Goal: Task Accomplishment & Management: Manage account settings

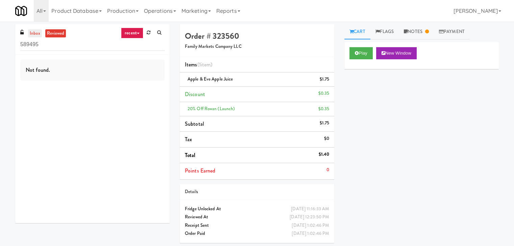
drag, startPoint x: 43, startPoint y: 34, endPoint x: 39, endPoint y: 33, distance: 4.0
click at [39, 33] on ul "inbox reviewed" at bounding box center [46, 33] width 41 height 8
click at [38, 32] on link "inbox" at bounding box center [35, 33] width 14 height 8
click at [72, 41] on input "589495" at bounding box center [92, 44] width 144 height 12
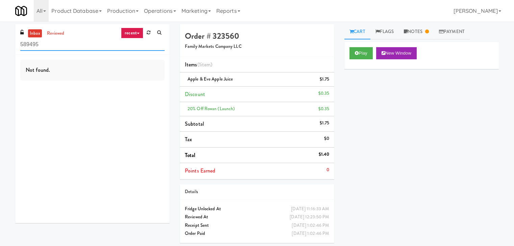
click at [72, 41] on input "589495" at bounding box center [92, 44] width 144 height 12
paste input "Fairways at [GEOGRAPHIC_DATA] Combo"
type input "Fairways at [GEOGRAPHIC_DATA] Combo"
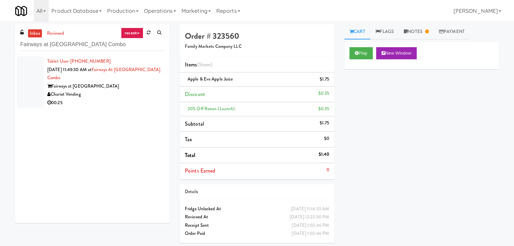
drag, startPoint x: 130, startPoint y: 93, endPoint x: 127, endPoint y: 91, distance: 3.8
click at [130, 99] on div "00:25" at bounding box center [105, 103] width 117 height 8
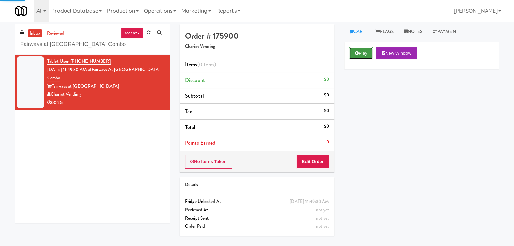
click at [354, 55] on button "Play" at bounding box center [360, 53] width 23 height 12
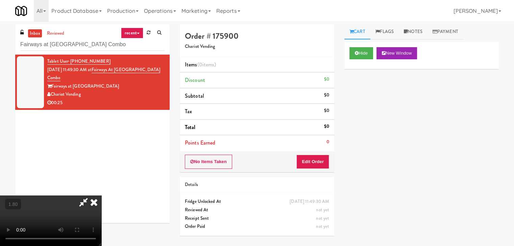
click at [101, 196] on video at bounding box center [50, 221] width 101 height 51
click at [486, 30] on ul "Cart Flags Notes Payment" at bounding box center [421, 31] width 154 height 15
click at [101, 196] on video at bounding box center [50, 221] width 101 height 51
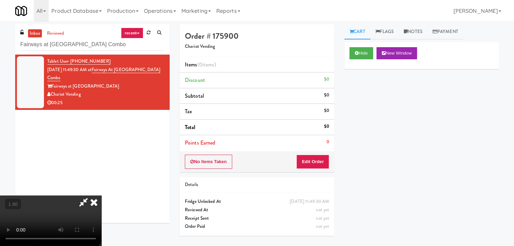
click at [101, 196] on video at bounding box center [50, 221] width 101 height 51
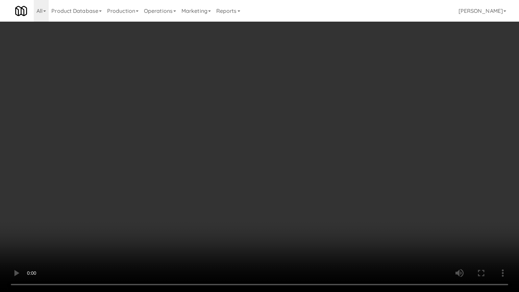
click at [296, 101] on video at bounding box center [259, 146] width 519 height 292
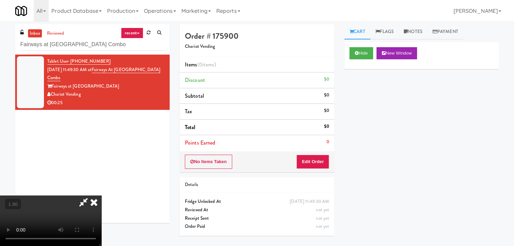
click at [101, 196] on video at bounding box center [50, 221] width 101 height 51
click at [101, 196] on icon at bounding box center [93, 203] width 15 height 14
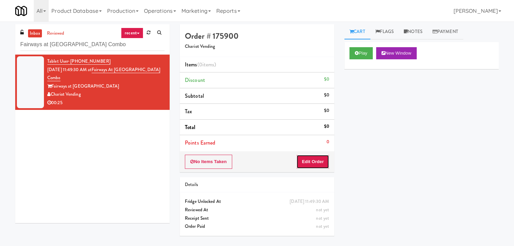
click at [308, 160] on button "Edit Order" at bounding box center [312, 162] width 33 height 14
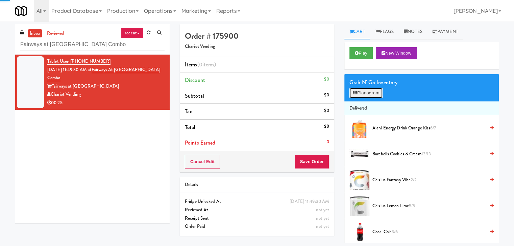
click at [371, 90] on button "Planogram" at bounding box center [365, 93] width 33 height 10
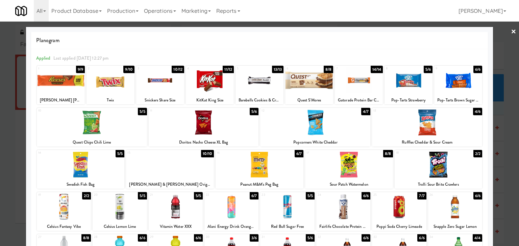
click at [452, 85] on div at bounding box center [458, 81] width 48 height 26
click at [510, 31] on link "×" at bounding box center [512, 32] width 5 height 21
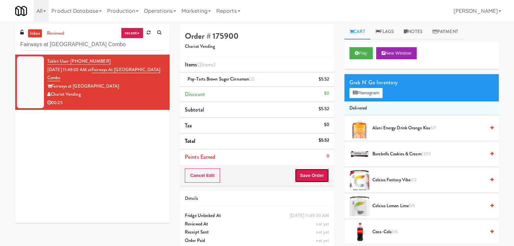
click at [306, 175] on button "Save Order" at bounding box center [311, 176] width 34 height 14
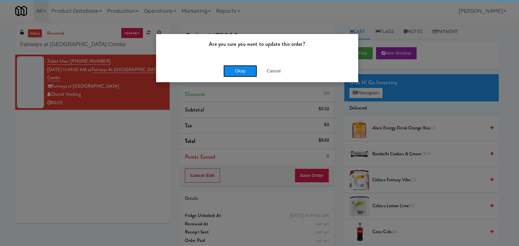
click at [244, 69] on button "Okay" at bounding box center [240, 71] width 34 height 12
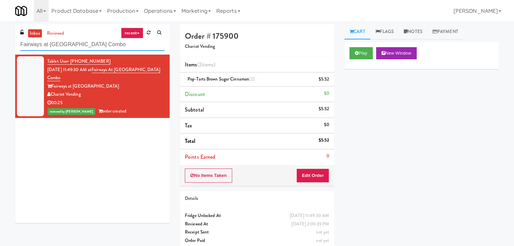
click at [105, 49] on input "Fairways at [GEOGRAPHIC_DATA] Combo" at bounding box center [92, 44] width 144 height 12
paste input "Ring Power Main Breakroom Cabinet 1"
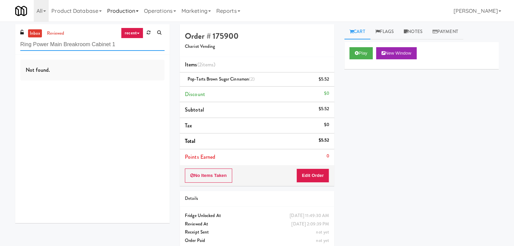
type input "Ring Power Main Breakroom Cabinet 1"
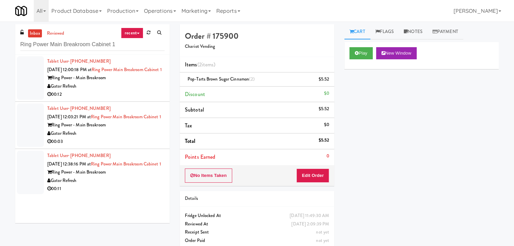
click at [151, 99] on div "00:12" at bounding box center [105, 94] width 117 height 8
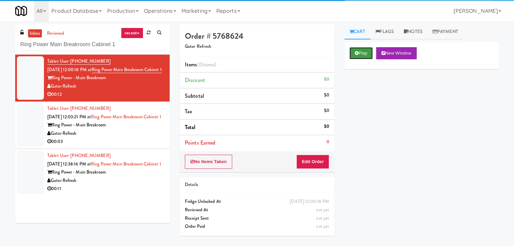
click at [359, 50] on button "Play" at bounding box center [360, 53] width 23 height 12
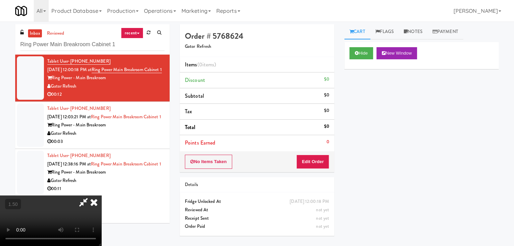
click at [101, 196] on video at bounding box center [50, 221] width 101 height 51
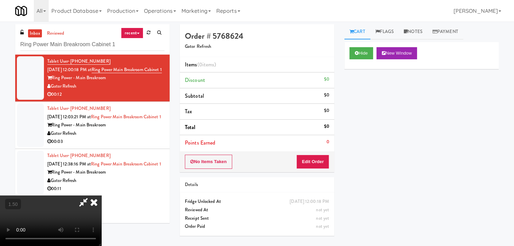
click at [101, 196] on video at bounding box center [50, 221] width 101 height 51
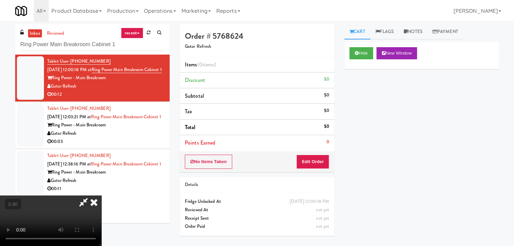
click at [101, 196] on video at bounding box center [50, 221] width 101 height 51
click at [101, 196] on icon at bounding box center [93, 203] width 15 height 14
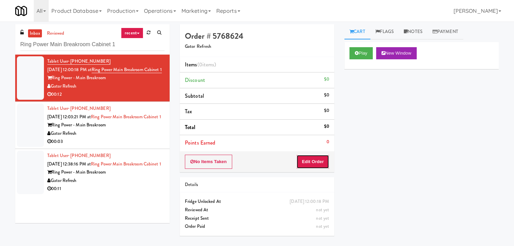
click at [319, 166] on button "Edit Order" at bounding box center [312, 162] width 33 height 14
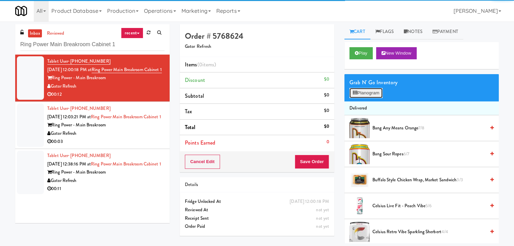
click at [368, 92] on button "Planogram" at bounding box center [365, 93] width 33 height 10
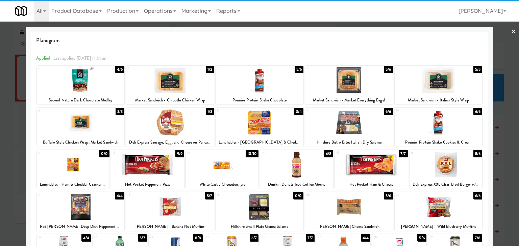
click at [445, 172] on div at bounding box center [445, 165] width 73 height 26
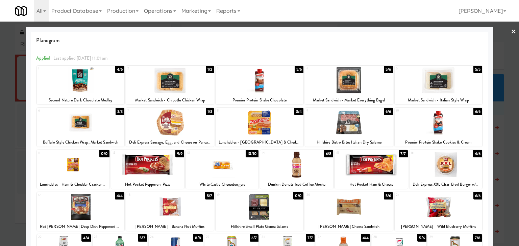
drag, startPoint x: 506, startPoint y: 29, endPoint x: 407, endPoint y: 56, distance: 102.8
click at [510, 29] on link "×" at bounding box center [512, 32] width 5 height 21
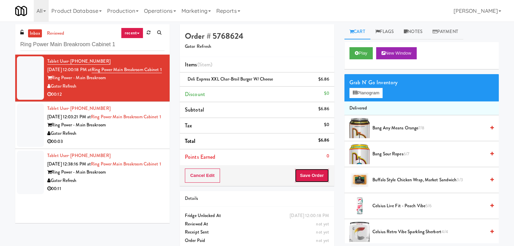
click at [313, 180] on button "Save Order" at bounding box center [311, 176] width 34 height 14
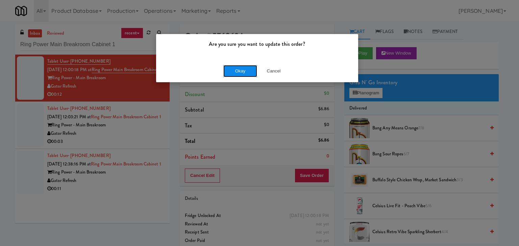
click at [248, 69] on button "Okay" at bounding box center [240, 71] width 34 height 12
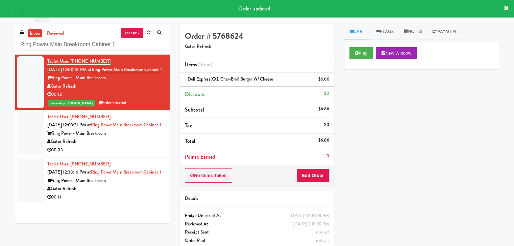
click at [142, 146] on div "Gator Refresh" at bounding box center [105, 142] width 117 height 8
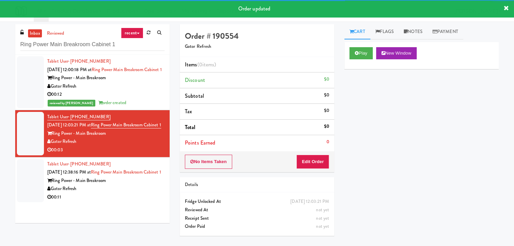
click at [132, 107] on div "reviewed by [PERSON_NAME] A order created" at bounding box center [105, 103] width 117 height 8
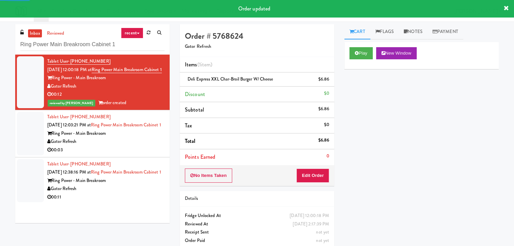
drag, startPoint x: 136, startPoint y: 157, endPoint x: 144, endPoint y: 154, distance: 9.2
click at [136, 146] on div "Gator Refresh" at bounding box center [105, 142] width 117 height 8
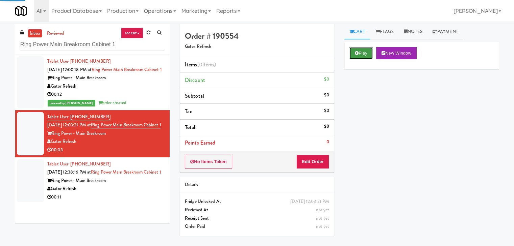
click at [362, 52] on button "Play" at bounding box center [360, 53] width 23 height 12
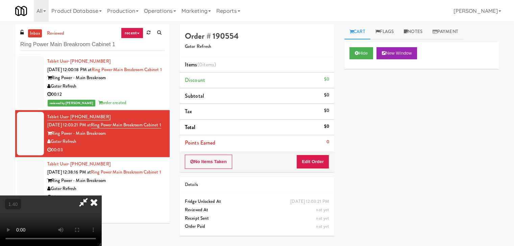
click at [101, 196] on video at bounding box center [50, 221] width 101 height 51
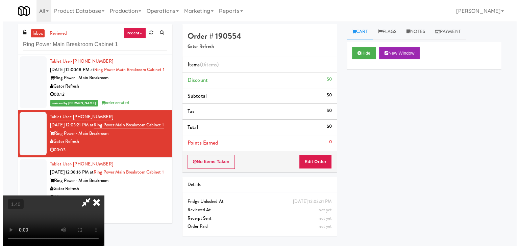
scroll to position [0, 0]
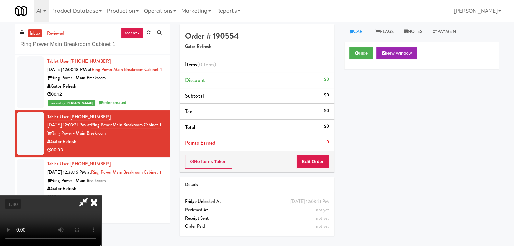
click at [101, 196] on icon at bounding box center [93, 203] width 15 height 14
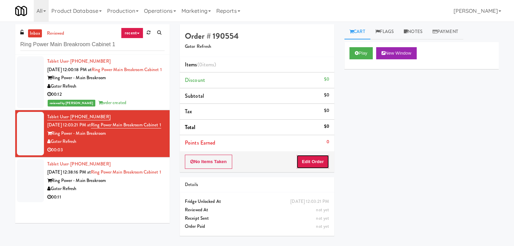
click at [316, 163] on button "Edit Order" at bounding box center [312, 162] width 33 height 14
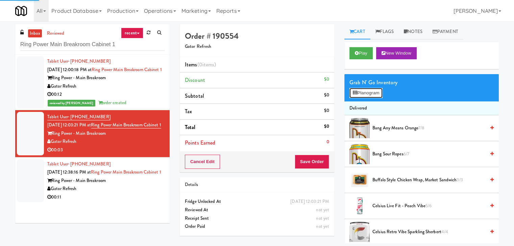
drag, startPoint x: 370, startPoint y: 91, endPoint x: 319, endPoint y: 95, distance: 51.8
click at [369, 91] on button "Planogram" at bounding box center [365, 93] width 33 height 10
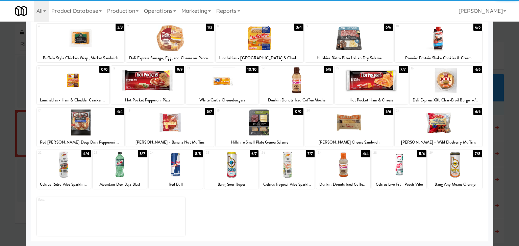
scroll to position [85, 0]
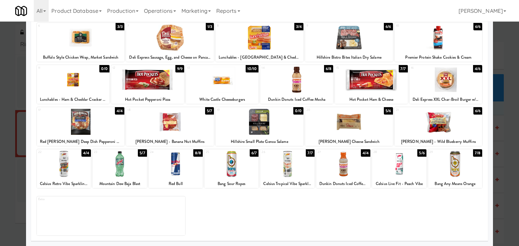
click at [120, 168] on div at bounding box center [120, 164] width 54 height 26
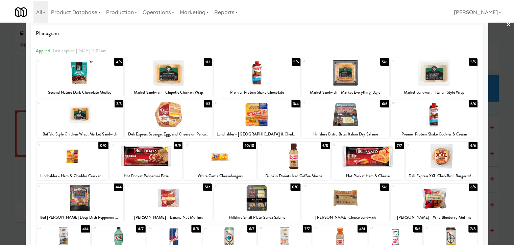
scroll to position [0, 0]
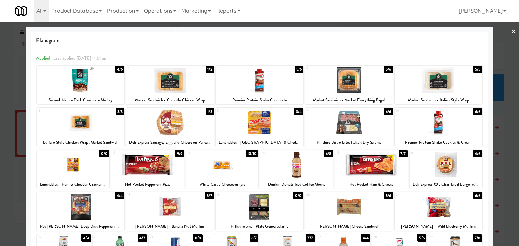
click at [510, 32] on link "×" at bounding box center [512, 32] width 5 height 21
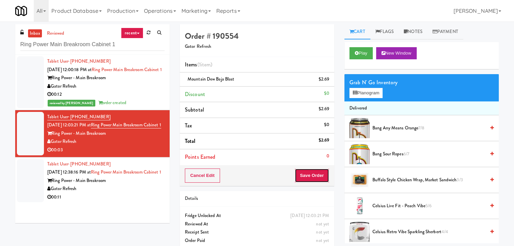
click at [309, 174] on button "Save Order" at bounding box center [311, 176] width 34 height 14
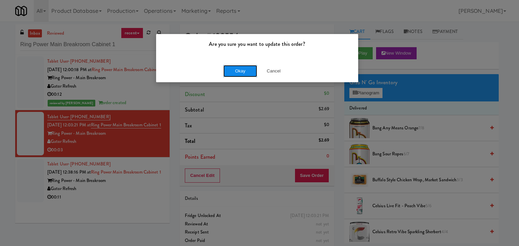
click at [239, 72] on button "Okay" at bounding box center [240, 71] width 34 height 12
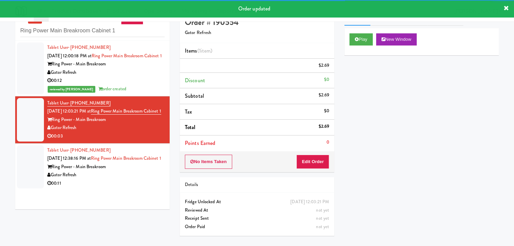
scroll to position [22, 0]
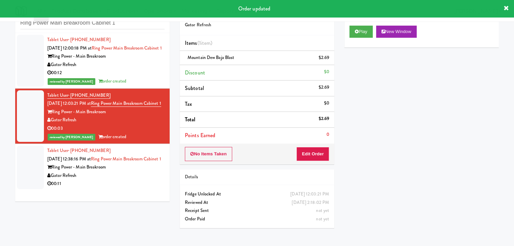
click at [130, 180] on div "Gator Refresh" at bounding box center [105, 176] width 117 height 8
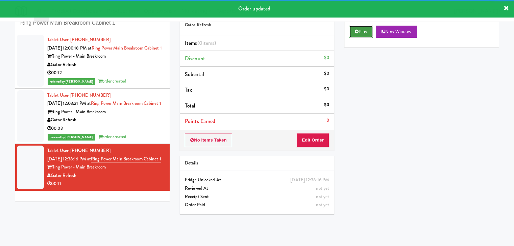
drag, startPoint x: 356, startPoint y: 27, endPoint x: 352, endPoint y: 30, distance: 4.3
click at [356, 27] on button "Play" at bounding box center [360, 32] width 23 height 12
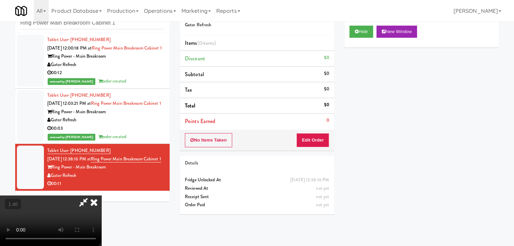
click at [101, 196] on video at bounding box center [50, 221] width 101 height 51
click at [101, 196] on icon at bounding box center [93, 203] width 15 height 14
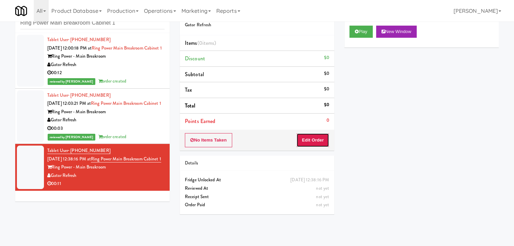
click at [306, 142] on button "Edit Order" at bounding box center [312, 140] width 33 height 14
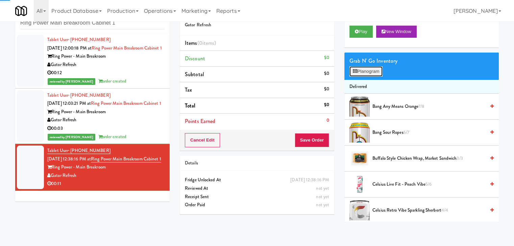
click at [361, 67] on button "Planogram" at bounding box center [365, 72] width 33 height 10
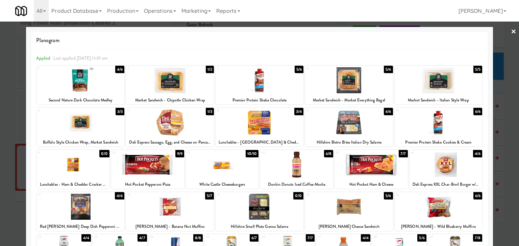
click at [187, 80] on div at bounding box center [170, 81] width 88 height 26
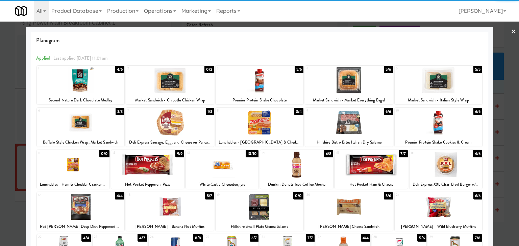
click at [510, 27] on link "×" at bounding box center [512, 32] width 5 height 21
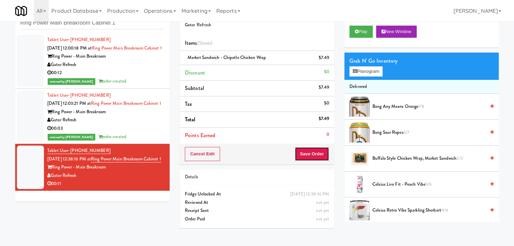
click at [314, 160] on button "Save Order" at bounding box center [311, 154] width 34 height 14
click at [314, 155] on body "Are you sure you want to update this order? Okay Cancel Okay Are you sure you w…" at bounding box center [257, 123] width 514 height 246
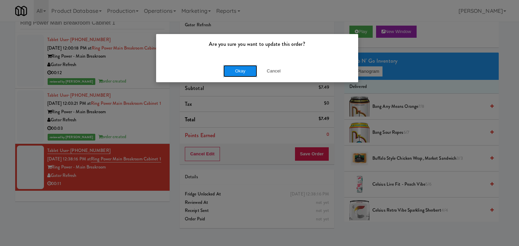
click at [234, 68] on button "Okay" at bounding box center [240, 71] width 34 height 12
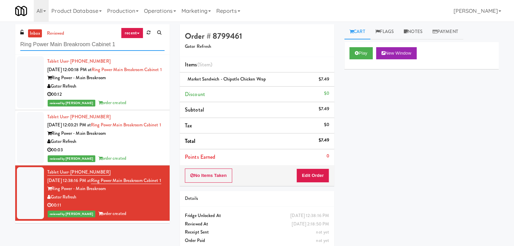
click at [131, 46] on input "Ring Power Main Breakroom Cabinet 1" at bounding box center [92, 44] width 144 height 12
paste input "EQ Autoworks-Cooler"
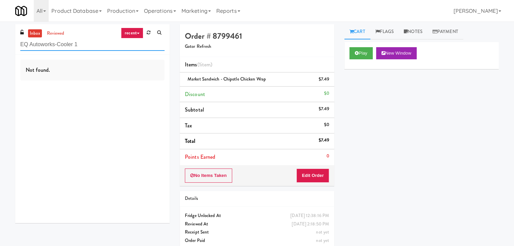
drag, startPoint x: 79, startPoint y: 43, endPoint x: 16, endPoint y: 41, distance: 62.8
click at [16, 41] on div "inbox reviewed recent all unclear take inventory issue suspicious failed recent…" at bounding box center [92, 39] width 154 height 30
drag, startPoint x: 85, startPoint y: 45, endPoint x: 20, endPoint y: 44, distance: 65.5
click at [20, 44] on div "inbox reviewed recent all unclear take inventory issue suspicious failed recent…" at bounding box center [92, 39] width 154 height 30
paste input "Locale - Ambient - Left"
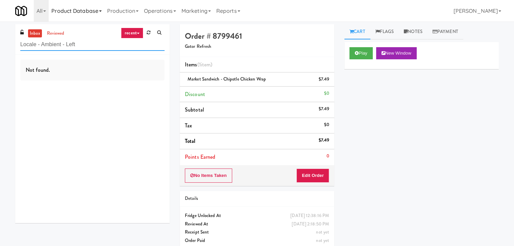
type input "Locale - Ambient - Left"
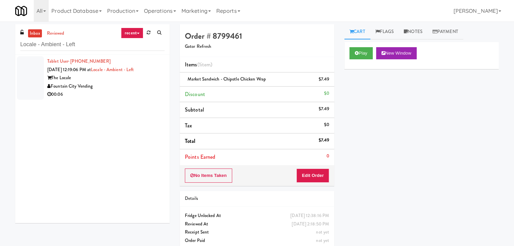
click at [138, 94] on div "00:06" at bounding box center [105, 94] width 117 height 8
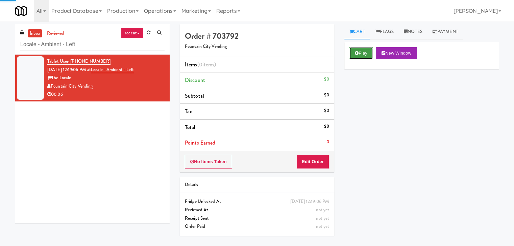
click at [358, 51] on button "Play" at bounding box center [360, 53] width 23 height 12
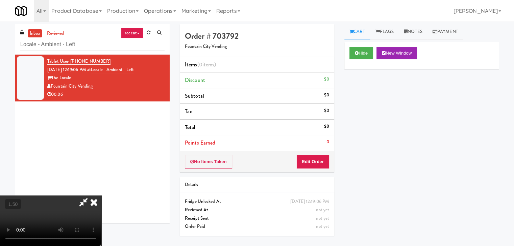
click at [101, 196] on video at bounding box center [50, 221] width 101 height 51
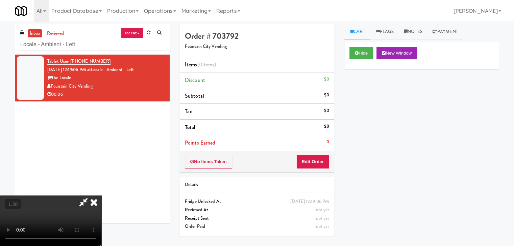
click at [101, 196] on video at bounding box center [50, 221] width 101 height 51
click at [101, 196] on icon at bounding box center [93, 203] width 15 height 14
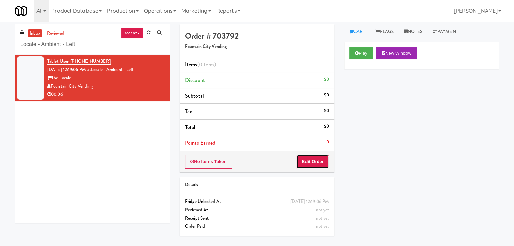
click at [317, 162] on button "Edit Order" at bounding box center [312, 162] width 33 height 14
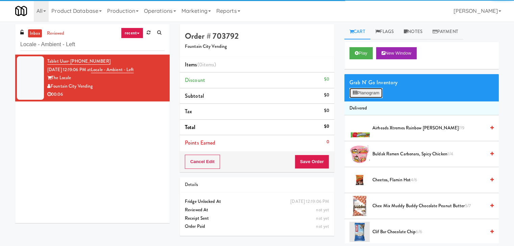
click at [377, 93] on button "Planogram" at bounding box center [365, 93] width 33 height 10
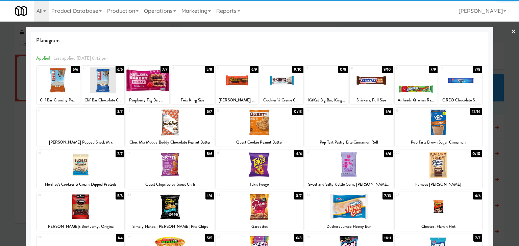
click at [369, 84] on div at bounding box center [370, 81] width 43 height 26
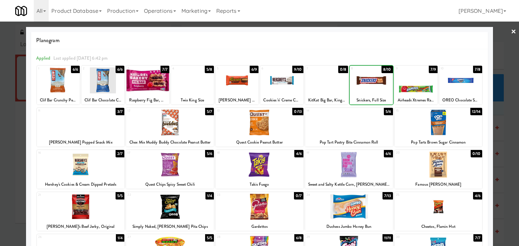
click at [369, 84] on div at bounding box center [370, 81] width 43 height 26
click at [510, 33] on link "×" at bounding box center [512, 32] width 5 height 21
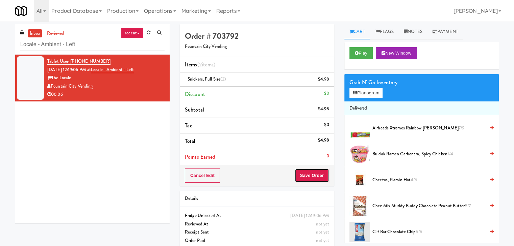
click at [316, 177] on button "Save Order" at bounding box center [311, 176] width 34 height 14
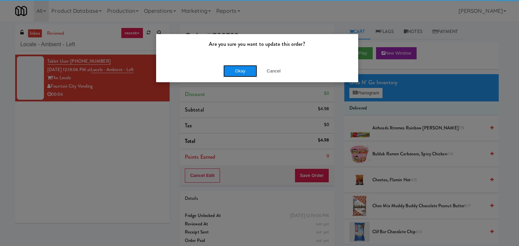
click at [243, 69] on button "Okay" at bounding box center [240, 71] width 34 height 12
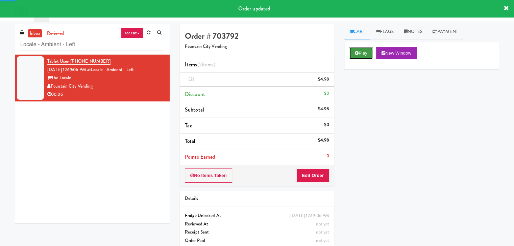
click at [360, 53] on button "Play" at bounding box center [360, 53] width 23 height 12
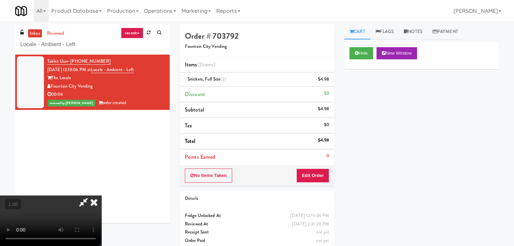
scroll to position [14, 0]
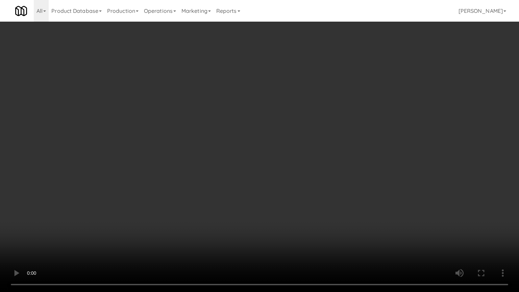
click at [275, 190] on video at bounding box center [259, 146] width 519 height 292
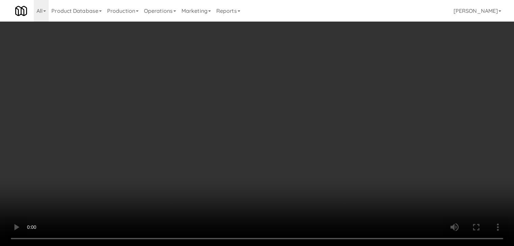
scroll to position [0, 0]
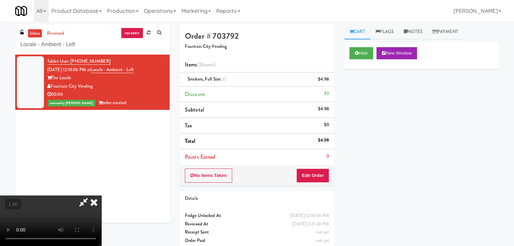
click at [101, 196] on icon at bounding box center [93, 203] width 15 height 14
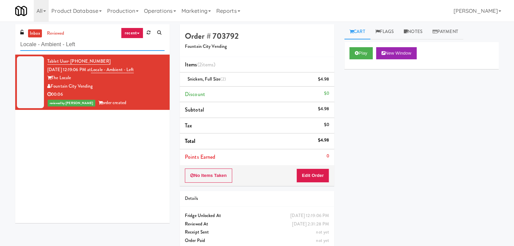
click at [103, 44] on input "Locale - Ambient - Left" at bounding box center [92, 44] width 144 height 12
paste input "Midtown205 - Drinks"
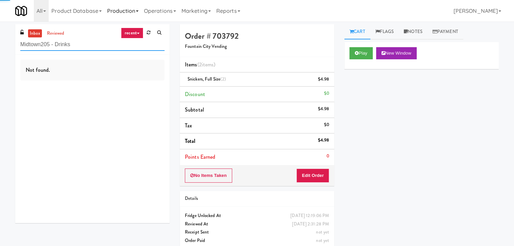
type input "Midtown205 - Drinks"
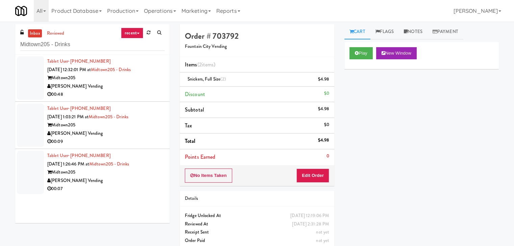
click at [144, 89] on div "[PERSON_NAME] Vending" at bounding box center [105, 86] width 117 height 8
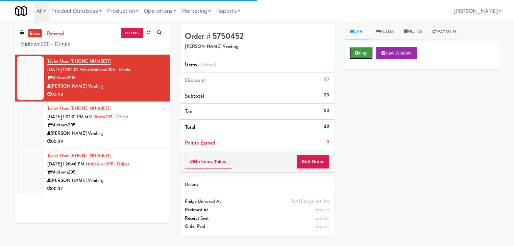
click at [370, 54] on button "Play" at bounding box center [360, 53] width 23 height 12
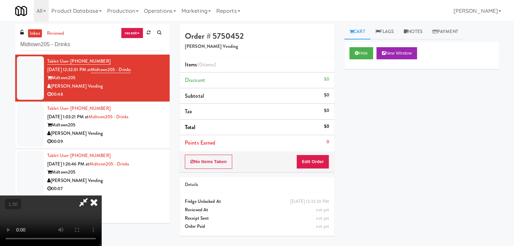
click at [101, 196] on video at bounding box center [50, 221] width 101 height 51
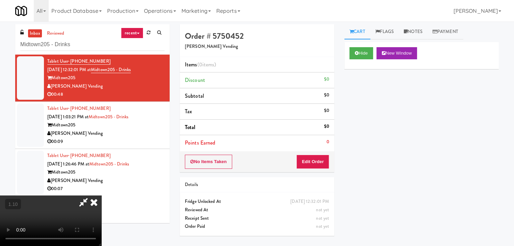
click at [101, 196] on video at bounding box center [50, 221] width 101 height 51
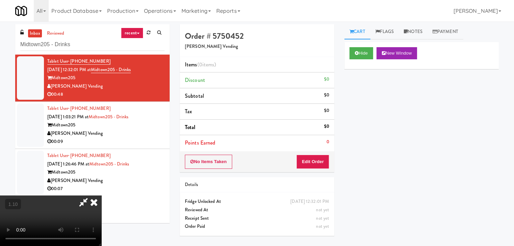
click at [101, 196] on video at bounding box center [50, 221] width 101 height 51
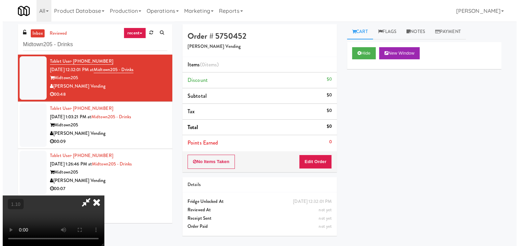
scroll to position [0, 0]
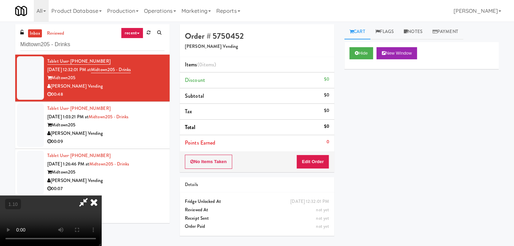
click at [101, 196] on icon at bounding box center [93, 203] width 15 height 14
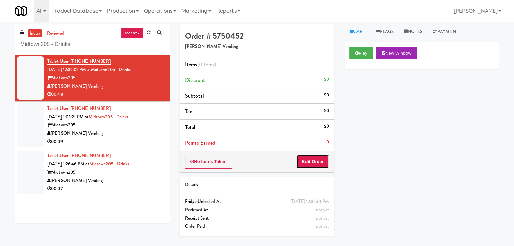
click at [316, 163] on button "Edit Order" at bounding box center [312, 162] width 33 height 14
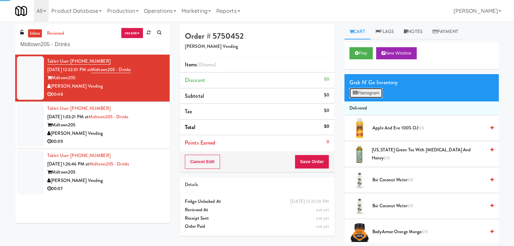
click at [367, 94] on button "Planogram" at bounding box center [365, 93] width 33 height 10
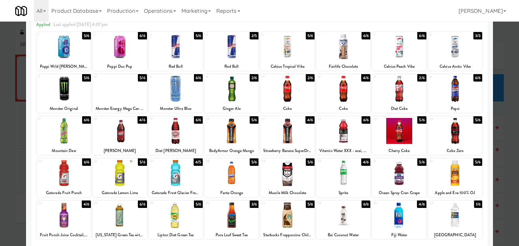
scroll to position [68, 0]
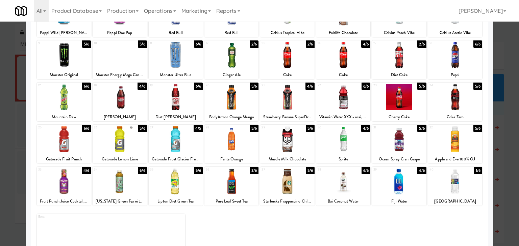
click at [397, 101] on div at bounding box center [399, 97] width 54 height 26
click at [229, 141] on div at bounding box center [231, 140] width 54 height 26
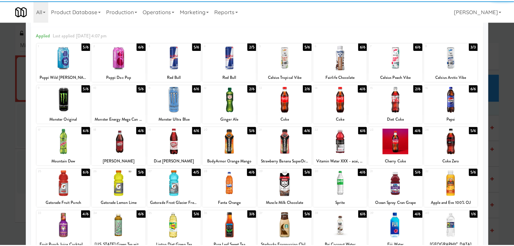
scroll to position [0, 0]
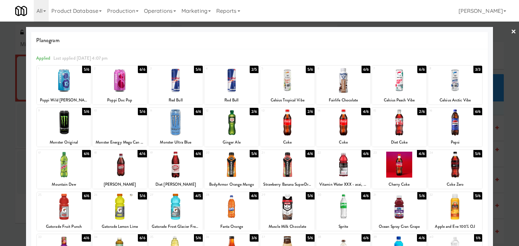
click at [510, 31] on link "×" at bounding box center [512, 32] width 5 height 21
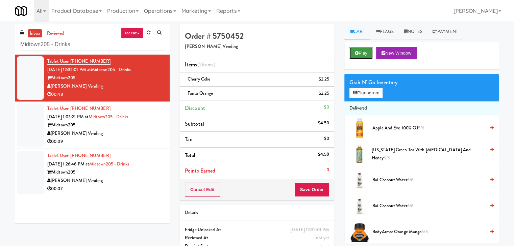
click at [361, 56] on button "Play" at bounding box center [360, 53] width 23 height 12
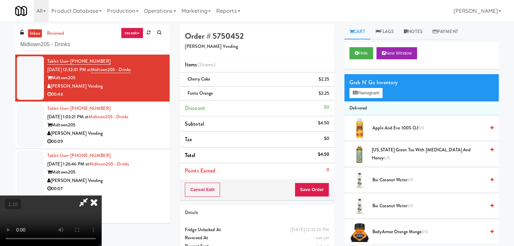
scroll to position [27, 0]
click at [101, 196] on video at bounding box center [50, 221] width 101 height 51
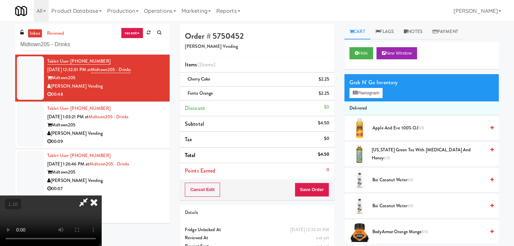
click at [101, 196] on icon at bounding box center [93, 203] width 15 height 14
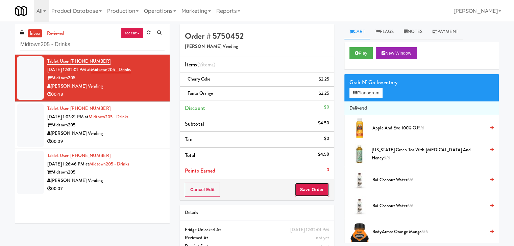
click at [300, 184] on button "Save Order" at bounding box center [311, 190] width 34 height 14
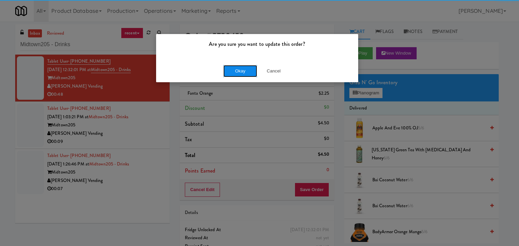
click at [245, 67] on button "Okay" at bounding box center [240, 71] width 34 height 12
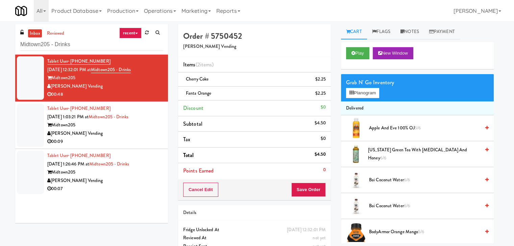
click at [133, 134] on div "[PERSON_NAME] Vending" at bounding box center [104, 134] width 115 height 8
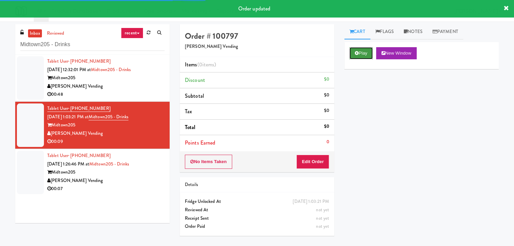
click at [364, 50] on button "Play" at bounding box center [360, 53] width 23 height 12
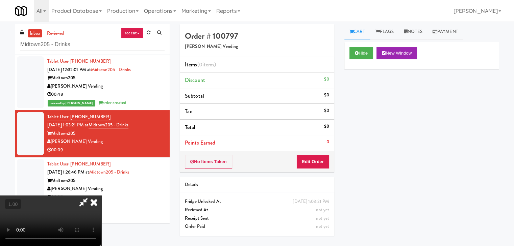
click at [101, 196] on video at bounding box center [50, 221] width 101 height 51
click at [101, 196] on icon at bounding box center [93, 203] width 15 height 14
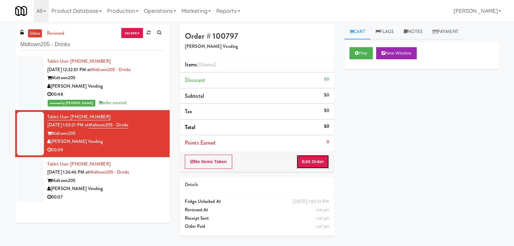
click at [316, 165] on button "Edit Order" at bounding box center [312, 162] width 33 height 14
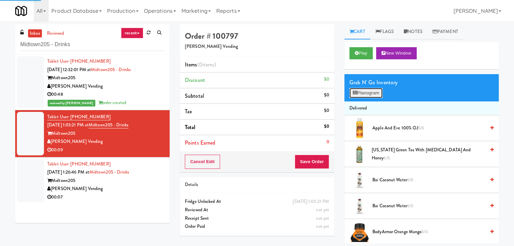
click at [374, 95] on button "Planogram" at bounding box center [365, 93] width 33 height 10
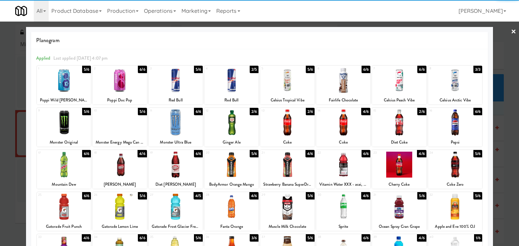
click at [447, 85] on div at bounding box center [455, 81] width 54 height 26
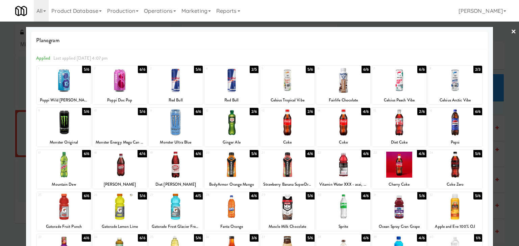
click at [510, 32] on link "×" at bounding box center [512, 32] width 5 height 21
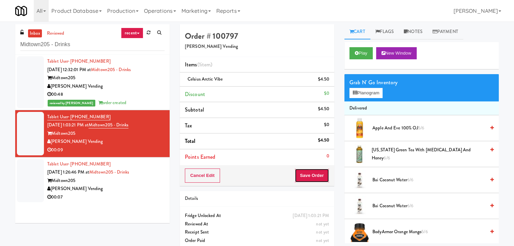
click at [307, 169] on button "Save Order" at bounding box center [311, 176] width 34 height 14
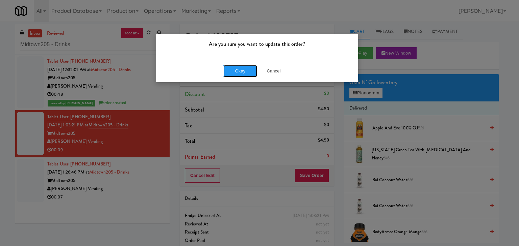
drag, startPoint x: 247, startPoint y: 72, endPoint x: 197, endPoint y: 129, distance: 75.6
click at [247, 72] on button "Okay" at bounding box center [240, 71] width 34 height 12
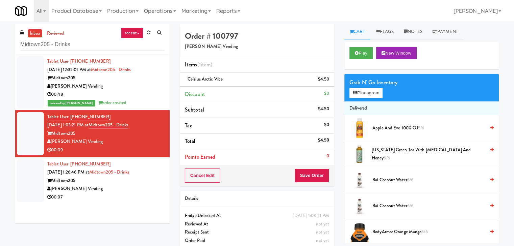
click at [144, 195] on div "00:07" at bounding box center [105, 197] width 117 height 8
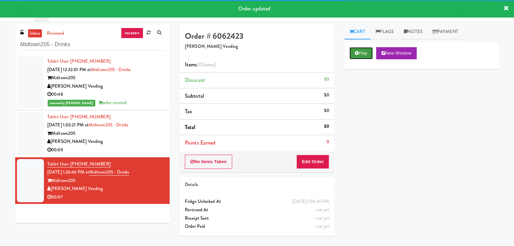
click at [357, 55] on icon at bounding box center [356, 53] width 4 height 4
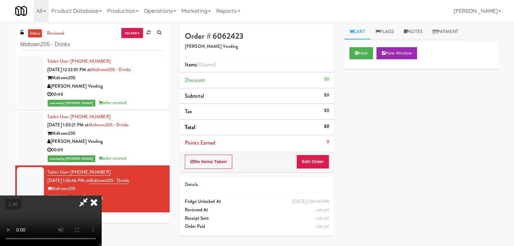
click at [101, 196] on video at bounding box center [50, 221] width 101 height 51
click at [101, 196] on icon at bounding box center [93, 203] width 15 height 14
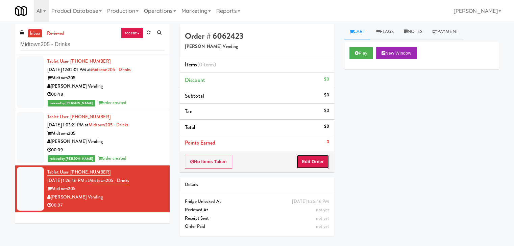
click at [307, 159] on button "Edit Order" at bounding box center [312, 162] width 33 height 14
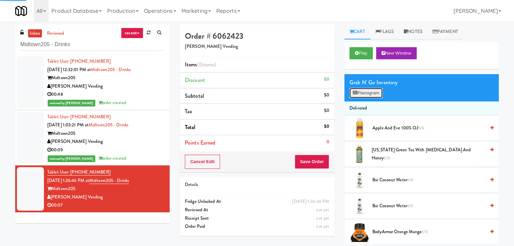
click at [365, 94] on button "Planogram" at bounding box center [365, 93] width 33 height 10
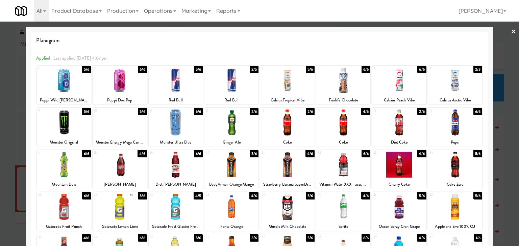
click at [454, 168] on div at bounding box center [455, 165] width 54 height 26
click at [404, 124] on div at bounding box center [399, 123] width 54 height 26
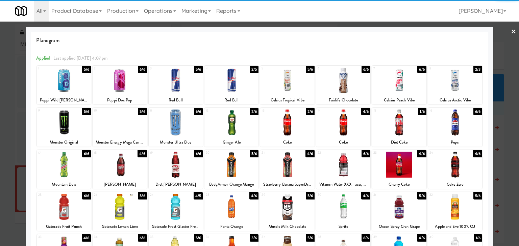
click at [510, 31] on link "×" at bounding box center [512, 32] width 5 height 21
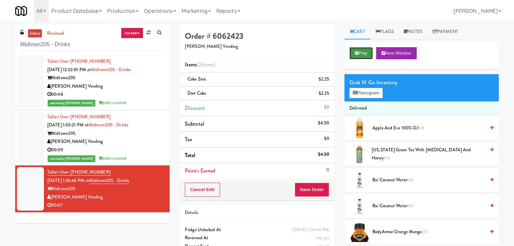
click at [367, 47] on button "Play" at bounding box center [360, 53] width 23 height 12
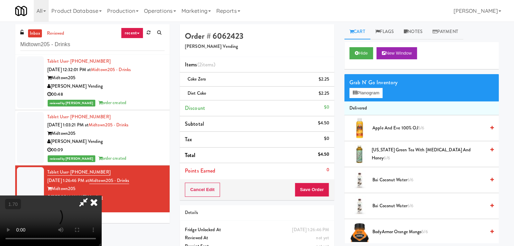
click at [101, 196] on icon at bounding box center [93, 203] width 15 height 14
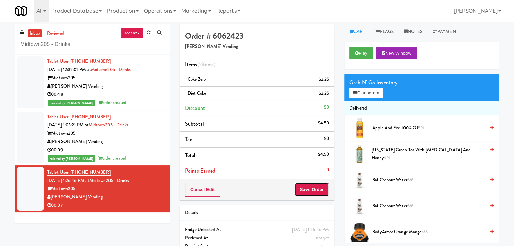
click at [312, 189] on button "Save Order" at bounding box center [311, 190] width 34 height 14
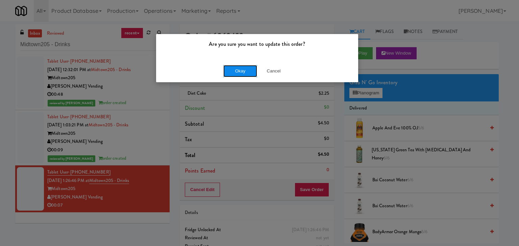
click at [244, 74] on button "Okay" at bounding box center [240, 71] width 34 height 12
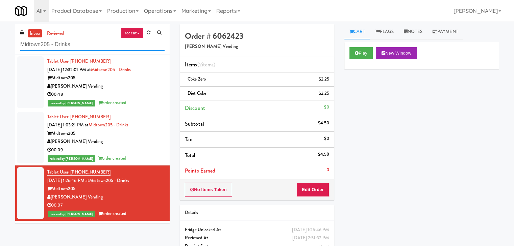
click at [80, 48] on input "Midtown205 - Drinks" at bounding box center [92, 44] width 144 height 12
paste input "(Snack & Drink) EWR 6-TB-2ND FLOOR-PRIVATE"
type input "(Snack & Drink) EWR 6-TB-2ND FLOOR-PRIVATE"
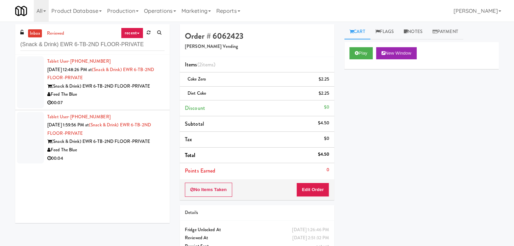
click at [137, 102] on div "00:07" at bounding box center [105, 103] width 117 height 8
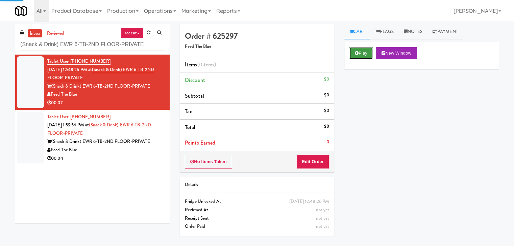
click at [362, 53] on button "Play" at bounding box center [360, 53] width 23 height 12
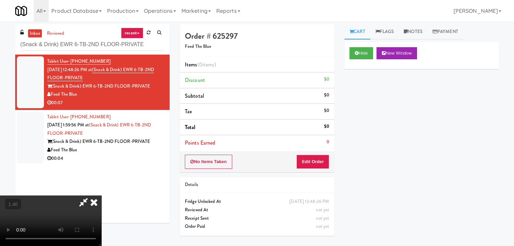
click at [101, 196] on video at bounding box center [50, 221] width 101 height 51
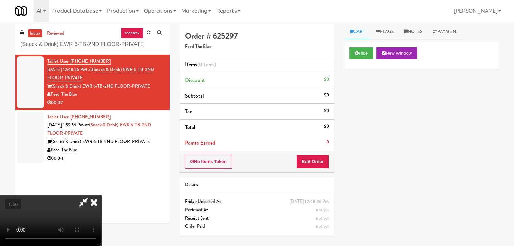
scroll to position [0, 0]
click at [101, 196] on icon at bounding box center [93, 203] width 15 height 14
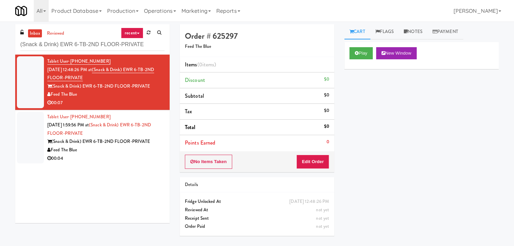
click at [313, 169] on div "No Items Taken Edit Order" at bounding box center [257, 162] width 154 height 21
click at [314, 164] on button "Edit Order" at bounding box center [312, 162] width 33 height 14
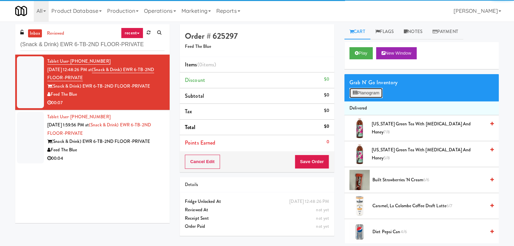
click at [360, 92] on button "Planogram" at bounding box center [365, 93] width 33 height 10
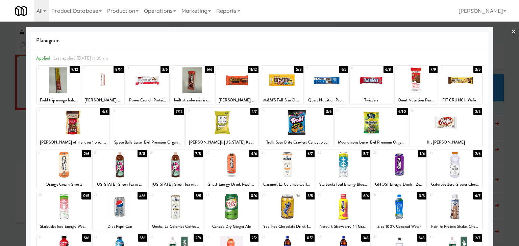
click at [72, 164] on div at bounding box center [64, 165] width 54 height 26
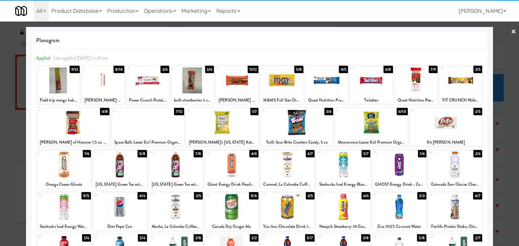
click at [510, 29] on link "×" at bounding box center [512, 32] width 5 height 21
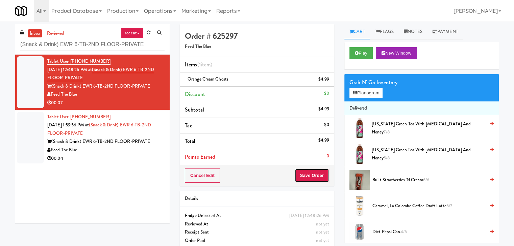
click at [304, 174] on button "Save Order" at bounding box center [311, 176] width 34 height 14
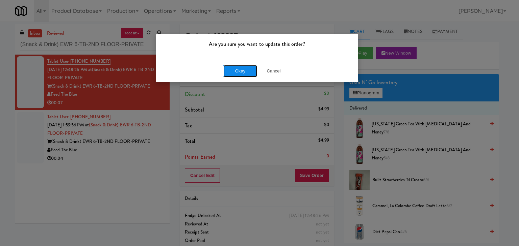
drag, startPoint x: 240, startPoint y: 72, endPoint x: 236, endPoint y: 76, distance: 5.5
click at [240, 72] on button "Okay" at bounding box center [240, 71] width 34 height 12
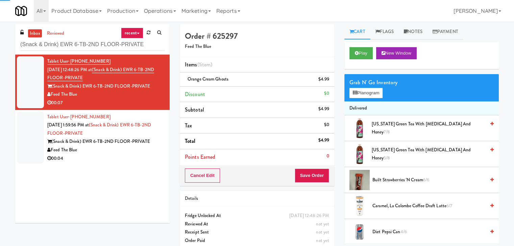
click at [144, 164] on li "Tablet User · (732) 770-5740 [DATE] 1:59:56 PM at (Snack & Drink) EWR 6-TB-2ND …" at bounding box center [92, 137] width 154 height 55
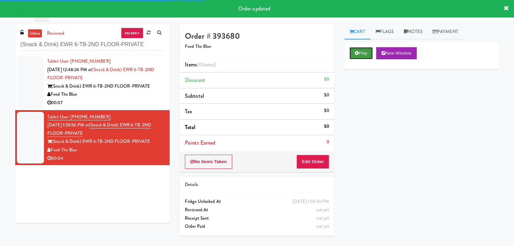
click at [358, 50] on button "Play" at bounding box center [360, 53] width 23 height 12
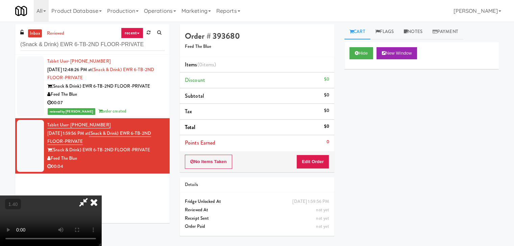
click at [101, 196] on video at bounding box center [50, 221] width 101 height 51
click at [101, 196] on icon at bounding box center [93, 203] width 15 height 14
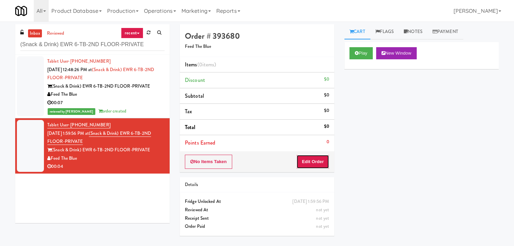
click at [310, 159] on button "Edit Order" at bounding box center [312, 162] width 33 height 14
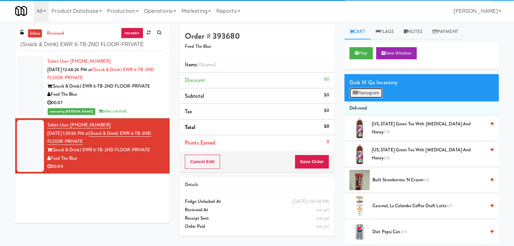
click at [359, 95] on button "Planogram" at bounding box center [365, 93] width 33 height 10
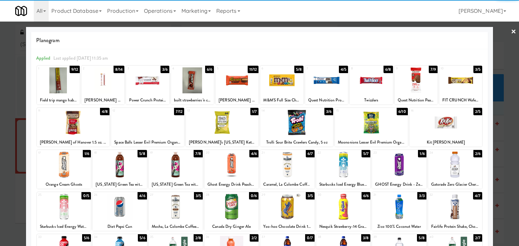
click at [135, 162] on div at bounding box center [120, 165] width 54 height 26
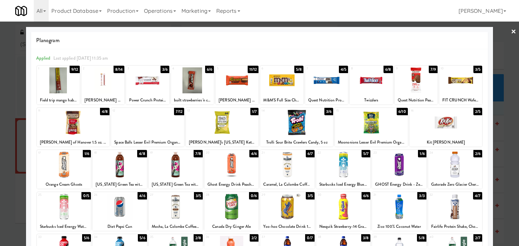
click at [510, 31] on link "×" at bounding box center [512, 32] width 5 height 21
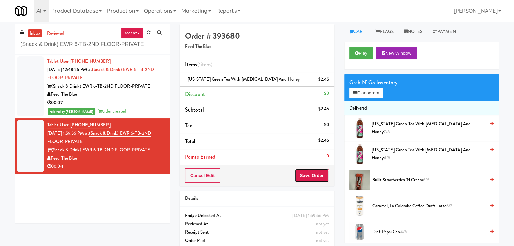
click at [307, 172] on button "Save Order" at bounding box center [311, 176] width 34 height 14
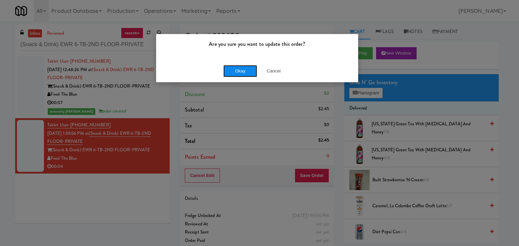
click at [251, 73] on button "Okay" at bounding box center [240, 71] width 34 height 12
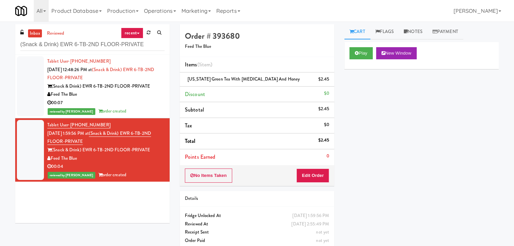
click at [150, 99] on div "00:07" at bounding box center [105, 103] width 117 height 8
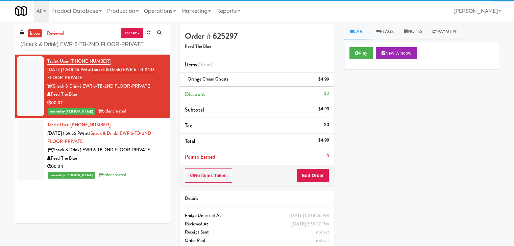
click at [129, 171] on div "reviewed by [PERSON_NAME] A order created" at bounding box center [105, 175] width 117 height 8
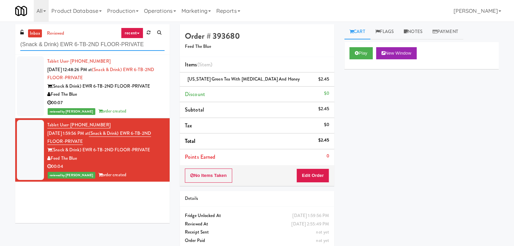
click at [81, 42] on input "(Snack & Drink) EWR 6-TB-2ND FLOOR-PRIVATE" at bounding box center [92, 44] width 144 height 12
paste input "Food, Snack & Drink) EWR 1-TB-MAIN BREAK ROOM"
type input "(Food, Snack & Drink) EWR 1-TB-MAIN BREAK ROOM"
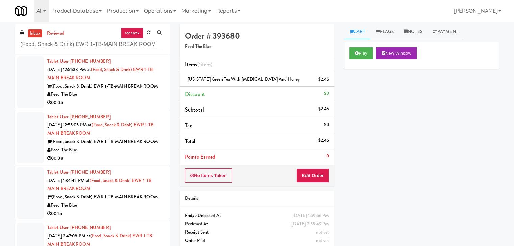
click at [136, 98] on div "Feed The Blue" at bounding box center [105, 94] width 117 height 8
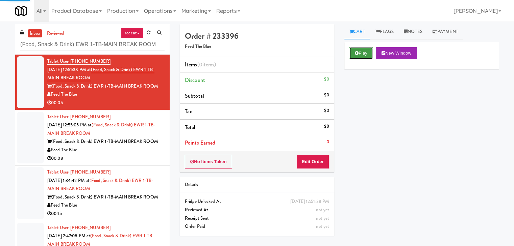
click at [364, 53] on button "Play" at bounding box center [360, 53] width 23 height 12
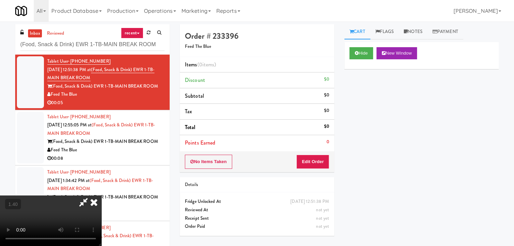
click at [101, 196] on video at bounding box center [50, 221] width 101 height 51
drag, startPoint x: 303, startPoint y: 80, endPoint x: 305, endPoint y: 119, distance: 39.2
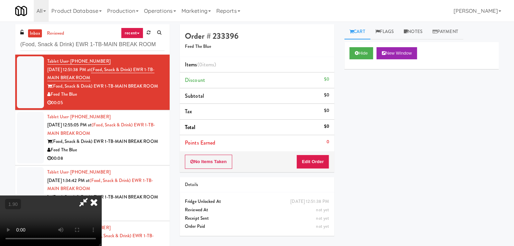
click at [101, 196] on icon at bounding box center [93, 203] width 15 height 14
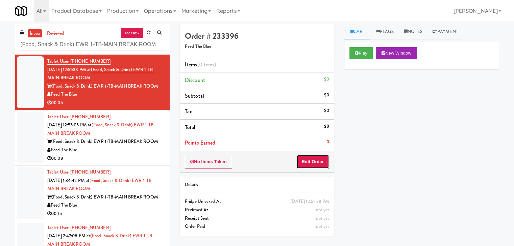
click at [309, 157] on button "Edit Order" at bounding box center [312, 162] width 33 height 14
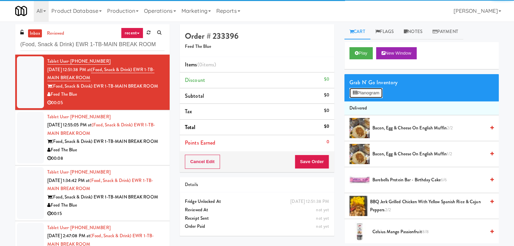
click at [361, 93] on button "Planogram" at bounding box center [365, 93] width 33 height 10
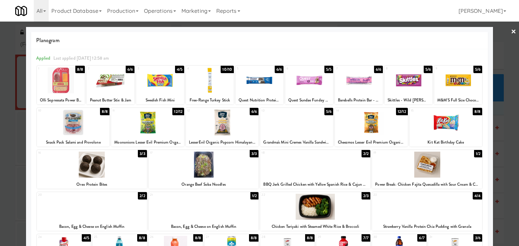
click at [102, 167] on div at bounding box center [92, 165] width 110 height 26
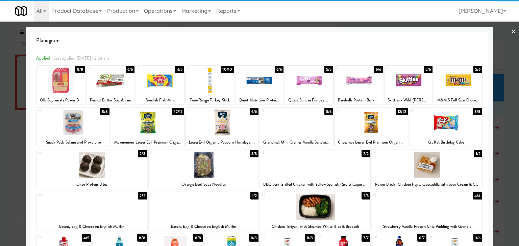
click at [510, 32] on link "×" at bounding box center [512, 32] width 5 height 21
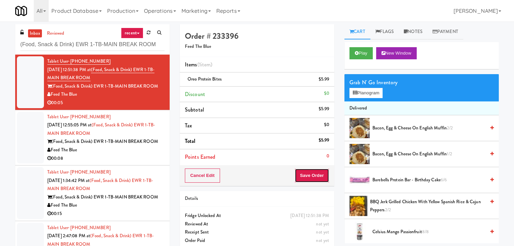
click at [310, 174] on button "Save Order" at bounding box center [311, 176] width 34 height 14
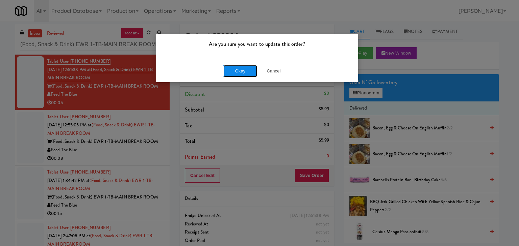
click at [239, 69] on button "Okay" at bounding box center [240, 71] width 34 height 12
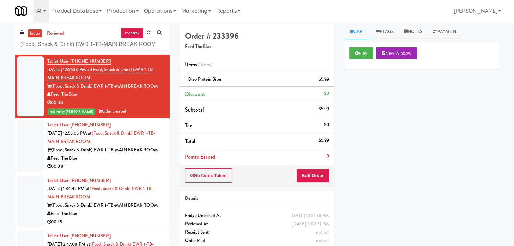
click at [131, 165] on div "00:08" at bounding box center [105, 167] width 117 height 8
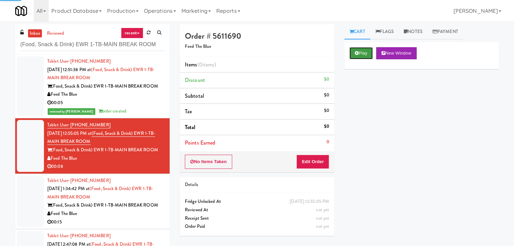
click at [353, 54] on button "Play" at bounding box center [360, 53] width 23 height 12
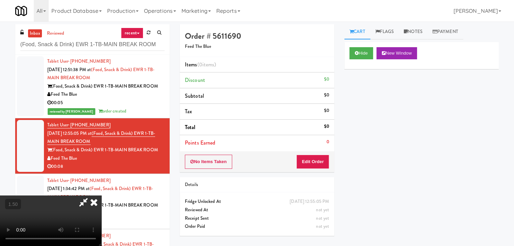
click at [101, 196] on video at bounding box center [50, 221] width 101 height 51
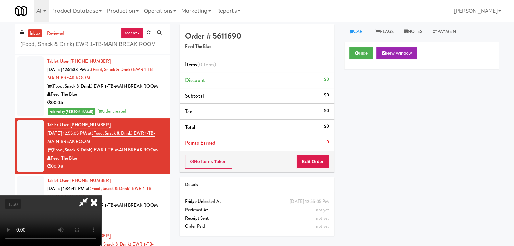
click at [101, 196] on video at bounding box center [50, 221] width 101 height 51
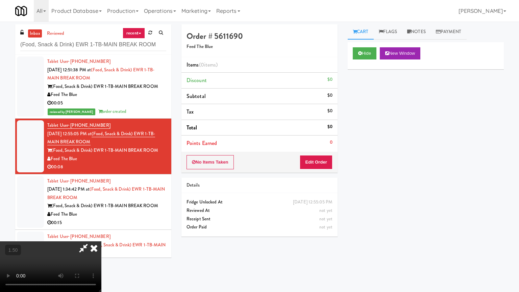
drag, startPoint x: 296, startPoint y: 99, endPoint x: 290, endPoint y: 99, distance: 5.4
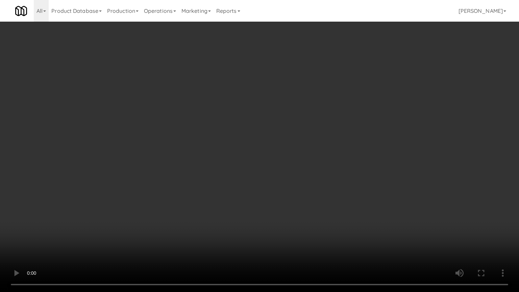
click at [296, 99] on video at bounding box center [259, 146] width 519 height 292
click at [256, 96] on video at bounding box center [259, 146] width 519 height 292
click at [257, 94] on video at bounding box center [259, 146] width 519 height 292
click at [257, 93] on video at bounding box center [259, 146] width 519 height 292
click at [254, 94] on video at bounding box center [259, 146] width 519 height 292
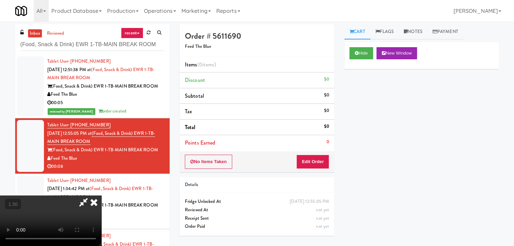
click at [101, 196] on icon at bounding box center [93, 203] width 15 height 14
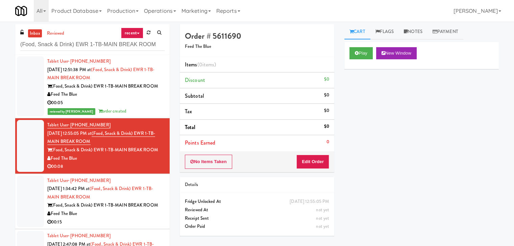
click at [314, 158] on div "Order # 5611690 Feed The Blue Items (0 items ) Discount $0 Subtotal $0 Tax $0 T…" at bounding box center [257, 98] width 154 height 148
click at [315, 158] on button "Edit Order" at bounding box center [312, 162] width 33 height 14
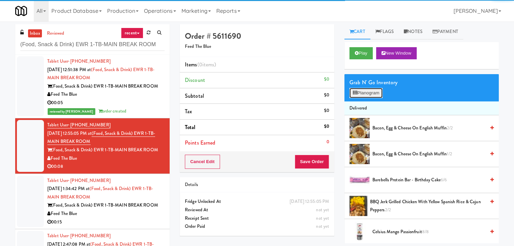
click at [367, 94] on button "Planogram" at bounding box center [365, 93] width 33 height 10
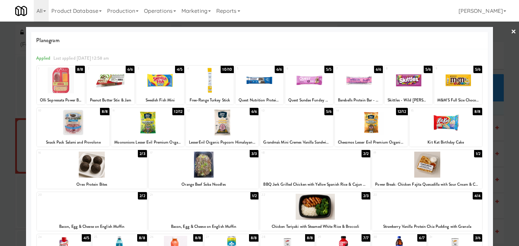
click at [323, 168] on div at bounding box center [315, 165] width 110 height 26
click at [510, 29] on link "×" at bounding box center [512, 32] width 5 height 21
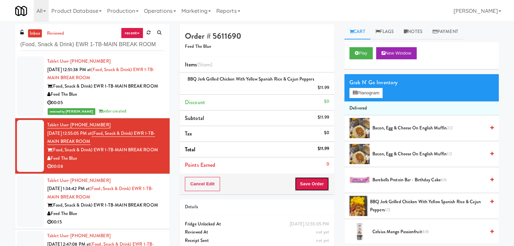
click at [314, 185] on button "Save Order" at bounding box center [311, 184] width 34 height 14
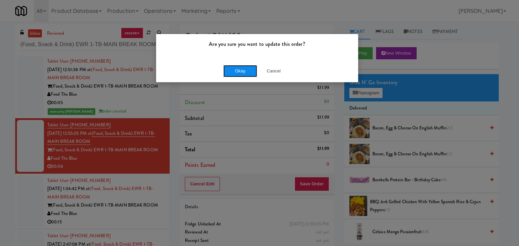
click at [246, 74] on button "Okay" at bounding box center [240, 71] width 34 height 12
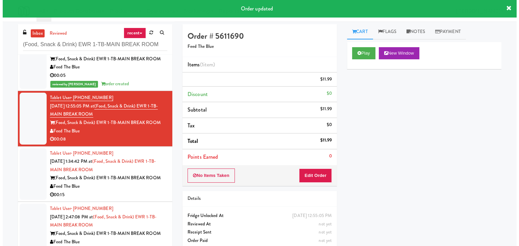
scroll to position [22, 0]
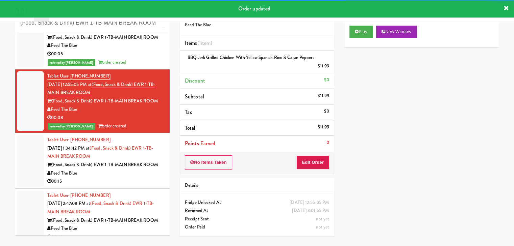
click at [131, 175] on div "Feed The Blue" at bounding box center [105, 173] width 117 height 8
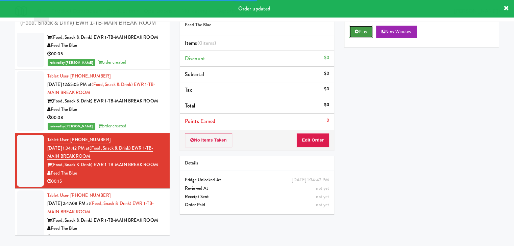
click at [356, 30] on icon at bounding box center [356, 31] width 4 height 4
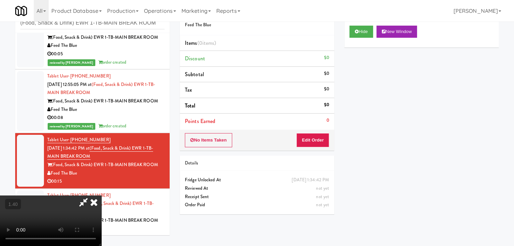
click at [101, 196] on video at bounding box center [50, 221] width 101 height 51
click at [101, 196] on icon at bounding box center [93, 203] width 15 height 14
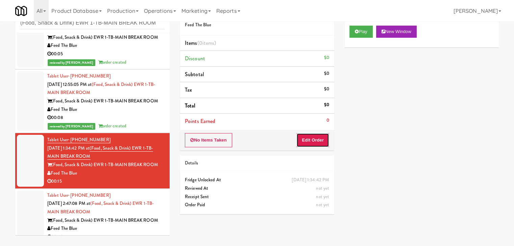
click at [316, 139] on button "Edit Order" at bounding box center [312, 140] width 33 height 14
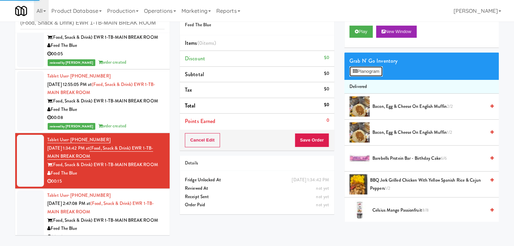
click at [365, 74] on button "Planogram" at bounding box center [365, 72] width 33 height 10
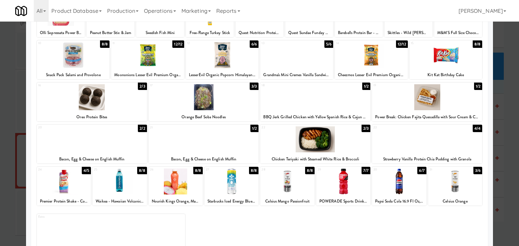
click at [439, 101] on div at bounding box center [427, 97] width 110 height 26
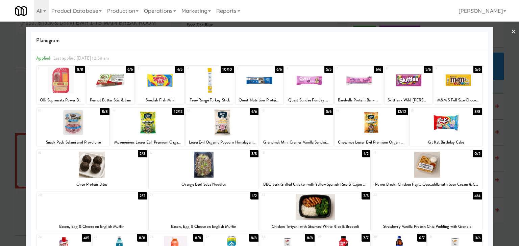
click at [510, 32] on link "×" at bounding box center [512, 32] width 5 height 21
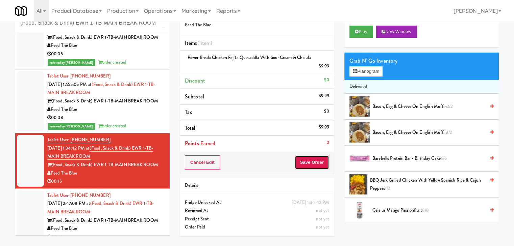
click at [313, 163] on button "Save Order" at bounding box center [311, 163] width 34 height 14
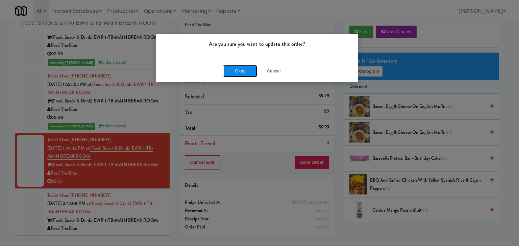
click at [239, 69] on button "Okay" at bounding box center [240, 71] width 34 height 12
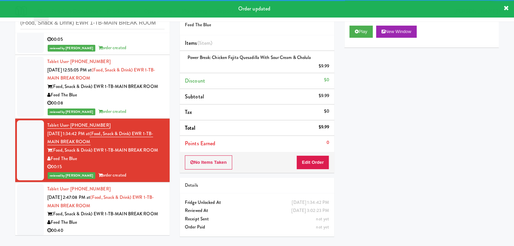
scroll to position [44, 0]
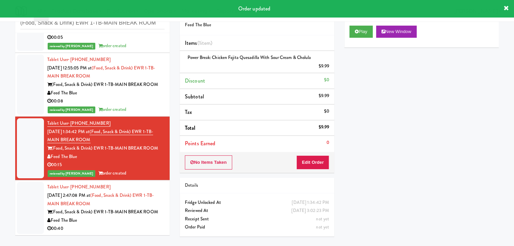
click at [114, 223] on div "Feed The Blue" at bounding box center [105, 221] width 117 height 8
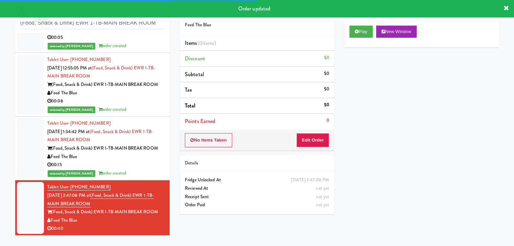
scroll to position [10, 0]
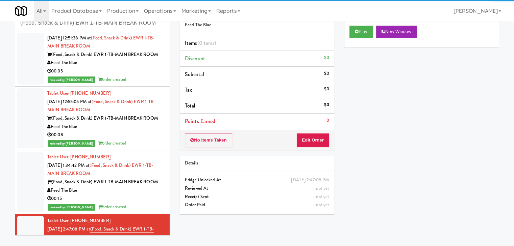
click at [124, 72] on div "00:05" at bounding box center [105, 71] width 117 height 8
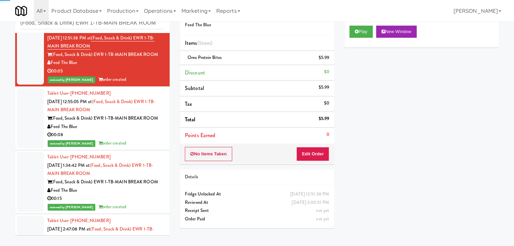
click at [125, 136] on div "00:08" at bounding box center [105, 135] width 117 height 8
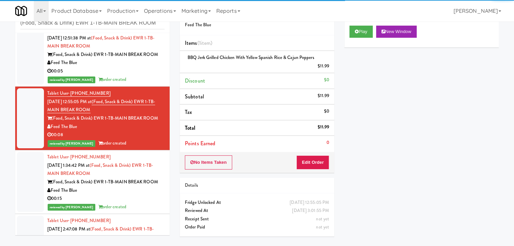
click at [125, 195] on div "Tablet User · (201) 400-0411 [DATE] 1:34:42 PM at (Food, Snack & Drink) EWR 1-T…" at bounding box center [105, 182] width 117 height 58
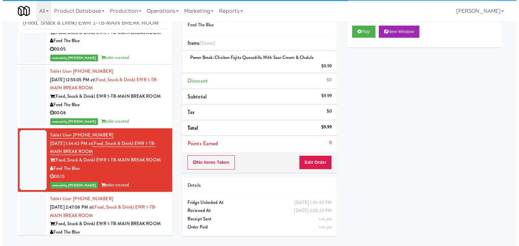
scroll to position [44, 0]
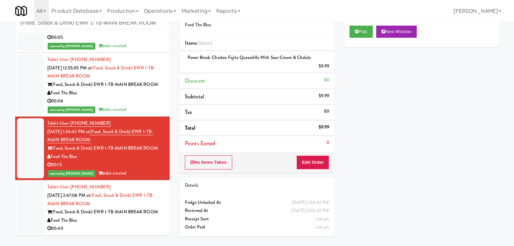
drag, startPoint x: 135, startPoint y: 226, endPoint x: 153, endPoint y: 220, distance: 19.3
click at [134, 225] on div "00:40" at bounding box center [105, 229] width 117 height 8
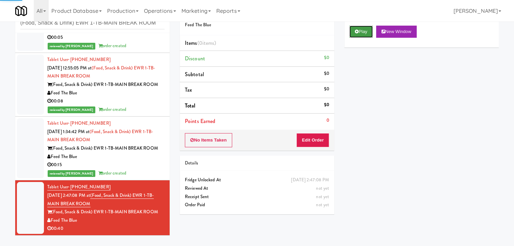
click at [358, 31] on icon at bounding box center [356, 31] width 4 height 4
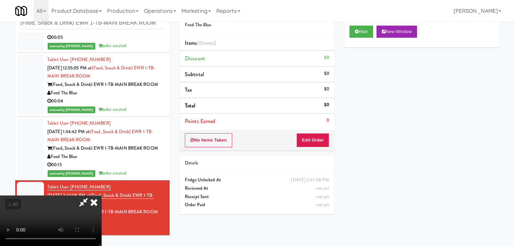
click at [101, 196] on video at bounding box center [50, 221] width 101 height 51
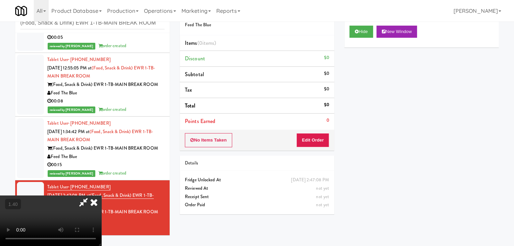
click at [101, 196] on video at bounding box center [50, 221] width 101 height 51
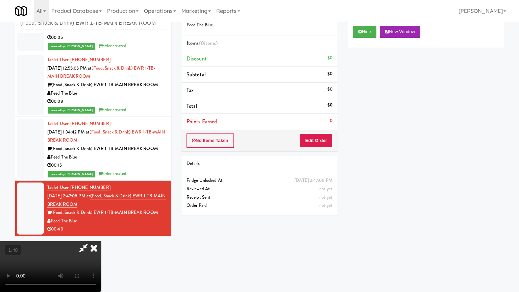
click at [101, 241] on video at bounding box center [50, 266] width 101 height 51
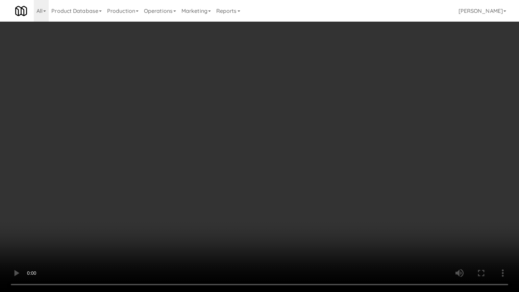
click at [346, 107] on video at bounding box center [259, 146] width 519 height 292
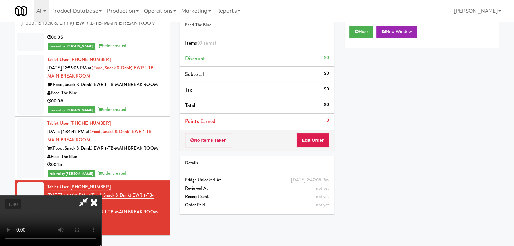
click at [91, 196] on icon at bounding box center [84, 203] width 16 height 14
click at [318, 135] on button "Edit Order" at bounding box center [312, 140] width 33 height 14
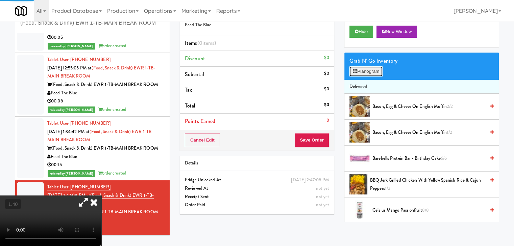
click at [366, 71] on button "Planogram" at bounding box center [365, 72] width 33 height 10
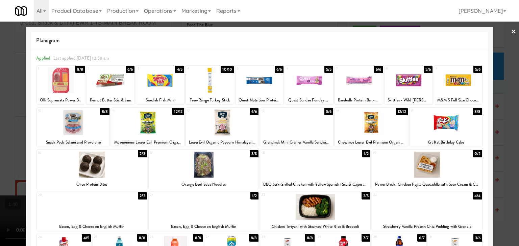
click at [151, 120] on div at bounding box center [147, 123] width 73 height 26
click at [66, 80] on div at bounding box center [61, 81] width 48 height 26
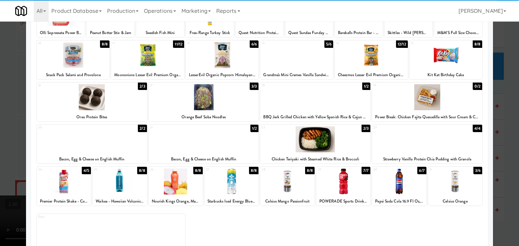
click at [123, 183] on div at bounding box center [120, 182] width 54 height 26
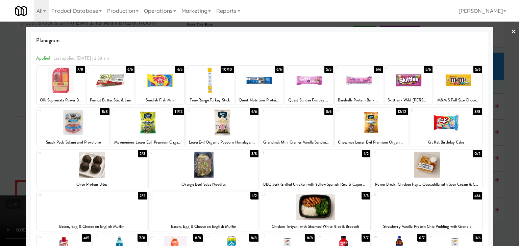
click at [510, 31] on link "×" at bounding box center [512, 32] width 5 height 21
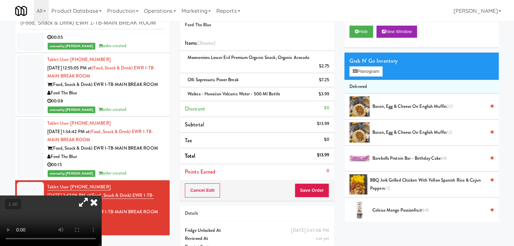
click at [91, 196] on icon at bounding box center [84, 203] width 16 height 14
click at [101, 196] on video at bounding box center [50, 221] width 101 height 51
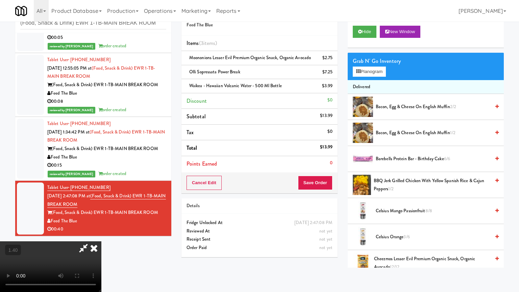
click at [101, 241] on video at bounding box center [50, 266] width 101 height 51
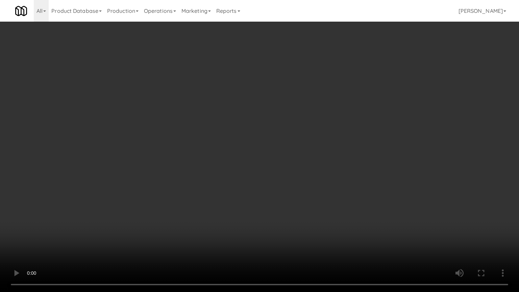
click at [242, 106] on video at bounding box center [259, 146] width 519 height 292
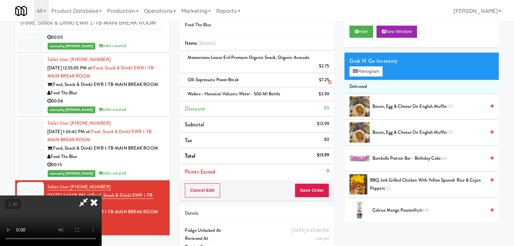
click at [101, 196] on icon at bounding box center [93, 203] width 15 height 14
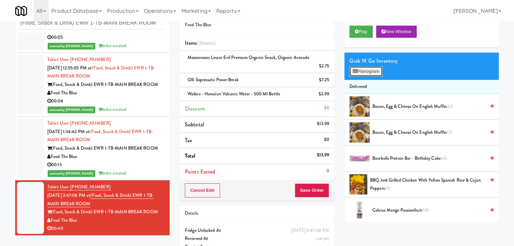
click at [372, 73] on button "Planogram" at bounding box center [365, 72] width 33 height 10
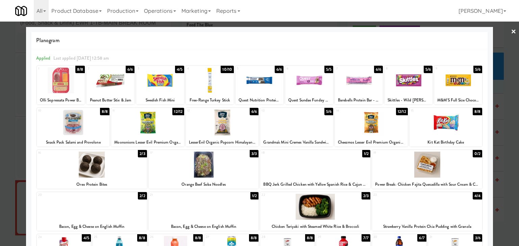
click at [510, 33] on link "×" at bounding box center [512, 32] width 5 height 21
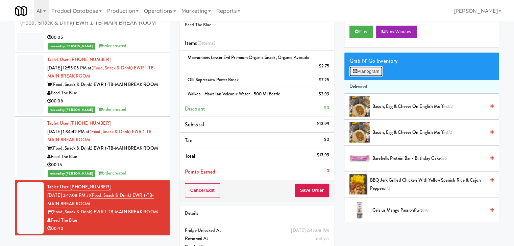
click at [357, 74] on button "Planogram" at bounding box center [365, 72] width 33 height 10
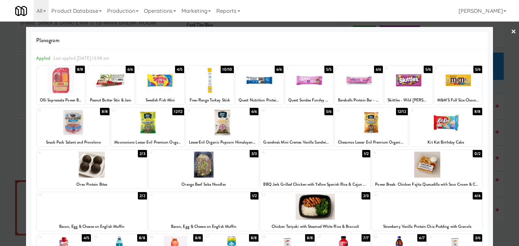
click at [510, 31] on link "×" at bounding box center [512, 32] width 5 height 21
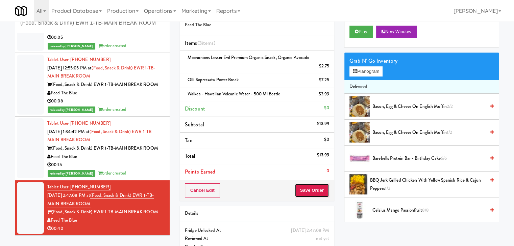
click at [306, 193] on button "Save Order" at bounding box center [311, 191] width 34 height 14
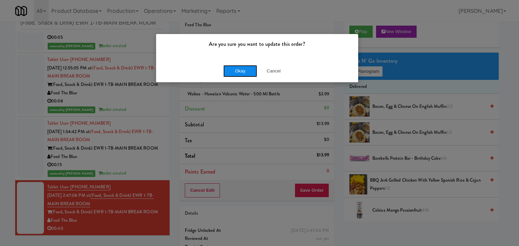
click at [238, 74] on button "Okay" at bounding box center [240, 71] width 34 height 12
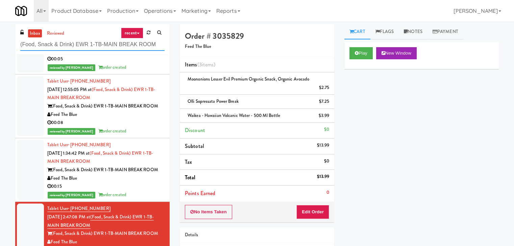
click at [116, 45] on input "(Food, Snack & Drink) EWR 1-TB-MAIN BREAK ROOM" at bounding box center [92, 44] width 144 height 12
paste input "Monroeville - Fridge"
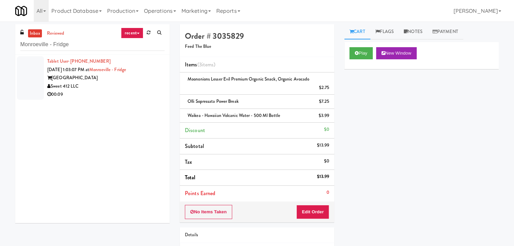
click at [146, 92] on div "00:09" at bounding box center [105, 94] width 117 height 8
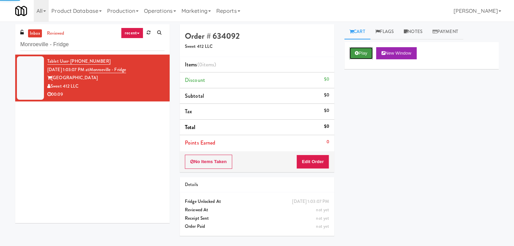
click at [366, 51] on button "Play" at bounding box center [360, 53] width 23 height 12
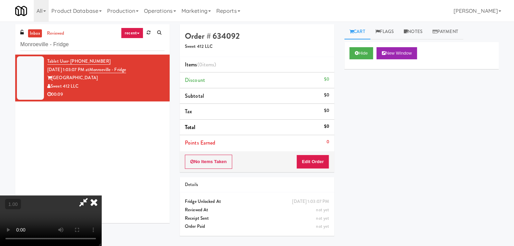
click at [101, 196] on video at bounding box center [50, 221] width 101 height 51
click at [416, 30] on link "Notes" at bounding box center [412, 31] width 29 height 15
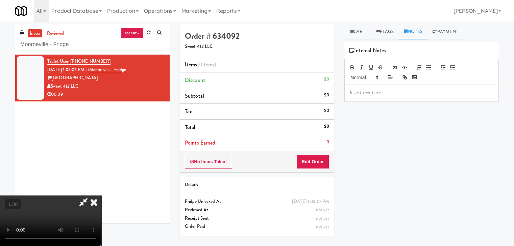
click at [360, 92] on p at bounding box center [420, 92] width 143 height 7
click at [449, 92] on p at bounding box center [420, 92] width 143 height 7
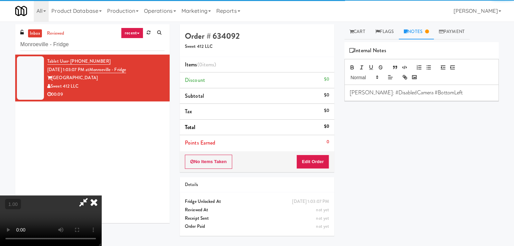
click at [101, 196] on video at bounding box center [50, 221] width 101 height 51
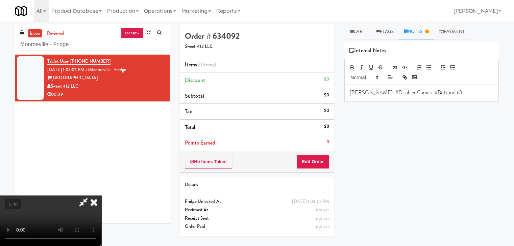
click at [101, 196] on video at bounding box center [50, 221] width 101 height 51
click at [101, 196] on icon at bounding box center [93, 203] width 15 height 14
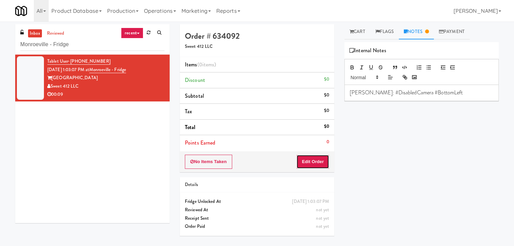
click at [319, 164] on button "Edit Order" at bounding box center [312, 162] width 33 height 14
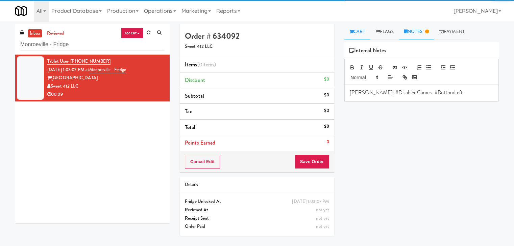
click at [352, 32] on icon at bounding box center [351, 31] width 4 height 4
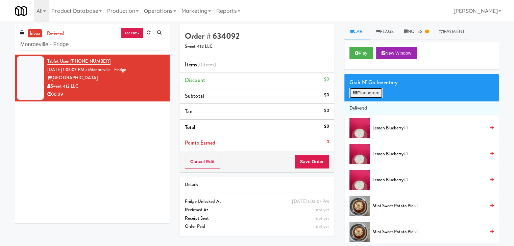
click at [368, 94] on button "Planogram" at bounding box center [365, 93] width 33 height 10
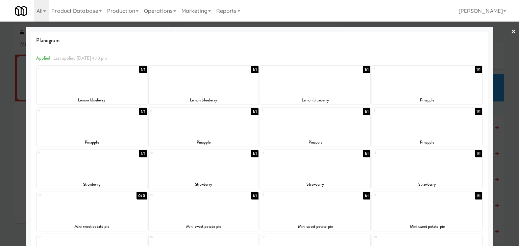
click at [421, 85] on div at bounding box center [427, 81] width 110 height 26
click at [510, 30] on link "×" at bounding box center [512, 32] width 5 height 21
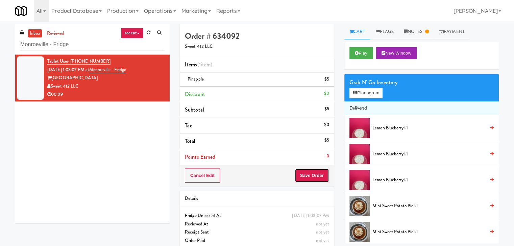
click at [304, 173] on button "Save Order" at bounding box center [311, 176] width 34 height 14
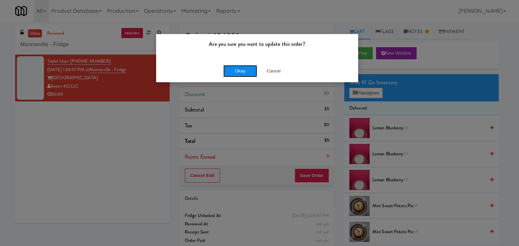
click at [239, 68] on button "Okay" at bounding box center [240, 71] width 34 height 12
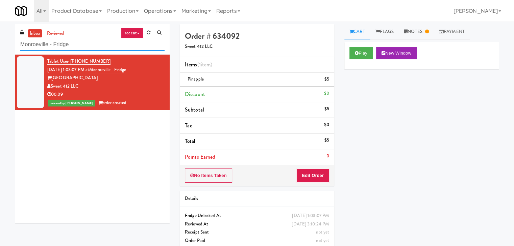
click at [91, 42] on input "Monroeville - Fridge" at bounding box center [92, 44] width 144 height 12
paste input "444 Social Combo #1"
type input "444 Social Combo #1"
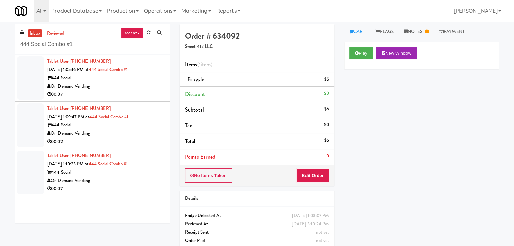
click at [142, 94] on div "00:07" at bounding box center [105, 94] width 117 height 8
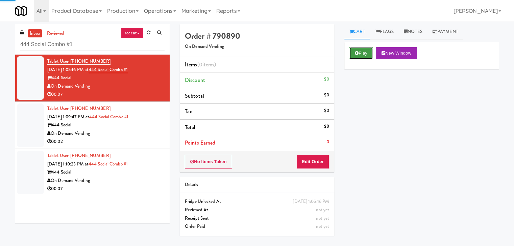
click at [359, 54] on button "Play" at bounding box center [360, 53] width 23 height 12
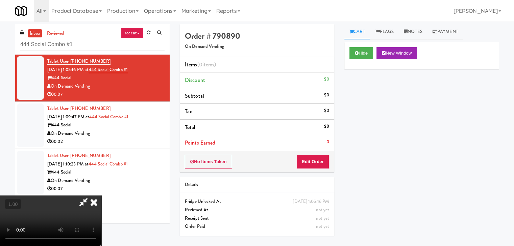
click at [101, 196] on icon at bounding box center [93, 203] width 15 height 14
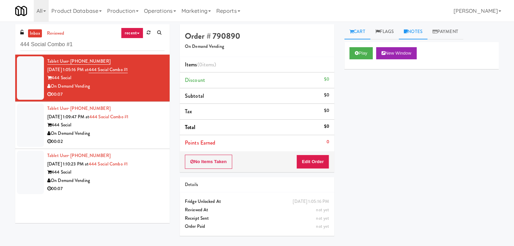
click at [416, 32] on link "Notes" at bounding box center [412, 31] width 29 height 15
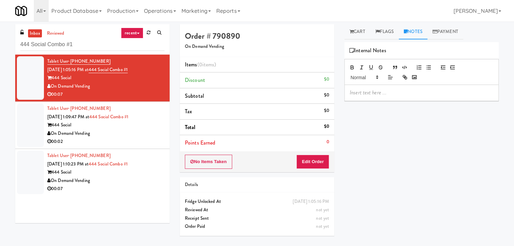
click at [376, 98] on div at bounding box center [421, 93] width 154 height 16
drag, startPoint x: 432, startPoint y: 92, endPoint x: 386, endPoint y: 95, distance: 47.0
click at [386, 95] on p "[PERSON_NAME]: Operator tetsing, New cabinet" at bounding box center [420, 92] width 143 height 7
click at [216, 161] on button "No Items Taken" at bounding box center [208, 162] width 47 height 14
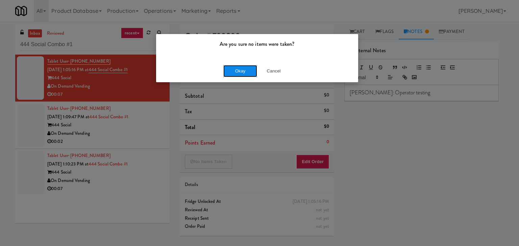
click at [235, 71] on button "Okay" at bounding box center [240, 71] width 34 height 12
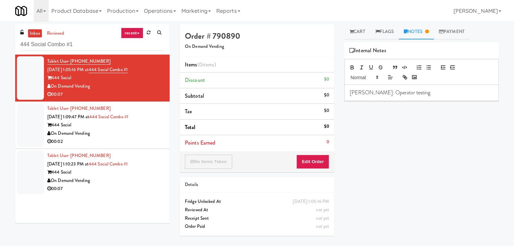
click at [146, 140] on div "00:02" at bounding box center [105, 142] width 117 height 8
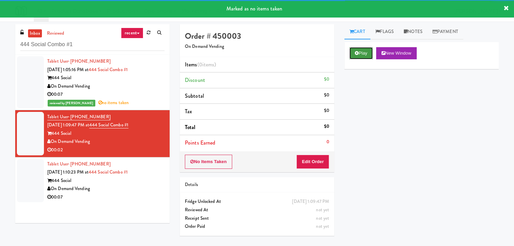
click at [354, 53] on button "Play" at bounding box center [360, 53] width 23 height 12
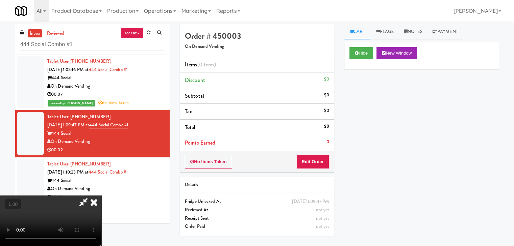
click at [101, 196] on icon at bounding box center [93, 203] width 15 height 14
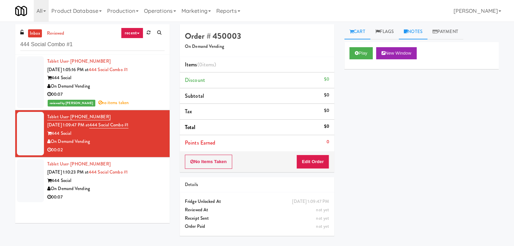
click at [406, 33] on icon at bounding box center [405, 31] width 4 height 4
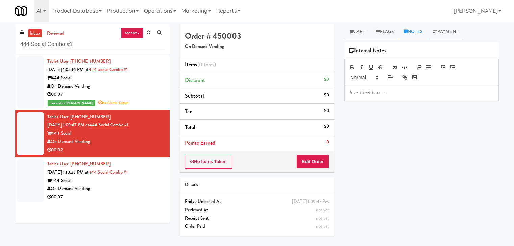
click at [384, 94] on p at bounding box center [420, 92] width 143 height 7
paste div
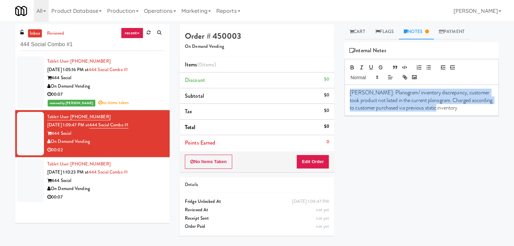
drag, startPoint x: 456, startPoint y: 107, endPoint x: 336, endPoint y: 96, distance: 120.7
click at [336, 96] on div "Order # 450003 On Demand Vending Items (0 items ) Discount $0 Subtotal $0 Tax $…" at bounding box center [339, 133] width 329 height 219
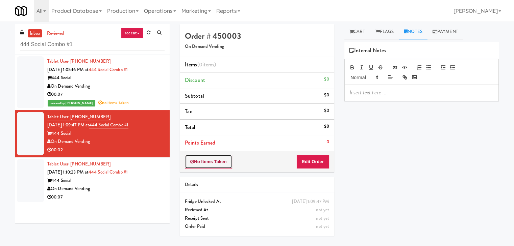
click at [214, 163] on button "No Items Taken" at bounding box center [208, 162] width 47 height 14
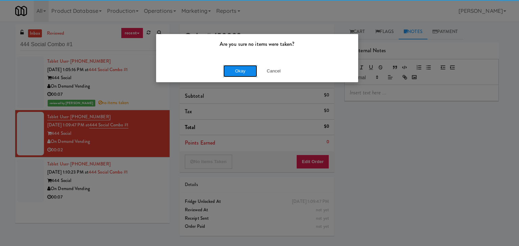
click at [232, 72] on button "Okay" at bounding box center [240, 71] width 34 height 12
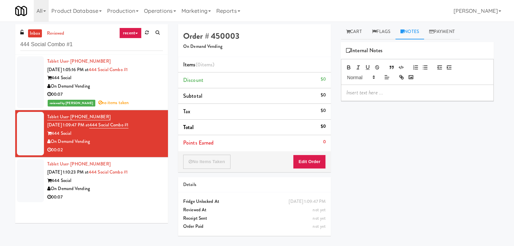
click at [148, 189] on div "On Demand Vending" at bounding box center [104, 189] width 115 height 8
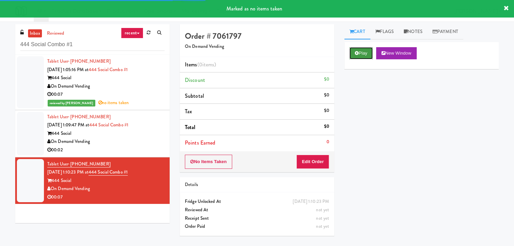
click at [356, 50] on button "Play" at bounding box center [360, 53] width 23 height 12
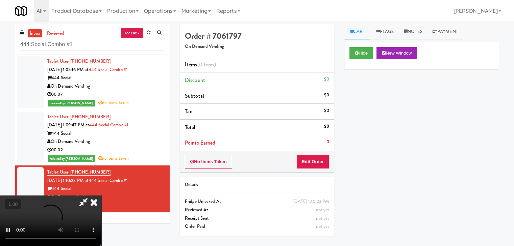
click at [101, 196] on icon at bounding box center [93, 203] width 15 height 14
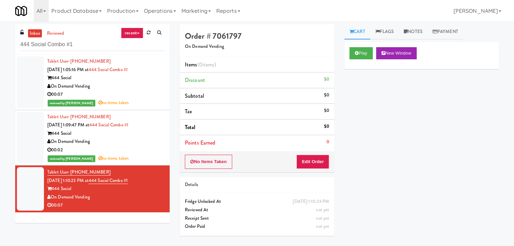
click at [116, 99] on div "reviewed by [PERSON_NAME] A no items taken" at bounding box center [105, 103] width 117 height 8
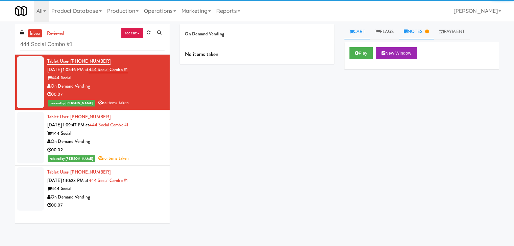
click at [421, 32] on link "Notes" at bounding box center [415, 31] width 35 height 15
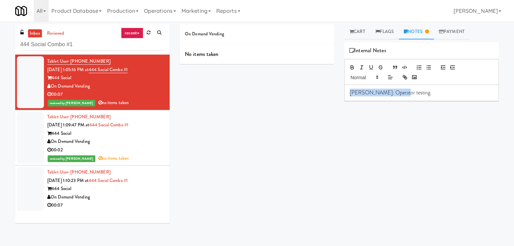
drag, startPoint x: 415, startPoint y: 94, endPoint x: 327, endPoint y: 95, distance: 87.4
click at [327, 95] on div "On Demand Vending No items taken Cart Flags Notes Payment Play New Window Prima…" at bounding box center [339, 133] width 329 height 219
copy p "[PERSON_NAME]: Operator testing"
click at [124, 196] on div "On Demand Vending" at bounding box center [105, 197] width 117 height 8
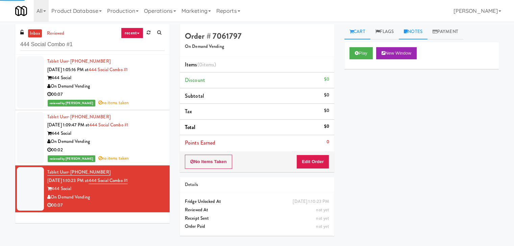
click at [421, 29] on link "Notes" at bounding box center [412, 31] width 29 height 15
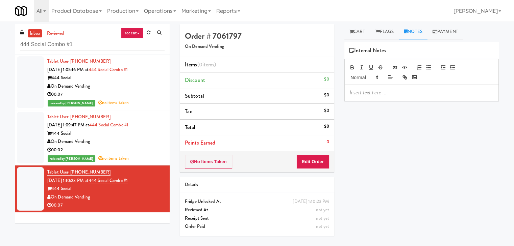
click at [362, 99] on div at bounding box center [421, 93] width 154 height 16
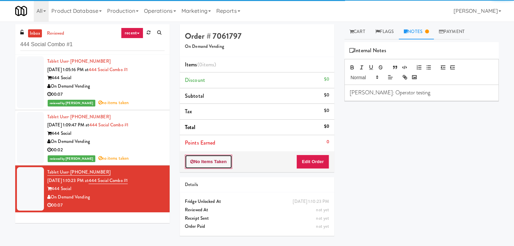
click at [209, 162] on button "No Items Taken" at bounding box center [208, 162] width 47 height 14
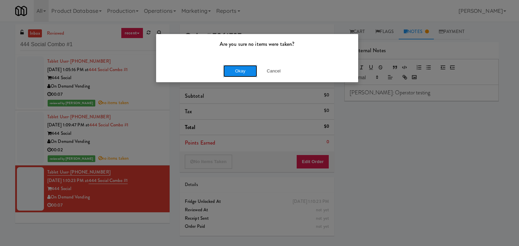
click at [230, 70] on button "Okay" at bounding box center [240, 71] width 34 height 12
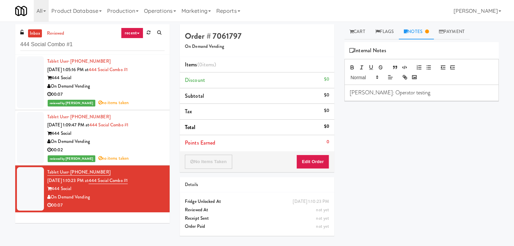
click at [146, 140] on div "On Demand Vending" at bounding box center [105, 142] width 117 height 8
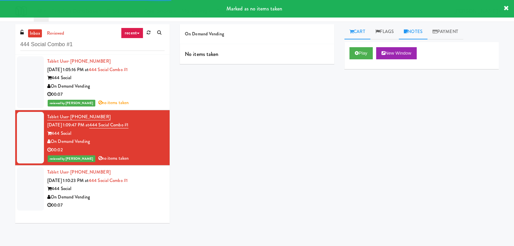
click at [410, 26] on link "Notes" at bounding box center [412, 31] width 29 height 15
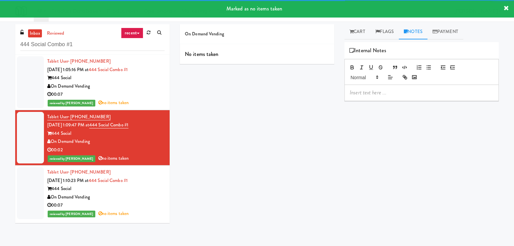
click at [371, 96] on p at bounding box center [420, 92] width 143 height 7
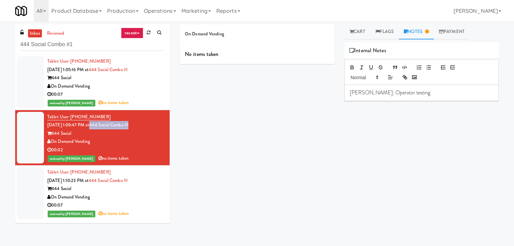
drag, startPoint x: 140, startPoint y: 125, endPoint x: 101, endPoint y: 128, distance: 39.3
click at [101, 128] on div "Tablet User · (708) 209-7172 [DATE] 1:09:47 PM at 444 Social Combo #1 444 Socia…" at bounding box center [105, 138] width 117 height 50
copy link "444 Social Combo #1"
click at [89, 48] on input "444 Social Combo #1" at bounding box center [92, 44] width 144 height 12
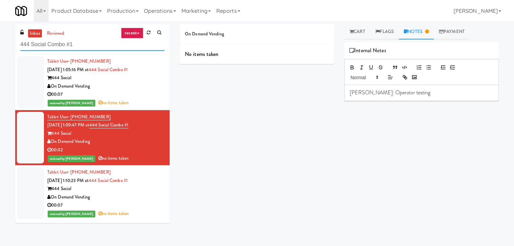
click at [89, 48] on input "444 Social Combo #1" at bounding box center [92, 44] width 144 height 12
paste input "Parc on 5th Fridge"
type input "Parc on 5th Fridge"
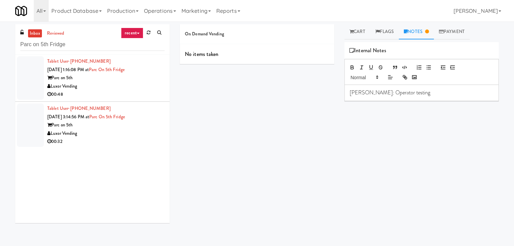
click at [146, 103] on li "Tablet User · (385) 221-7895 [DATE] 3:14:56 PM at [GEOGRAPHIC_DATA] on 5th Luxo…" at bounding box center [92, 125] width 154 height 47
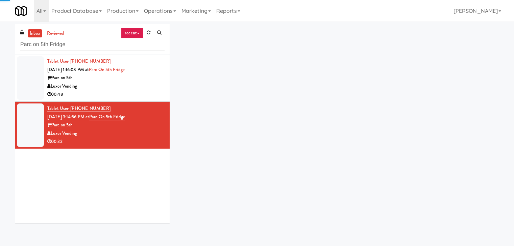
click at [142, 91] on div "00:48" at bounding box center [105, 94] width 117 height 8
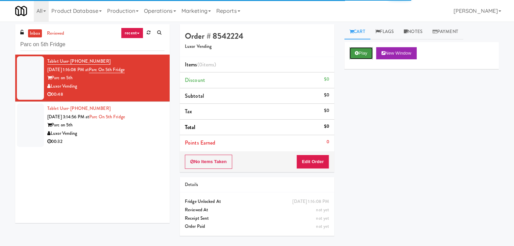
click at [361, 50] on button "Play" at bounding box center [360, 53] width 23 height 12
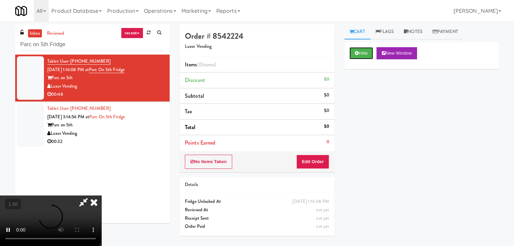
scroll to position [95, 0]
click at [101, 196] on video at bounding box center [50, 221] width 101 height 51
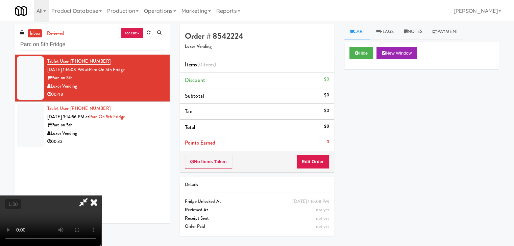
click at [101, 196] on video at bounding box center [50, 221] width 101 height 51
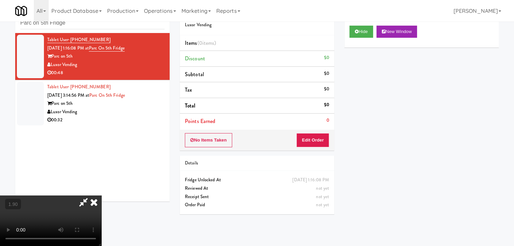
scroll to position [0, 0]
click at [101, 196] on video at bounding box center [50, 221] width 101 height 51
click at [91, 196] on icon at bounding box center [84, 203] width 16 height 14
click at [319, 137] on button "Edit Order" at bounding box center [312, 140] width 33 height 14
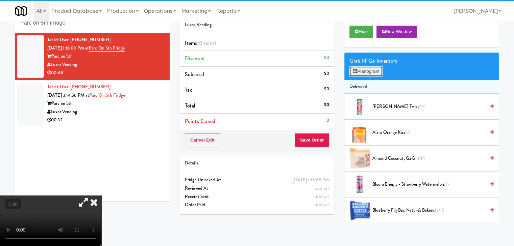
click at [362, 72] on button "Planogram" at bounding box center [365, 72] width 33 height 10
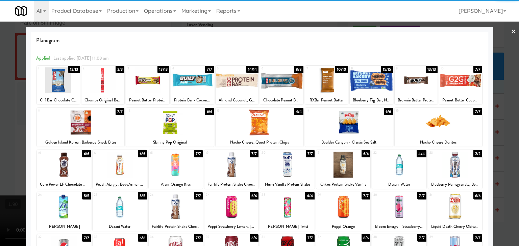
scroll to position [85, 0]
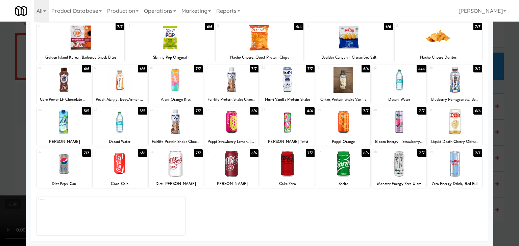
click at [231, 165] on div at bounding box center [231, 164] width 54 height 26
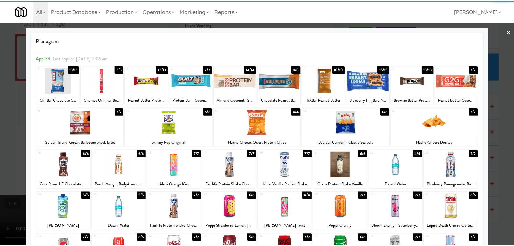
scroll to position [0, 0]
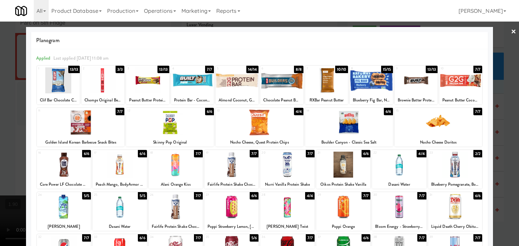
click at [63, 79] on div at bounding box center [58, 81] width 43 height 26
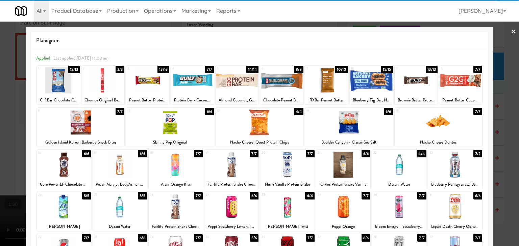
click at [263, 122] on div at bounding box center [259, 123] width 88 height 26
click at [510, 30] on link "×" at bounding box center [512, 32] width 5 height 21
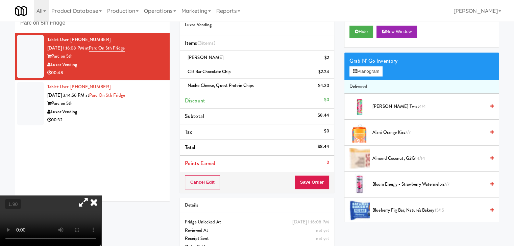
click at [89, 196] on video at bounding box center [50, 221] width 101 height 51
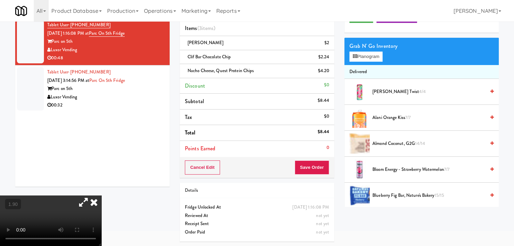
scroll to position [22, 0]
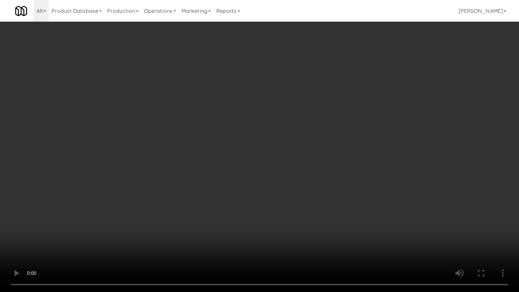
click at [265, 200] on video at bounding box center [259, 146] width 519 height 292
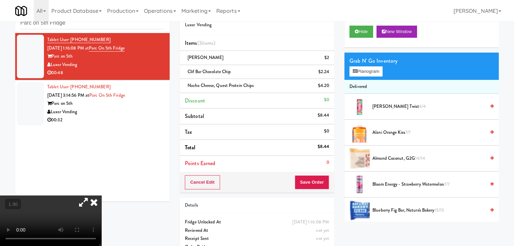
click at [101, 196] on icon at bounding box center [93, 203] width 15 height 14
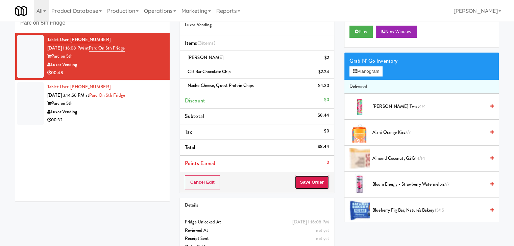
click at [304, 183] on button "Save Order" at bounding box center [311, 183] width 34 height 14
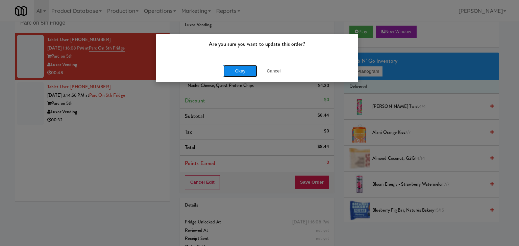
click at [234, 68] on button "Okay" at bounding box center [240, 71] width 34 height 12
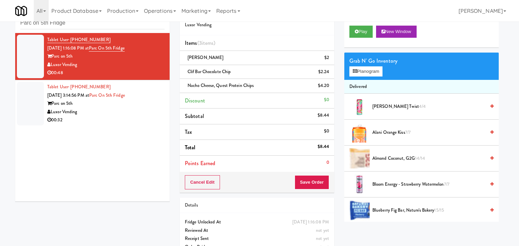
click at [136, 113] on div "Luxor Vending" at bounding box center [105, 112] width 117 height 8
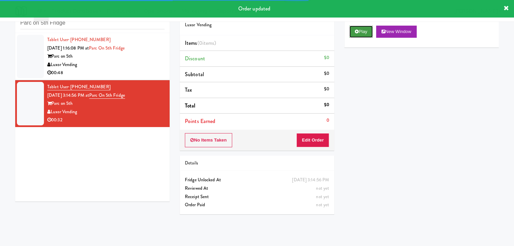
click at [362, 31] on button "Play" at bounding box center [360, 32] width 23 height 12
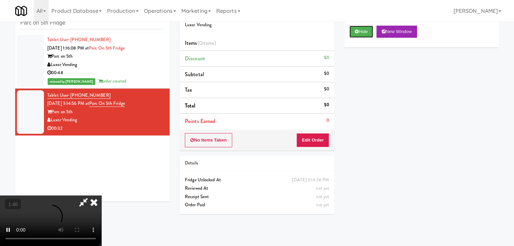
scroll to position [95, 0]
click at [101, 196] on video at bounding box center [50, 221] width 101 height 51
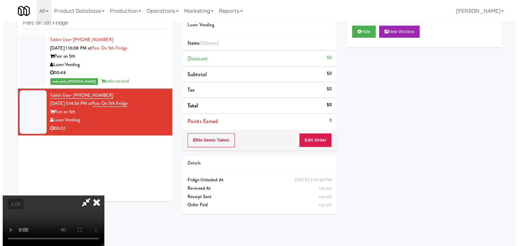
scroll to position [0, 0]
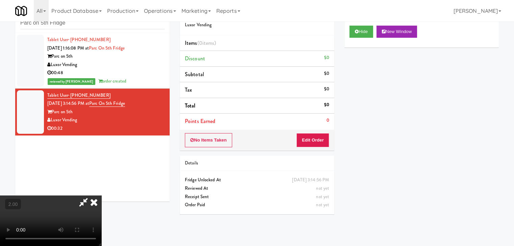
click at [101, 196] on icon at bounding box center [93, 203] width 15 height 14
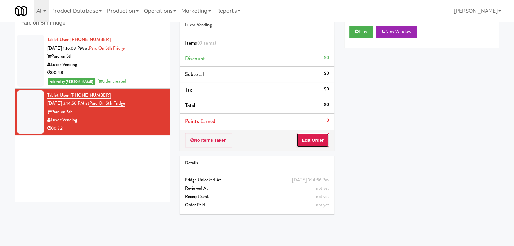
click at [315, 143] on button "Edit Order" at bounding box center [312, 140] width 33 height 14
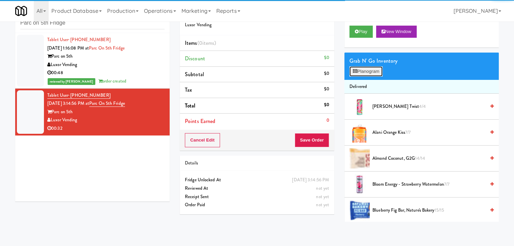
click at [362, 73] on button "Planogram" at bounding box center [365, 72] width 33 height 10
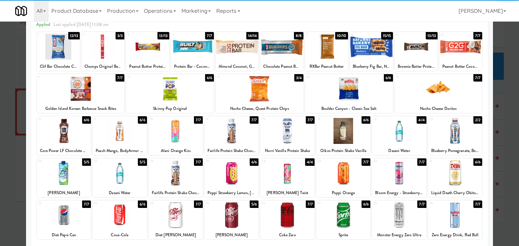
scroll to position [85, 0]
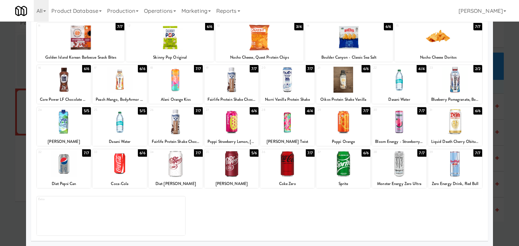
click at [296, 126] on div at bounding box center [287, 122] width 54 height 26
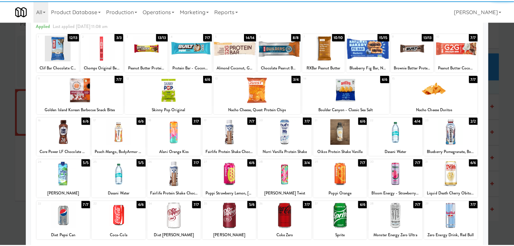
scroll to position [0, 0]
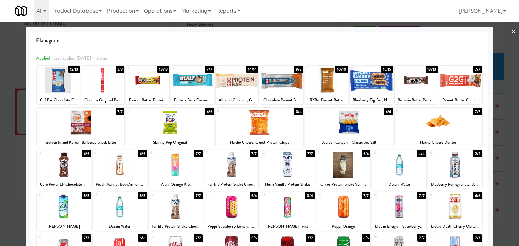
drag, startPoint x: 508, startPoint y: 31, endPoint x: 492, endPoint y: 41, distance: 18.5
click at [510, 30] on link "×" at bounding box center [512, 32] width 5 height 21
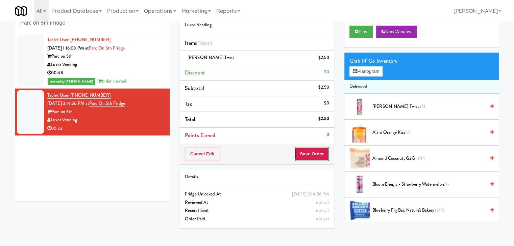
click at [310, 155] on button "Save Order" at bounding box center [311, 154] width 34 height 14
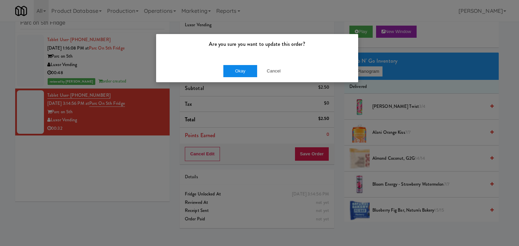
click at [241, 67] on div "Okay Cancel" at bounding box center [257, 71] width 202 height 23
click at [238, 71] on button "Okay" at bounding box center [240, 71] width 34 height 12
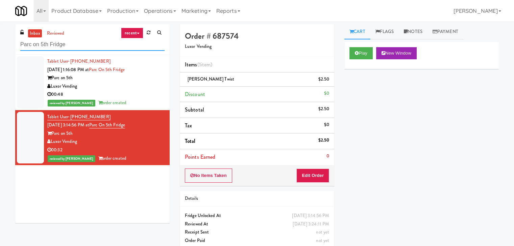
click at [81, 46] on input "Parc on 5th Fridge" at bounding box center [92, 44] width 144 height 12
paste input "BestMed [GEOGRAPHIC_DATA]"
type input "BestMed [GEOGRAPHIC_DATA]"
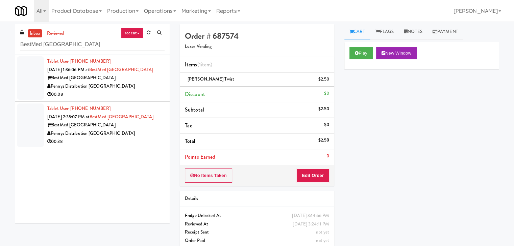
click at [149, 80] on div "BestMed [GEOGRAPHIC_DATA]" at bounding box center [105, 78] width 117 height 8
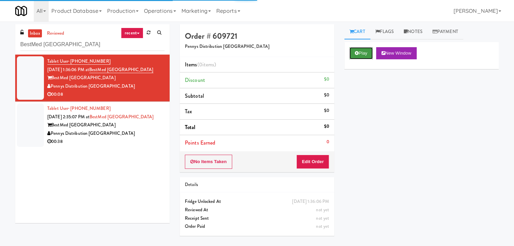
click at [359, 55] on button "Play" at bounding box center [360, 53] width 23 height 12
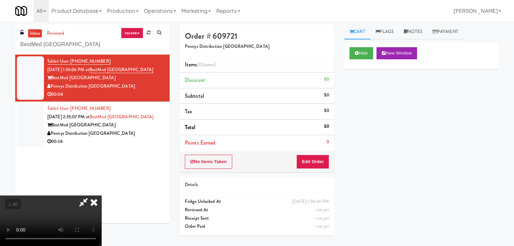
click at [101, 196] on video at bounding box center [50, 221] width 101 height 51
click at [101, 196] on icon at bounding box center [93, 203] width 15 height 14
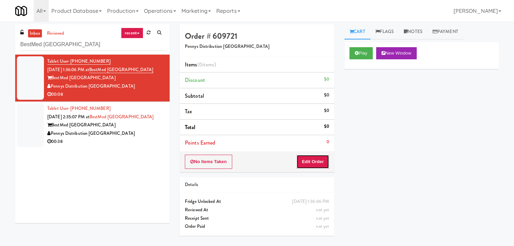
click at [309, 160] on button "Edit Order" at bounding box center [312, 162] width 33 height 14
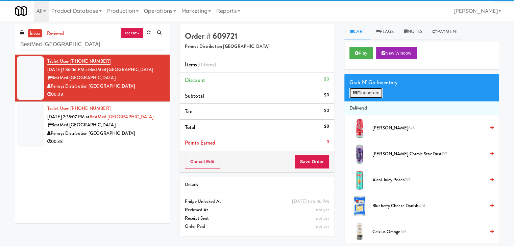
click at [363, 96] on button "Planogram" at bounding box center [365, 93] width 33 height 10
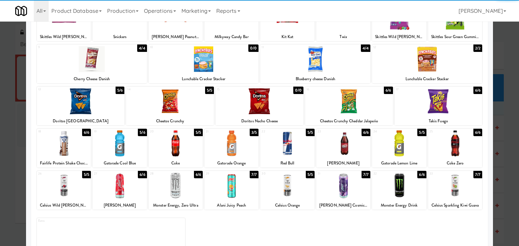
scroll to position [68, 0]
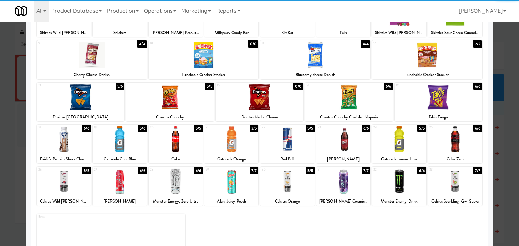
click at [167, 96] on div at bounding box center [170, 97] width 88 height 26
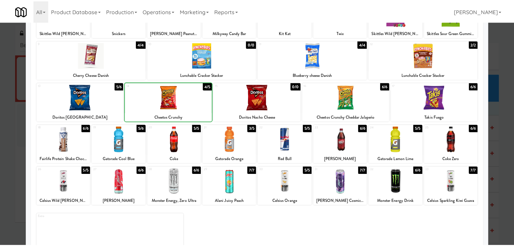
scroll to position [0, 0]
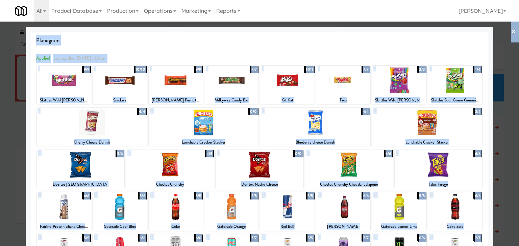
drag, startPoint x: 518, startPoint y: 63, endPoint x: 516, endPoint y: 40, distance: 23.4
click at [513, 41] on div "× Planogram Applied Last applied [DATE] 1:59 pm 1 9/9 Skittles Wild [PERSON_NAM…" at bounding box center [259, 123] width 519 height 246
click at [510, 30] on link "×" at bounding box center [512, 32] width 5 height 21
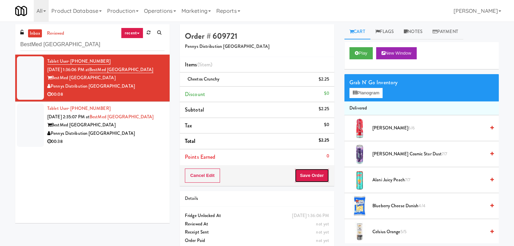
click at [321, 176] on button "Save Order" at bounding box center [311, 176] width 34 height 14
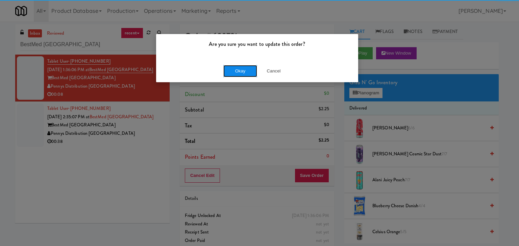
click at [244, 72] on button "Okay" at bounding box center [240, 71] width 34 height 12
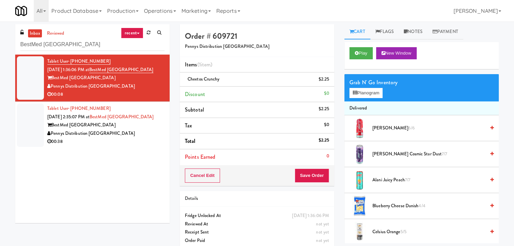
click at [140, 131] on div "Pennys Distribution [GEOGRAPHIC_DATA]" at bounding box center [105, 134] width 117 height 8
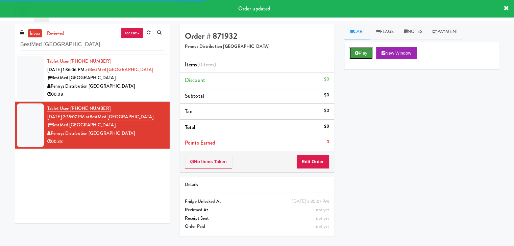
click at [360, 49] on button "Play" at bounding box center [360, 53] width 23 height 12
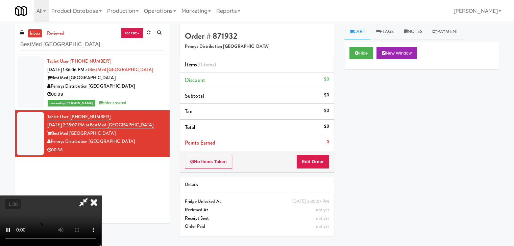
click at [101, 196] on video at bounding box center [50, 221] width 101 height 51
click at [101, 196] on icon at bounding box center [93, 203] width 15 height 14
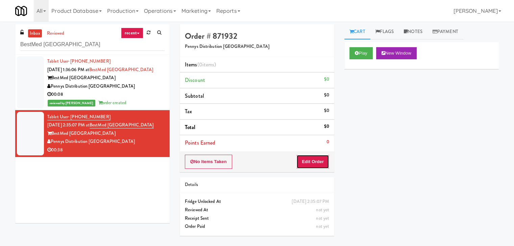
click at [311, 165] on button "Edit Order" at bounding box center [312, 162] width 33 height 14
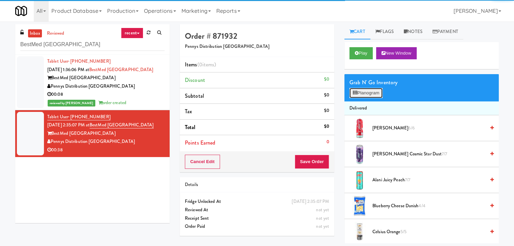
click at [365, 91] on button "Planogram" at bounding box center [365, 93] width 33 height 10
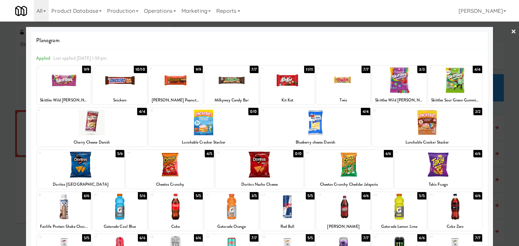
click at [427, 121] on div at bounding box center [427, 123] width 110 height 26
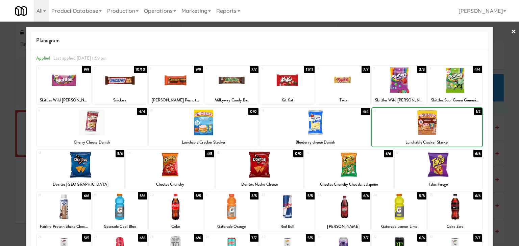
click at [427, 121] on div at bounding box center [427, 123] width 110 height 26
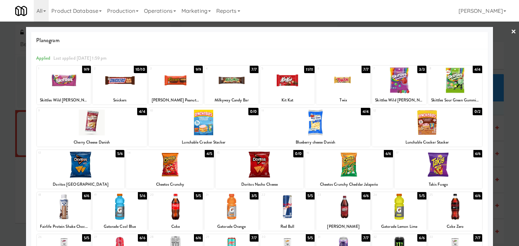
click at [121, 121] on div at bounding box center [92, 123] width 110 height 26
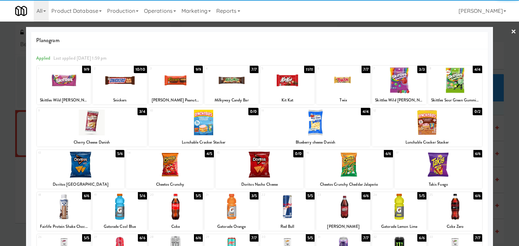
click at [510, 27] on link "×" at bounding box center [512, 32] width 5 height 21
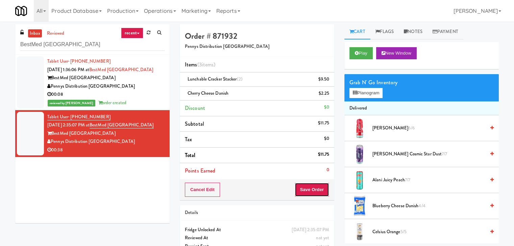
click at [308, 190] on button "Save Order" at bounding box center [311, 190] width 34 height 14
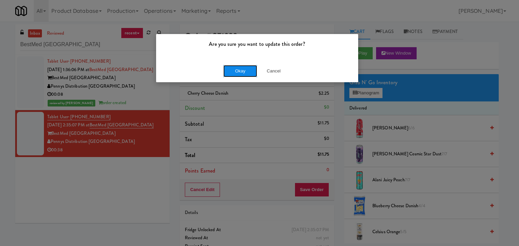
click at [240, 73] on button "Okay" at bounding box center [240, 71] width 34 height 12
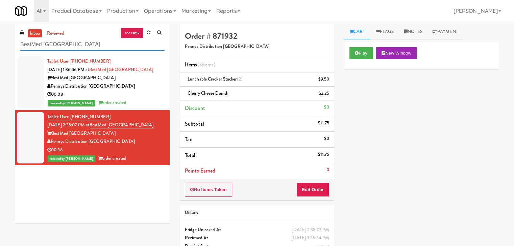
click at [59, 45] on input "BestMed [GEOGRAPHIC_DATA]" at bounding box center [92, 44] width 144 height 12
paste input "Peabody - Cooler"
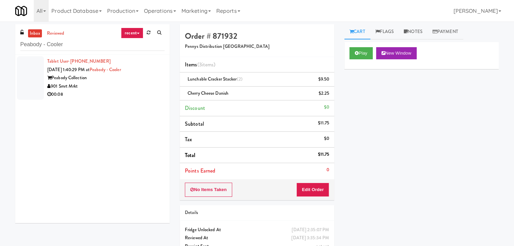
click at [152, 88] on div "901 Smrt Mrkt" at bounding box center [105, 86] width 117 height 8
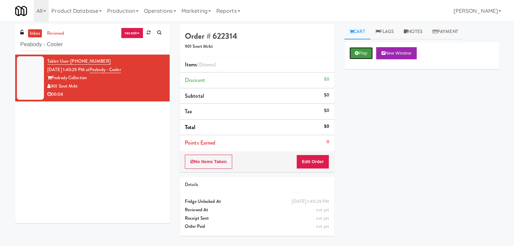
click at [360, 55] on button "Play" at bounding box center [360, 53] width 23 height 12
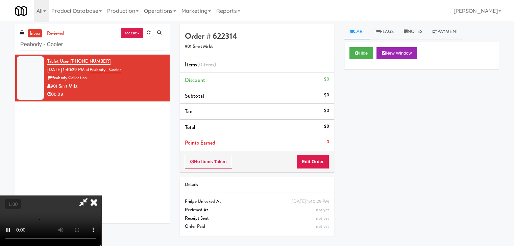
click at [101, 196] on video at bounding box center [50, 221] width 101 height 51
click at [407, 31] on icon at bounding box center [405, 31] width 4 height 4
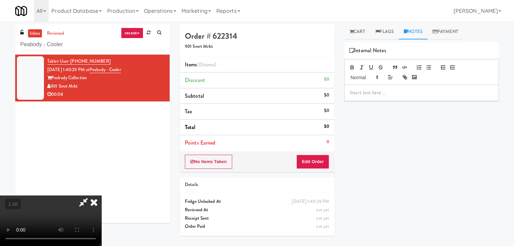
click at [386, 89] on p at bounding box center [420, 92] width 143 height 7
click at [429, 94] on p at bounding box center [420, 92] width 143 height 7
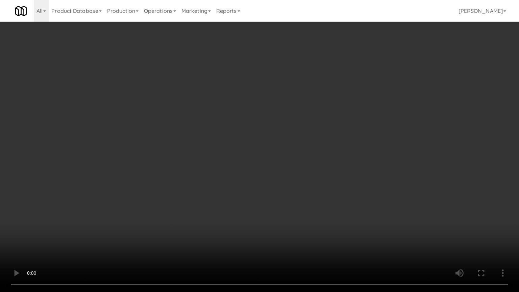
click at [255, 136] on video at bounding box center [259, 146] width 519 height 292
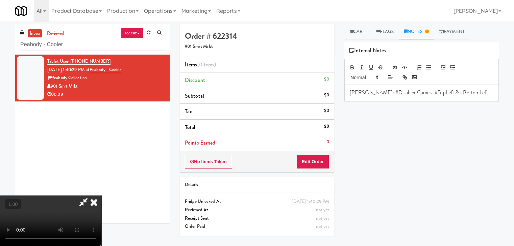
click at [101, 196] on icon at bounding box center [93, 203] width 15 height 14
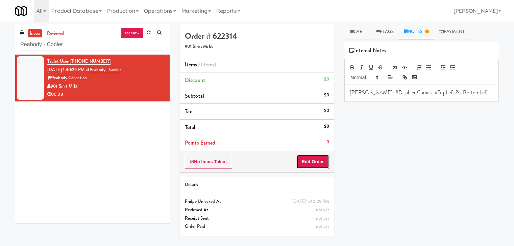
click at [319, 164] on button "Edit Order" at bounding box center [312, 162] width 33 height 14
click at [356, 31] on link "Cart" at bounding box center [357, 31] width 26 height 15
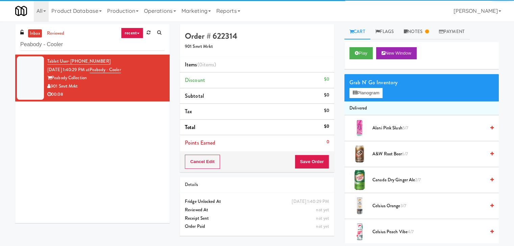
click at [367, 102] on li "Delivered" at bounding box center [421, 109] width 154 height 14
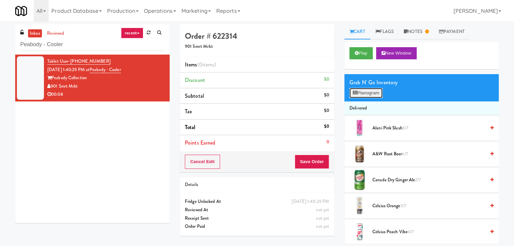
click at [368, 94] on button "Planogram" at bounding box center [365, 93] width 33 height 10
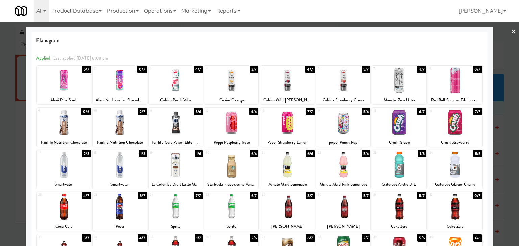
click at [336, 127] on div at bounding box center [343, 123] width 54 height 26
click at [288, 124] on div at bounding box center [287, 123] width 54 height 26
click at [510, 31] on link "×" at bounding box center [512, 32] width 5 height 21
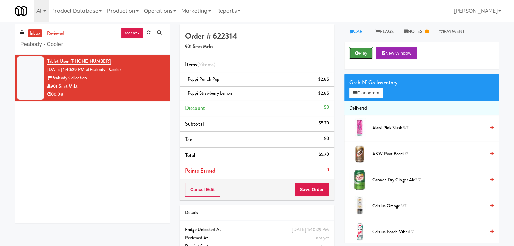
click at [365, 53] on button "Play" at bounding box center [360, 53] width 23 height 12
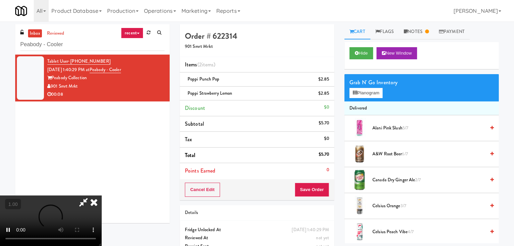
click at [101, 196] on icon at bounding box center [93, 203] width 15 height 14
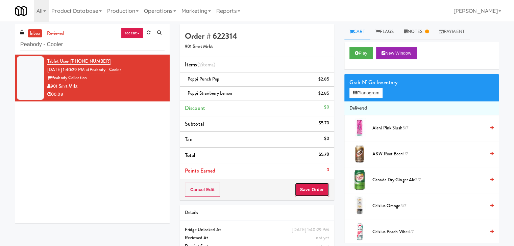
click at [307, 188] on button "Save Order" at bounding box center [311, 190] width 34 height 14
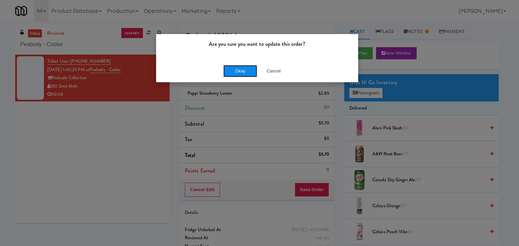
click at [228, 65] on button "Okay" at bounding box center [240, 71] width 34 height 12
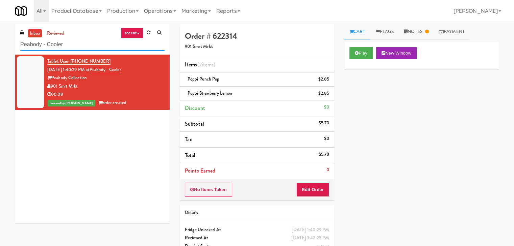
click at [72, 47] on input "Peabody - Cooler" at bounding box center [92, 44] width 144 height 12
paste input "IKEA CDC Mississauga"
type input "IKEA CDC Mississauga"
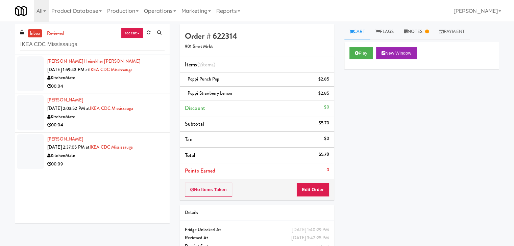
click at [136, 78] on div "KitchenMate" at bounding box center [105, 78] width 117 height 8
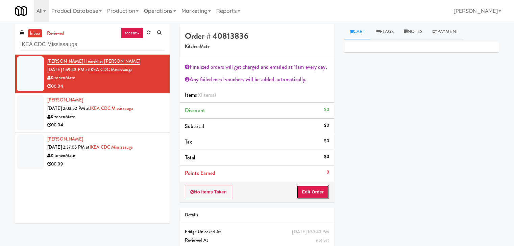
click at [312, 192] on button "Edit Order" at bounding box center [312, 192] width 33 height 14
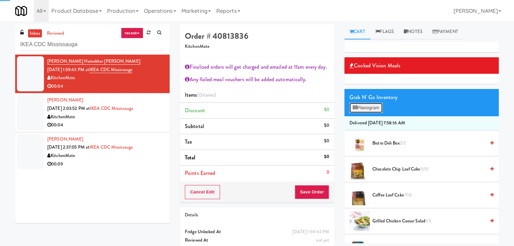
click at [377, 110] on button "Planogram" at bounding box center [365, 108] width 33 height 10
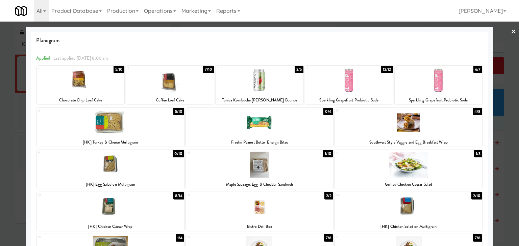
click at [158, 166] on div at bounding box center [110, 165] width 147 height 26
click at [510, 31] on link "×" at bounding box center [512, 32] width 5 height 21
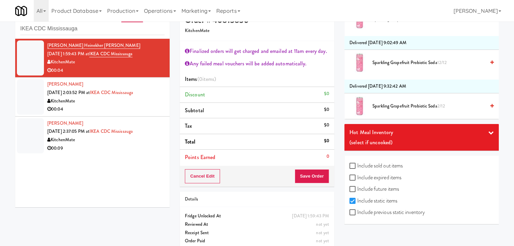
scroll to position [25, 0]
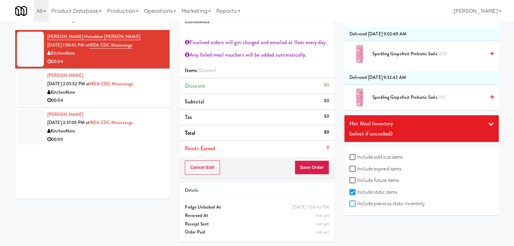
click at [353, 204] on input "Include previous static inventory" at bounding box center [353, 204] width 8 height 5
checkbox input "true"
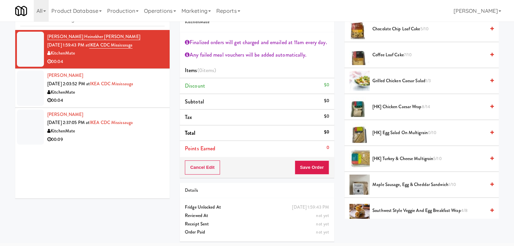
scroll to position [135, 0]
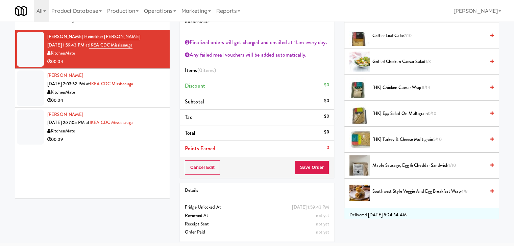
click at [490, 111] on icon at bounding box center [491, 113] width 3 height 4
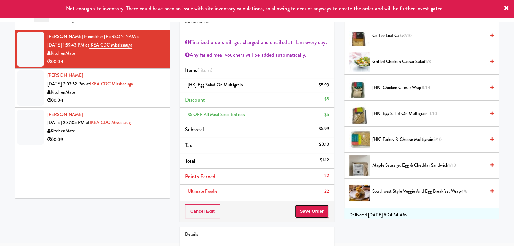
click at [311, 208] on button "Save Order" at bounding box center [311, 212] width 34 height 14
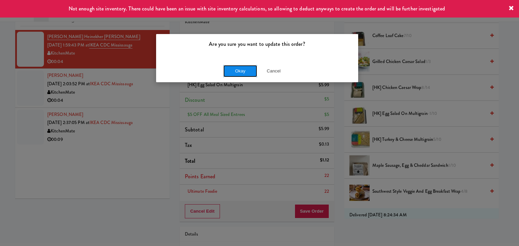
click at [242, 69] on button "Okay" at bounding box center [240, 71] width 34 height 12
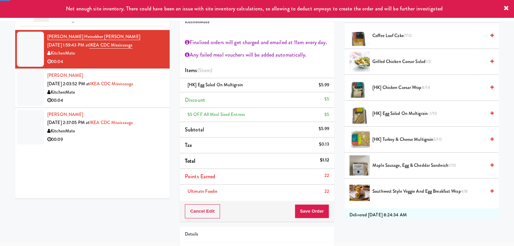
click at [126, 102] on div "00:04" at bounding box center [105, 101] width 117 height 8
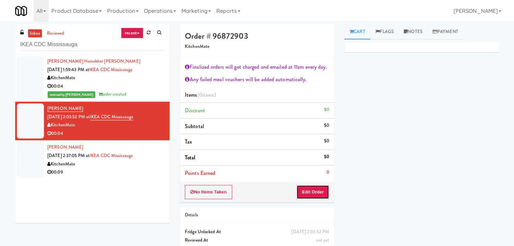
click at [300, 196] on button "Edit Order" at bounding box center [312, 192] width 33 height 14
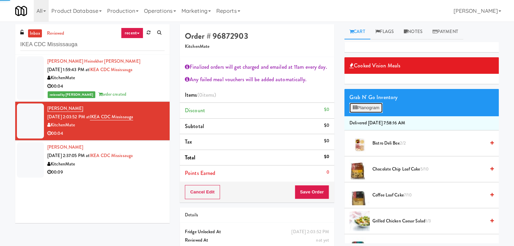
click at [377, 110] on button "Planogram" at bounding box center [365, 108] width 33 height 10
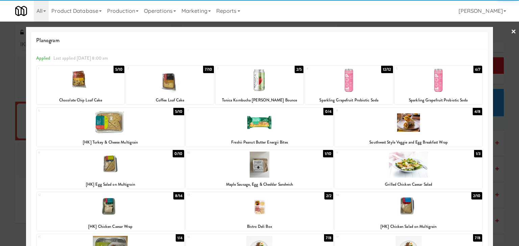
click at [95, 82] on div at bounding box center [81, 81] width 88 height 26
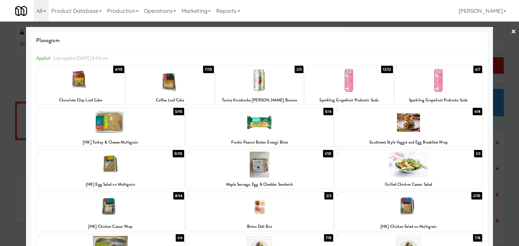
click at [510, 32] on link "×" at bounding box center [512, 32] width 5 height 21
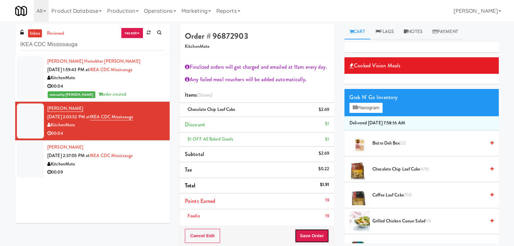
click at [314, 235] on button "Save Order" at bounding box center [311, 236] width 34 height 14
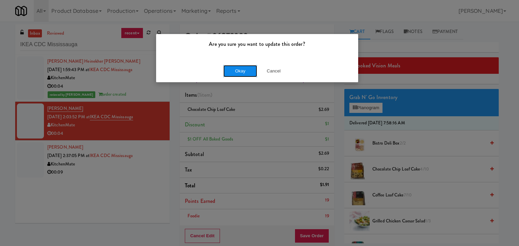
click at [240, 72] on button "Okay" at bounding box center [240, 71] width 34 height 12
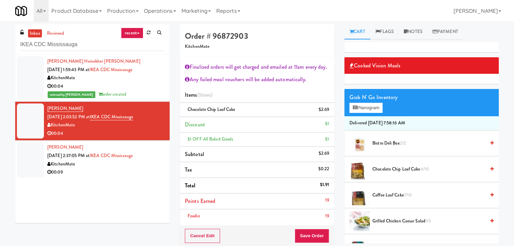
click at [131, 170] on div "00:09" at bounding box center [105, 172] width 117 height 8
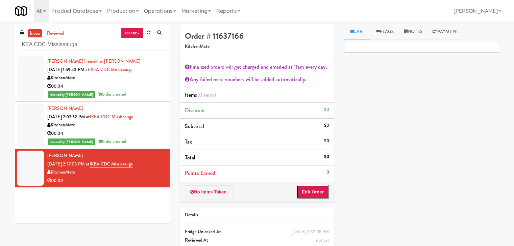
click at [307, 191] on button "Edit Order" at bounding box center [312, 192] width 33 height 14
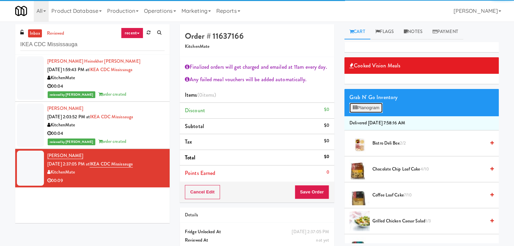
click at [374, 110] on button "Planogram" at bounding box center [365, 108] width 33 height 10
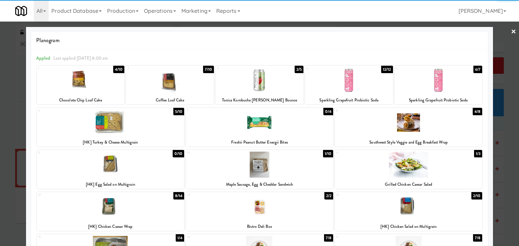
drag, startPoint x: 152, startPoint y: 128, endPoint x: 213, endPoint y: 131, distance: 61.5
click at [152, 128] on div at bounding box center [110, 123] width 147 height 26
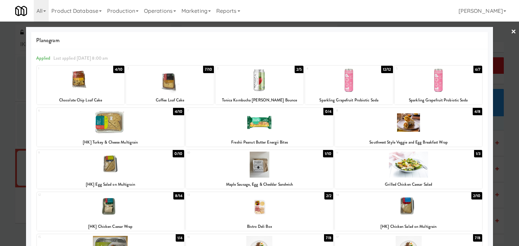
click at [510, 32] on link "×" at bounding box center [512, 32] width 5 height 21
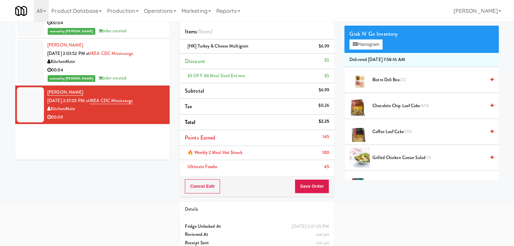
scroll to position [68, 0]
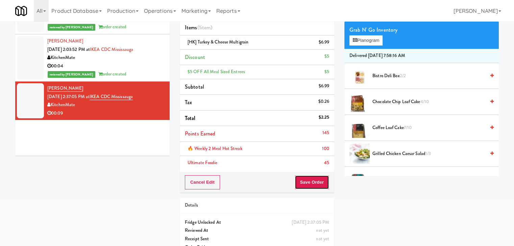
click at [309, 186] on button "Save Order" at bounding box center [311, 183] width 34 height 14
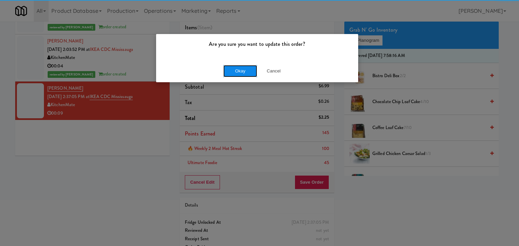
click at [232, 68] on button "Okay" at bounding box center [240, 71] width 34 height 12
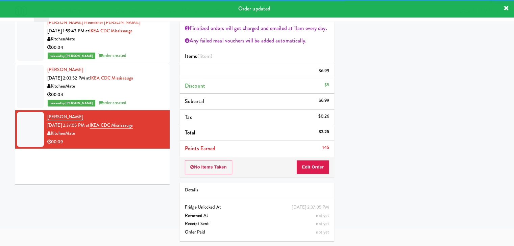
scroll to position [0, 0]
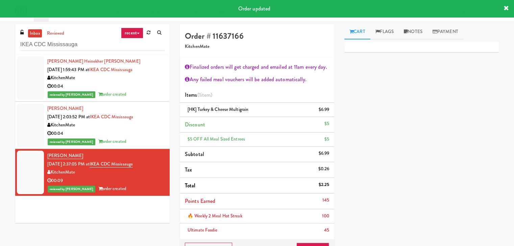
click at [132, 88] on div "00:04" at bounding box center [105, 86] width 117 height 8
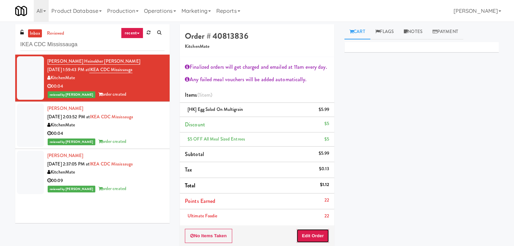
click at [316, 234] on button "Edit Order" at bounding box center [312, 236] width 33 height 14
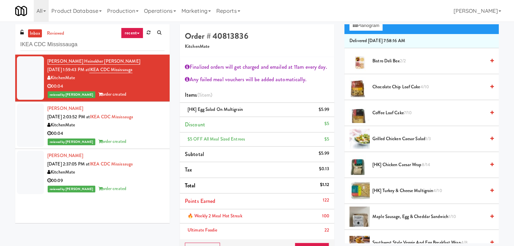
scroll to position [34, 0]
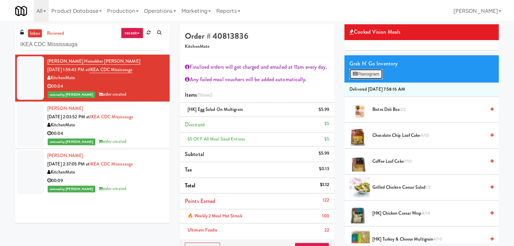
click at [366, 74] on button "Planogram" at bounding box center [365, 74] width 33 height 10
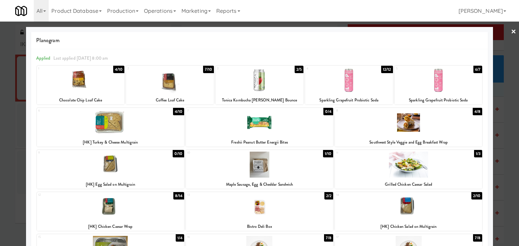
drag, startPoint x: 507, startPoint y: 29, endPoint x: 391, endPoint y: 84, distance: 128.7
click at [510, 29] on link "×" at bounding box center [512, 32] width 5 height 21
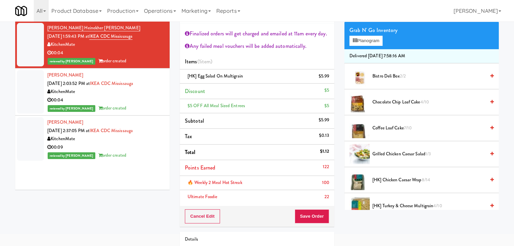
scroll to position [68, 0]
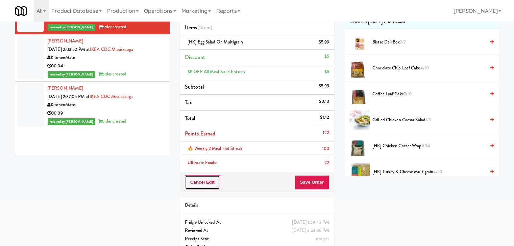
click at [204, 185] on button "Cancel Edit" at bounding box center [202, 183] width 35 height 14
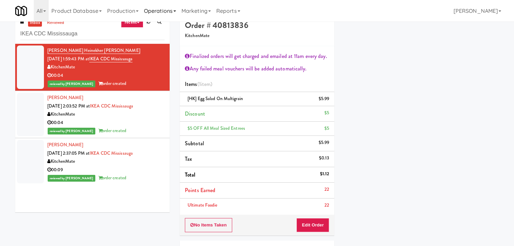
scroll to position [0, 0]
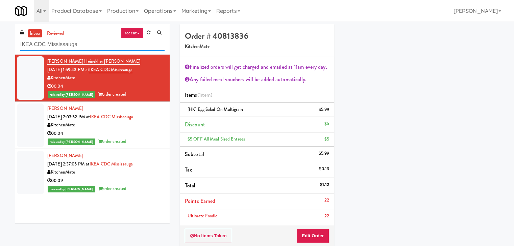
click at [93, 45] on input "IKEA CDC Mississauga" at bounding box center [92, 44] width 144 height 12
paste input "360 W [PERSON_NAME] - Right - Ambient"
type input "360 W [PERSON_NAME] - Right - Ambient"
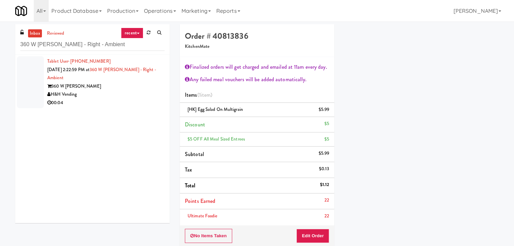
click at [138, 93] on div "H&H Vending" at bounding box center [105, 94] width 117 height 8
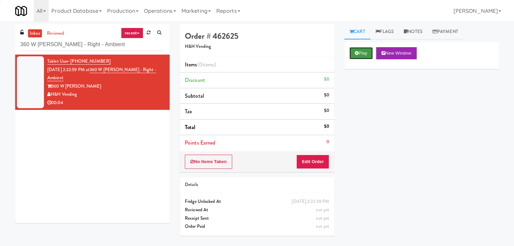
click at [364, 56] on button "Play" at bounding box center [360, 53] width 23 height 12
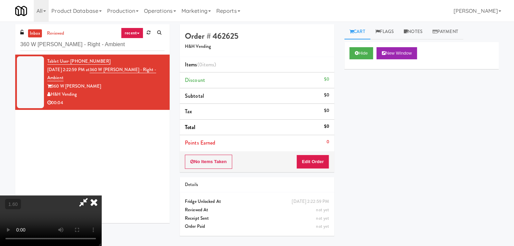
click at [101, 196] on video at bounding box center [50, 221] width 101 height 51
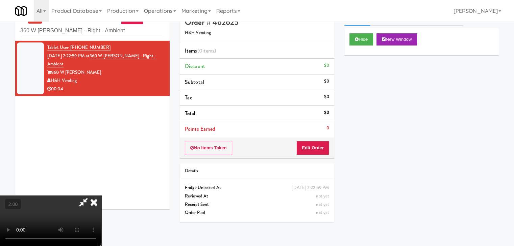
scroll to position [22, 0]
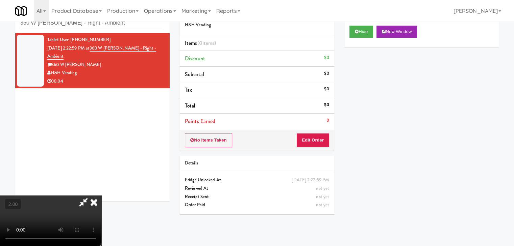
click at [101, 196] on icon at bounding box center [93, 203] width 15 height 14
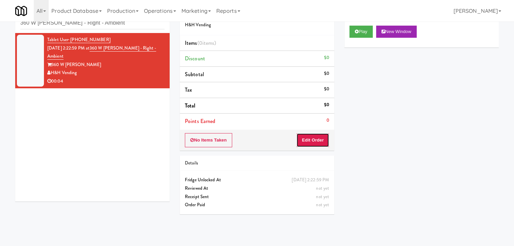
click at [308, 144] on button "Edit Order" at bounding box center [312, 140] width 33 height 14
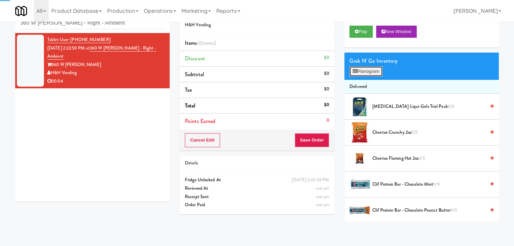
click at [374, 73] on button "Planogram" at bounding box center [365, 72] width 33 height 10
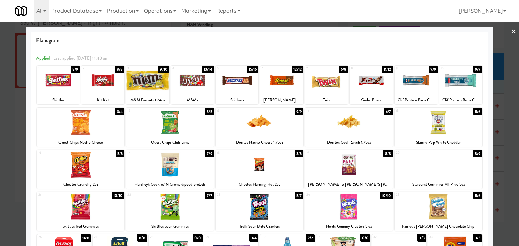
click at [340, 130] on div at bounding box center [349, 123] width 88 height 26
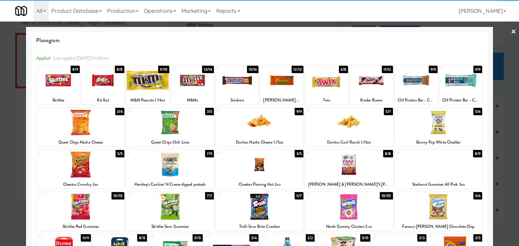
click at [504, 33] on div at bounding box center [259, 123] width 519 height 246
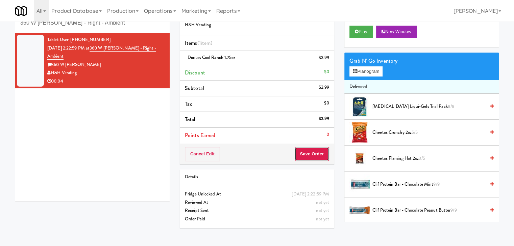
click at [303, 159] on button "Save Order" at bounding box center [311, 154] width 34 height 14
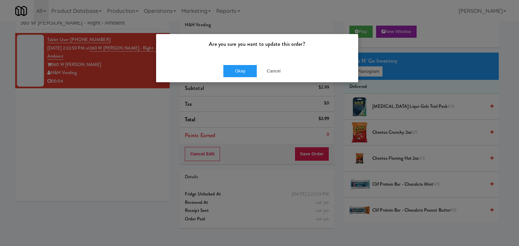
click at [238, 58] on div "Are you sure you want to update this order?" at bounding box center [257, 47] width 202 height 26
click at [234, 75] on button "Okay" at bounding box center [240, 71] width 34 height 12
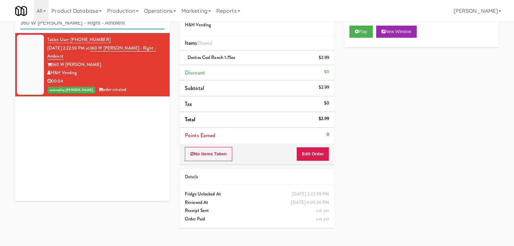
click at [100, 25] on input "360 W [PERSON_NAME] - Right - Ambient" at bounding box center [92, 23] width 144 height 12
paste input "481 on [PERSON_NAME]"
type input "481 on [PERSON_NAME]"
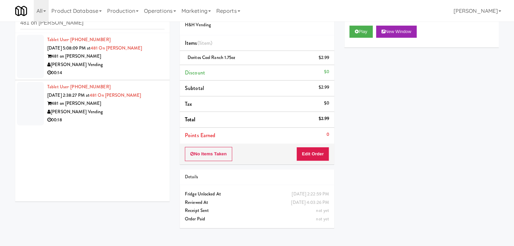
drag, startPoint x: 146, startPoint y: 71, endPoint x: 149, endPoint y: 66, distance: 6.2
click at [146, 71] on div "00:14" at bounding box center [105, 73] width 117 height 8
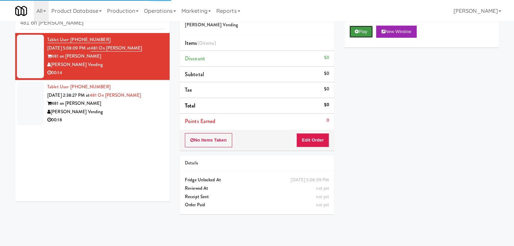
click at [357, 28] on button "Play" at bounding box center [360, 32] width 23 height 12
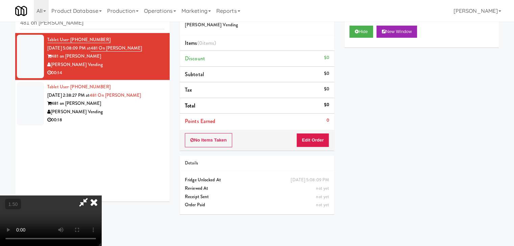
click at [101, 196] on video at bounding box center [50, 221] width 101 height 51
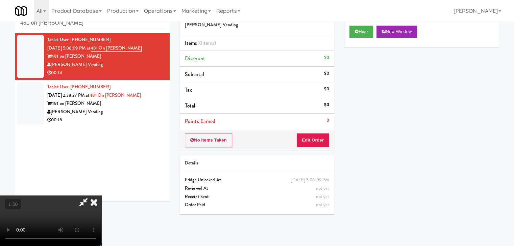
click at [101, 196] on video at bounding box center [50, 221] width 101 height 51
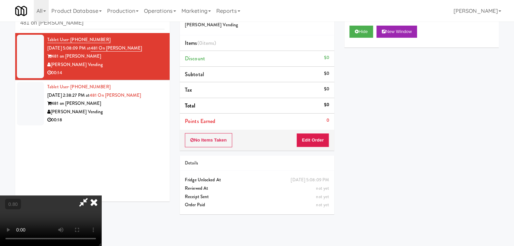
click at [101, 196] on video at bounding box center [50, 221] width 101 height 51
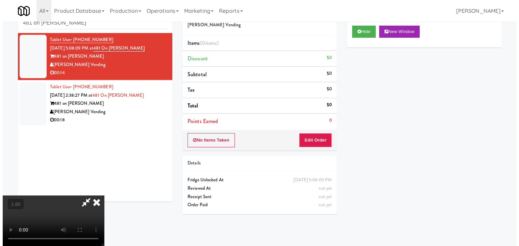
scroll to position [0, 0]
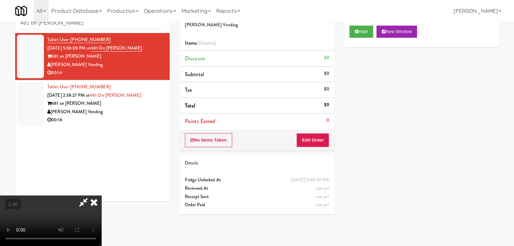
click at [101, 196] on icon at bounding box center [93, 203] width 15 height 14
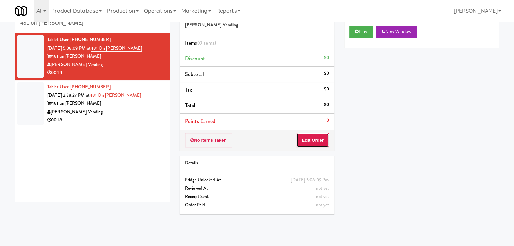
click at [307, 139] on button "Edit Order" at bounding box center [312, 140] width 33 height 14
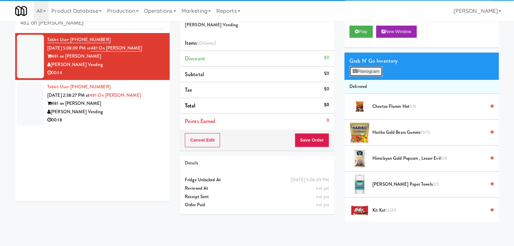
click at [372, 74] on button "Planogram" at bounding box center [365, 72] width 33 height 10
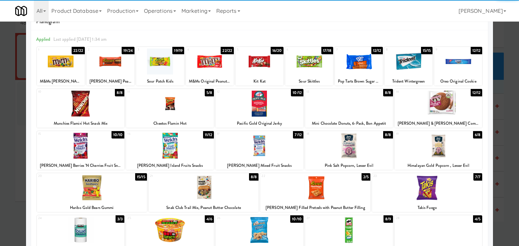
scroll to position [34, 0]
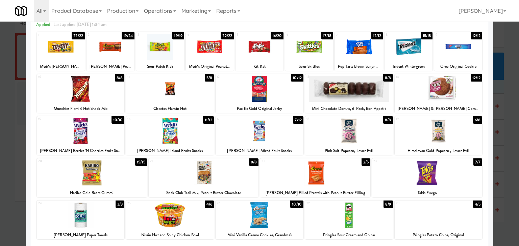
click at [107, 49] on div at bounding box center [110, 47] width 48 height 26
click at [263, 134] on div at bounding box center [259, 131] width 88 height 26
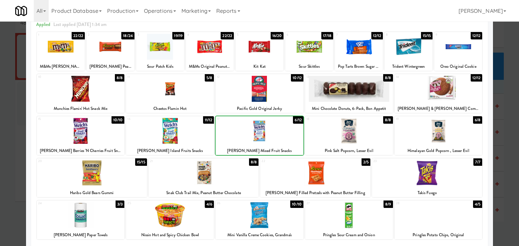
click at [263, 134] on div at bounding box center [259, 131] width 88 height 26
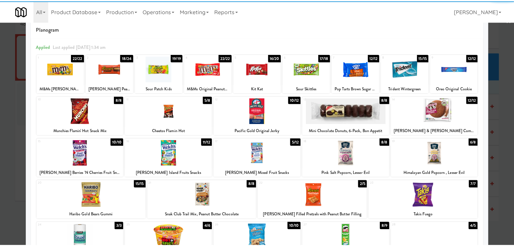
scroll to position [0, 0]
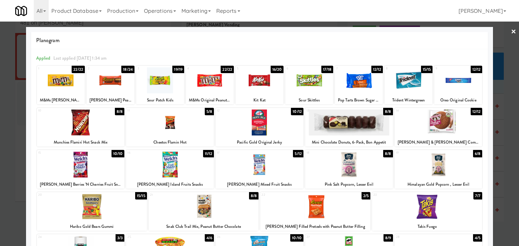
click at [510, 32] on link "×" at bounding box center [512, 32] width 5 height 21
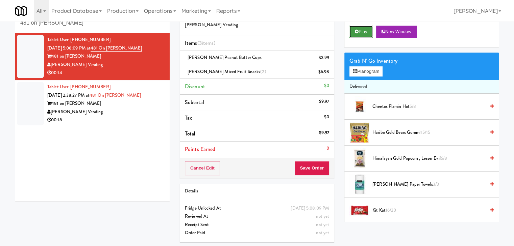
click at [358, 29] on button "Play" at bounding box center [360, 32] width 23 height 12
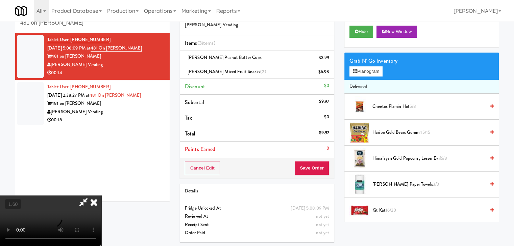
click at [74, 196] on video at bounding box center [50, 221] width 101 height 51
click at [101, 196] on icon at bounding box center [93, 203] width 15 height 14
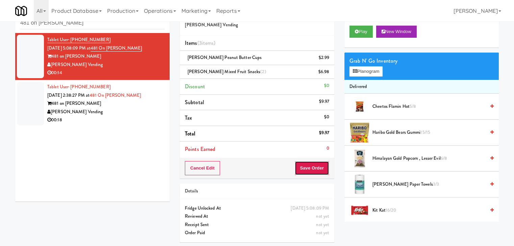
click at [305, 168] on button "Save Order" at bounding box center [311, 168] width 34 height 14
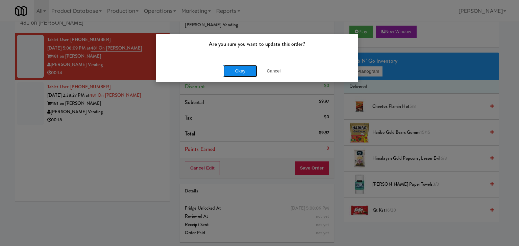
click at [243, 70] on button "Okay" at bounding box center [240, 71] width 34 height 12
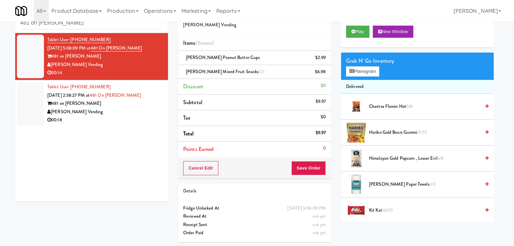
click at [127, 115] on div "[PERSON_NAME] Vending" at bounding box center [104, 112] width 115 height 8
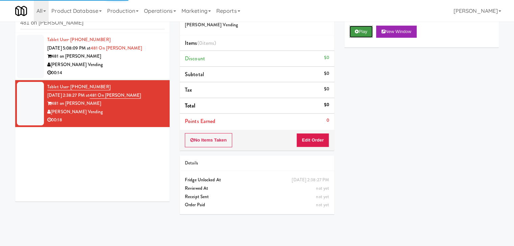
click at [361, 34] on button "Play" at bounding box center [360, 32] width 23 height 12
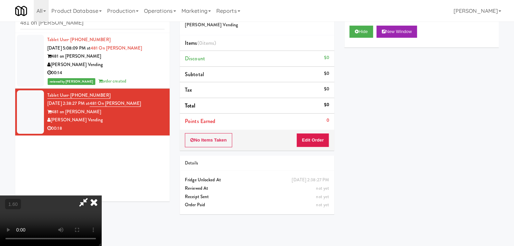
click at [101, 196] on video at bounding box center [50, 221] width 101 height 51
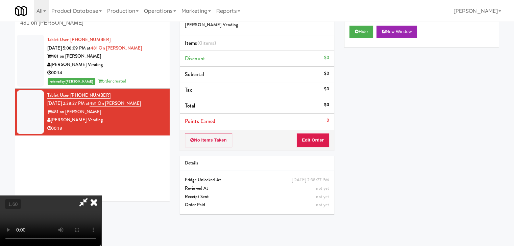
click at [101, 196] on video at bounding box center [50, 221] width 101 height 51
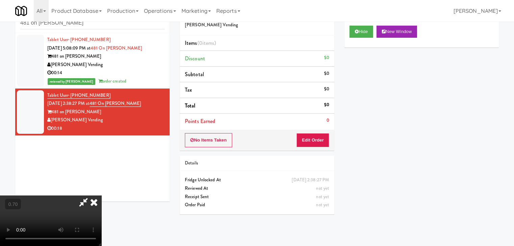
click at [101, 196] on video at bounding box center [50, 221] width 101 height 51
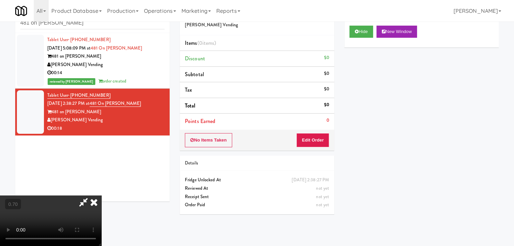
click at [101, 196] on video at bounding box center [50, 221] width 101 height 51
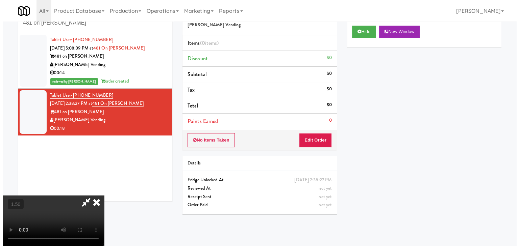
scroll to position [0, 0]
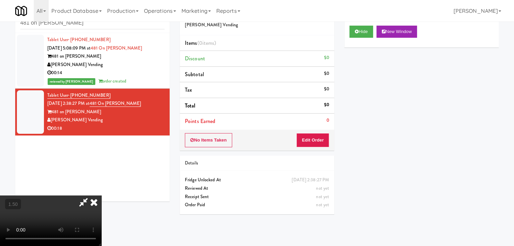
click at [101, 196] on icon at bounding box center [93, 203] width 15 height 14
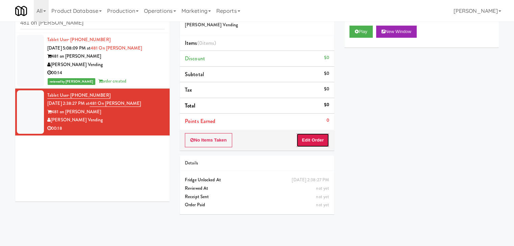
click at [313, 143] on button "Edit Order" at bounding box center [312, 140] width 33 height 14
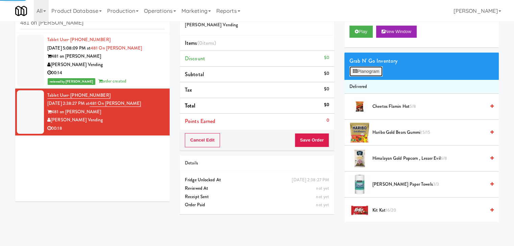
click at [373, 69] on button "Planogram" at bounding box center [365, 72] width 33 height 10
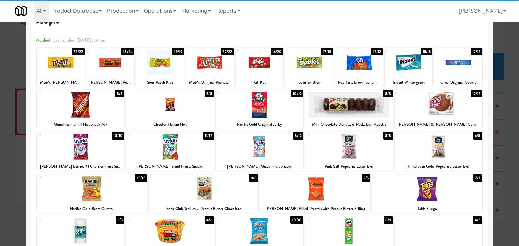
scroll to position [34, 0]
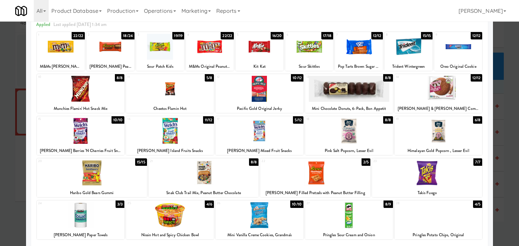
click at [255, 131] on div at bounding box center [259, 131] width 88 height 26
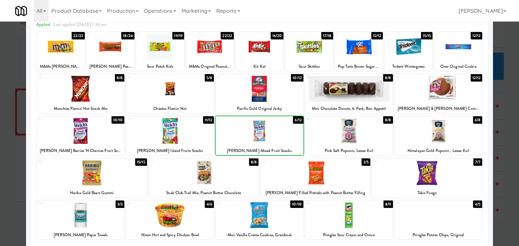
click at [256, 131] on div at bounding box center [259, 131] width 88 height 26
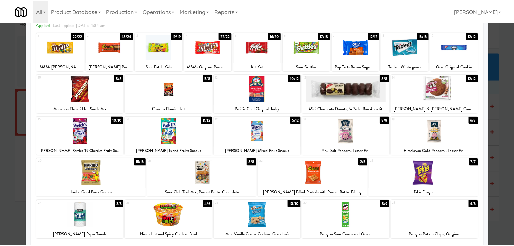
scroll to position [0, 0]
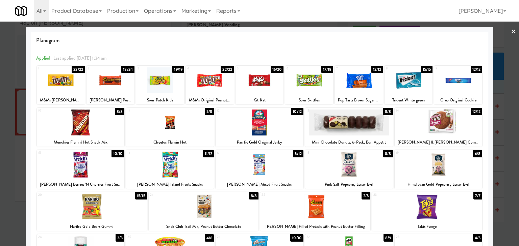
click at [107, 81] on div at bounding box center [110, 81] width 48 height 26
click at [310, 85] on div at bounding box center [309, 81] width 48 height 26
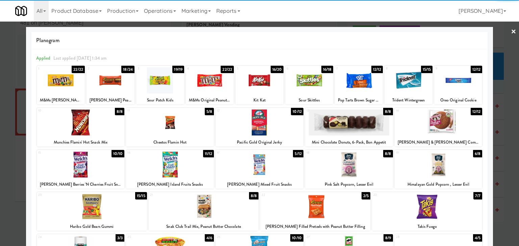
drag, startPoint x: 510, startPoint y: 31, endPoint x: 502, endPoint y: 32, distance: 8.9
click at [510, 31] on div "× Planogram Applied Last applied [DATE] 1:34 am 1 22/22 M&Ms [PERSON_NAME] 2 18…" at bounding box center [259, 123] width 519 height 246
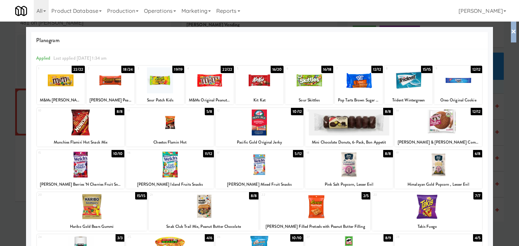
click at [510, 30] on link "×" at bounding box center [512, 32] width 5 height 21
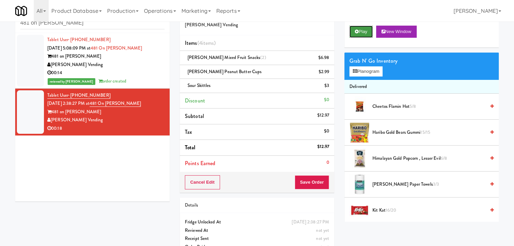
click at [365, 31] on button "Play" at bounding box center [360, 32] width 23 height 12
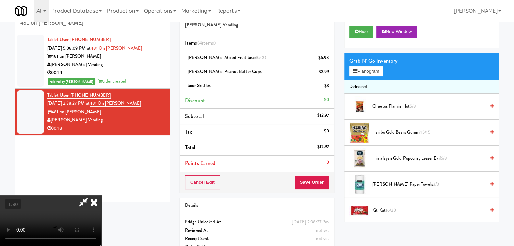
click at [101, 196] on video at bounding box center [50, 221] width 101 height 51
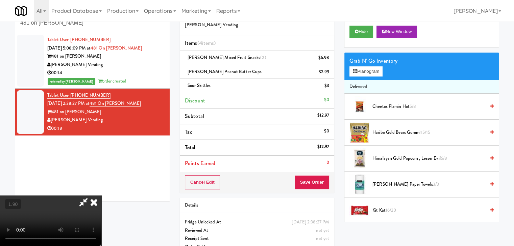
click at [101, 196] on video at bounding box center [50, 221] width 101 height 51
click at [101, 196] on icon at bounding box center [93, 203] width 15 height 14
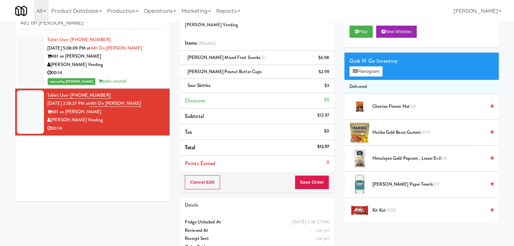
click at [329, 88] on icon at bounding box center [329, 88] width 3 height 4
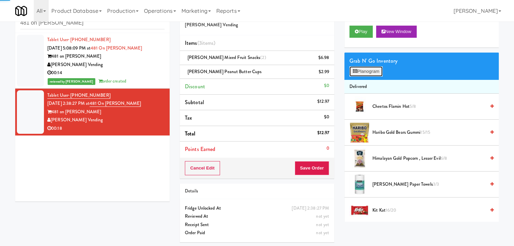
click at [367, 73] on button "Planogram" at bounding box center [365, 72] width 33 height 10
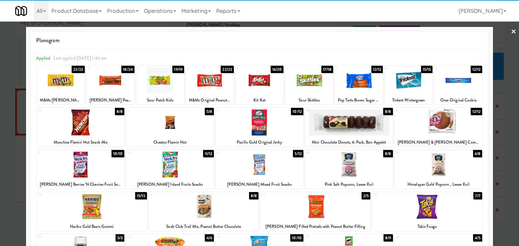
click at [251, 86] on div at bounding box center [259, 81] width 48 height 26
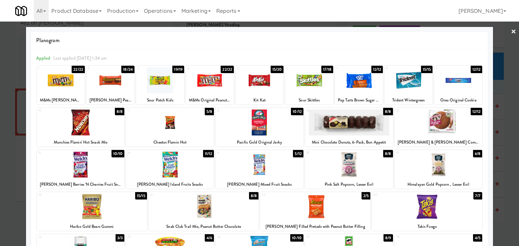
click at [510, 32] on link "×" at bounding box center [512, 32] width 5 height 21
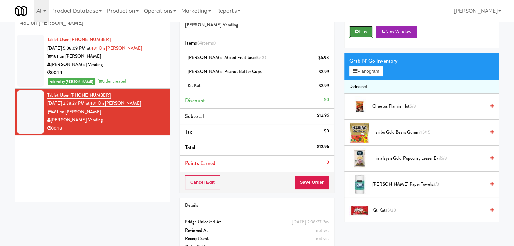
click at [362, 31] on button "Play" at bounding box center [360, 32] width 23 height 12
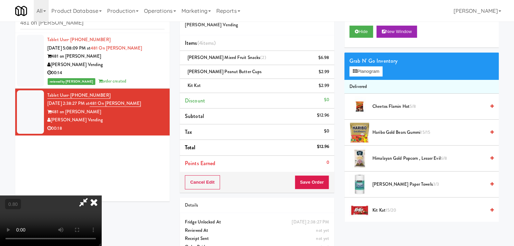
click at [101, 196] on icon at bounding box center [93, 203] width 15 height 14
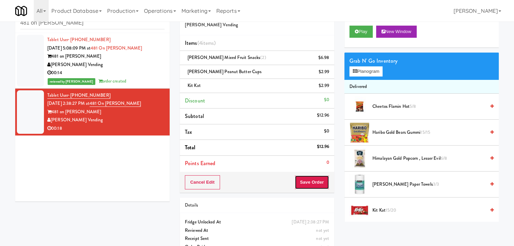
click at [313, 179] on button "Save Order" at bounding box center [311, 183] width 34 height 14
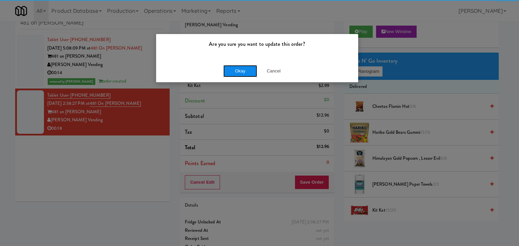
click at [240, 71] on button "Okay" at bounding box center [240, 71] width 34 height 12
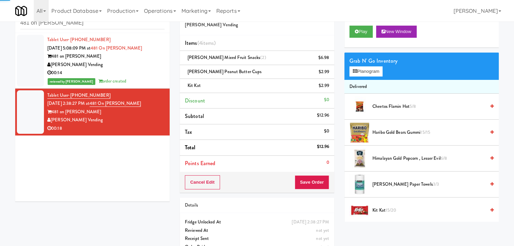
click at [136, 75] on div "00:14" at bounding box center [105, 73] width 117 height 8
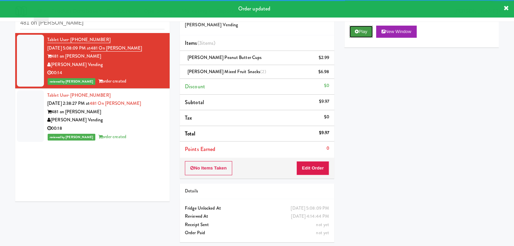
click at [366, 31] on button "Play" at bounding box center [360, 32] width 23 height 12
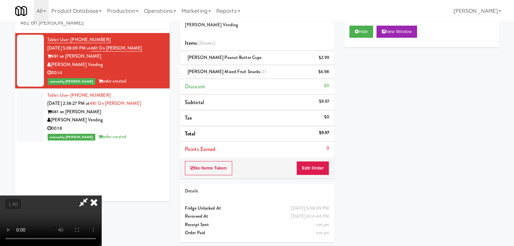
click at [101, 196] on video at bounding box center [50, 221] width 101 height 51
click at [101, 196] on icon at bounding box center [93, 203] width 15 height 14
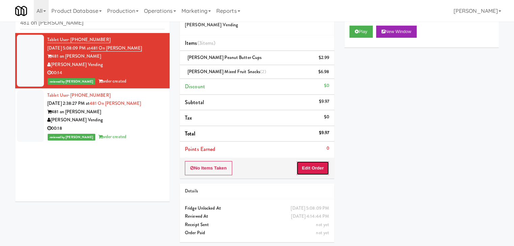
click at [323, 166] on button "Edit Order" at bounding box center [312, 168] width 33 height 14
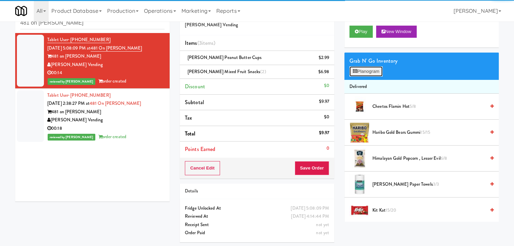
click at [379, 73] on button "Planogram" at bounding box center [365, 72] width 33 height 10
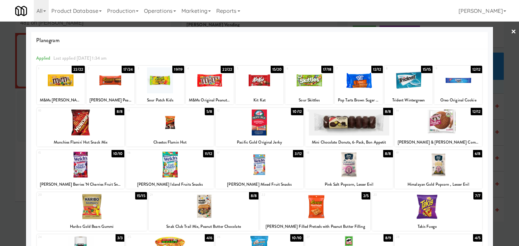
click at [510, 29] on link "×" at bounding box center [512, 32] width 5 height 21
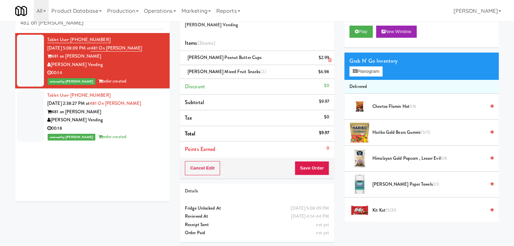
click at [330, 59] on icon at bounding box center [329, 60] width 3 height 4
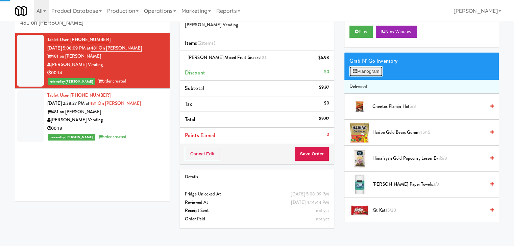
click at [366, 69] on button "Planogram" at bounding box center [365, 72] width 33 height 10
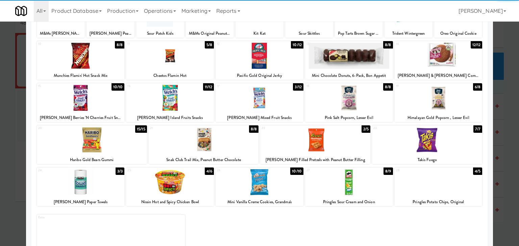
scroll to position [85, 0]
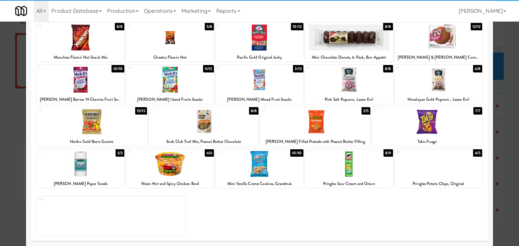
click at [319, 128] on div at bounding box center [315, 122] width 110 height 26
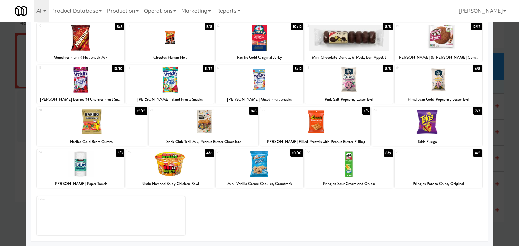
scroll to position [0, 0]
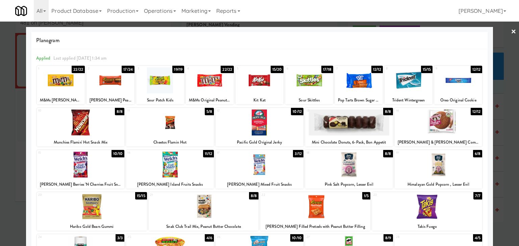
click at [510, 28] on link "×" at bounding box center [512, 32] width 5 height 21
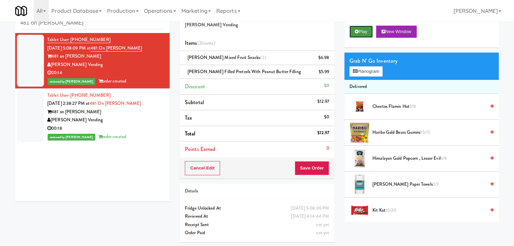
click at [363, 32] on button "Play" at bounding box center [360, 32] width 23 height 12
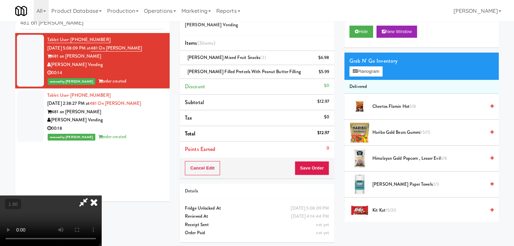
click at [101, 196] on icon at bounding box center [93, 203] width 15 height 14
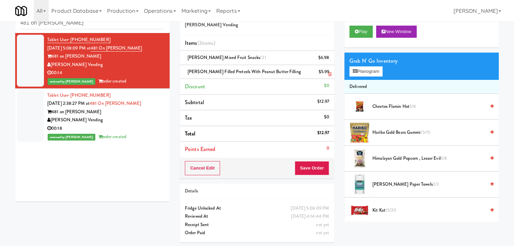
click at [329, 73] on icon at bounding box center [329, 74] width 3 height 4
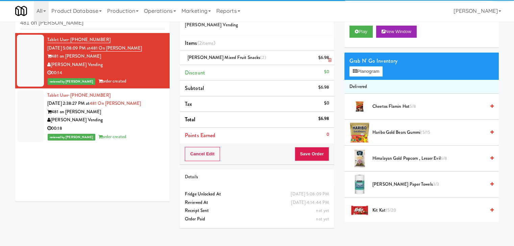
click at [329, 60] on icon at bounding box center [329, 60] width 3 height 4
click at [364, 72] on button "Planogram" at bounding box center [365, 72] width 33 height 10
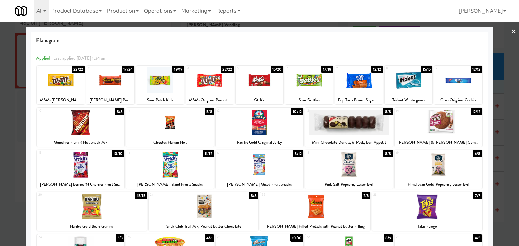
click at [510, 32] on link "×" at bounding box center [512, 32] width 5 height 21
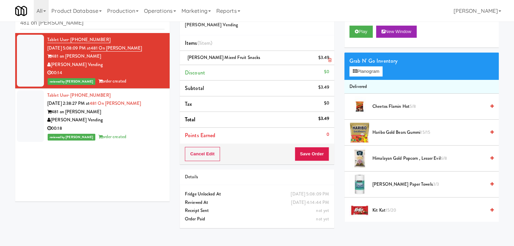
click at [330, 59] on icon at bounding box center [329, 60] width 3 height 4
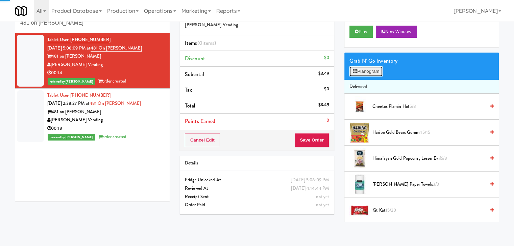
click at [362, 73] on button "Planogram" at bounding box center [365, 72] width 33 height 10
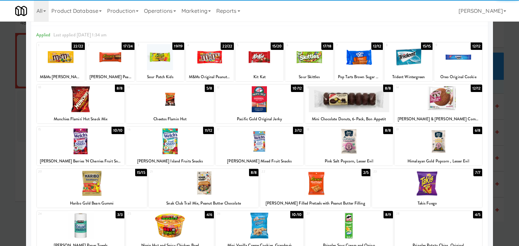
scroll to position [68, 0]
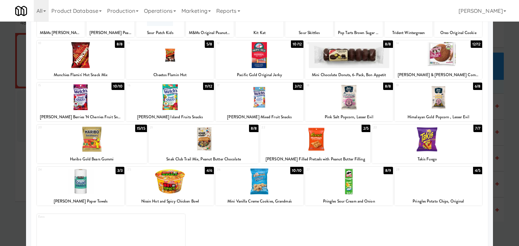
click at [311, 140] on div at bounding box center [315, 140] width 110 height 26
click at [260, 101] on div at bounding box center [259, 97] width 88 height 26
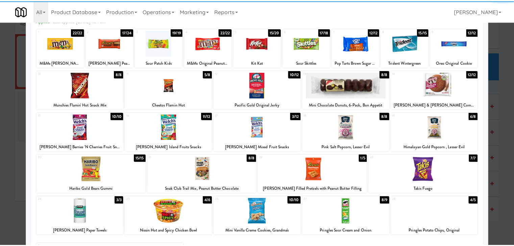
scroll to position [0, 0]
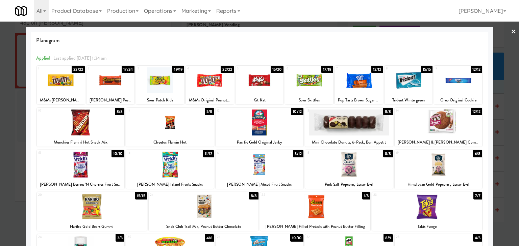
click at [510, 29] on link "×" at bounding box center [512, 32] width 5 height 21
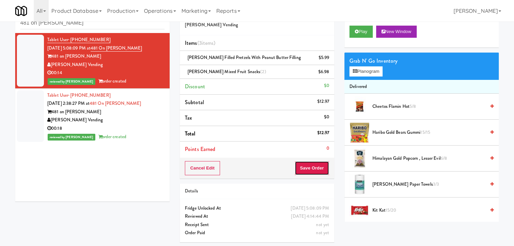
click at [311, 169] on button "Save Order" at bounding box center [311, 168] width 34 height 14
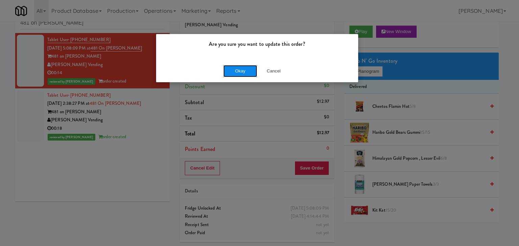
click at [243, 69] on button "Okay" at bounding box center [240, 71] width 34 height 12
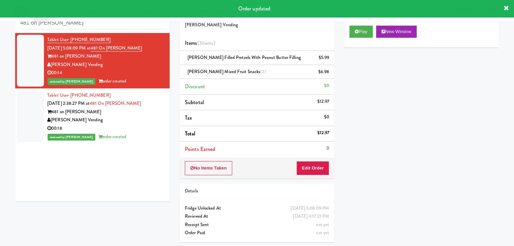
click at [122, 138] on div "reviewed by [PERSON_NAME] A order created" at bounding box center [105, 137] width 117 height 8
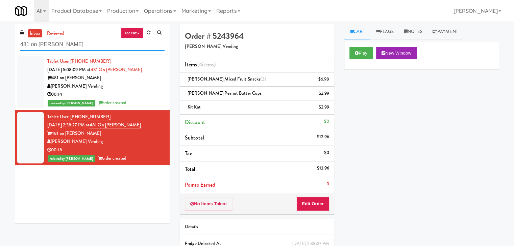
click at [87, 45] on input "481 on [PERSON_NAME]" at bounding box center [92, 44] width 144 height 12
paste input "Home Depot-2 - 10th Flr Cafe Right"
type input "Home Depot-2 - 10th Flr Cafe Right"
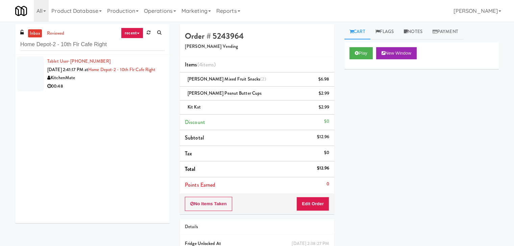
click at [146, 91] on div "00:48" at bounding box center [105, 86] width 117 height 8
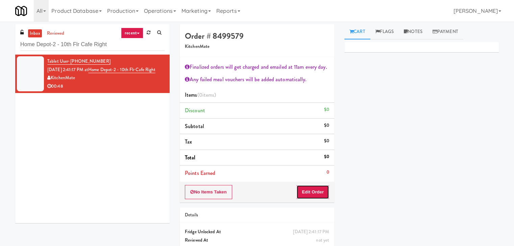
click at [306, 188] on button "Edit Order" at bounding box center [312, 192] width 33 height 14
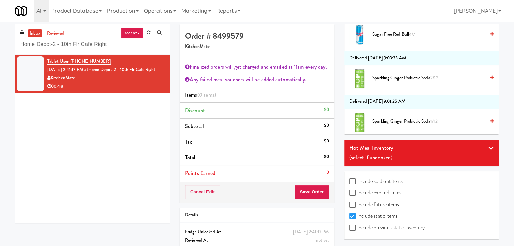
scroll to position [405, 0]
click at [352, 231] on label "Include previous static inventory" at bounding box center [386, 228] width 75 height 10
click at [352, 231] on input "Include previous static inventory" at bounding box center [353, 228] width 8 height 5
checkbox input "true"
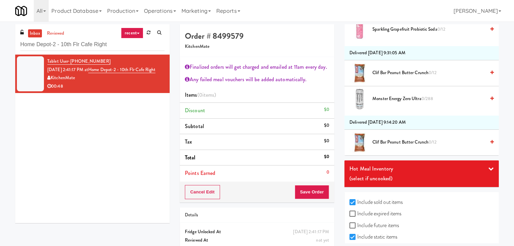
scroll to position [1195, 0]
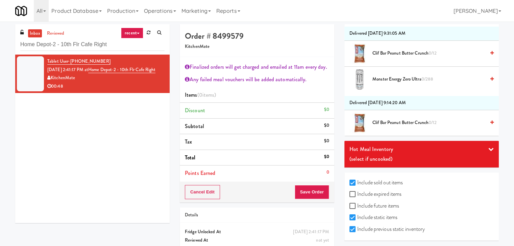
click at [487, 141] on div "Hot Meal Inventory (select if uncooked)" at bounding box center [421, 154] width 154 height 27
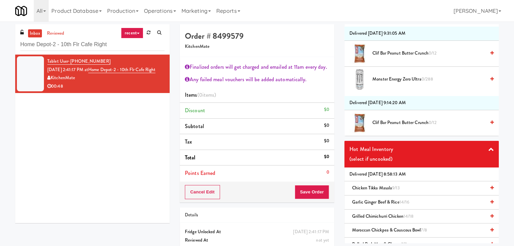
click at [490, 186] on icon at bounding box center [491, 188] width 3 height 4
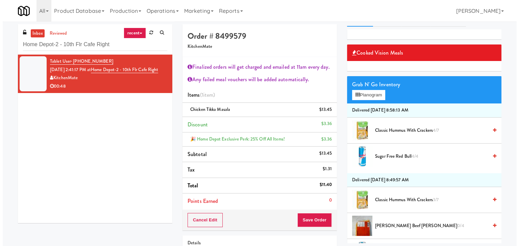
scroll to position [0, 0]
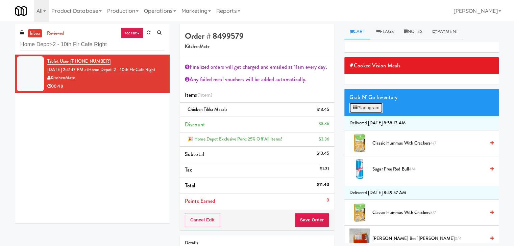
click at [364, 105] on button "Planogram" at bounding box center [365, 108] width 33 height 10
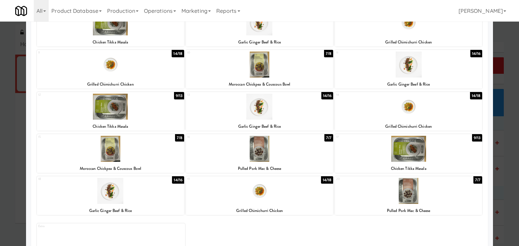
scroll to position [101, 0]
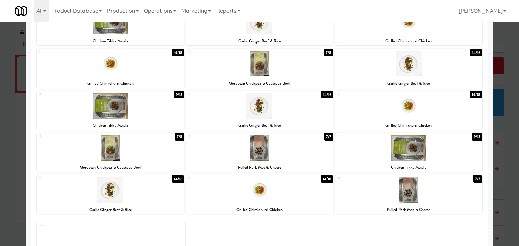
click at [150, 116] on div at bounding box center [110, 106] width 147 height 26
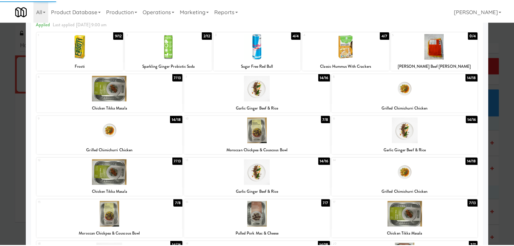
scroll to position [0, 0]
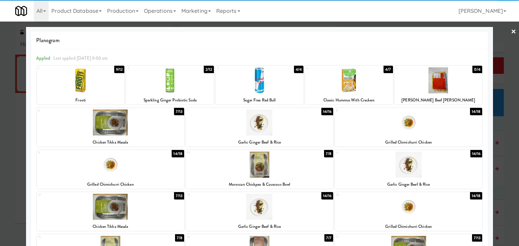
click at [510, 32] on link "×" at bounding box center [512, 32] width 5 height 21
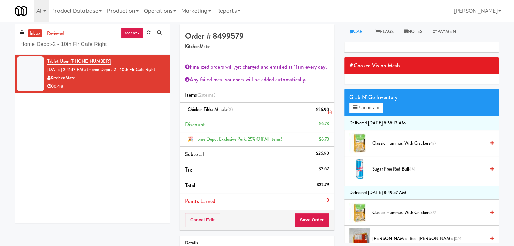
click at [329, 112] on icon at bounding box center [329, 112] width 3 height 4
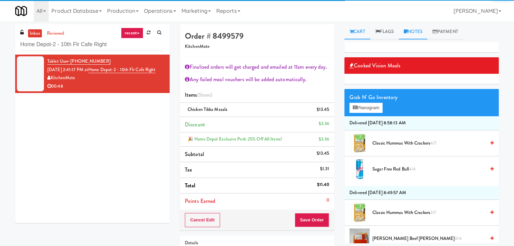
click at [416, 32] on link "Notes" at bounding box center [412, 31] width 29 height 15
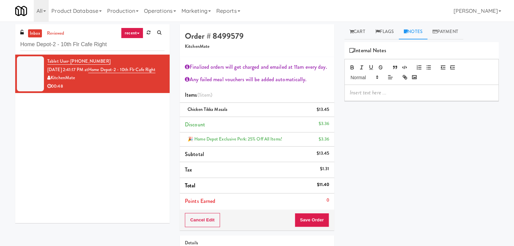
click at [376, 94] on p at bounding box center [420, 92] width 143 height 7
click at [435, 99] on div at bounding box center [421, 93] width 154 height 16
click at [307, 216] on button "Save Order" at bounding box center [311, 220] width 34 height 14
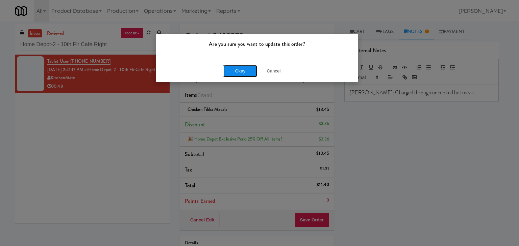
click at [236, 73] on button "Okay" at bounding box center [240, 71] width 34 height 12
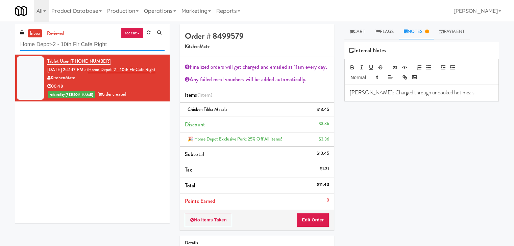
click at [116, 46] on input "Home Depot-2 - 10th Flr Cafe Right" at bounding box center [92, 44] width 144 height 12
paste input "Crystal Flats - Cooler #1"
type input "Crystal Flats - Cooler #1"
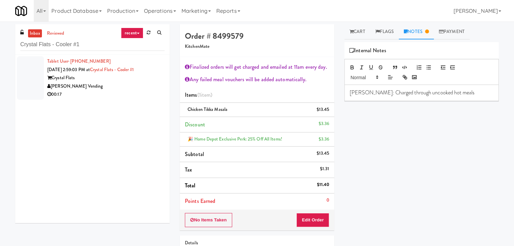
click at [134, 98] on div "00:17" at bounding box center [105, 94] width 117 height 8
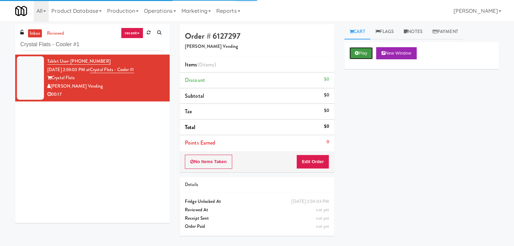
click at [362, 54] on button "Play" at bounding box center [360, 53] width 23 height 12
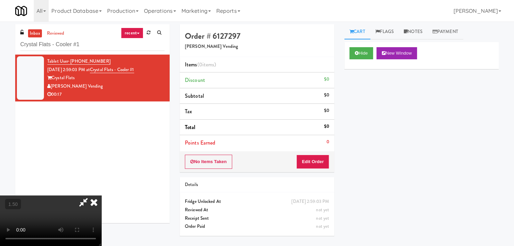
click at [101, 196] on video at bounding box center [50, 221] width 101 height 51
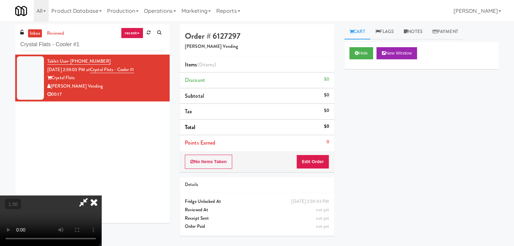
click at [101, 196] on video at bounding box center [50, 221] width 101 height 51
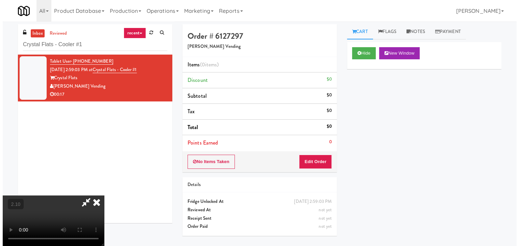
scroll to position [0, 0]
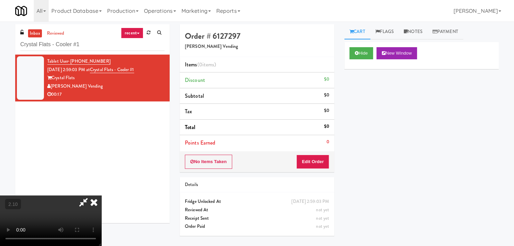
drag, startPoint x: 297, startPoint y: 25, endPoint x: 308, endPoint y: 104, distance: 79.7
click at [101, 196] on icon at bounding box center [93, 203] width 15 height 14
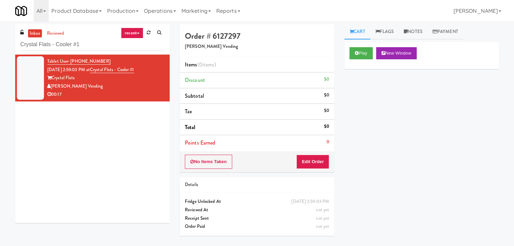
click at [312, 147] on li "Points Earned 0" at bounding box center [257, 143] width 154 height 16
click at [311, 160] on button "Edit Order" at bounding box center [312, 162] width 33 height 14
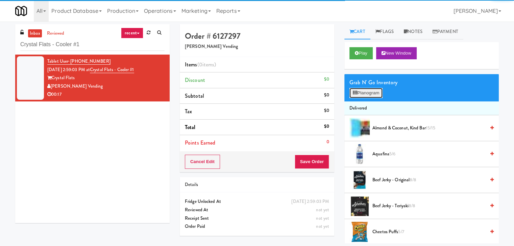
click at [374, 96] on button "Planogram" at bounding box center [365, 93] width 33 height 10
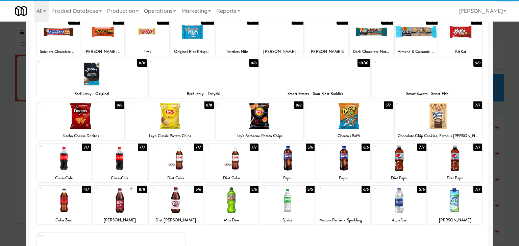
scroll to position [85, 0]
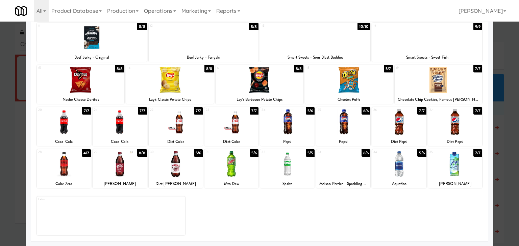
click at [404, 122] on div at bounding box center [399, 122] width 54 height 26
click at [66, 166] on div at bounding box center [64, 164] width 54 height 26
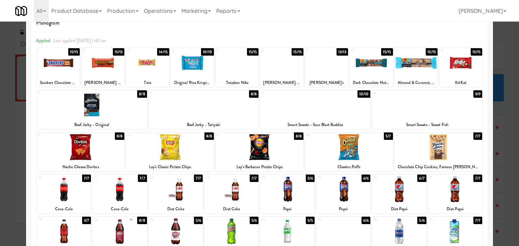
click at [340, 156] on div at bounding box center [349, 147] width 88 height 26
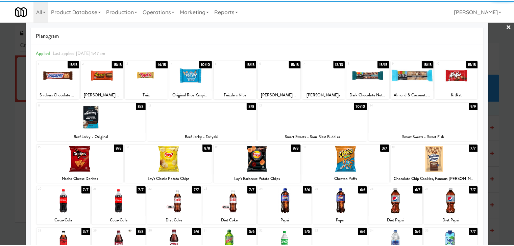
scroll to position [0, 0]
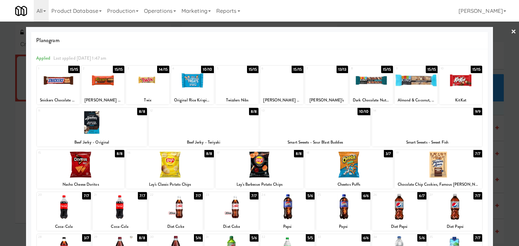
click at [505, 32] on div at bounding box center [259, 123] width 519 height 246
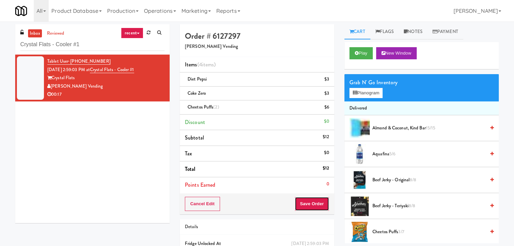
click at [308, 203] on button "Save Order" at bounding box center [311, 204] width 34 height 14
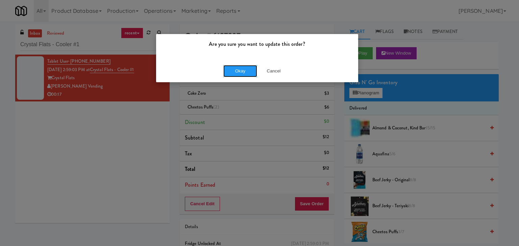
drag, startPoint x: 238, startPoint y: 69, endPoint x: 224, endPoint y: 44, distance: 28.4
click at [238, 68] on button "Okay" at bounding box center [240, 71] width 34 height 12
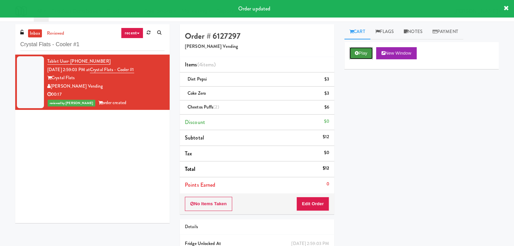
click at [360, 53] on button "Play" at bounding box center [360, 53] width 23 height 12
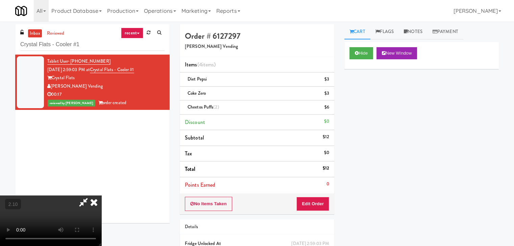
click at [91, 196] on icon at bounding box center [84, 203] width 16 height 14
click at [101, 196] on icon at bounding box center [93, 203] width 15 height 14
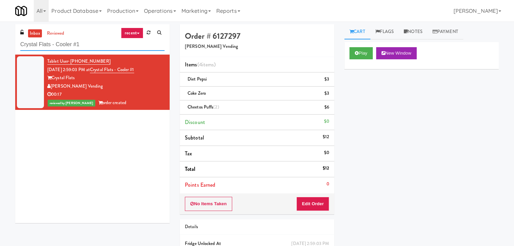
click at [105, 47] on input "Crystal Flats - Cooler #1" at bounding box center [92, 44] width 144 height 12
paste input "IKEA [GEOGRAPHIC_DATA]"
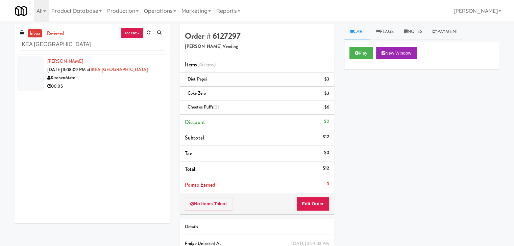
click at [142, 83] on div "00:05" at bounding box center [105, 86] width 117 height 8
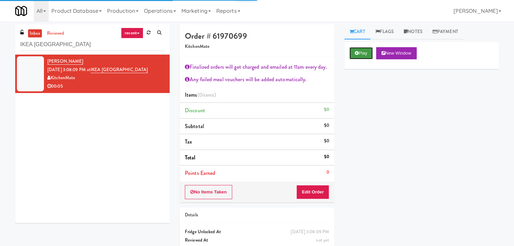
click at [358, 52] on button "Play" at bounding box center [360, 53] width 23 height 12
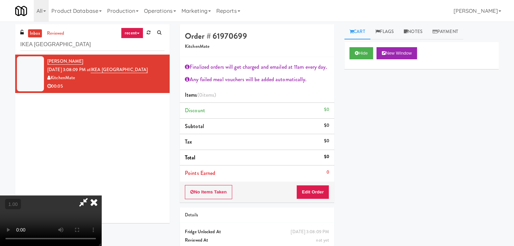
click at [101, 196] on video at bounding box center [50, 221] width 101 height 51
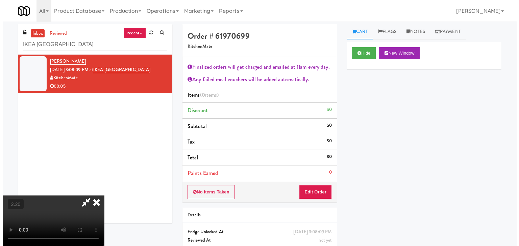
scroll to position [0, 0]
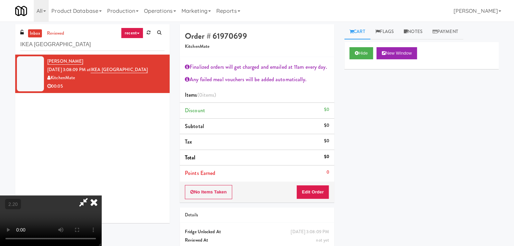
drag, startPoint x: 296, startPoint y: 30, endPoint x: 302, endPoint y: 80, distance: 50.7
click at [101, 196] on icon at bounding box center [93, 203] width 15 height 14
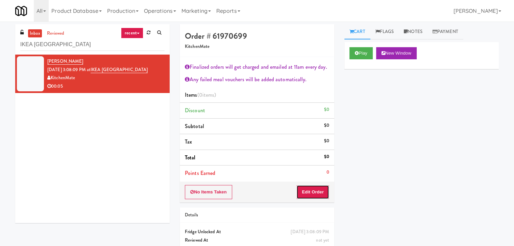
click at [317, 191] on button "Edit Order" at bounding box center [312, 192] width 33 height 14
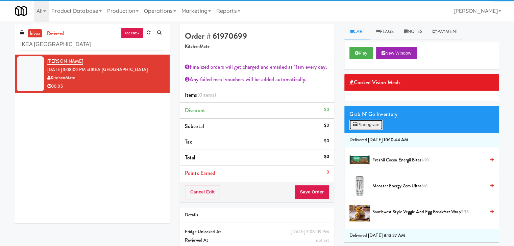
click at [365, 124] on button "Planogram" at bounding box center [365, 125] width 33 height 10
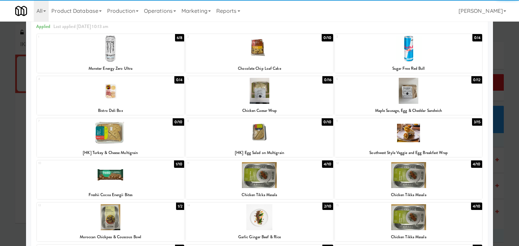
scroll to position [68, 0]
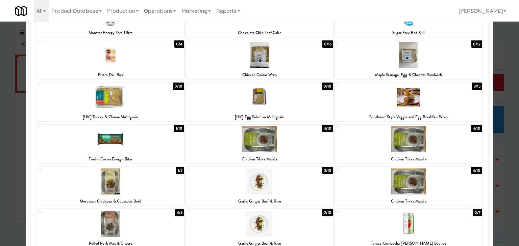
click at [421, 103] on div at bounding box center [408, 97] width 147 height 26
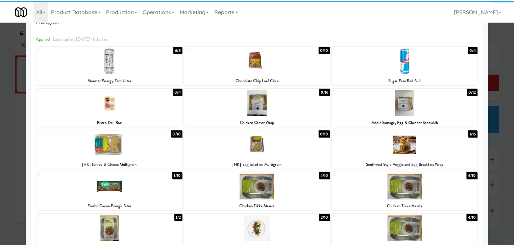
scroll to position [0, 0]
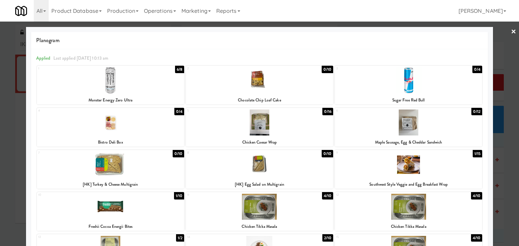
click at [510, 32] on link "×" at bounding box center [512, 32] width 5 height 21
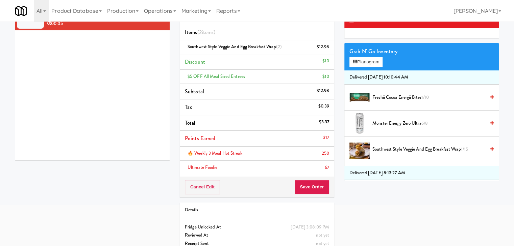
scroll to position [68, 0]
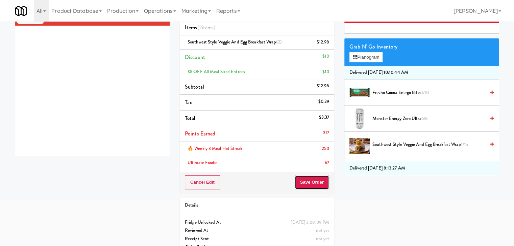
click at [304, 179] on button "Save Order" at bounding box center [311, 183] width 34 height 14
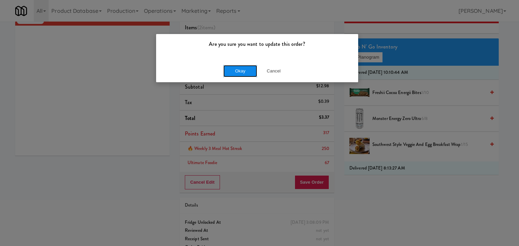
click at [244, 69] on button "Okay" at bounding box center [240, 71] width 34 height 12
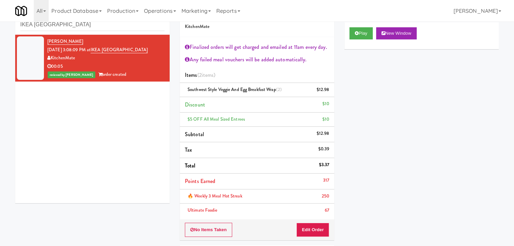
scroll to position [0, 0]
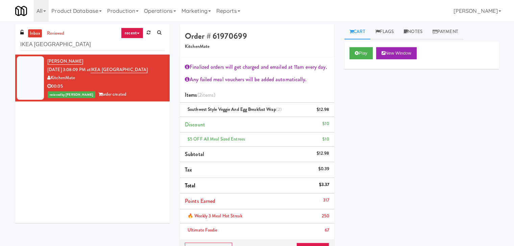
drag, startPoint x: 95, startPoint y: 51, endPoint x: 94, endPoint y: 48, distance: 4.0
click at [95, 51] on div "inbox reviewed recent all unclear take inventory issue suspicious failed recent…" at bounding box center [92, 39] width 154 height 30
click at [93, 46] on input "IKEA [GEOGRAPHIC_DATA]" at bounding box center [92, 44] width 144 height 12
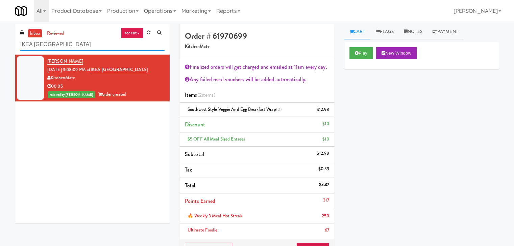
paste input "[GEOGRAPHIC_DATA] Pantry"
type input "[GEOGRAPHIC_DATA] Pantry"
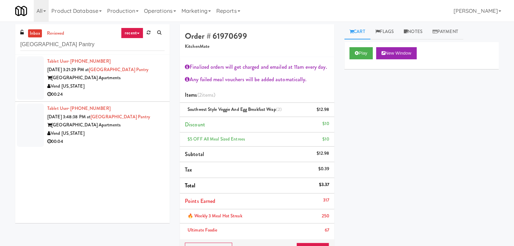
drag, startPoint x: 140, startPoint y: 92, endPoint x: 136, endPoint y: 89, distance: 4.1
click at [140, 92] on div "00:24" at bounding box center [105, 94] width 117 height 8
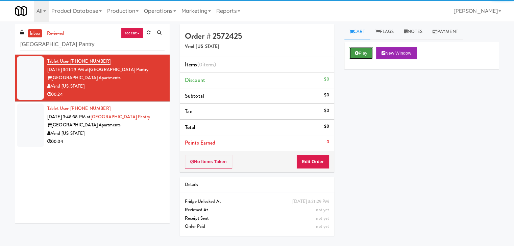
click at [370, 54] on button "Play" at bounding box center [360, 53] width 23 height 12
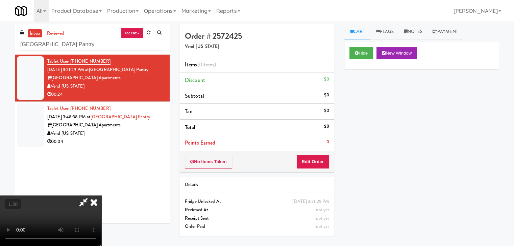
click at [101, 196] on video at bounding box center [50, 221] width 101 height 51
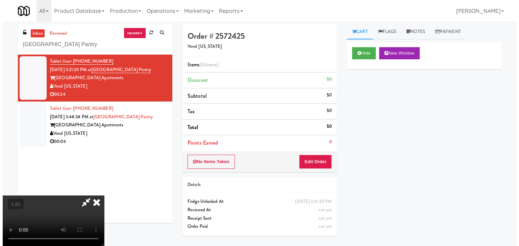
scroll to position [0, 0]
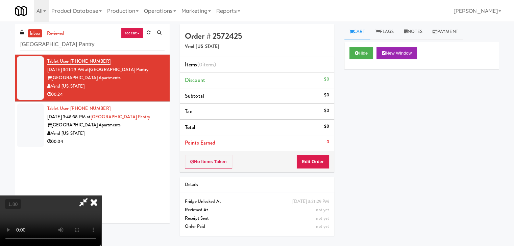
click at [101, 196] on video at bounding box center [50, 221] width 101 height 51
click at [101, 196] on icon at bounding box center [93, 203] width 15 height 14
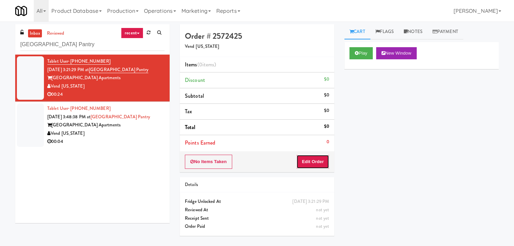
drag, startPoint x: 310, startPoint y: 166, endPoint x: 330, endPoint y: 151, distance: 25.2
click at [310, 166] on button "Edit Order" at bounding box center [312, 162] width 33 height 14
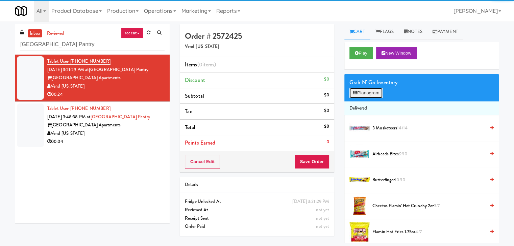
click at [363, 96] on button "Planogram" at bounding box center [365, 93] width 33 height 10
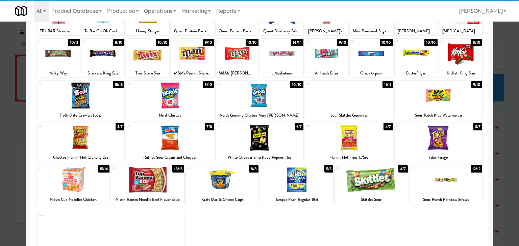
scroll to position [85, 0]
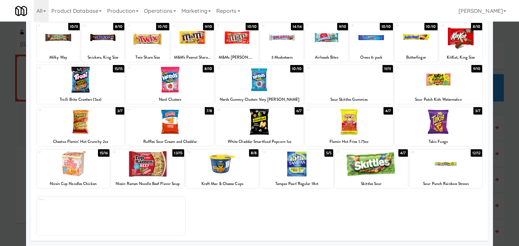
click at [226, 162] on div at bounding box center [222, 164] width 73 height 26
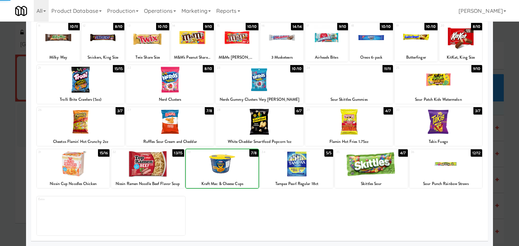
click at [226, 163] on div at bounding box center [222, 164] width 73 height 26
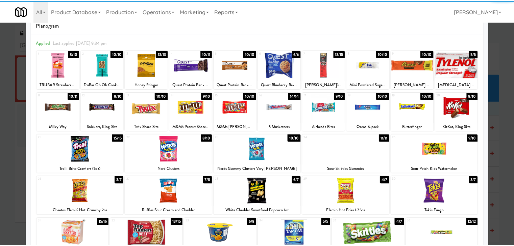
scroll to position [0, 0]
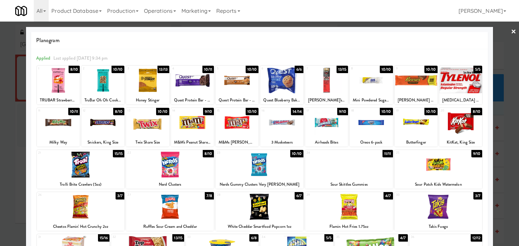
click at [368, 85] on div at bounding box center [370, 81] width 43 height 26
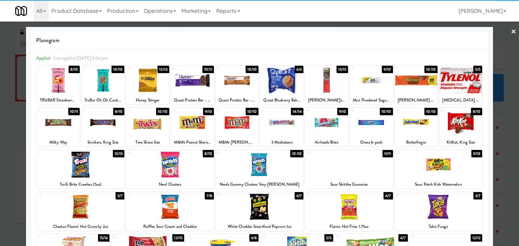
click at [510, 31] on link "×" at bounding box center [512, 32] width 5 height 21
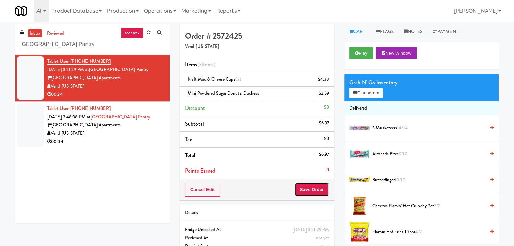
click at [306, 188] on button "Save Order" at bounding box center [311, 190] width 34 height 14
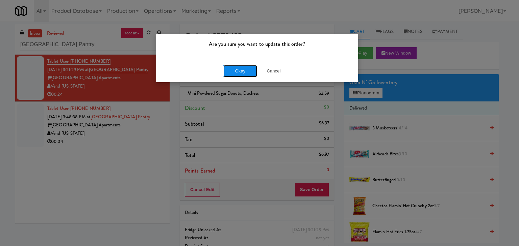
click at [246, 70] on button "Okay" at bounding box center [240, 71] width 34 height 12
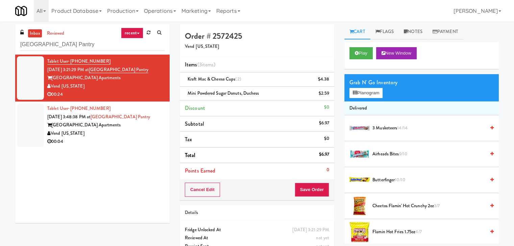
click at [151, 131] on div "Vend [US_STATE]" at bounding box center [105, 134] width 117 height 8
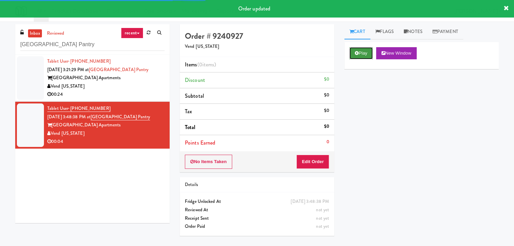
click at [360, 50] on button "Play" at bounding box center [360, 53] width 23 height 12
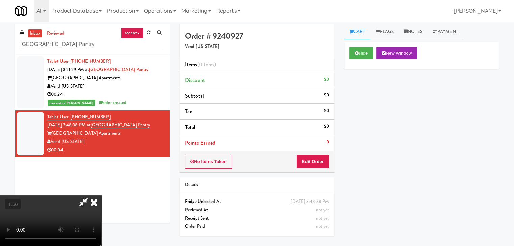
click at [101, 196] on video at bounding box center [50, 221] width 101 height 51
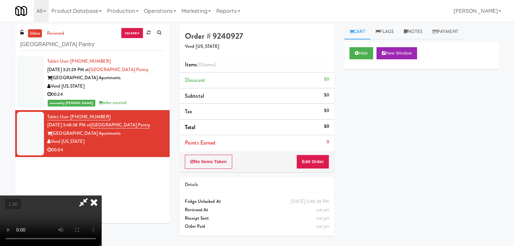
click at [101, 196] on video at bounding box center [50, 221] width 101 height 51
click at [101, 196] on icon at bounding box center [93, 203] width 15 height 14
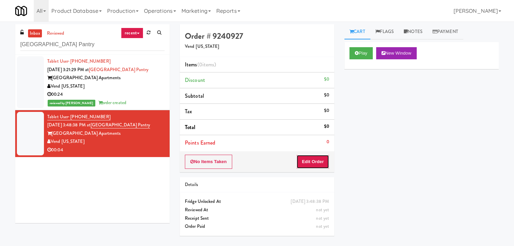
click at [310, 160] on button "Edit Order" at bounding box center [312, 162] width 33 height 14
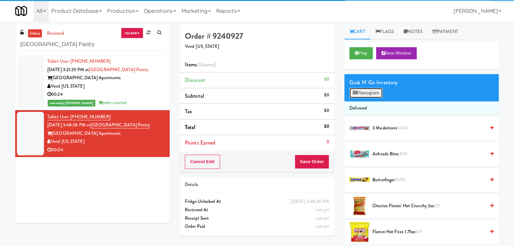
click at [369, 91] on button "Planogram" at bounding box center [365, 93] width 33 height 10
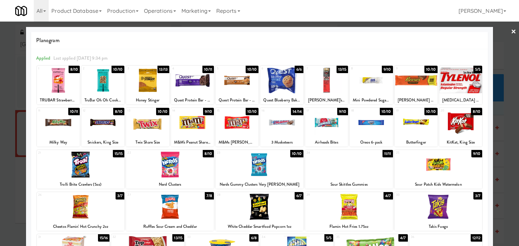
click at [185, 162] on div at bounding box center [170, 165] width 88 height 26
click at [510, 29] on link "×" at bounding box center [512, 32] width 5 height 21
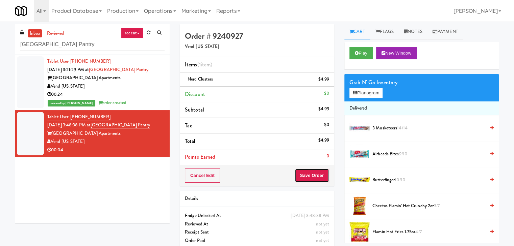
click at [312, 176] on button "Save Order" at bounding box center [311, 176] width 34 height 14
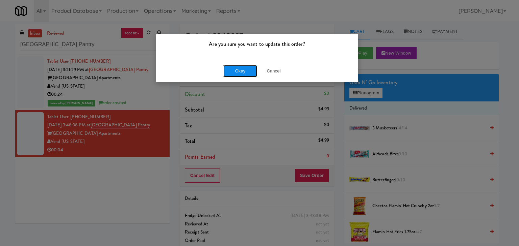
click at [241, 75] on button "Okay" at bounding box center [240, 71] width 34 height 12
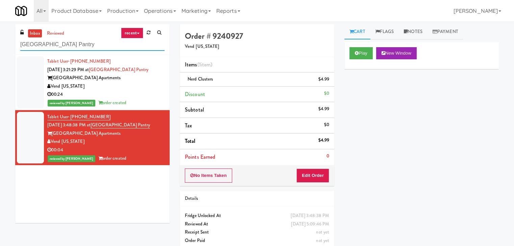
click at [98, 40] on input "[GEOGRAPHIC_DATA] Pantry" at bounding box center [92, 44] width 144 height 12
paste input "[PERSON_NAME] 2nd Breakroom"
type input "[PERSON_NAME] 2nd Breakroom"
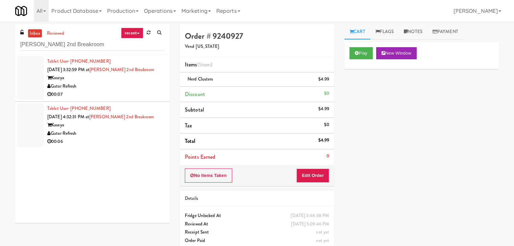
click at [139, 91] on div "00:07" at bounding box center [105, 94] width 117 height 8
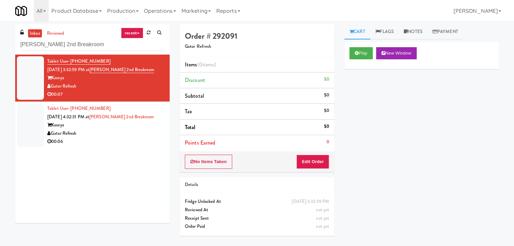
click at [362, 47] on div "Play New Window" at bounding box center [421, 55] width 154 height 27
click at [360, 56] on button "Play" at bounding box center [360, 53] width 23 height 12
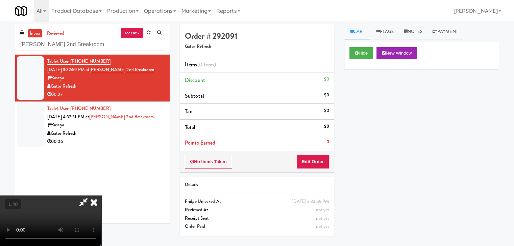
click at [101, 196] on video at bounding box center [50, 221] width 101 height 51
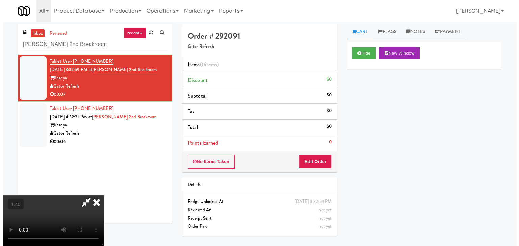
scroll to position [0, 0]
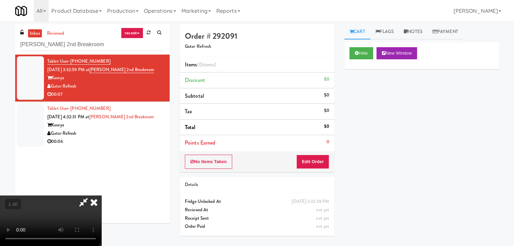
click at [101, 196] on icon at bounding box center [93, 203] width 15 height 14
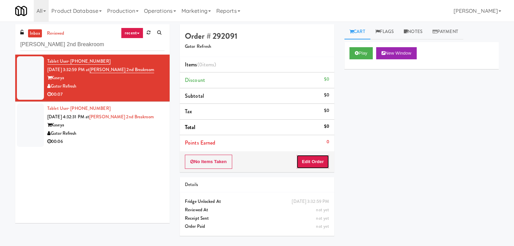
click at [306, 165] on button "Edit Order" at bounding box center [312, 162] width 33 height 14
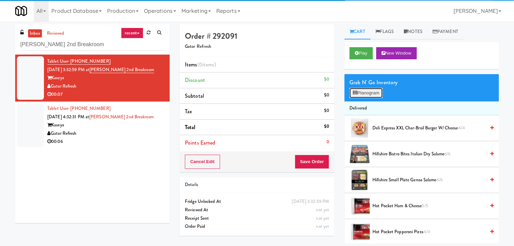
click at [366, 96] on button "Planogram" at bounding box center [365, 93] width 33 height 10
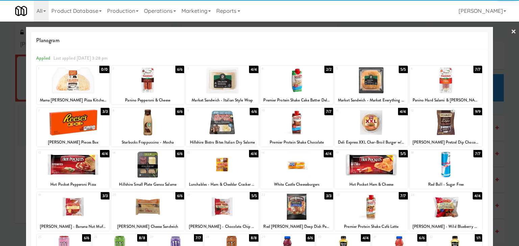
scroll to position [85, 0]
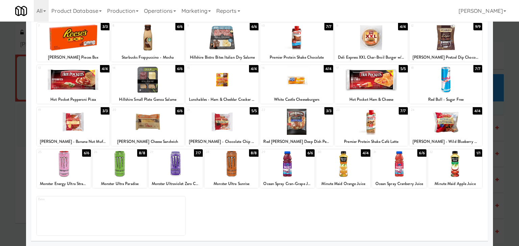
click at [127, 153] on div at bounding box center [120, 164] width 54 height 26
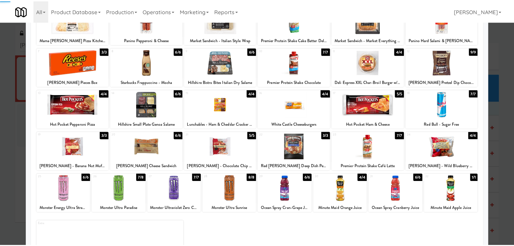
scroll to position [0, 0]
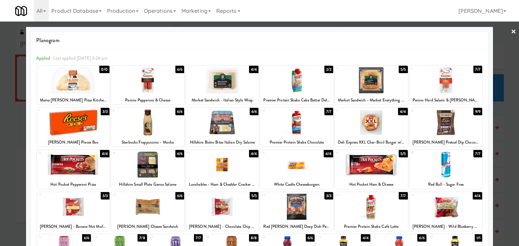
click at [510, 32] on link "×" at bounding box center [512, 32] width 5 height 21
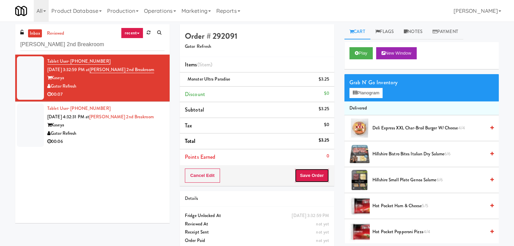
click at [300, 177] on button "Save Order" at bounding box center [311, 176] width 34 height 14
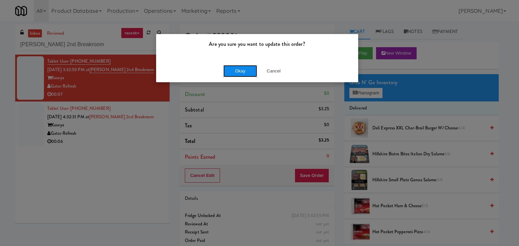
click at [244, 74] on button "Okay" at bounding box center [240, 71] width 34 height 12
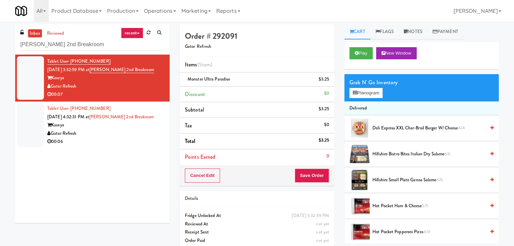
click at [115, 144] on div "00:06" at bounding box center [105, 142] width 117 height 8
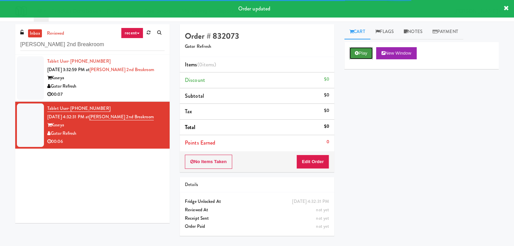
click at [365, 55] on button "Play" at bounding box center [360, 53] width 23 height 12
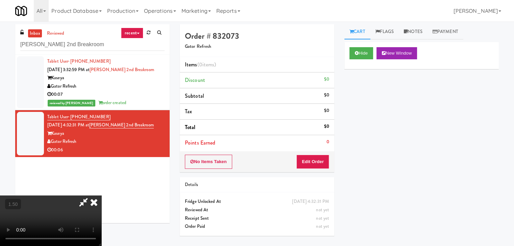
click at [101, 196] on video at bounding box center [50, 221] width 101 height 51
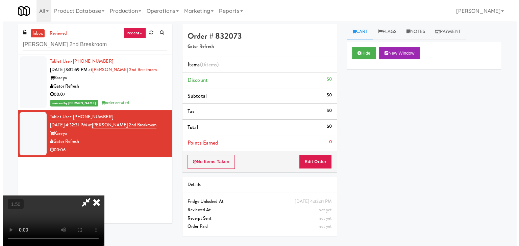
scroll to position [0, 0]
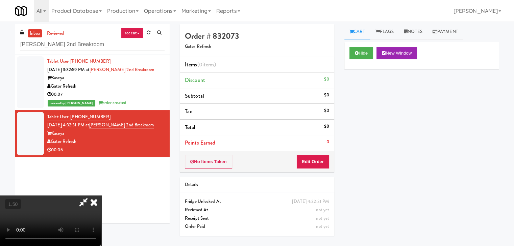
click at [101, 196] on icon at bounding box center [93, 203] width 15 height 14
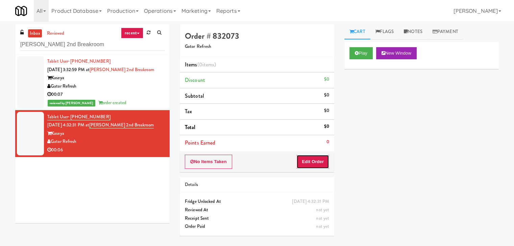
click at [315, 166] on button "Edit Order" at bounding box center [312, 162] width 33 height 14
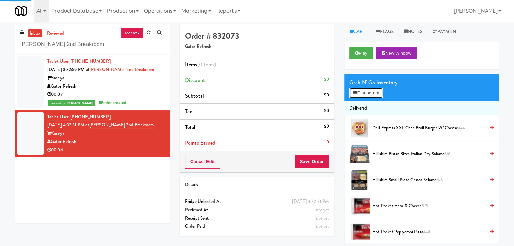
drag, startPoint x: 361, startPoint y: 93, endPoint x: 353, endPoint y: 87, distance: 10.6
click at [361, 93] on button "Planogram" at bounding box center [365, 93] width 33 height 10
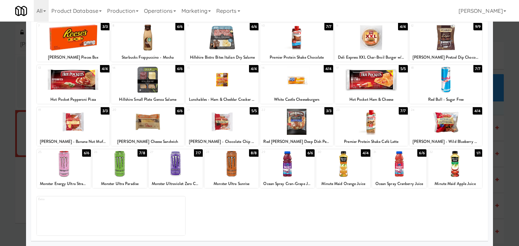
click at [285, 162] on div at bounding box center [287, 164] width 54 height 26
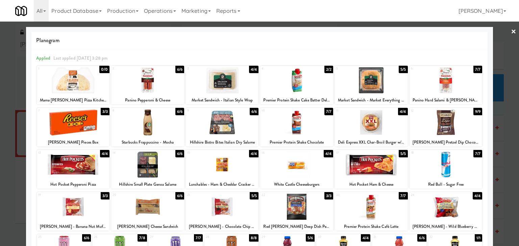
click at [510, 32] on link "×" at bounding box center [512, 32] width 5 height 21
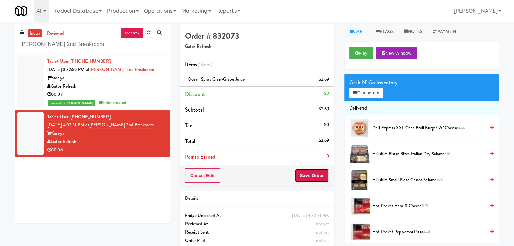
click at [310, 176] on button "Save Order" at bounding box center [311, 176] width 34 height 14
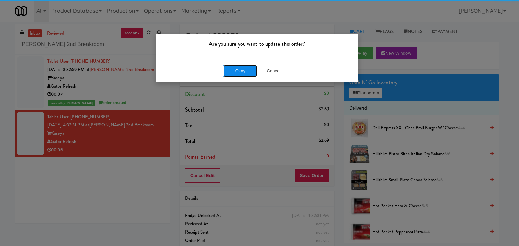
click at [240, 73] on button "Okay" at bounding box center [240, 71] width 34 height 12
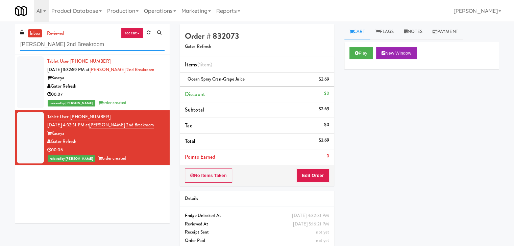
click at [88, 48] on input "[PERSON_NAME] 2nd Breakroom" at bounding box center [92, 44] width 144 height 12
paste input "[PERSON_NAME] - Cooler - Right"
type input "[PERSON_NAME] - Cooler - Right"
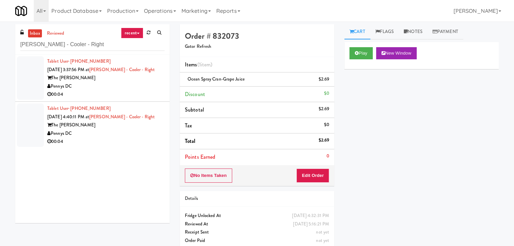
click at [145, 79] on div "The [PERSON_NAME]" at bounding box center [105, 78] width 117 height 8
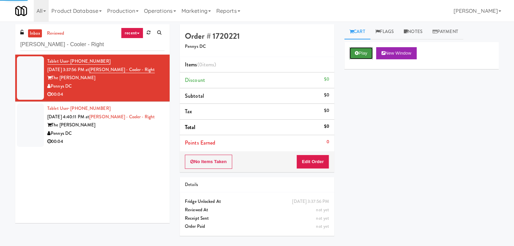
click at [369, 52] on button "Play" at bounding box center [360, 53] width 23 height 12
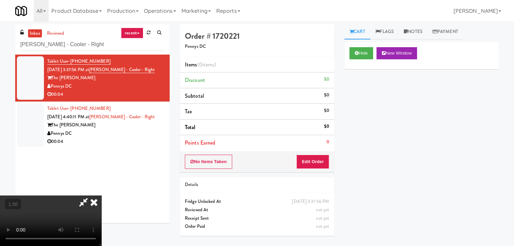
click at [101, 196] on video at bounding box center [50, 221] width 101 height 51
click at [101, 196] on icon at bounding box center [93, 203] width 15 height 14
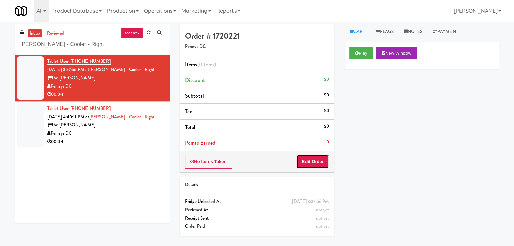
click at [300, 158] on button "Edit Order" at bounding box center [312, 162] width 33 height 14
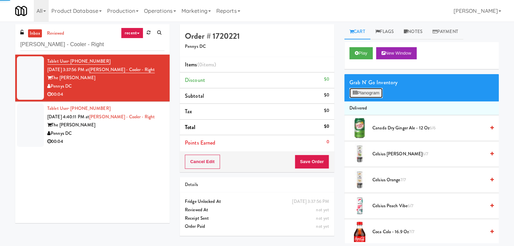
click at [365, 91] on button "Planogram" at bounding box center [365, 93] width 33 height 10
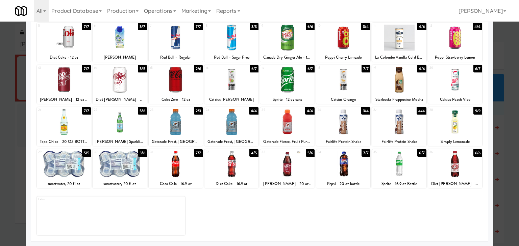
click at [343, 123] on div at bounding box center [343, 122] width 54 height 26
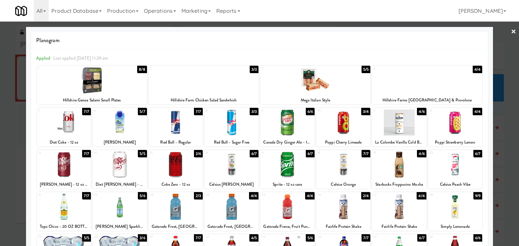
click at [510, 31] on link "×" at bounding box center [512, 32] width 5 height 21
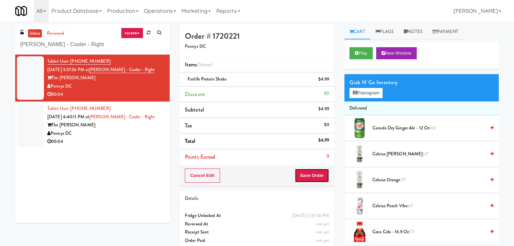
click at [315, 173] on button "Save Order" at bounding box center [311, 176] width 34 height 14
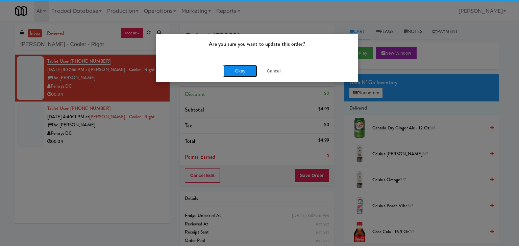
click at [249, 69] on button "Okay" at bounding box center [240, 71] width 34 height 12
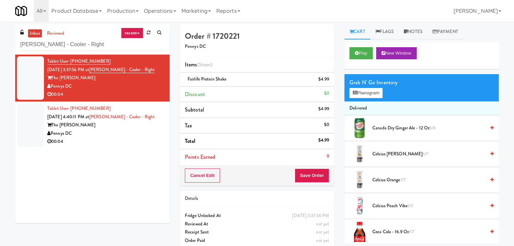
click at [141, 141] on div "00:04" at bounding box center [105, 142] width 117 height 8
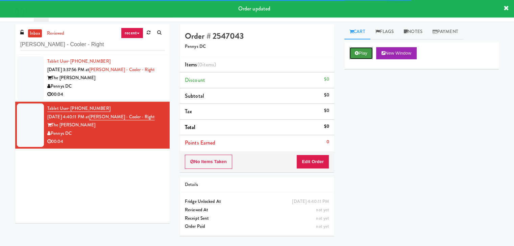
click at [352, 54] on button "Play" at bounding box center [360, 53] width 23 height 12
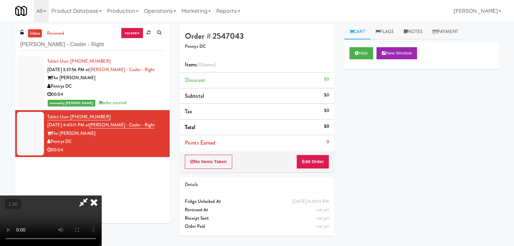
click at [101, 196] on video at bounding box center [50, 221] width 101 height 51
click at [101, 196] on icon at bounding box center [93, 203] width 15 height 14
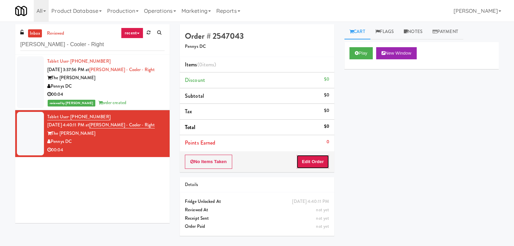
click at [300, 160] on button "Edit Order" at bounding box center [312, 162] width 33 height 14
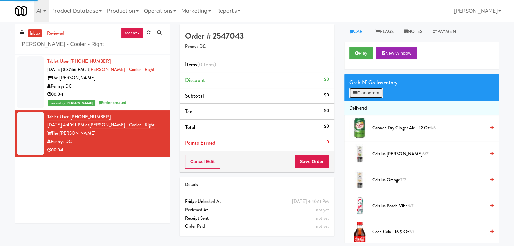
click at [371, 88] on button "Planogram" at bounding box center [365, 93] width 33 height 10
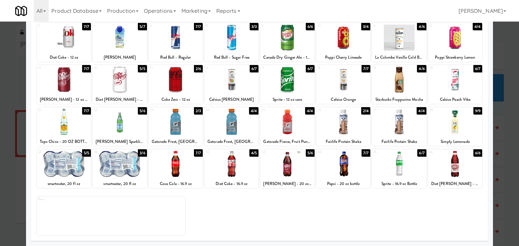
click at [451, 159] on div at bounding box center [455, 164] width 54 height 26
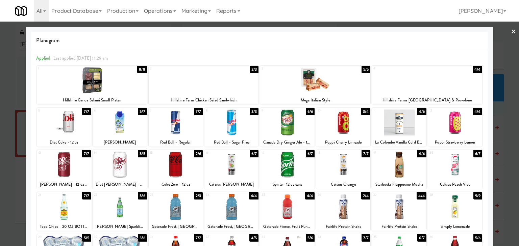
click at [510, 31] on link "×" at bounding box center [512, 32] width 5 height 21
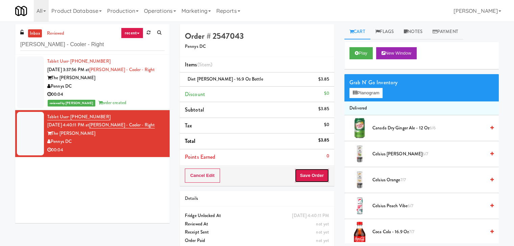
click at [307, 177] on button "Save Order" at bounding box center [311, 176] width 34 height 14
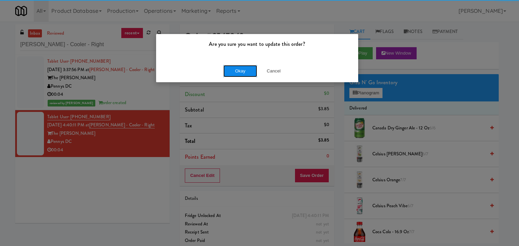
click at [238, 73] on button "Okay" at bounding box center [240, 71] width 34 height 12
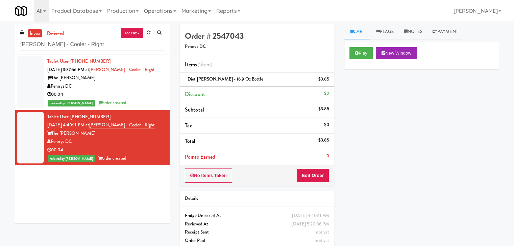
click at [135, 102] on div "reviewed by [PERSON_NAME] A order created" at bounding box center [105, 103] width 117 height 8
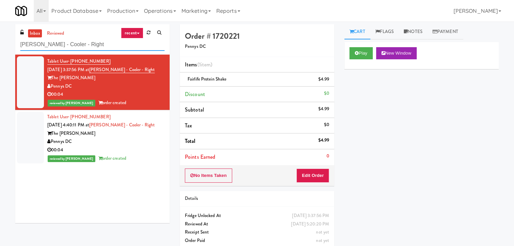
click at [96, 49] on input "[PERSON_NAME] - Cooler - Right" at bounding box center [92, 44] width 144 height 12
paste input "2112 [US_STATE] - Cooler - Lef"
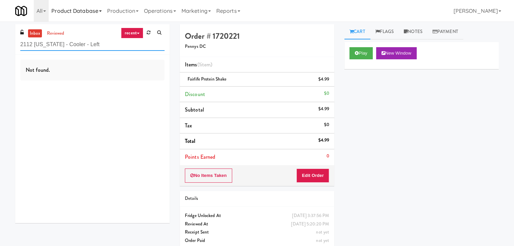
type input "2112 [US_STATE] - Cooler - Left"
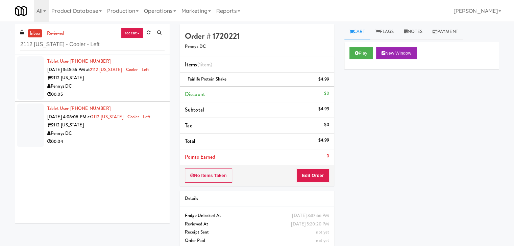
click at [148, 91] on div "Pennys DC" at bounding box center [105, 86] width 117 height 8
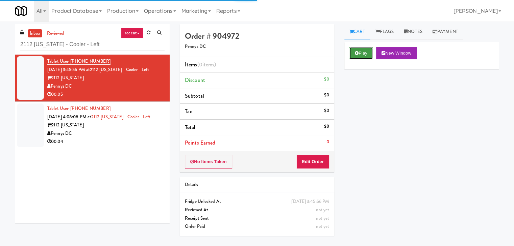
click at [365, 53] on button "Play" at bounding box center [360, 53] width 23 height 12
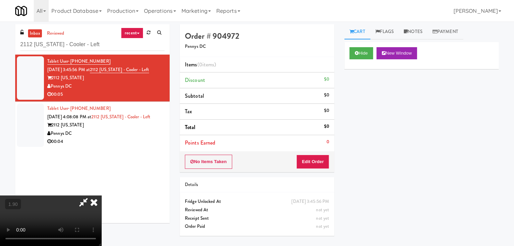
click at [101, 196] on icon at bounding box center [93, 203] width 15 height 14
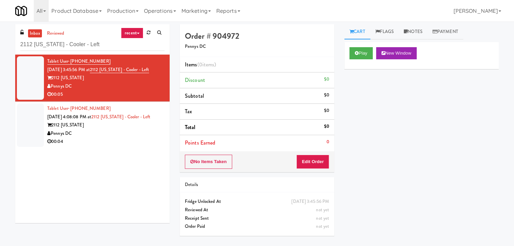
click at [321, 153] on div "No Items Taken Edit Order" at bounding box center [257, 162] width 154 height 21
click at [321, 156] on button "Edit Order" at bounding box center [312, 162] width 33 height 14
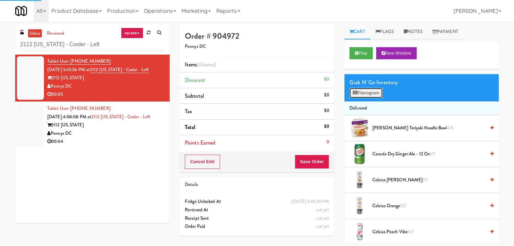
click at [364, 91] on button "Planogram" at bounding box center [365, 93] width 33 height 10
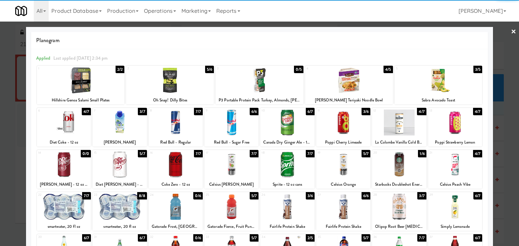
click at [397, 125] on div at bounding box center [399, 123] width 54 height 26
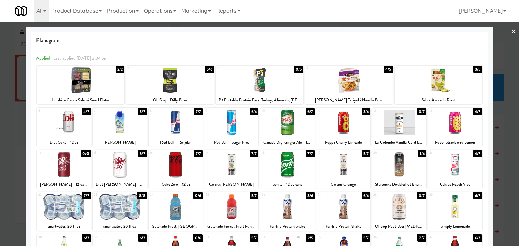
click at [510, 31] on link "×" at bounding box center [512, 32] width 5 height 21
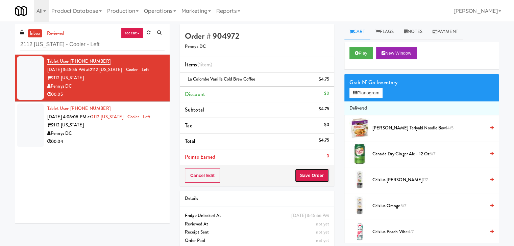
click at [308, 181] on button "Save Order" at bounding box center [311, 176] width 34 height 14
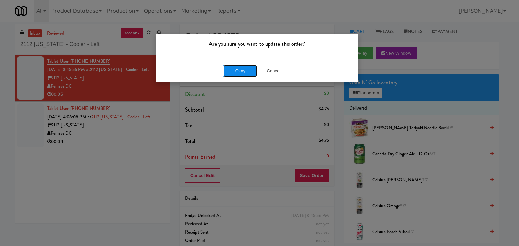
click at [237, 71] on button "Okay" at bounding box center [240, 71] width 34 height 12
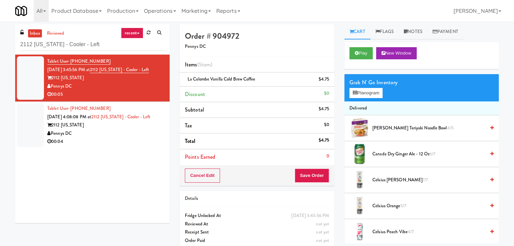
click at [149, 138] on div "Pennys DC" at bounding box center [105, 134] width 117 height 8
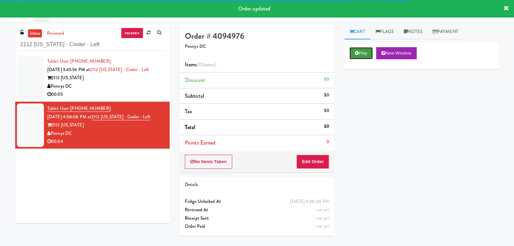
click at [365, 51] on button "Play" at bounding box center [360, 53] width 23 height 12
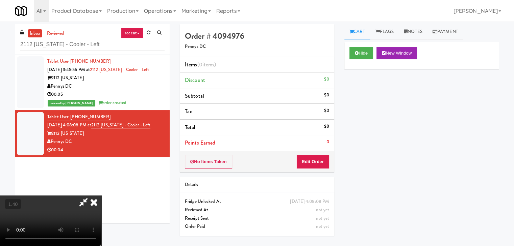
click at [101, 196] on video at bounding box center [50, 221] width 101 height 51
click at [101, 196] on icon at bounding box center [93, 203] width 15 height 14
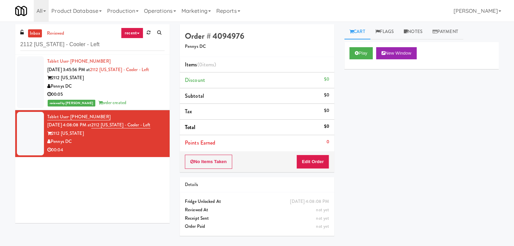
click at [317, 170] on div "No Items Taken Edit Order" at bounding box center [257, 162] width 154 height 21
drag, startPoint x: 321, startPoint y: 165, endPoint x: 336, endPoint y: 150, distance: 21.0
click at [321, 163] on button "Edit Order" at bounding box center [312, 162] width 33 height 14
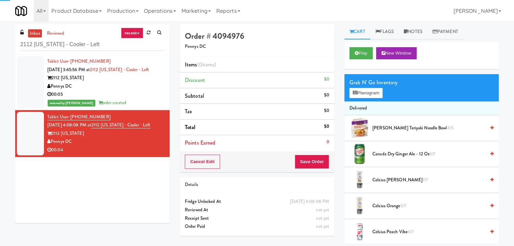
click at [374, 82] on div "Grab N' Go Inventory" at bounding box center [421, 83] width 144 height 10
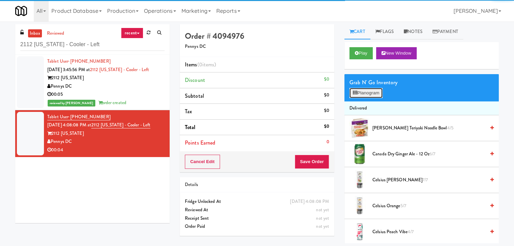
click at [374, 91] on button "Planogram" at bounding box center [365, 93] width 33 height 10
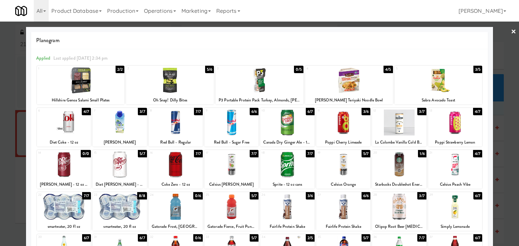
click at [340, 164] on div at bounding box center [343, 165] width 54 height 26
drag, startPoint x: 508, startPoint y: 32, endPoint x: 449, endPoint y: 44, distance: 59.8
click at [510, 32] on link "×" at bounding box center [512, 32] width 5 height 21
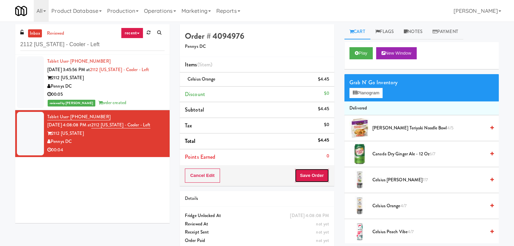
click at [303, 173] on button "Save Order" at bounding box center [311, 176] width 34 height 14
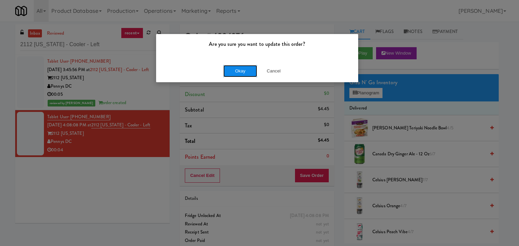
click at [238, 73] on button "Okay" at bounding box center [240, 71] width 34 height 12
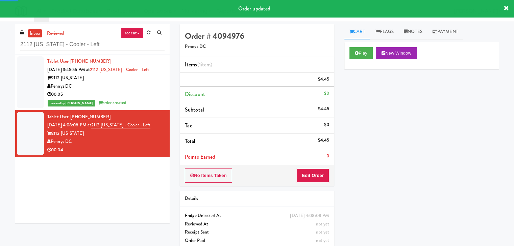
click at [141, 107] on div "reviewed by [PERSON_NAME] A order created" at bounding box center [105, 103] width 117 height 8
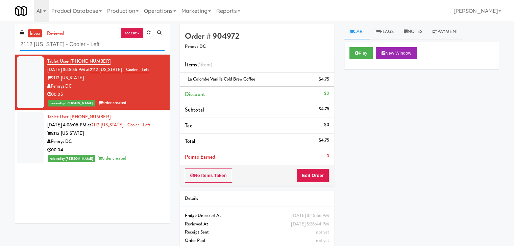
click at [95, 46] on input "2112 [US_STATE] - Cooler - Left" at bounding box center [92, 44] width 144 height 12
paste input "MG - Cooler - Righ"
type input "MG - Cooler - Right"
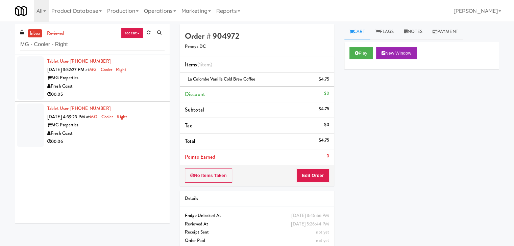
click at [158, 85] on div "Fresh Coast" at bounding box center [105, 86] width 117 height 8
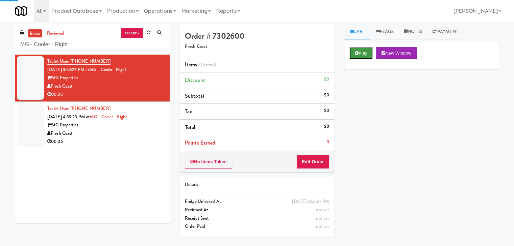
click at [358, 55] on button "Play" at bounding box center [360, 53] width 23 height 12
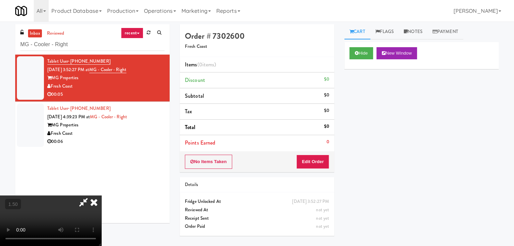
click at [101, 196] on video at bounding box center [50, 221] width 101 height 51
click at [101, 196] on icon at bounding box center [93, 203] width 15 height 14
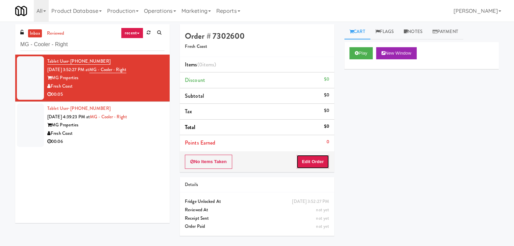
click at [315, 161] on button "Edit Order" at bounding box center [312, 162] width 33 height 14
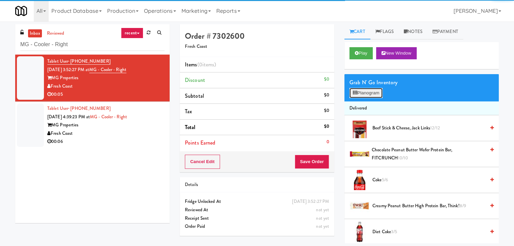
click at [360, 89] on button "Planogram" at bounding box center [365, 93] width 33 height 10
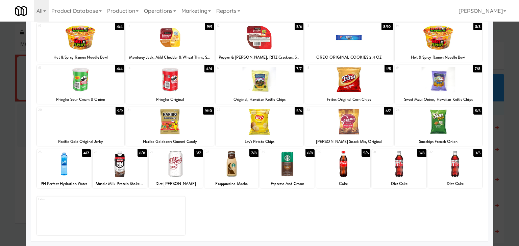
click at [173, 173] on div at bounding box center [176, 164] width 54 height 26
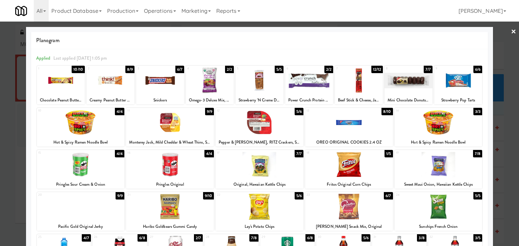
drag, startPoint x: 510, startPoint y: 31, endPoint x: 490, endPoint y: 40, distance: 21.5
click at [510, 31] on link "×" at bounding box center [512, 32] width 5 height 21
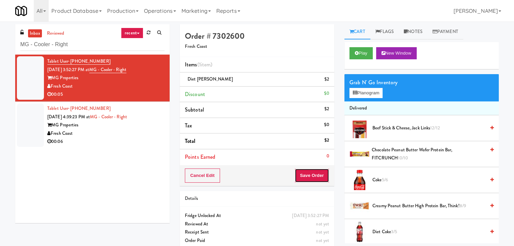
click at [305, 175] on button "Save Order" at bounding box center [311, 176] width 34 height 14
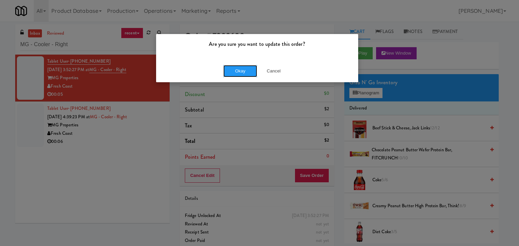
drag, startPoint x: 250, startPoint y: 71, endPoint x: 228, endPoint y: 82, distance: 24.3
click at [250, 71] on button "Okay" at bounding box center [240, 71] width 34 height 12
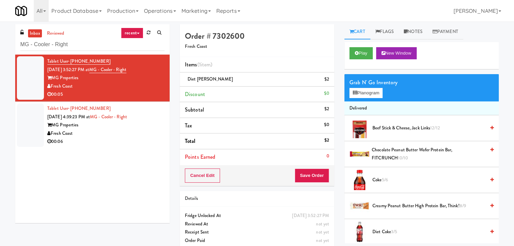
click at [119, 130] on div "Fresh Coast" at bounding box center [105, 134] width 117 height 8
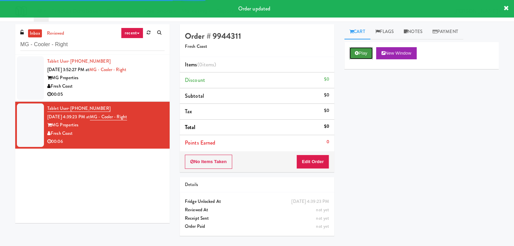
click at [369, 56] on button "Play" at bounding box center [360, 53] width 23 height 12
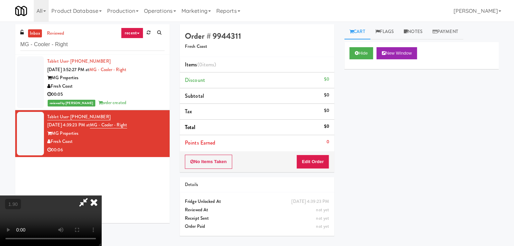
click at [101, 196] on icon at bounding box center [93, 203] width 15 height 14
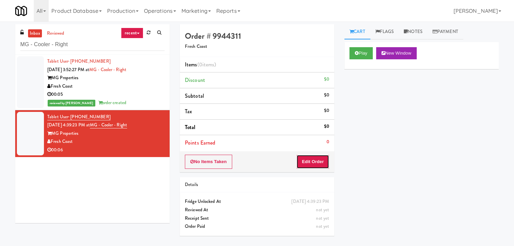
click at [315, 156] on button "Edit Order" at bounding box center [312, 162] width 33 height 14
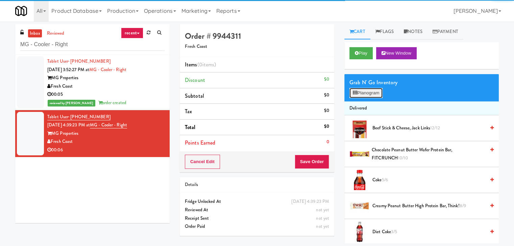
click at [361, 92] on button "Planogram" at bounding box center [365, 93] width 33 height 10
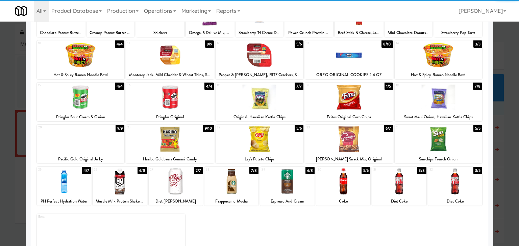
click at [172, 149] on div at bounding box center [170, 140] width 88 height 26
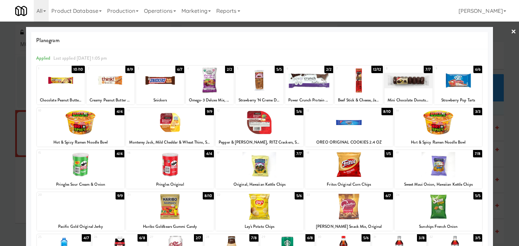
click at [510, 30] on link "×" at bounding box center [512, 32] width 5 height 21
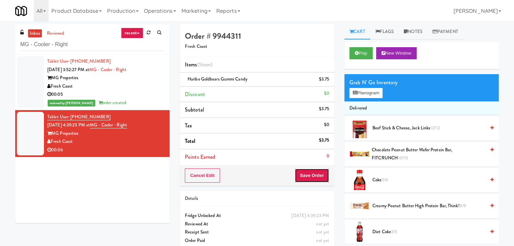
click at [308, 173] on button "Save Order" at bounding box center [311, 176] width 34 height 14
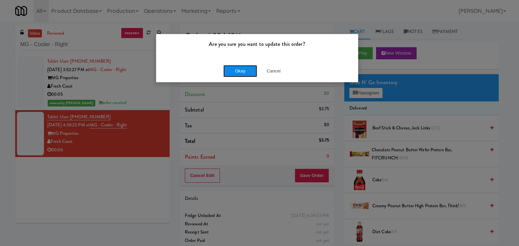
click at [242, 71] on button "Okay" at bounding box center [240, 71] width 34 height 12
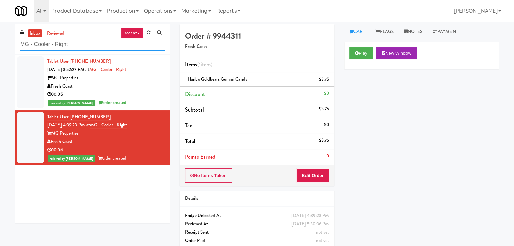
click at [92, 44] on input "MG - Cooler - Right" at bounding box center [92, 44] width 144 height 12
paste input "(Snack & Drink) EWR 1-TB-MAIN BREAK ROOM"
type input "(Snack & Drink) EWR 1-TB-MAIN BREAK ROOM"
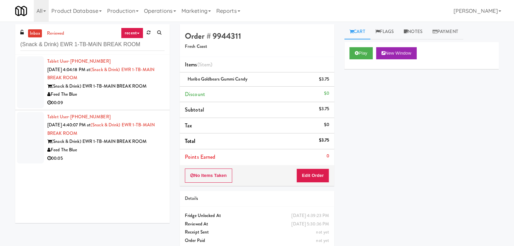
click at [149, 93] on div "Feed The Blue" at bounding box center [105, 94] width 117 height 8
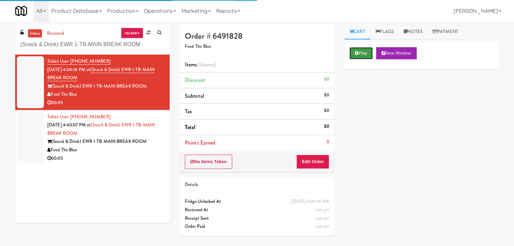
click at [361, 53] on button "Play" at bounding box center [360, 53] width 23 height 12
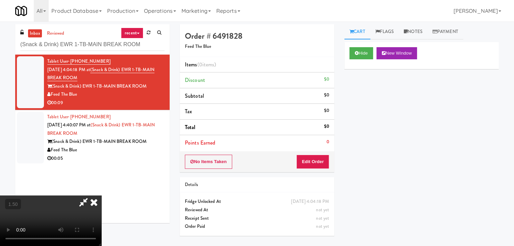
click at [101, 196] on video at bounding box center [50, 221] width 101 height 51
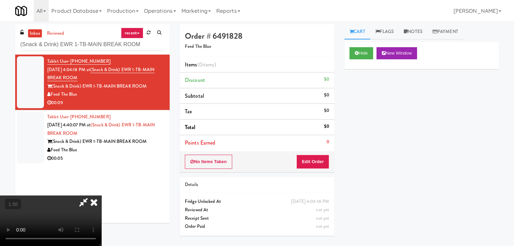
click at [101, 196] on video at bounding box center [50, 221] width 101 height 51
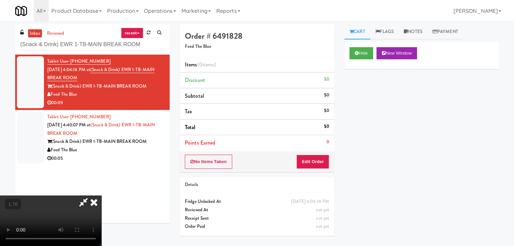
click at [101, 196] on video at bounding box center [50, 221] width 101 height 51
click at [101, 196] on icon at bounding box center [93, 203] width 15 height 14
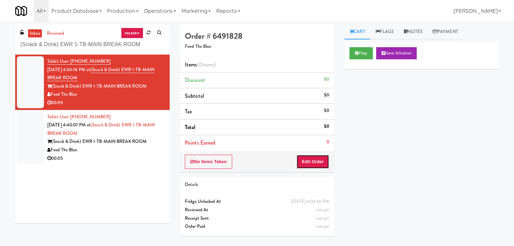
click at [303, 164] on button "Edit Order" at bounding box center [312, 162] width 33 height 14
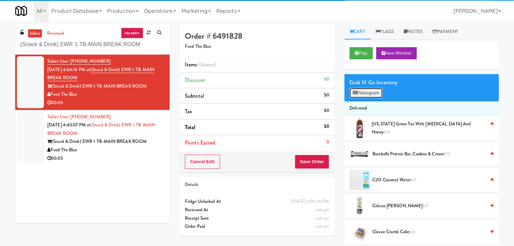
click at [361, 91] on button "Planogram" at bounding box center [365, 93] width 33 height 10
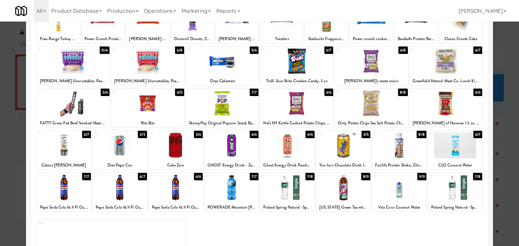
scroll to position [85, 0]
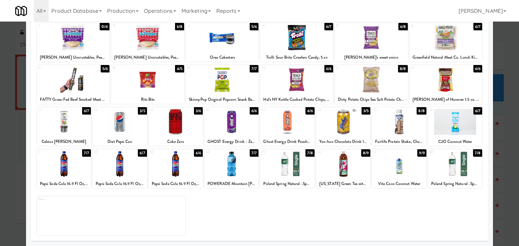
click at [232, 125] on div at bounding box center [231, 122] width 54 height 26
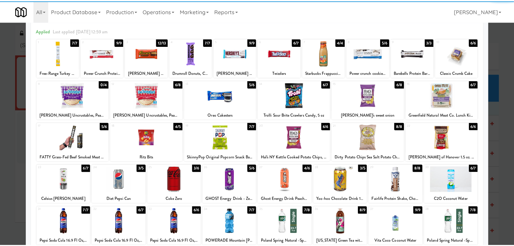
scroll to position [0, 0]
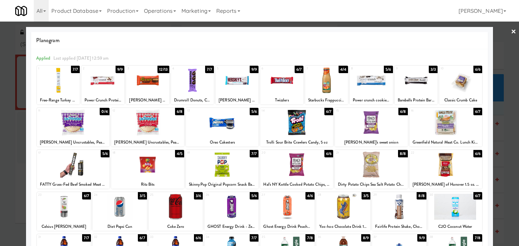
click at [244, 77] on div at bounding box center [236, 81] width 43 height 26
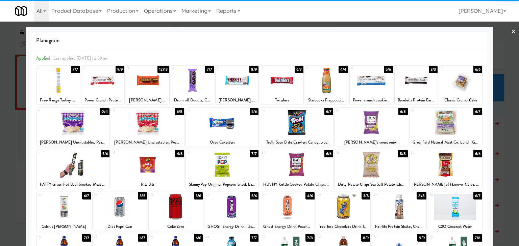
click at [510, 30] on link "×" at bounding box center [512, 32] width 5 height 21
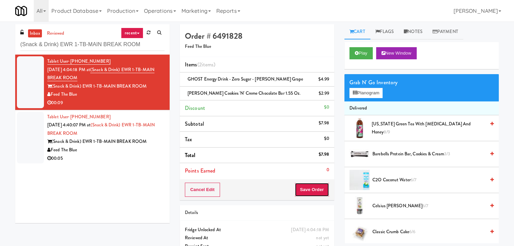
click at [313, 187] on button "Save Order" at bounding box center [311, 190] width 34 height 14
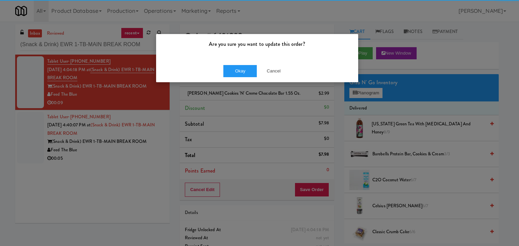
click at [239, 61] on div "Okay Cancel" at bounding box center [257, 71] width 202 height 23
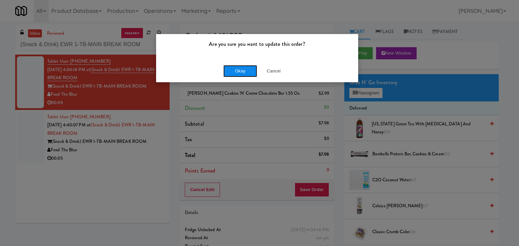
click at [238, 69] on button "Okay" at bounding box center [240, 71] width 34 height 12
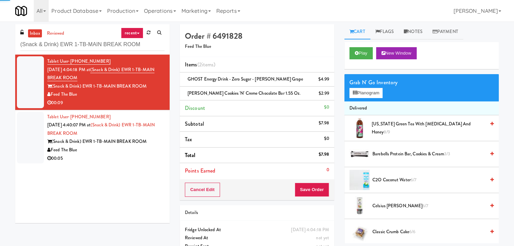
click at [136, 158] on div "00:05" at bounding box center [105, 159] width 117 height 8
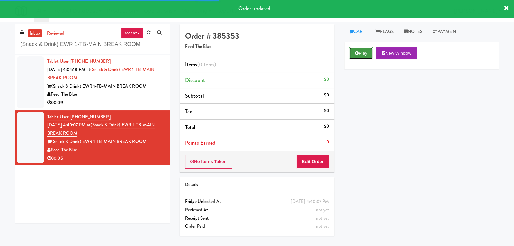
click at [366, 53] on button "Play" at bounding box center [360, 53] width 23 height 12
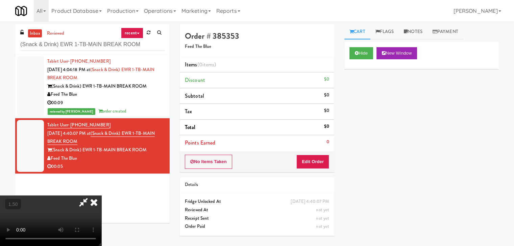
click at [101, 196] on video at bounding box center [50, 221] width 101 height 51
click at [101, 196] on icon at bounding box center [93, 203] width 15 height 14
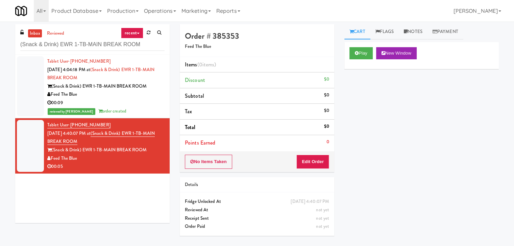
click at [311, 172] on div "No Items Taken Edit Order" at bounding box center [257, 162] width 154 height 21
click at [313, 160] on button "Edit Order" at bounding box center [312, 162] width 33 height 14
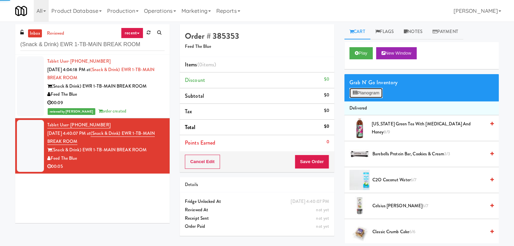
click at [357, 96] on button "Planogram" at bounding box center [365, 93] width 33 height 10
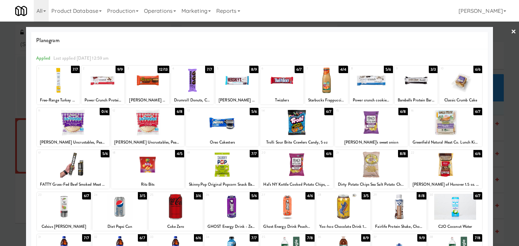
click at [236, 85] on div at bounding box center [236, 81] width 43 height 26
click at [510, 29] on link "×" at bounding box center [512, 32] width 5 height 21
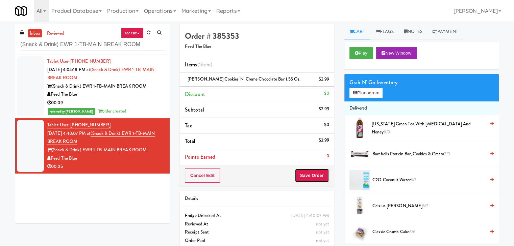
click at [317, 172] on button "Save Order" at bounding box center [311, 176] width 34 height 14
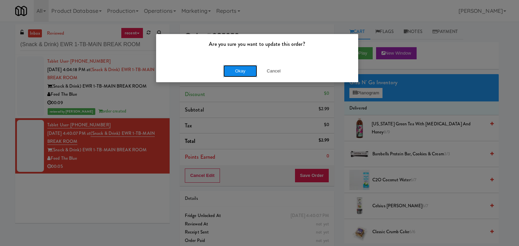
click at [233, 71] on button "Okay" at bounding box center [240, 71] width 34 height 12
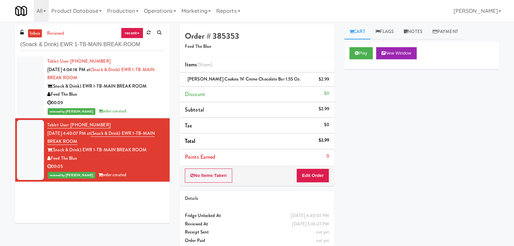
click at [143, 114] on div "reviewed by [PERSON_NAME] A order created" at bounding box center [105, 111] width 117 height 8
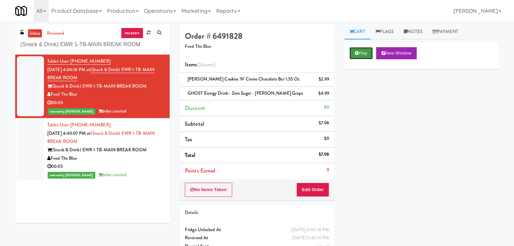
click at [357, 53] on icon at bounding box center [356, 53] width 4 height 4
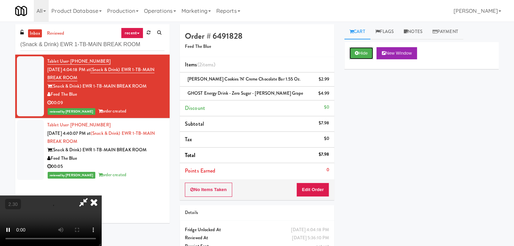
scroll to position [95, 0]
click at [101, 196] on video at bounding box center [50, 221] width 101 height 51
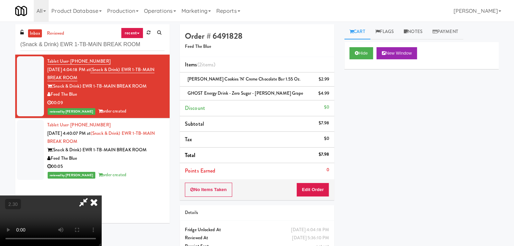
click at [101, 196] on icon at bounding box center [93, 203] width 15 height 14
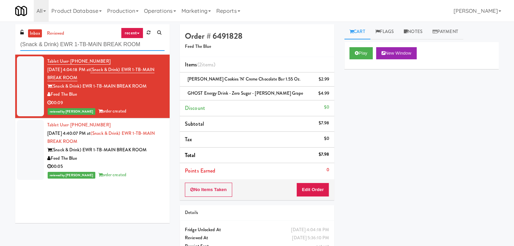
click at [97, 47] on input "(Snack & Drink) EWR 1-TB-MAIN BREAK ROOM" at bounding box center [92, 44] width 144 height 12
paste input "360 W [PERSON_NAME] - Right - Ambient"
type input "360 W [PERSON_NAME] - Right - Ambient"
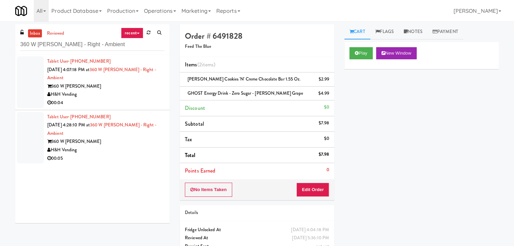
click at [151, 93] on div "H&H Vending" at bounding box center [105, 94] width 117 height 8
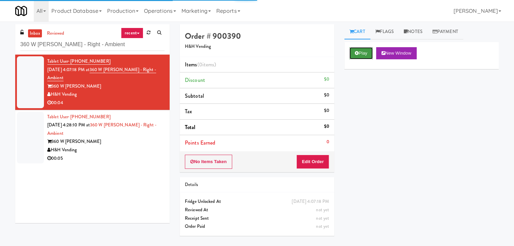
click at [357, 53] on icon at bounding box center [356, 53] width 4 height 4
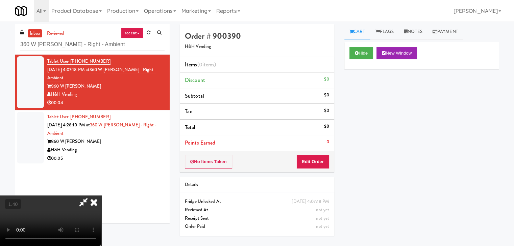
click at [101, 196] on video at bounding box center [50, 221] width 101 height 51
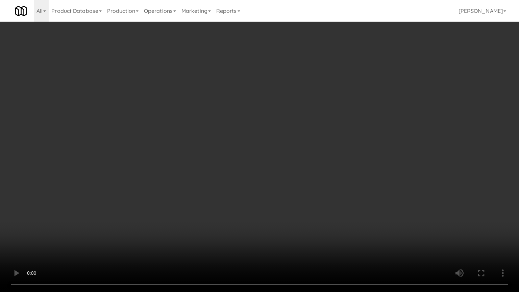
click at [288, 146] on video at bounding box center [259, 146] width 519 height 292
click at [265, 169] on video at bounding box center [259, 146] width 519 height 292
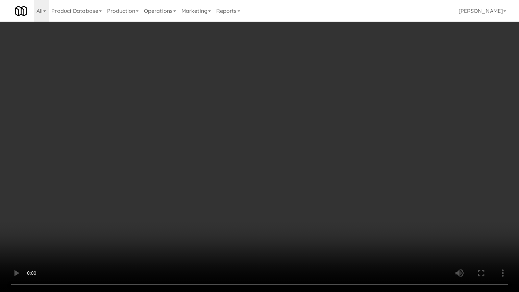
click at [265, 169] on video at bounding box center [259, 146] width 519 height 292
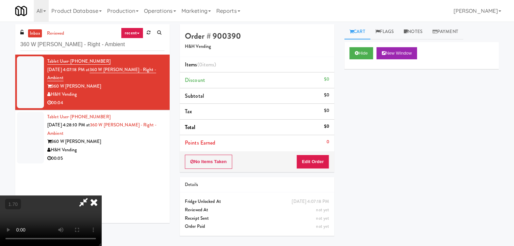
click at [91, 196] on icon at bounding box center [84, 203] width 16 height 14
click at [313, 166] on button "Edit Order" at bounding box center [312, 162] width 33 height 14
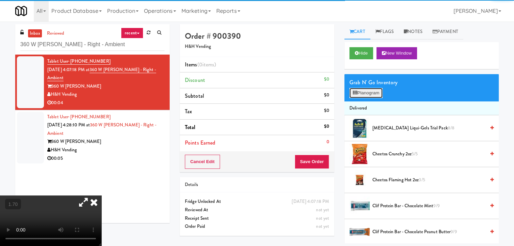
click at [367, 91] on button "Planogram" at bounding box center [365, 93] width 33 height 10
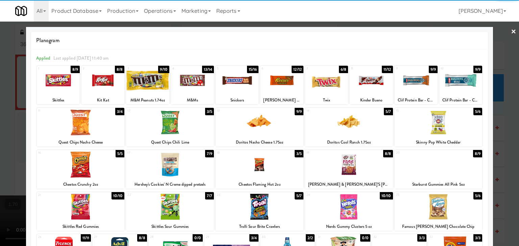
click at [456, 77] on div at bounding box center [460, 81] width 43 height 26
click at [501, 36] on div at bounding box center [259, 123] width 519 height 246
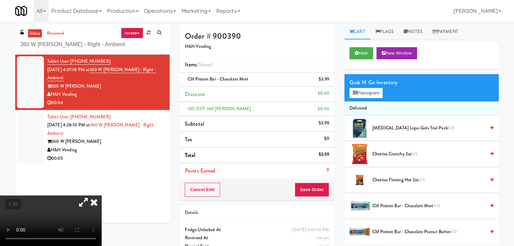
click at [101, 196] on icon at bounding box center [93, 203] width 15 height 14
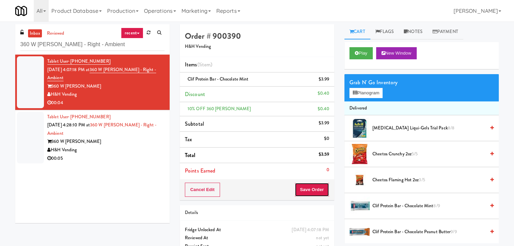
click at [299, 191] on button "Save Order" at bounding box center [311, 190] width 34 height 14
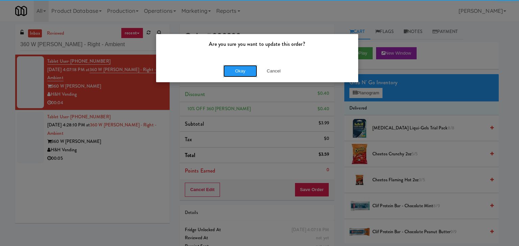
drag, startPoint x: 242, startPoint y: 65, endPoint x: 222, endPoint y: 80, distance: 24.9
click at [242, 65] on button "Okay" at bounding box center [240, 71] width 34 height 12
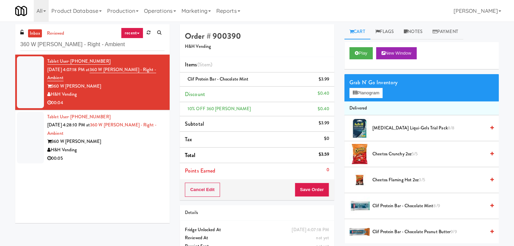
drag, startPoint x: 117, startPoint y: 150, endPoint x: 115, endPoint y: 147, distance: 4.1
click at [117, 150] on div "H&H Vending" at bounding box center [105, 150] width 117 height 8
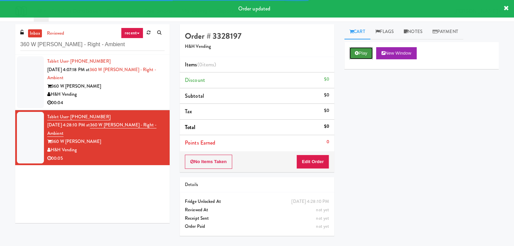
click at [364, 54] on button "Play" at bounding box center [360, 53] width 23 height 12
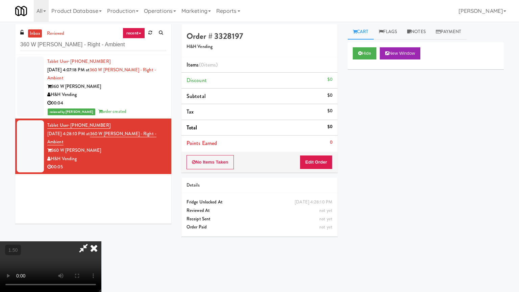
click at [101, 241] on video at bounding box center [50, 266] width 101 height 51
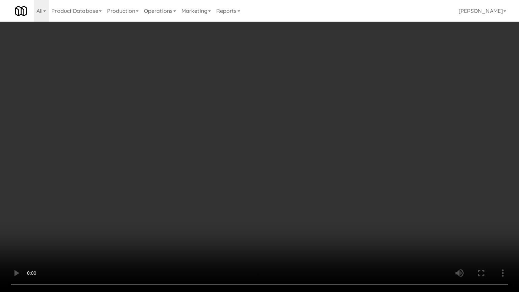
click at [258, 151] on video at bounding box center [259, 146] width 519 height 292
click at [259, 150] on video at bounding box center [259, 146] width 519 height 292
click at [261, 150] on video at bounding box center [259, 146] width 519 height 292
click at [262, 150] on video at bounding box center [259, 146] width 519 height 292
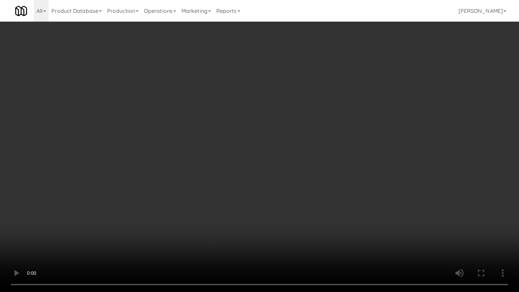
click at [247, 128] on video at bounding box center [259, 146] width 519 height 292
click at [243, 127] on video at bounding box center [259, 146] width 519 height 292
click at [220, 106] on video at bounding box center [259, 146] width 519 height 292
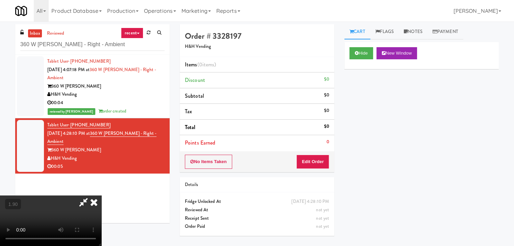
click at [101, 196] on icon at bounding box center [93, 203] width 15 height 14
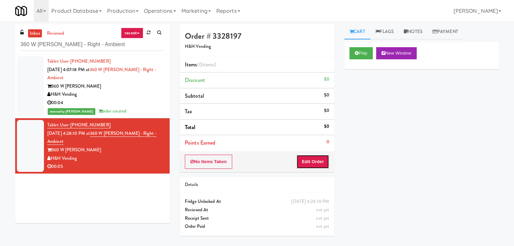
click at [305, 162] on button "Edit Order" at bounding box center [312, 162] width 33 height 14
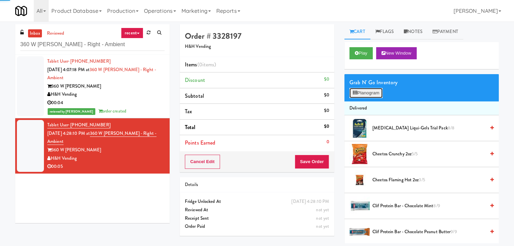
click at [363, 95] on button "Planogram" at bounding box center [365, 93] width 33 height 10
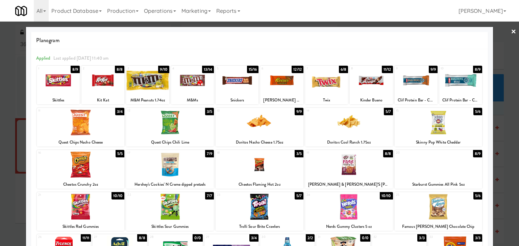
click at [62, 81] on div at bounding box center [58, 81] width 43 height 26
click at [510, 32] on link "×" at bounding box center [512, 32] width 5 height 21
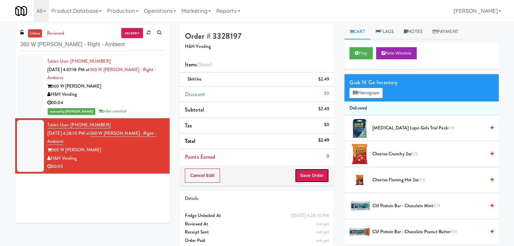
click at [304, 171] on button "Save Order" at bounding box center [311, 176] width 34 height 14
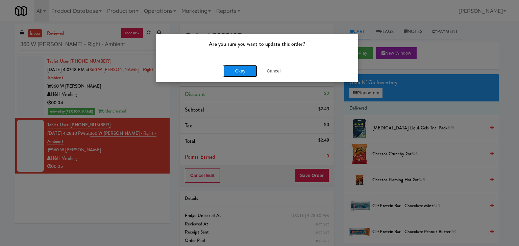
click at [235, 71] on button "Okay" at bounding box center [240, 71] width 34 height 12
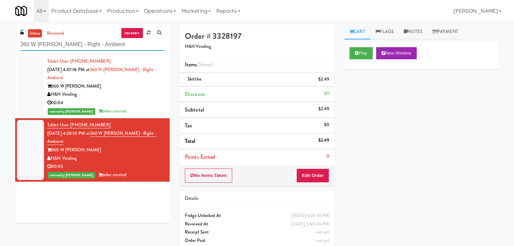
click at [97, 46] on input "360 W [PERSON_NAME] - Right - Ambient" at bounding box center [92, 44] width 144 height 12
paste input "481 on [PERSON_NAME]"
type input "481 on [PERSON_NAME]"
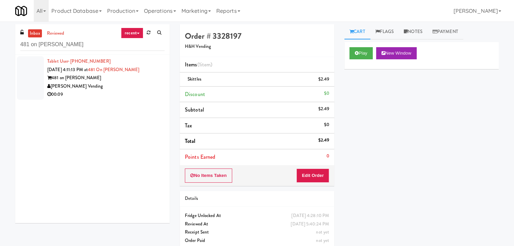
click at [161, 87] on li "Tablet User · (408) 669-6465 [DATE] 4:11:13 PM at 481 on Mathilda - Pantry 481 …" at bounding box center [92, 78] width 154 height 47
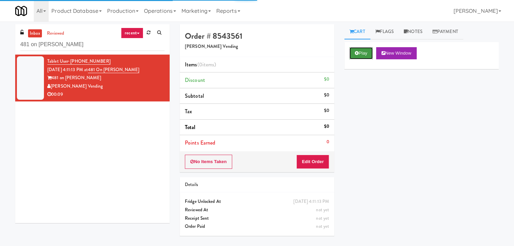
click at [353, 51] on button "Play" at bounding box center [360, 53] width 23 height 12
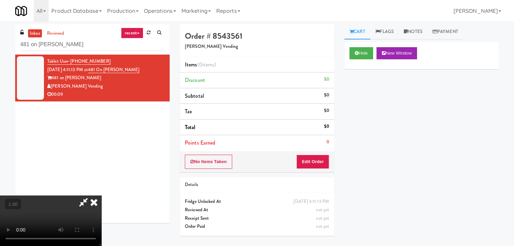
click at [101, 196] on video at bounding box center [50, 221] width 101 height 51
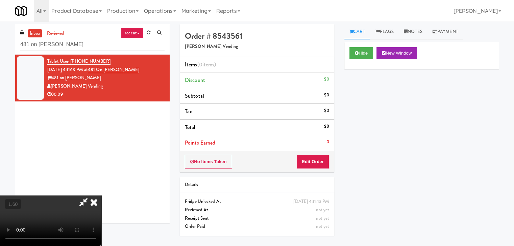
click at [101, 196] on video at bounding box center [50, 221] width 101 height 51
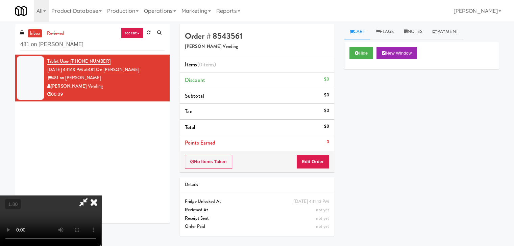
click at [101, 196] on video at bounding box center [50, 221] width 101 height 51
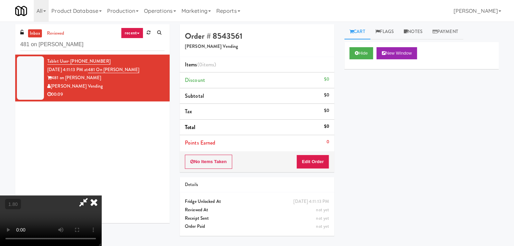
click at [101, 196] on video at bounding box center [50, 221] width 101 height 51
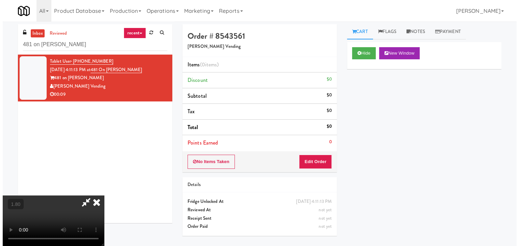
scroll to position [0, 0]
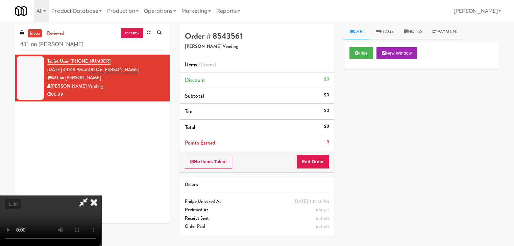
click at [91, 196] on icon at bounding box center [84, 203] width 16 height 14
click at [311, 160] on button "Edit Order" at bounding box center [312, 162] width 33 height 14
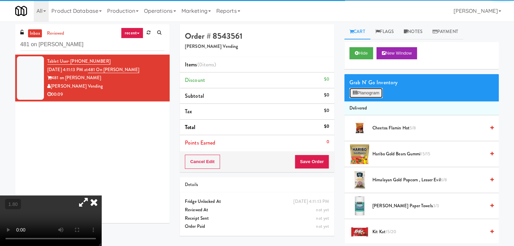
click at [367, 95] on button "Planogram" at bounding box center [365, 93] width 33 height 10
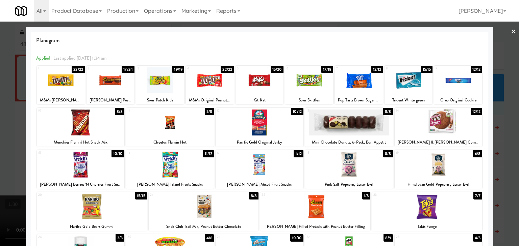
click at [256, 87] on div at bounding box center [259, 81] width 48 height 26
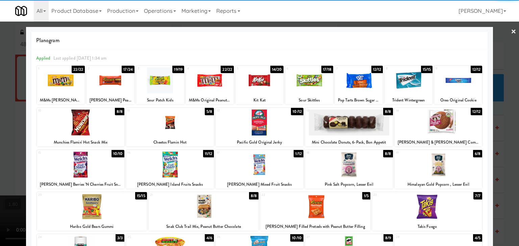
click at [108, 79] on div at bounding box center [110, 81] width 48 height 26
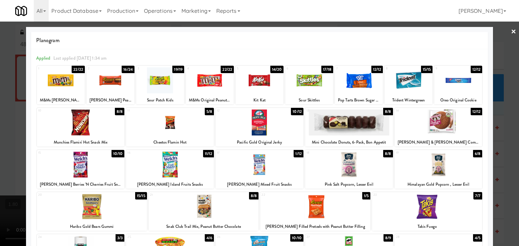
drag, startPoint x: 308, startPoint y: 211, endPoint x: 380, endPoint y: 202, distance: 73.2
click at [308, 211] on div at bounding box center [315, 207] width 110 height 26
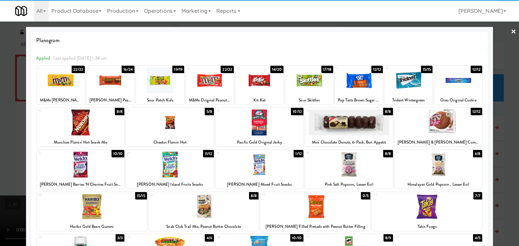
click at [510, 31] on link "×" at bounding box center [512, 32] width 5 height 21
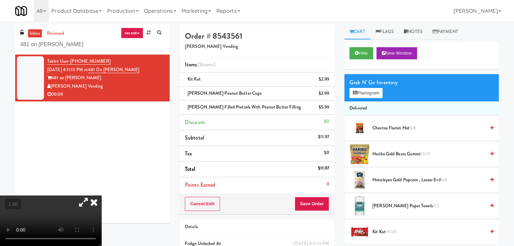
click at [101, 196] on video at bounding box center [50, 221] width 101 height 51
click at [97, 196] on video at bounding box center [50, 221] width 101 height 51
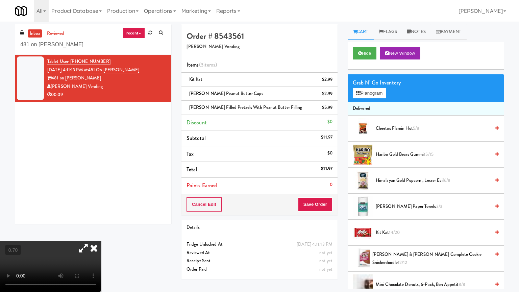
click at [101, 241] on video at bounding box center [50, 266] width 101 height 51
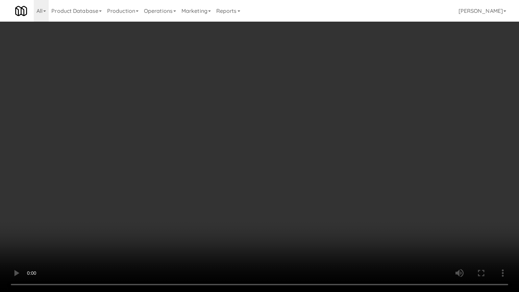
click at [315, 148] on video at bounding box center [259, 146] width 519 height 292
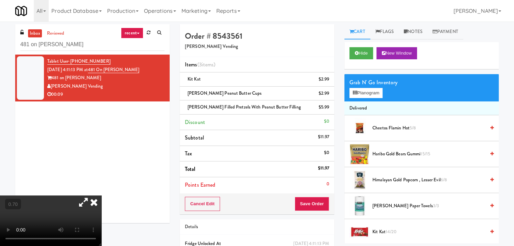
click at [101, 196] on icon at bounding box center [93, 203] width 15 height 14
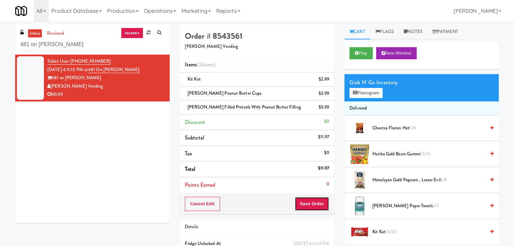
click at [309, 205] on button "Save Order" at bounding box center [311, 204] width 34 height 14
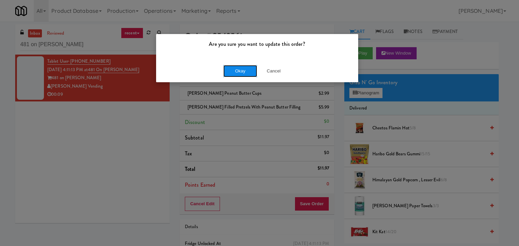
click at [245, 72] on button "Okay" at bounding box center [240, 71] width 34 height 12
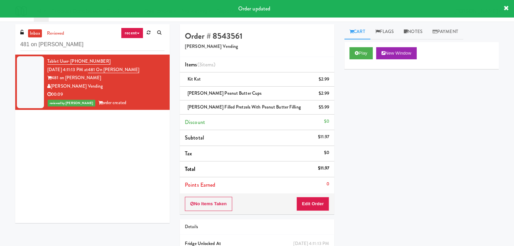
drag, startPoint x: 146, startPoint y: 70, endPoint x: 99, endPoint y: 71, distance: 46.9
click at [99, 71] on div "Tablet User · (408) 669-6465 [DATE] 4:11:13 PM at 481 on Mathilda - Pantry 481 …" at bounding box center [105, 82] width 117 height 50
copy link "481 on [PERSON_NAME]"
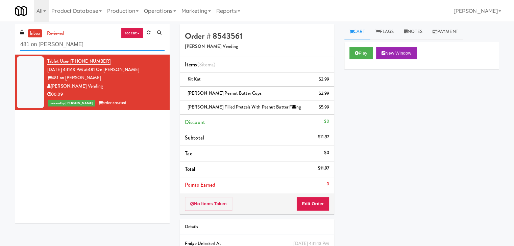
click at [98, 45] on input "481 on [PERSON_NAME]" at bounding box center [92, 44] width 144 height 12
paste input "Notre Dame - Cooler"
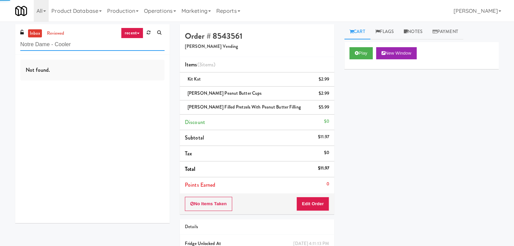
type input "Notre Dame - Cooler"
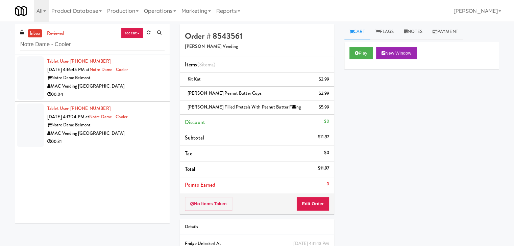
click at [129, 89] on div "MAC Vending [GEOGRAPHIC_DATA]" at bounding box center [105, 86] width 117 height 8
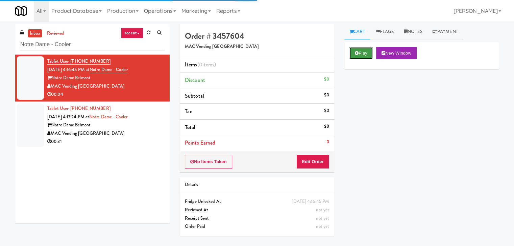
click at [357, 52] on icon at bounding box center [356, 53] width 4 height 4
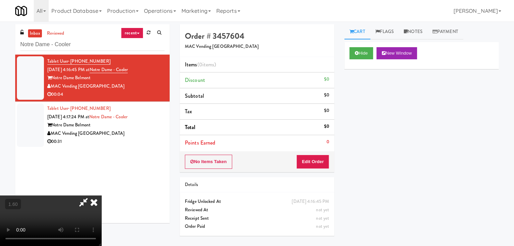
click at [101, 196] on video at bounding box center [50, 221] width 101 height 51
drag, startPoint x: 299, startPoint y: 78, endPoint x: 299, endPoint y: 106, distance: 27.7
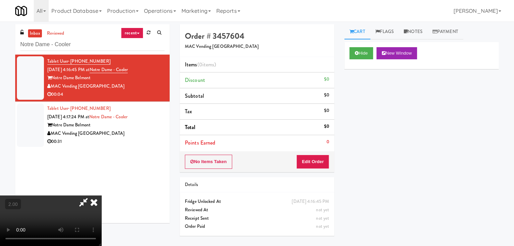
click at [101, 196] on icon at bounding box center [93, 203] width 15 height 14
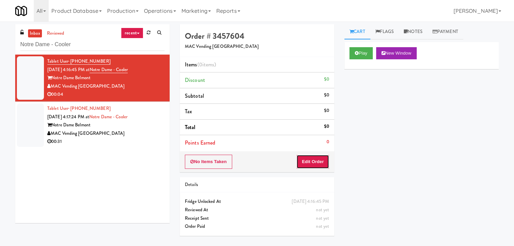
click at [309, 162] on button "Edit Order" at bounding box center [312, 162] width 33 height 14
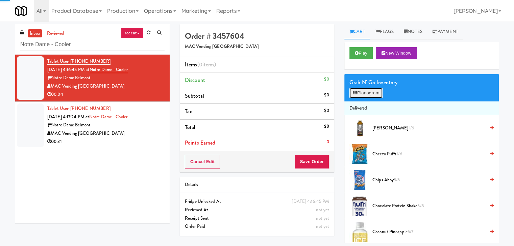
click at [356, 92] on icon at bounding box center [354, 93] width 4 height 4
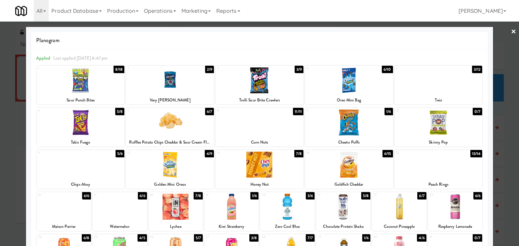
click at [97, 168] on div at bounding box center [81, 165] width 88 height 26
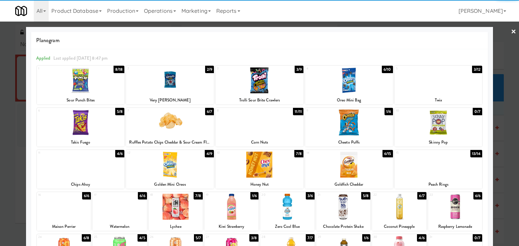
drag, startPoint x: 509, startPoint y: 32, endPoint x: 272, endPoint y: 76, distance: 240.8
click at [510, 32] on link "×" at bounding box center [512, 32] width 5 height 21
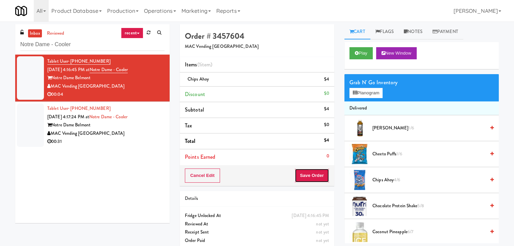
click at [320, 174] on button "Save Order" at bounding box center [311, 176] width 34 height 14
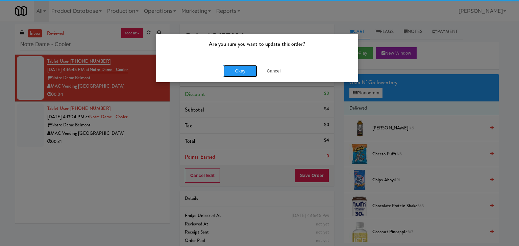
drag, startPoint x: 234, startPoint y: 71, endPoint x: 218, endPoint y: 80, distance: 17.9
click at [234, 70] on button "Okay" at bounding box center [240, 71] width 34 height 12
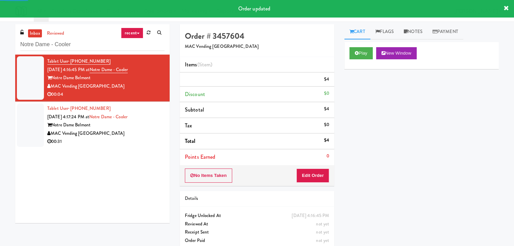
click at [114, 138] on div "00:31" at bounding box center [105, 142] width 117 height 8
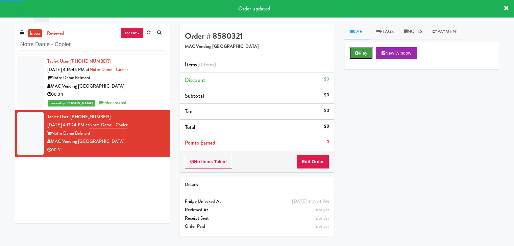
click at [359, 57] on button "Play" at bounding box center [360, 53] width 23 height 12
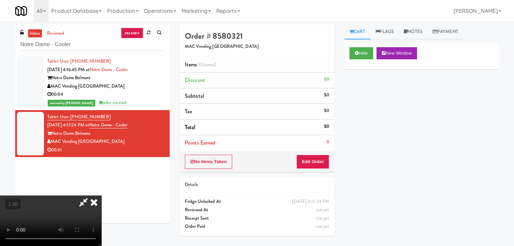
click at [101, 196] on video at bounding box center [50, 221] width 101 height 51
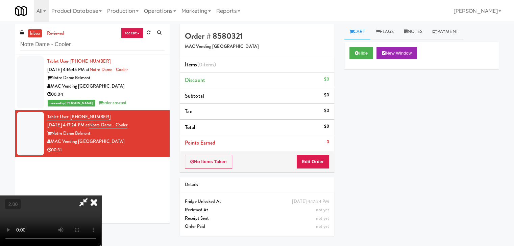
click at [101, 196] on video at bounding box center [50, 221] width 101 height 51
click at [101, 196] on icon at bounding box center [93, 203] width 15 height 14
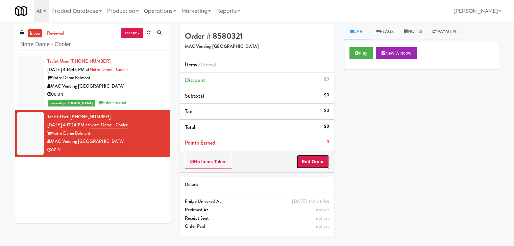
drag, startPoint x: 308, startPoint y: 158, endPoint x: 341, endPoint y: 135, distance: 40.9
click at [308, 158] on button "Edit Order" at bounding box center [312, 162] width 33 height 14
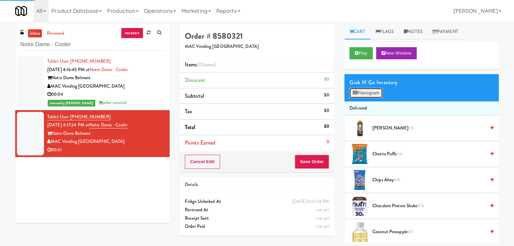
click at [362, 97] on button "Planogram" at bounding box center [365, 93] width 33 height 10
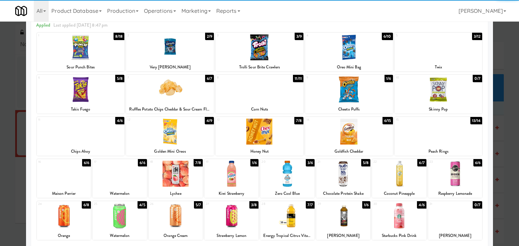
scroll to position [85, 0]
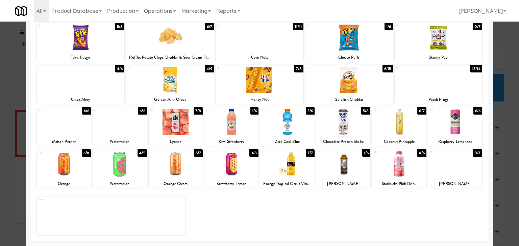
click at [390, 121] on div at bounding box center [399, 122] width 54 height 26
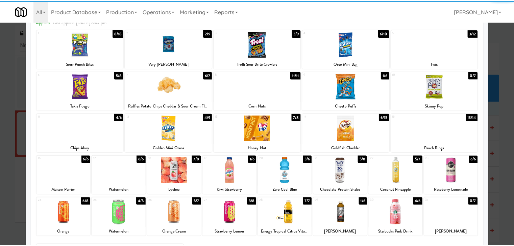
scroll to position [0, 0]
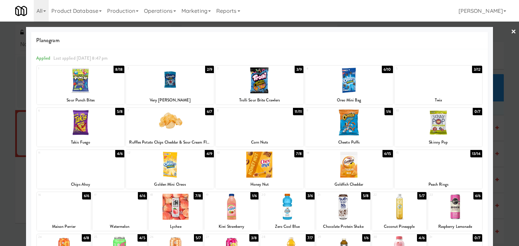
click at [510, 33] on link "×" at bounding box center [512, 32] width 5 height 21
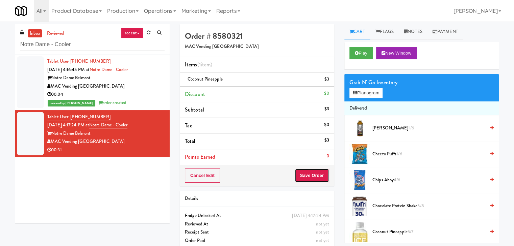
click at [313, 176] on button "Save Order" at bounding box center [311, 176] width 34 height 14
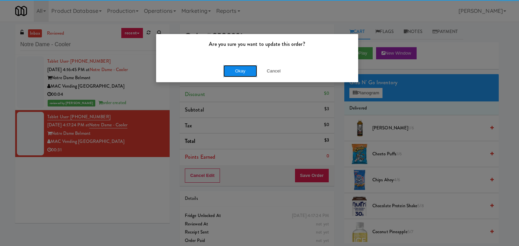
click at [237, 71] on button "Okay" at bounding box center [240, 71] width 34 height 12
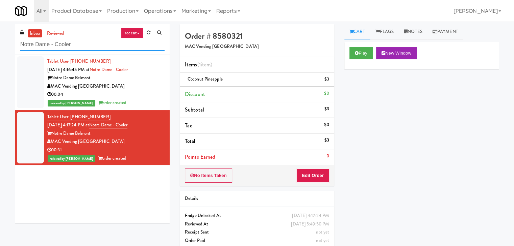
click at [84, 44] on input "Notre Dame - Cooler" at bounding box center [92, 44] width 144 height 12
paste input "Chestnut Place"
type input "Chestnut Place"
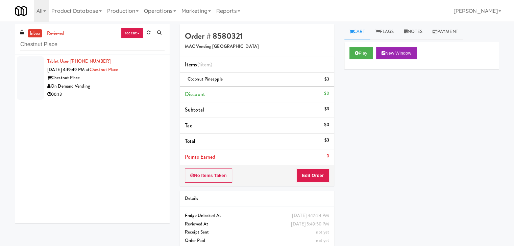
click at [136, 88] on div "On Demand Vending" at bounding box center [105, 86] width 117 height 8
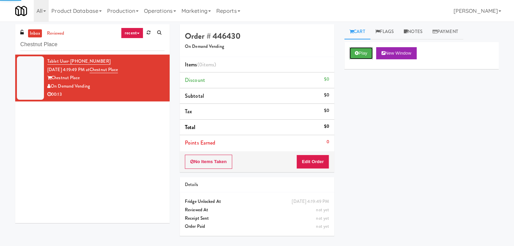
drag, startPoint x: 361, startPoint y: 53, endPoint x: 351, endPoint y: 45, distance: 12.0
click at [361, 52] on button "Play" at bounding box center [360, 53] width 23 height 12
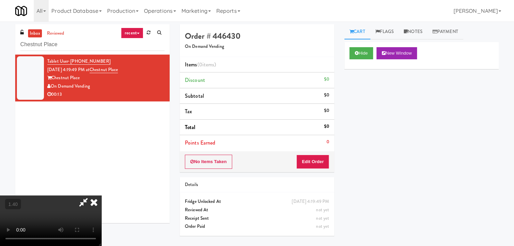
click at [101, 196] on video at bounding box center [50, 221] width 101 height 51
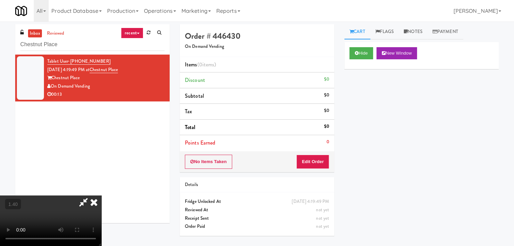
scroll to position [95, 0]
click at [101, 196] on video at bounding box center [50, 221] width 101 height 51
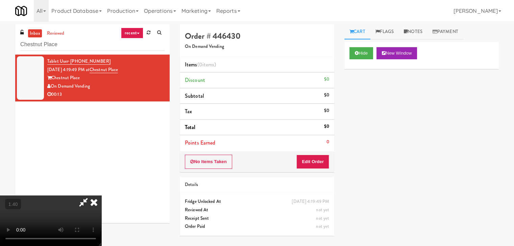
click at [101, 196] on video at bounding box center [50, 221] width 101 height 51
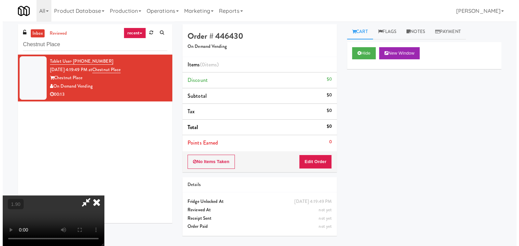
scroll to position [0, 0]
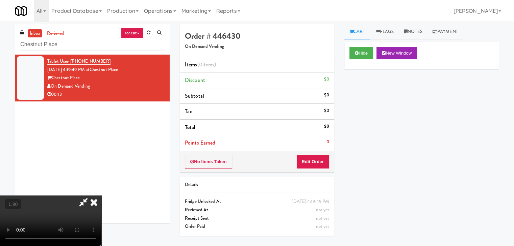
click at [101, 196] on icon at bounding box center [93, 203] width 15 height 14
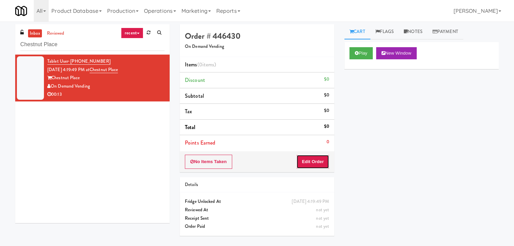
click at [314, 168] on button "Edit Order" at bounding box center [312, 162] width 33 height 14
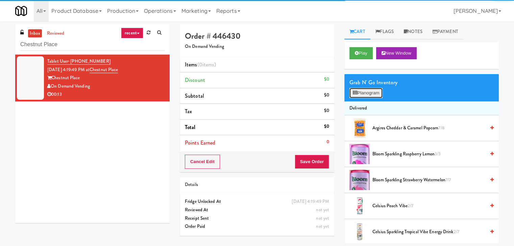
click at [362, 94] on button "Planogram" at bounding box center [365, 93] width 33 height 10
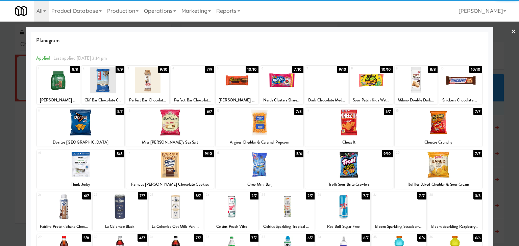
click at [174, 122] on div at bounding box center [170, 123] width 88 height 26
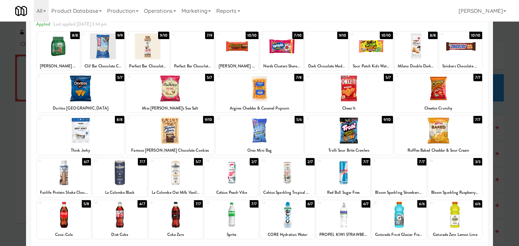
scroll to position [85, 0]
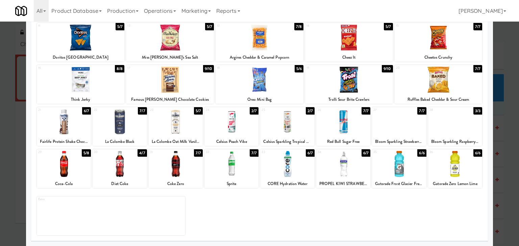
click at [285, 134] on div at bounding box center [287, 122] width 54 height 26
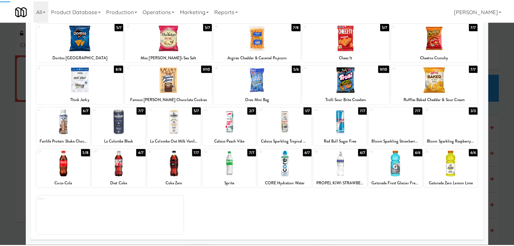
scroll to position [0, 0]
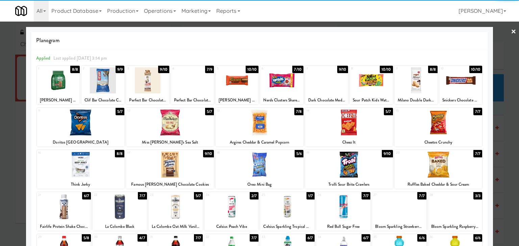
click at [511, 31] on div at bounding box center [259, 123] width 519 height 246
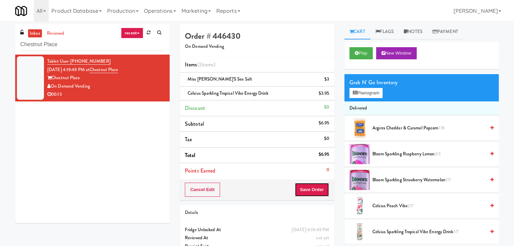
click at [301, 185] on button "Save Order" at bounding box center [311, 190] width 34 height 14
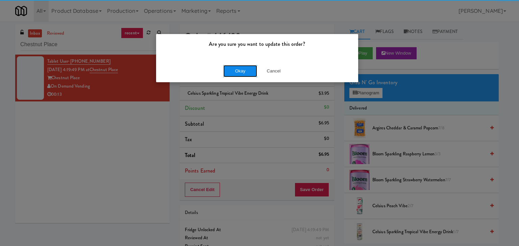
click at [250, 67] on button "Okay" at bounding box center [240, 71] width 34 height 12
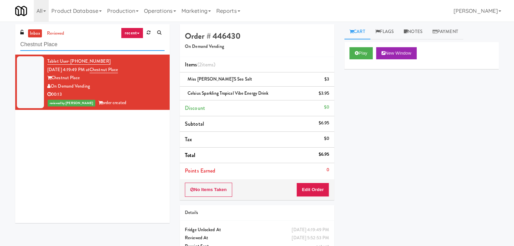
click at [115, 42] on input "Chestnut Place" at bounding box center [92, 44] width 144 height 12
paste input "1114 W [PERSON_NAME] - Right - Ambient"
type input "1114 W [PERSON_NAME] - Right - Ambient"
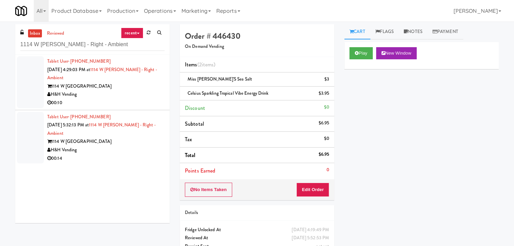
click at [136, 89] on div "1114 W [GEOGRAPHIC_DATA]" at bounding box center [105, 86] width 117 height 8
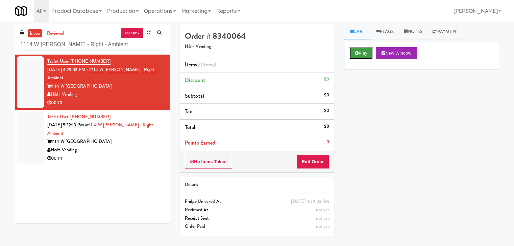
click at [363, 56] on button "Play" at bounding box center [360, 53] width 23 height 12
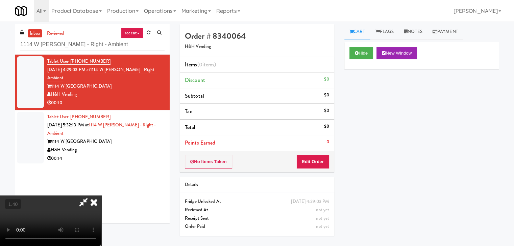
click at [101, 196] on video at bounding box center [50, 221] width 101 height 51
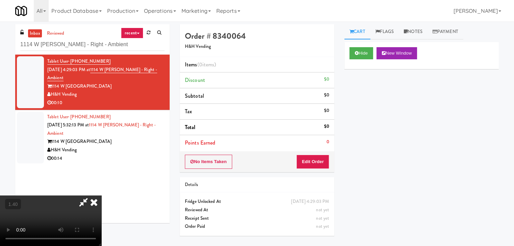
click at [101, 196] on video at bounding box center [50, 221] width 101 height 51
click at [101, 196] on icon at bounding box center [93, 203] width 15 height 14
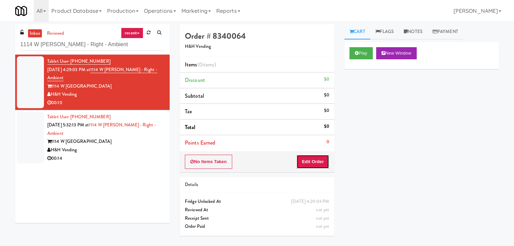
click at [312, 160] on button "Edit Order" at bounding box center [312, 162] width 33 height 14
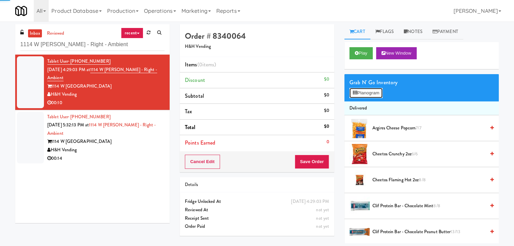
click at [364, 97] on button "Planogram" at bounding box center [365, 93] width 33 height 10
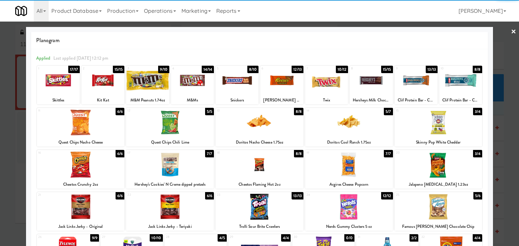
click at [253, 170] on div at bounding box center [259, 165] width 88 height 26
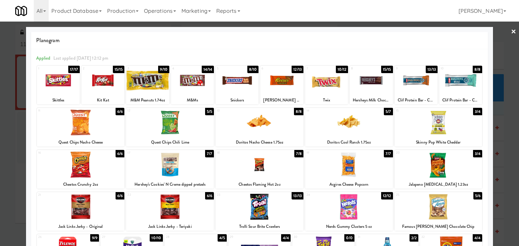
click at [357, 127] on div at bounding box center [349, 123] width 88 height 26
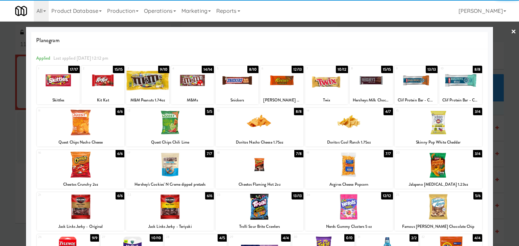
click at [510, 32] on link "×" at bounding box center [512, 32] width 5 height 21
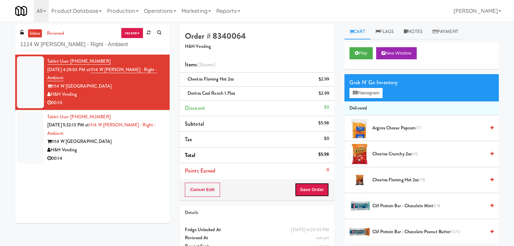
click at [301, 191] on button "Save Order" at bounding box center [311, 190] width 34 height 14
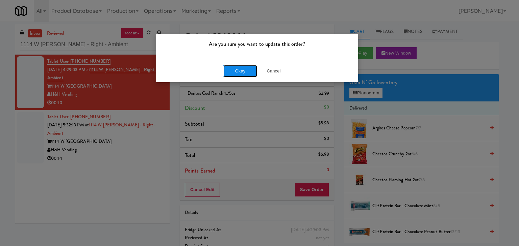
click at [235, 72] on button "Okay" at bounding box center [240, 71] width 34 height 12
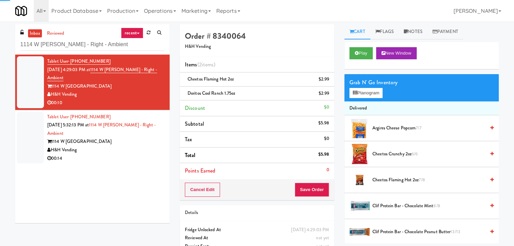
click at [141, 152] on div "H&H Vending" at bounding box center [105, 150] width 117 height 8
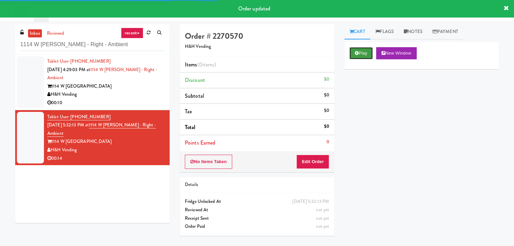
click at [370, 51] on button "Play" at bounding box center [360, 53] width 23 height 12
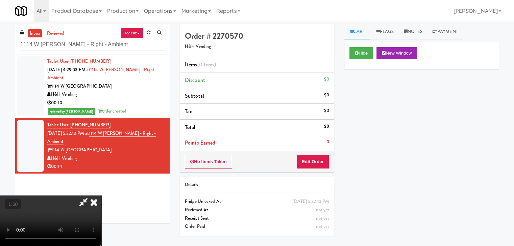
click at [101, 196] on video at bounding box center [50, 221] width 101 height 51
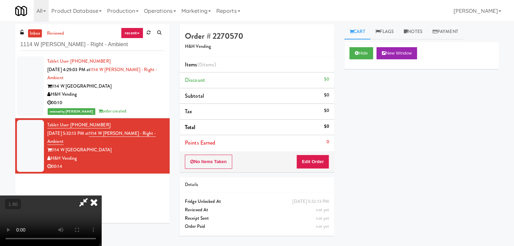
click at [101, 196] on video at bounding box center [50, 221] width 101 height 51
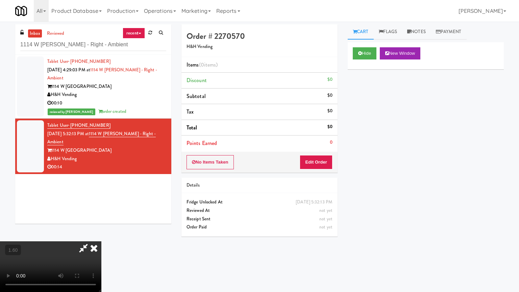
click at [101, 241] on video at bounding box center [50, 266] width 101 height 51
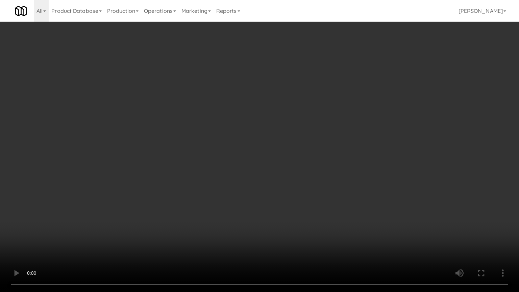
click at [261, 164] on video at bounding box center [259, 146] width 519 height 292
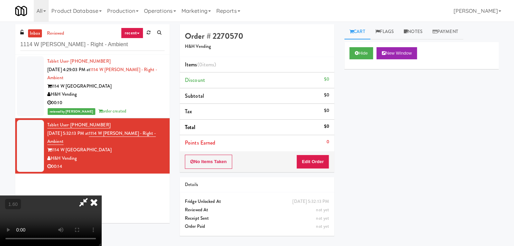
drag, startPoint x: 299, startPoint y: 77, endPoint x: 306, endPoint y: 109, distance: 32.4
click at [101, 196] on icon at bounding box center [93, 203] width 15 height 14
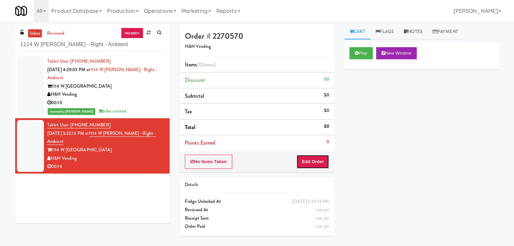
click at [313, 164] on button "Edit Order" at bounding box center [312, 162] width 33 height 14
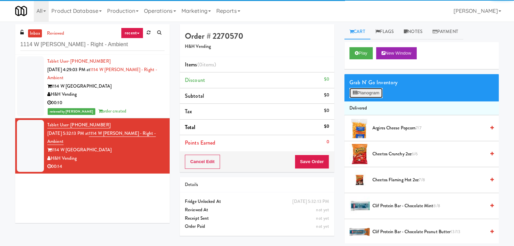
click at [356, 93] on icon at bounding box center [354, 93] width 4 height 4
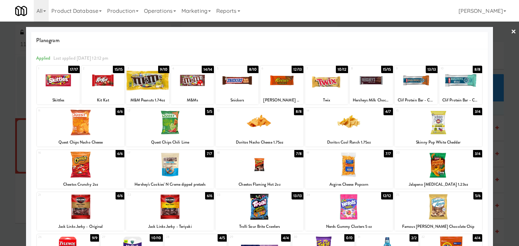
click at [172, 208] on div at bounding box center [170, 207] width 88 height 26
click at [431, 160] on div at bounding box center [438, 165] width 88 height 26
click at [287, 86] on div at bounding box center [281, 81] width 43 height 26
click at [510, 30] on link "×" at bounding box center [512, 32] width 5 height 21
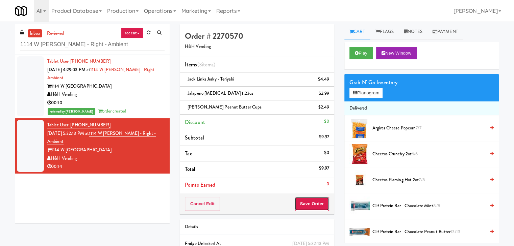
click at [310, 203] on button "Save Order" at bounding box center [311, 204] width 34 height 14
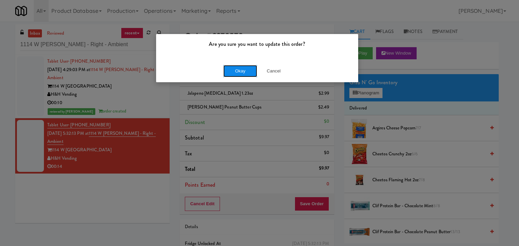
click at [234, 71] on button "Okay" at bounding box center [240, 71] width 34 height 12
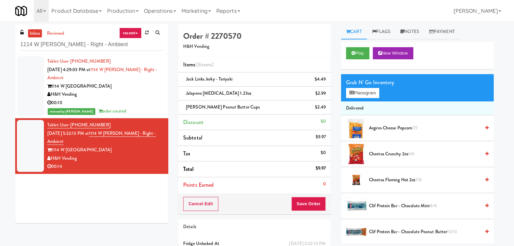
click at [144, 105] on div "00:10" at bounding box center [104, 103] width 115 height 8
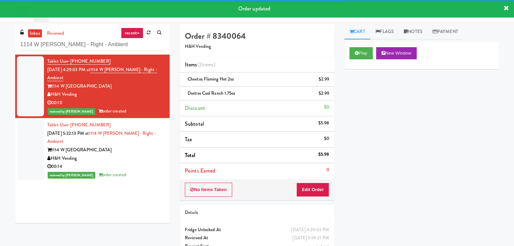
click at [122, 156] on div "H&H Vending" at bounding box center [105, 159] width 117 height 8
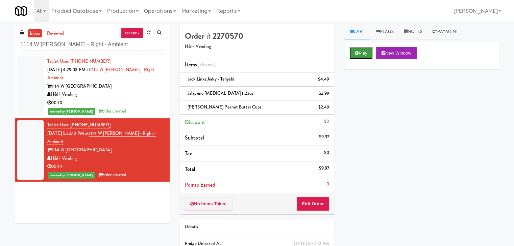
click at [358, 56] on button "Play" at bounding box center [360, 53] width 23 height 12
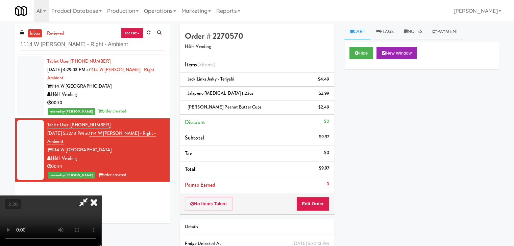
click at [101, 196] on icon at bounding box center [93, 203] width 15 height 14
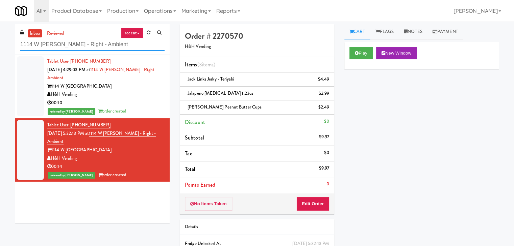
click at [97, 41] on input "1114 W [PERSON_NAME] - Right - Ambient" at bounding box center [92, 44] width 144 height 12
paste input "[PERSON_NAME] PFFZ"
type input "[PERSON_NAME] PFFZ"
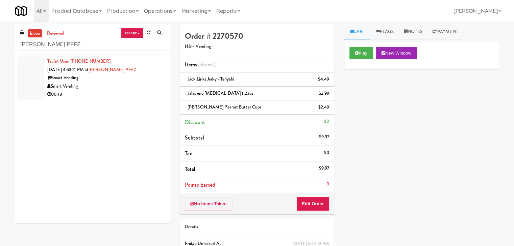
click at [147, 83] on div "Smart Vending" at bounding box center [105, 86] width 117 height 8
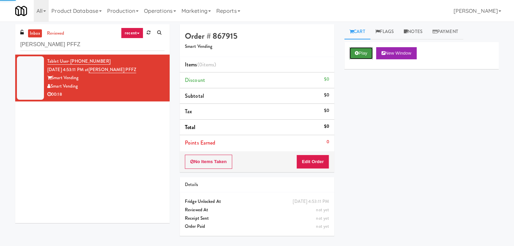
click at [351, 52] on button "Play" at bounding box center [360, 53] width 23 height 12
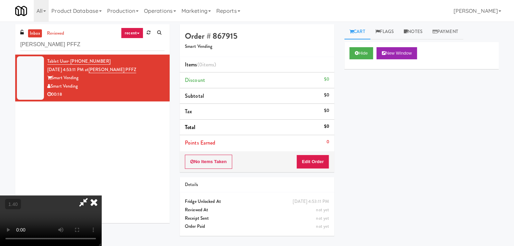
click at [101, 196] on video at bounding box center [50, 221] width 101 height 51
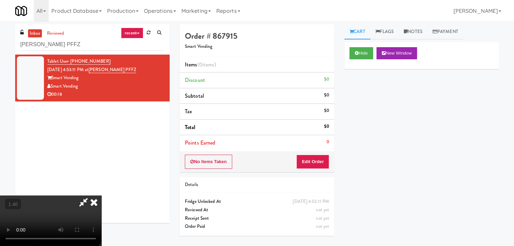
click at [101, 196] on video at bounding box center [50, 221] width 101 height 51
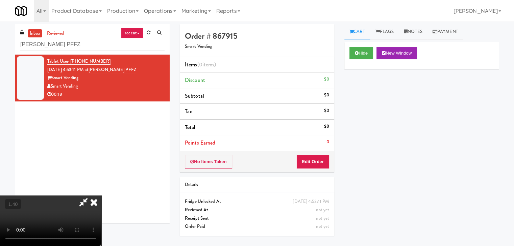
click at [101, 196] on video at bounding box center [50, 221] width 101 height 51
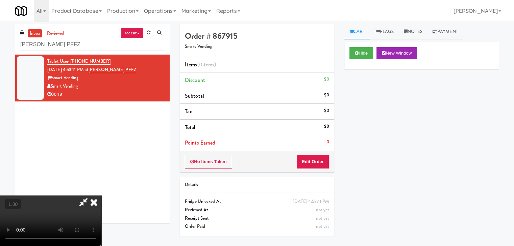
scroll to position [0, 0]
click at [101, 196] on video at bounding box center [50, 221] width 101 height 51
click at [101, 196] on icon at bounding box center [93, 203] width 15 height 14
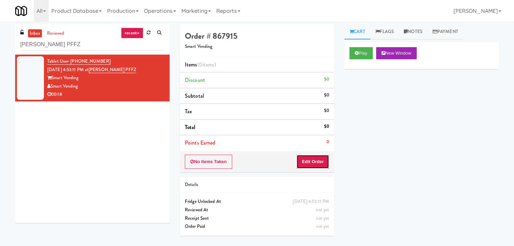
click at [322, 163] on button "Edit Order" at bounding box center [312, 162] width 33 height 14
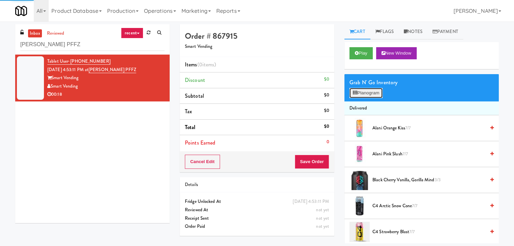
click at [361, 96] on button "Planogram" at bounding box center [365, 93] width 33 height 10
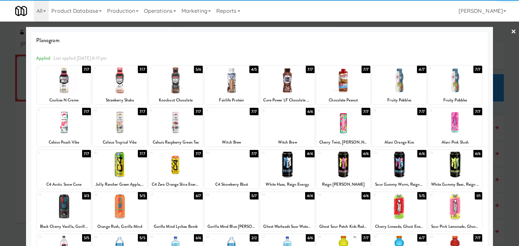
scroll to position [85, 0]
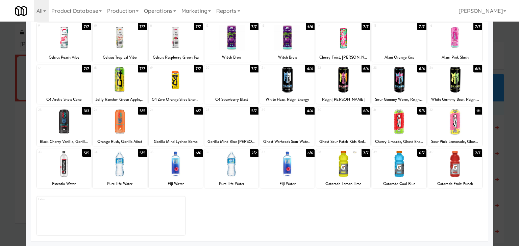
click at [291, 170] on div at bounding box center [287, 164] width 54 height 26
click at [345, 80] on div at bounding box center [343, 80] width 54 height 26
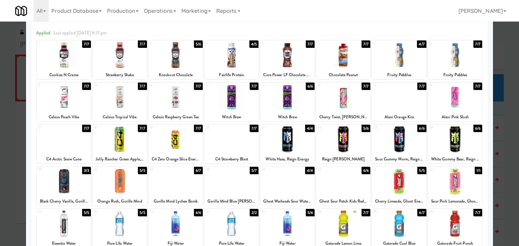
scroll to position [0, 0]
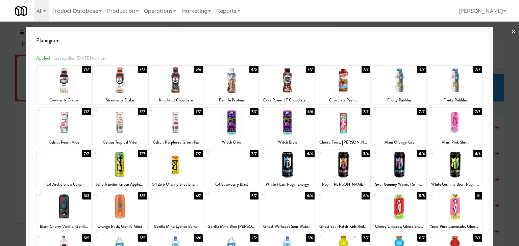
click at [510, 32] on link "×" at bounding box center [512, 32] width 5 height 21
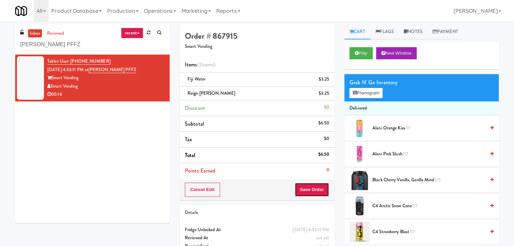
drag, startPoint x: 303, startPoint y: 190, endPoint x: 298, endPoint y: 193, distance: 5.2
click at [303, 190] on button "Save Order" at bounding box center [311, 190] width 34 height 14
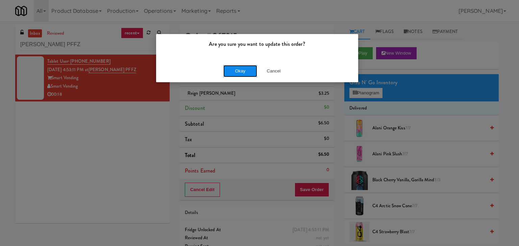
click at [236, 68] on button "Okay" at bounding box center [240, 71] width 34 height 12
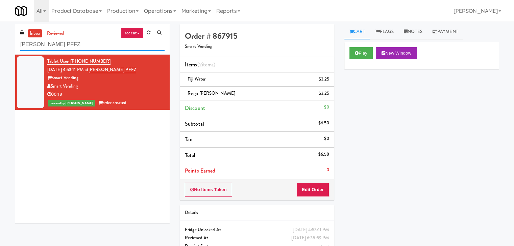
click at [90, 46] on input "[PERSON_NAME] PFFZ" at bounding box center [92, 44] width 144 height 12
paste input "College St - Cooler"
type input "College St - Cooler"
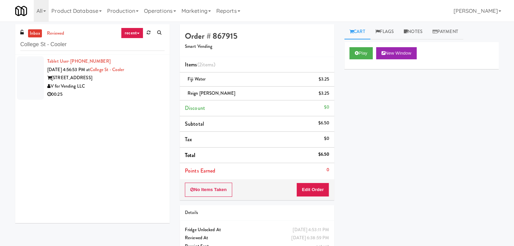
click at [147, 86] on div "V for Vending LLC" at bounding box center [105, 86] width 117 height 8
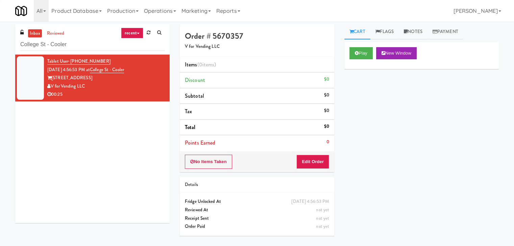
click at [363, 60] on div "Play New Window" at bounding box center [421, 55] width 154 height 27
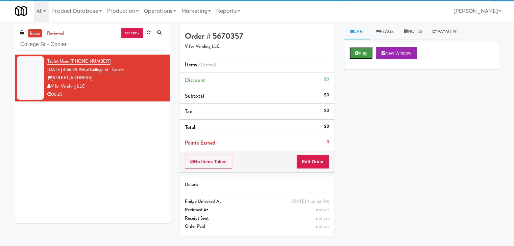
click at [363, 56] on button "Play" at bounding box center [360, 53] width 23 height 12
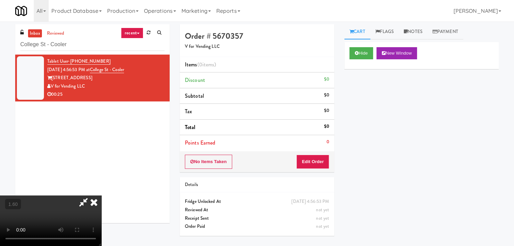
click at [101, 196] on video at bounding box center [50, 221] width 101 height 51
click at [318, 159] on button "Edit Order" at bounding box center [312, 162] width 33 height 14
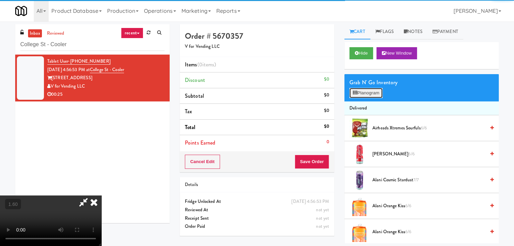
click at [377, 89] on button "Planogram" at bounding box center [365, 93] width 33 height 10
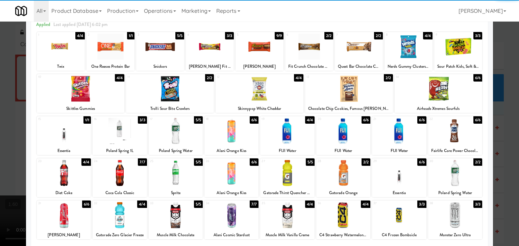
scroll to position [85, 0]
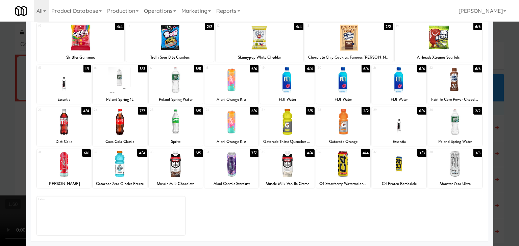
click at [70, 125] on div at bounding box center [64, 122] width 54 height 26
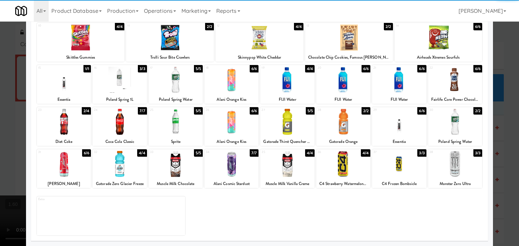
click at [228, 169] on div at bounding box center [231, 164] width 54 height 26
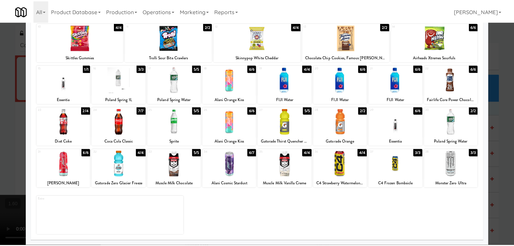
scroll to position [0, 0]
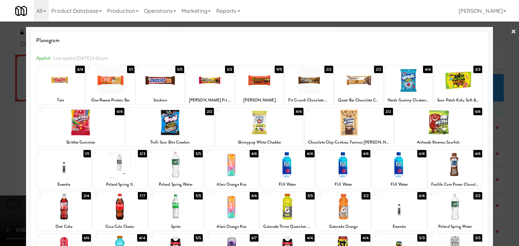
click at [510, 29] on link "×" at bounding box center [512, 32] width 5 height 21
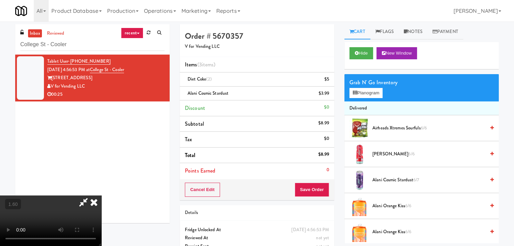
click at [101, 196] on video at bounding box center [50, 221] width 101 height 51
drag, startPoint x: 303, startPoint y: 78, endPoint x: 306, endPoint y: 85, distance: 8.0
click at [101, 196] on icon at bounding box center [93, 203] width 15 height 14
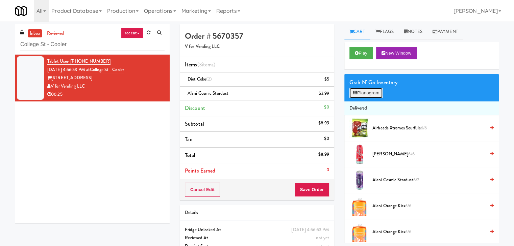
click at [365, 98] on button "Planogram" at bounding box center [365, 93] width 33 height 10
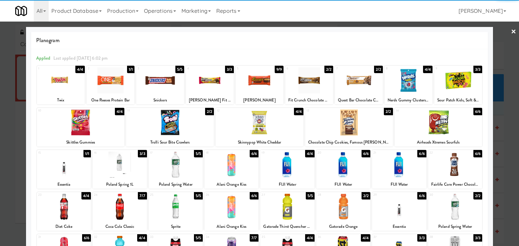
click at [353, 127] on div at bounding box center [349, 123] width 88 height 26
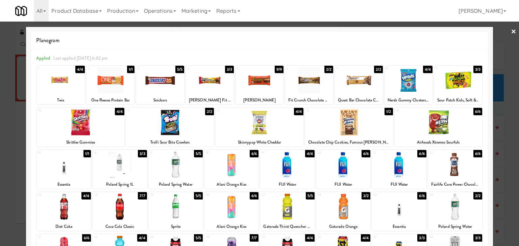
click at [510, 33] on link "×" at bounding box center [512, 32] width 5 height 21
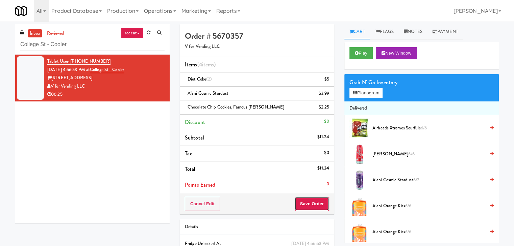
click at [312, 203] on button "Save Order" at bounding box center [311, 204] width 34 height 14
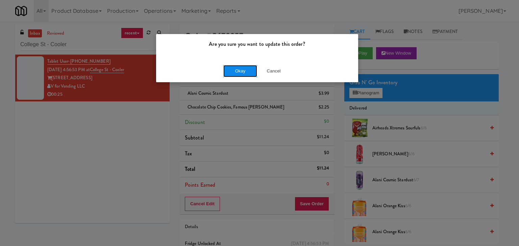
click at [239, 73] on button "Okay" at bounding box center [240, 71] width 34 height 12
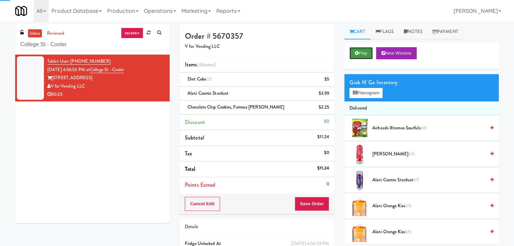
click at [365, 54] on button "Play" at bounding box center [360, 53] width 23 height 12
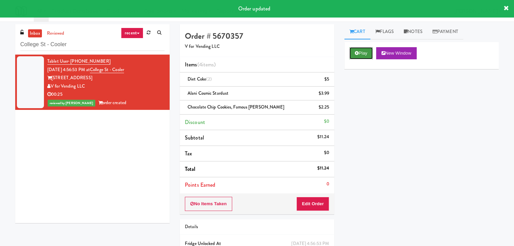
click at [361, 53] on button "Play" at bounding box center [360, 53] width 23 height 12
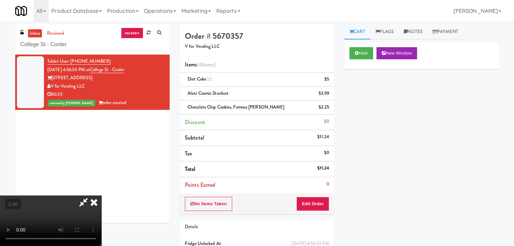
click at [91, 196] on icon at bounding box center [84, 203] width 16 height 14
click at [101, 196] on icon at bounding box center [93, 203] width 15 height 14
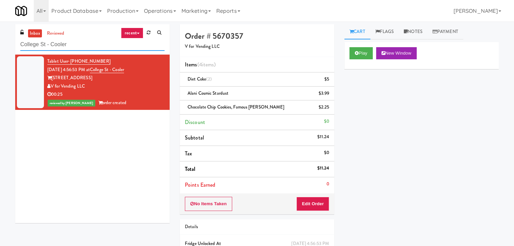
click at [89, 48] on input "College St - Cooler" at bounding box center [92, 44] width 144 height 12
paste input "[DEMOGRAPHIC_DATA] 2 - Pantry - Left"
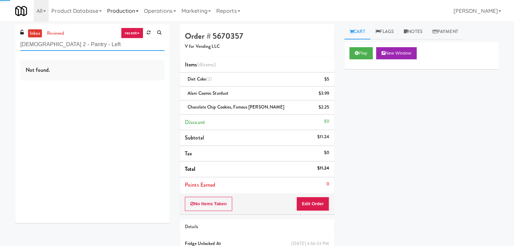
type input "[DEMOGRAPHIC_DATA] 2 - Pantry - Left"
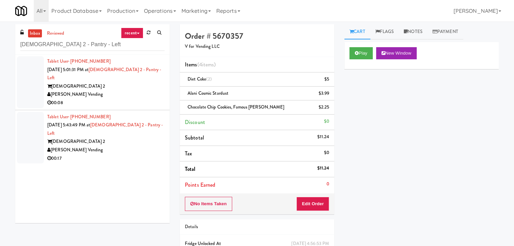
click at [152, 99] on div "00:08" at bounding box center [105, 103] width 117 height 8
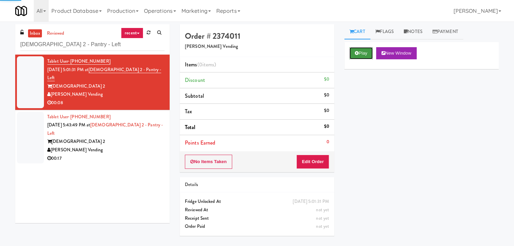
click at [357, 57] on button "Play" at bounding box center [360, 53] width 23 height 12
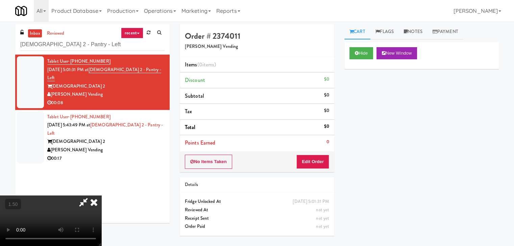
click at [101, 196] on video at bounding box center [50, 221] width 101 height 51
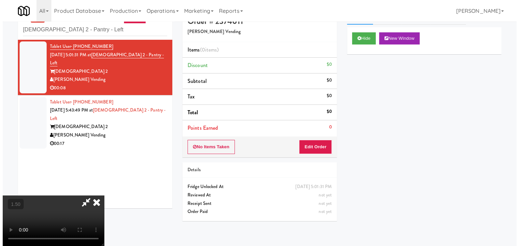
scroll to position [22, 0]
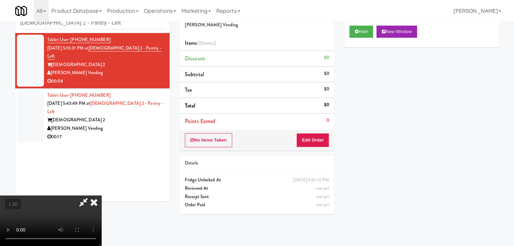
click at [101, 196] on video at bounding box center [50, 221] width 101 height 51
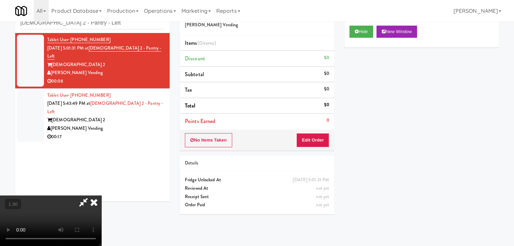
click at [91, 196] on icon at bounding box center [84, 203] width 16 height 14
click at [309, 139] on button "Edit Order" at bounding box center [312, 140] width 33 height 14
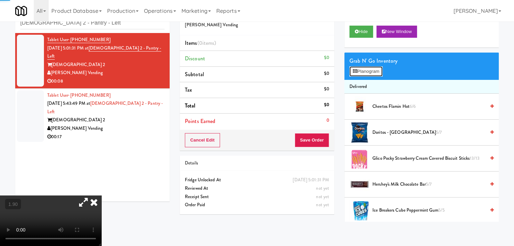
click at [359, 74] on button "Planogram" at bounding box center [365, 72] width 33 height 10
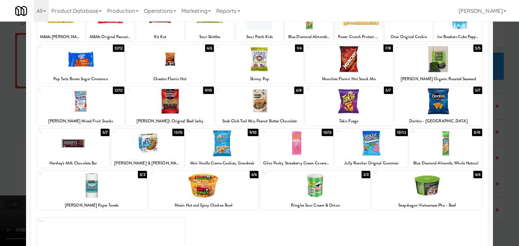
scroll to position [68, 0]
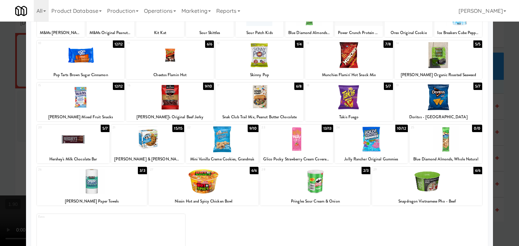
click at [371, 149] on div at bounding box center [371, 140] width 73 height 26
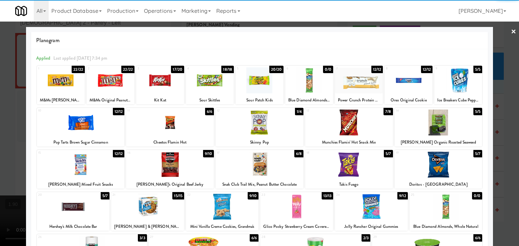
click at [510, 31] on link "×" at bounding box center [512, 32] width 5 height 21
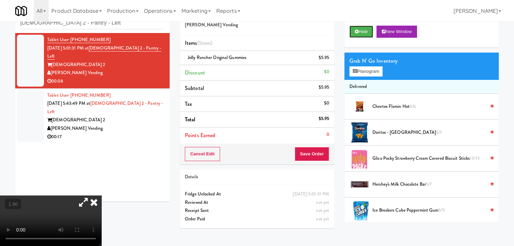
click at [352, 31] on button "Hide" at bounding box center [361, 32] width 24 height 12
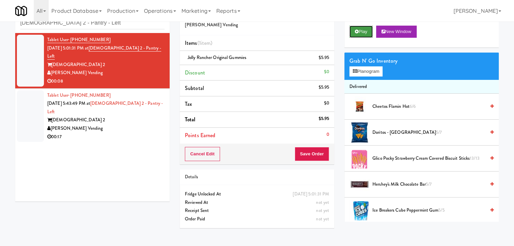
click at [362, 29] on button "Play" at bounding box center [360, 32] width 23 height 12
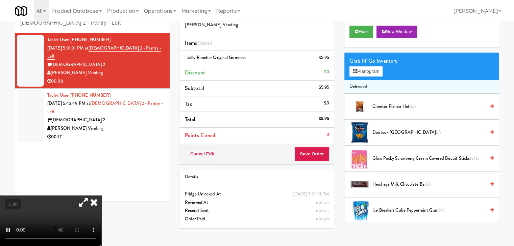
click at [91, 196] on icon at bounding box center [84, 203] width 16 height 14
click at [101, 196] on video at bounding box center [50, 221] width 101 height 51
click at [91, 196] on icon at bounding box center [84, 203] width 16 height 14
drag, startPoint x: 308, startPoint y: 152, endPoint x: 310, endPoint y: 149, distance: 4.1
click at [308, 152] on button "Save Order" at bounding box center [311, 154] width 34 height 14
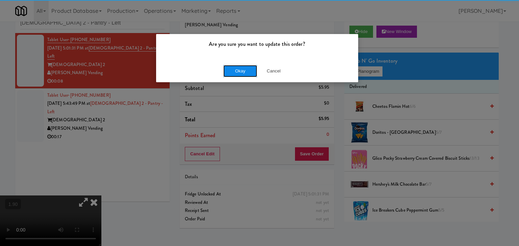
click at [238, 68] on button "Okay" at bounding box center [240, 71] width 34 height 12
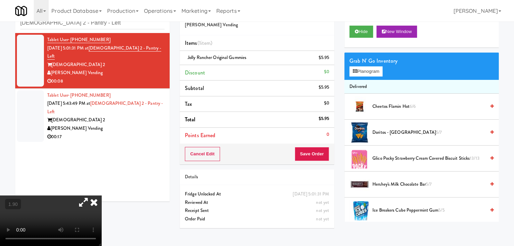
click at [142, 133] on div "00:17" at bounding box center [105, 137] width 117 height 8
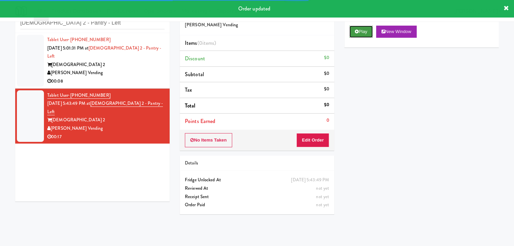
click at [356, 30] on icon at bounding box center [356, 31] width 4 height 4
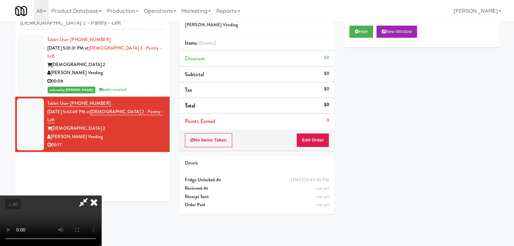
click at [101, 196] on video at bounding box center [50, 221] width 101 height 51
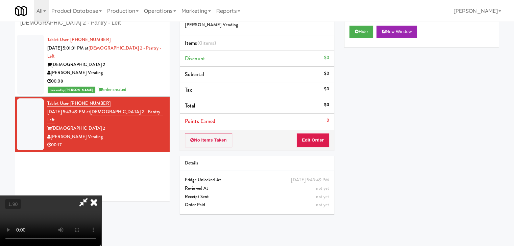
click at [101, 196] on video at bounding box center [50, 221] width 101 height 51
drag, startPoint x: 307, startPoint y: 81, endPoint x: 303, endPoint y: 79, distance: 4.4
click at [101, 196] on icon at bounding box center [93, 203] width 15 height 14
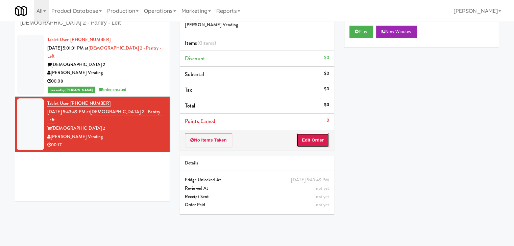
click at [311, 135] on button "Edit Order" at bounding box center [312, 140] width 33 height 14
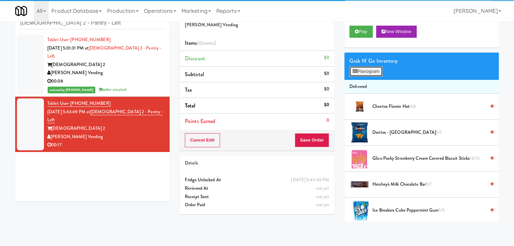
click at [357, 72] on icon at bounding box center [354, 71] width 4 height 4
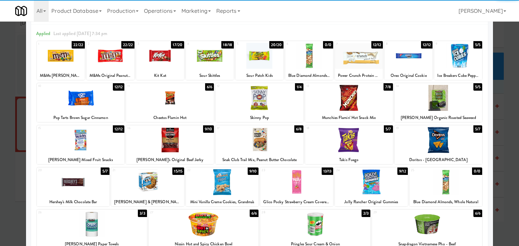
scroll to position [68, 0]
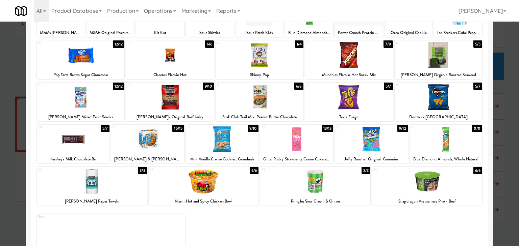
click at [380, 140] on div at bounding box center [371, 140] width 73 height 26
click at [231, 137] on div at bounding box center [222, 140] width 73 height 26
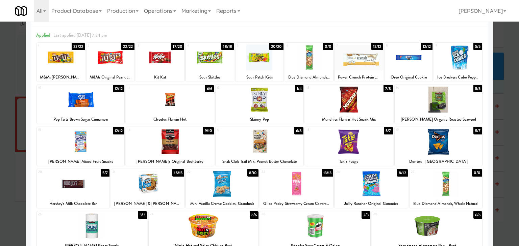
scroll to position [0, 0]
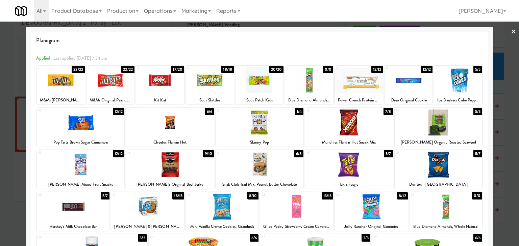
click at [510, 31] on link "×" at bounding box center [512, 32] width 5 height 21
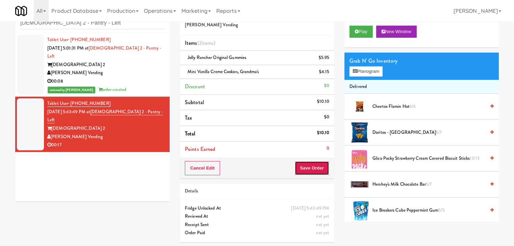
click at [303, 168] on button "Save Order" at bounding box center [311, 168] width 34 height 14
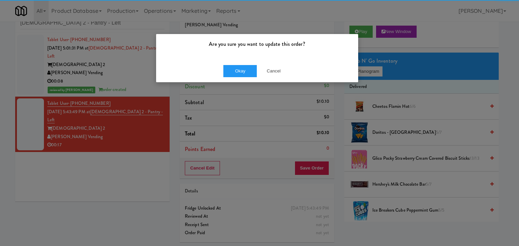
drag, startPoint x: 238, startPoint y: 63, endPoint x: 233, endPoint y: 79, distance: 16.3
click at [237, 63] on div "Okay Cancel" at bounding box center [257, 71] width 202 height 23
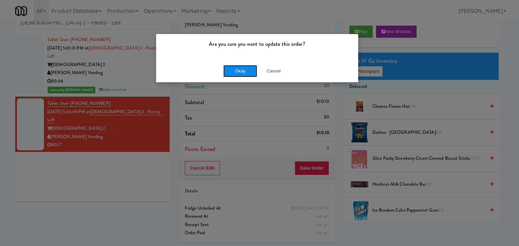
click at [233, 71] on button "Okay" at bounding box center [240, 71] width 34 height 12
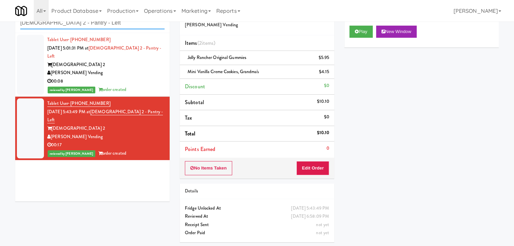
click at [80, 23] on input "[DEMOGRAPHIC_DATA] 2 - Pantry - Left" at bounding box center [92, 23] width 144 height 12
paste input "VY - Cooler"
type input "VY - Cooler - Left"
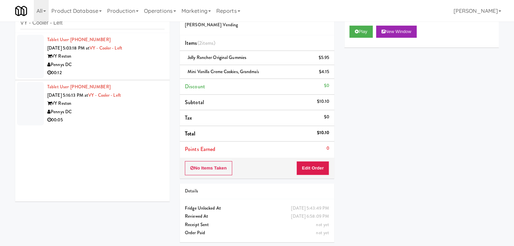
click at [142, 91] on div "Tablet User · (812) 219-3007 [DATE] 5:16:13 PM at [GEOGRAPHIC_DATA] - Left VY R…" at bounding box center [105, 104] width 117 height 42
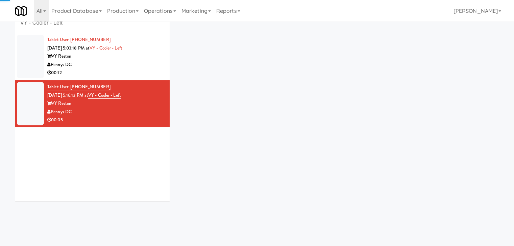
click at [142, 68] on div "Pennys DC" at bounding box center [105, 65] width 117 height 8
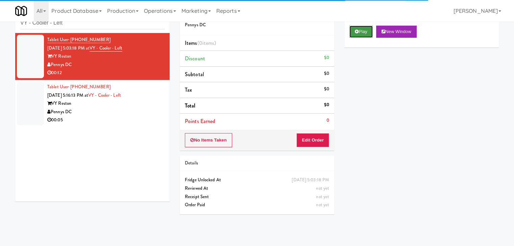
click at [363, 34] on button "Play" at bounding box center [360, 32] width 23 height 12
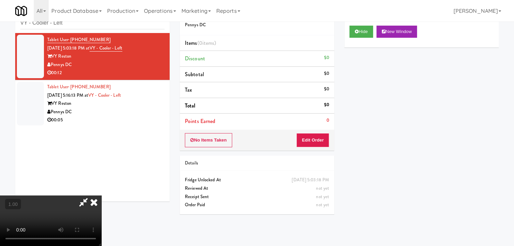
click at [101, 196] on video at bounding box center [50, 221] width 101 height 51
click at [101, 196] on icon at bounding box center [93, 203] width 15 height 14
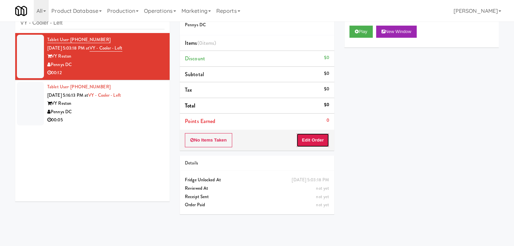
click at [314, 140] on button "Edit Order" at bounding box center [312, 140] width 33 height 14
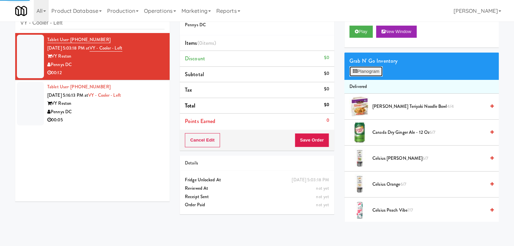
click at [359, 69] on button "Planogram" at bounding box center [365, 72] width 33 height 10
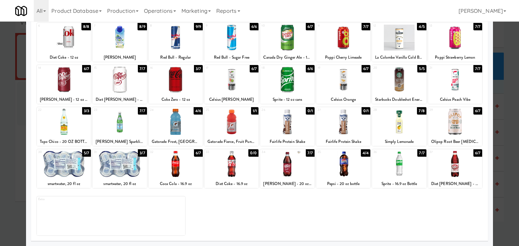
click at [184, 161] on div at bounding box center [176, 164] width 54 height 26
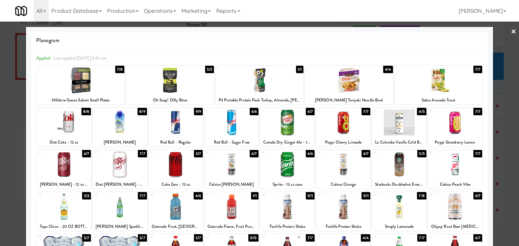
click at [510, 31] on link "×" at bounding box center [512, 32] width 5 height 21
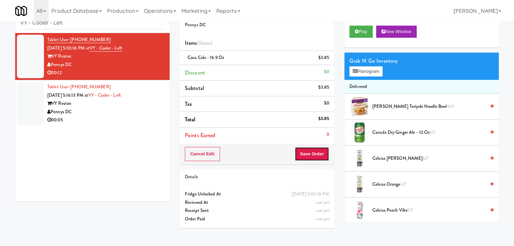
click at [304, 150] on button "Save Order" at bounding box center [311, 154] width 34 height 14
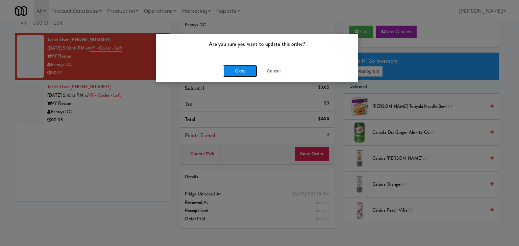
click at [235, 71] on button "Okay" at bounding box center [240, 71] width 34 height 12
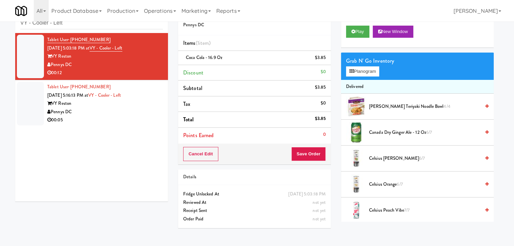
click at [139, 113] on div "Pennys DC" at bounding box center [104, 112] width 115 height 8
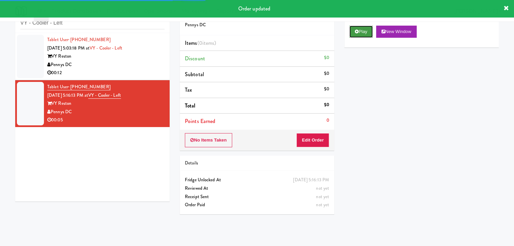
click at [363, 33] on button "Play" at bounding box center [360, 32] width 23 height 12
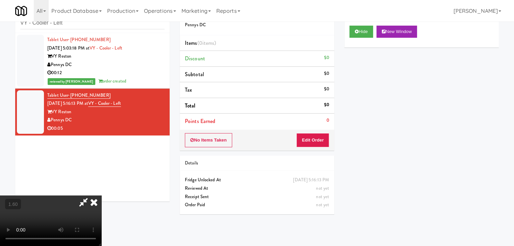
click at [101, 196] on video at bounding box center [50, 221] width 101 height 51
click at [101, 196] on icon at bounding box center [93, 203] width 15 height 14
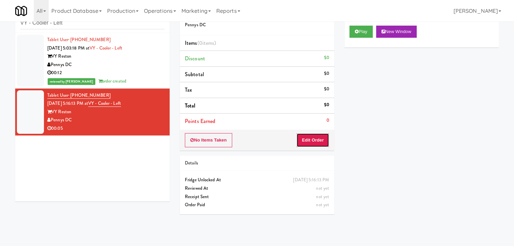
click at [314, 139] on button "Edit Order" at bounding box center [312, 140] width 33 height 14
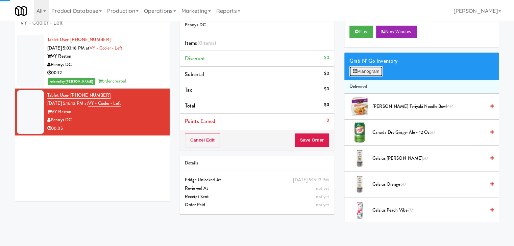
click at [358, 69] on button "Planogram" at bounding box center [365, 72] width 33 height 10
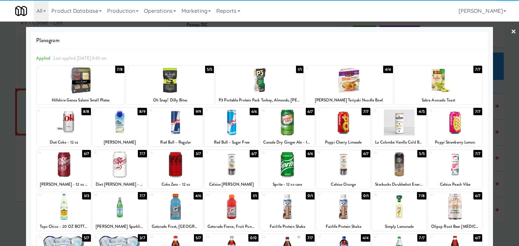
click at [120, 123] on div at bounding box center [120, 123] width 54 height 26
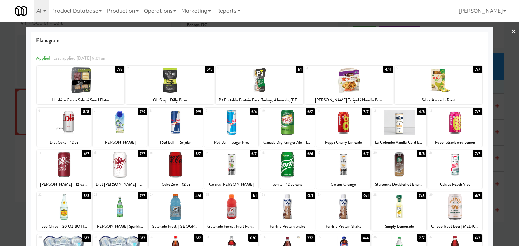
click at [510, 30] on link "×" at bounding box center [512, 32] width 5 height 21
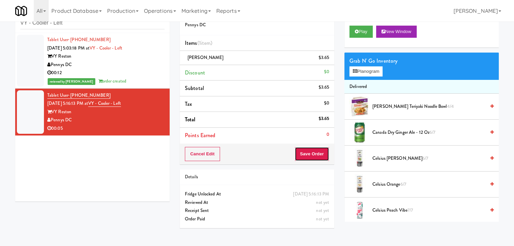
click at [315, 153] on button "Save Order" at bounding box center [311, 154] width 34 height 14
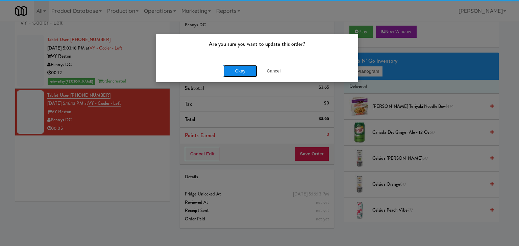
click at [247, 72] on button "Okay" at bounding box center [240, 71] width 34 height 12
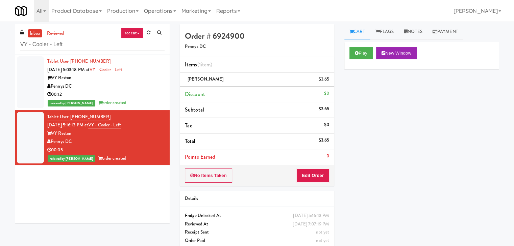
click at [140, 97] on div "00:12" at bounding box center [105, 94] width 117 height 8
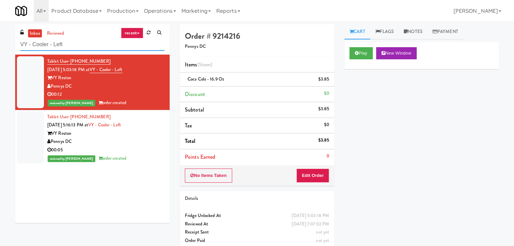
click at [77, 44] on input "VY - Cooler - Left" at bounding box center [92, 44] width 144 height 12
paste input "Eleven55 - Pantry"
type input "Eleven55 - Pantry"
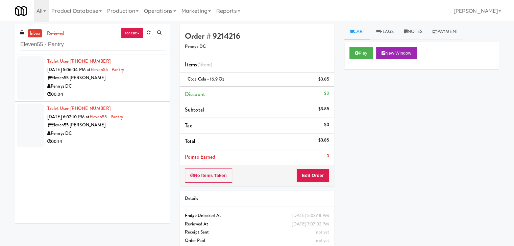
click at [146, 99] on li "Tablet User · (240) 217-4358 [DATE] 5:06:04 PM at Eleven55 - Pantry Eleven55 [P…" at bounding box center [92, 78] width 154 height 47
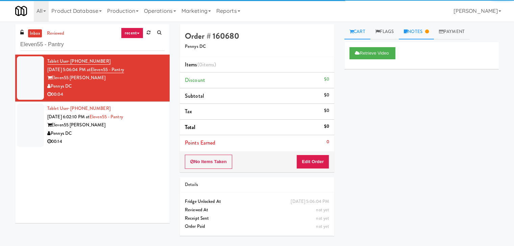
click at [425, 35] on link "Notes" at bounding box center [415, 31] width 35 height 15
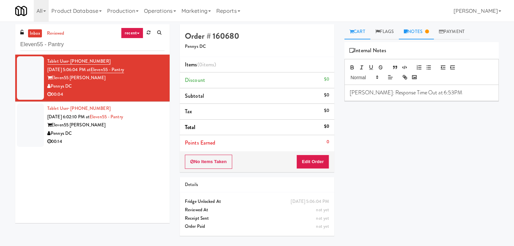
click at [367, 34] on link "Cart" at bounding box center [357, 31] width 26 height 15
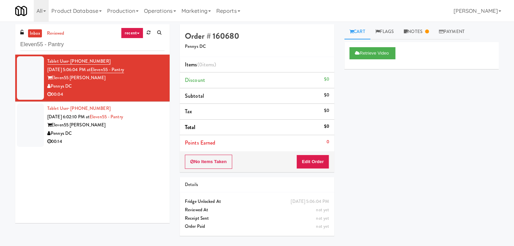
click at [151, 138] on div "00:14" at bounding box center [105, 142] width 117 height 8
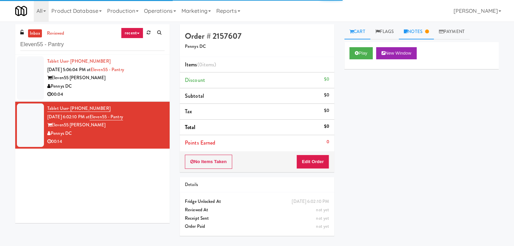
click at [419, 30] on link "Notes" at bounding box center [415, 31] width 35 height 15
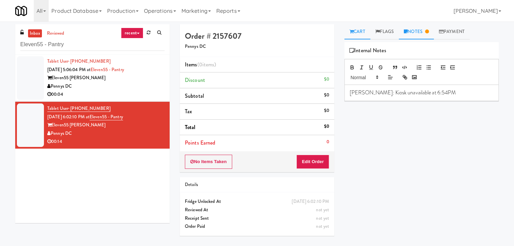
click at [359, 35] on link "Cart" at bounding box center [357, 31] width 26 height 15
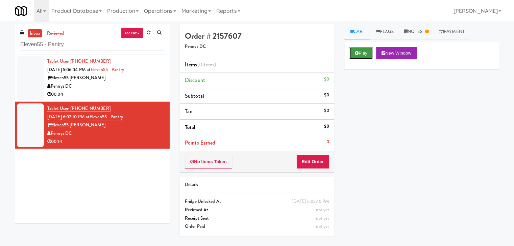
click at [366, 50] on button "Play" at bounding box center [360, 53] width 23 height 12
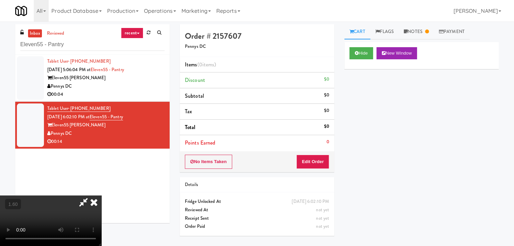
click at [101, 196] on video at bounding box center [50, 221] width 101 height 51
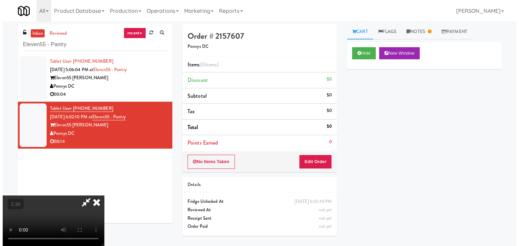
scroll to position [0, 0]
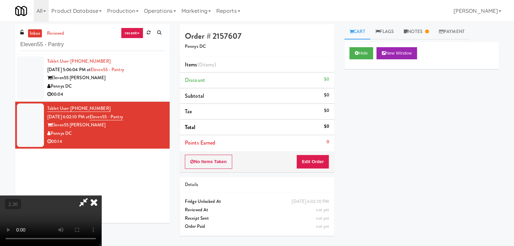
click at [101, 196] on icon at bounding box center [93, 203] width 15 height 14
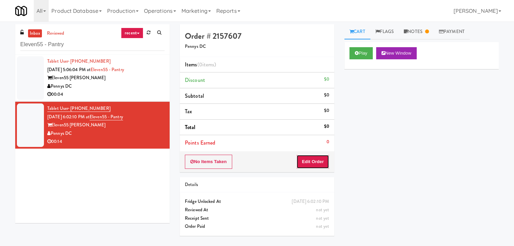
click at [310, 159] on button "Edit Order" at bounding box center [312, 162] width 33 height 14
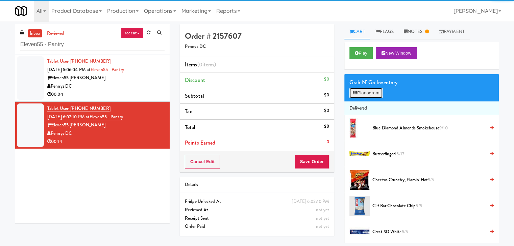
click at [363, 94] on button "Planogram" at bounding box center [365, 93] width 33 height 10
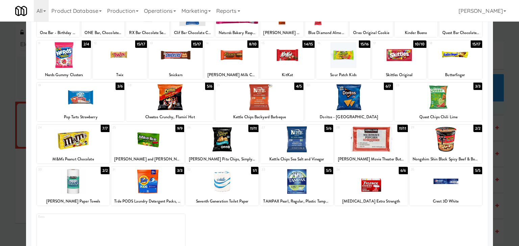
click at [290, 142] on div at bounding box center [296, 140] width 73 height 26
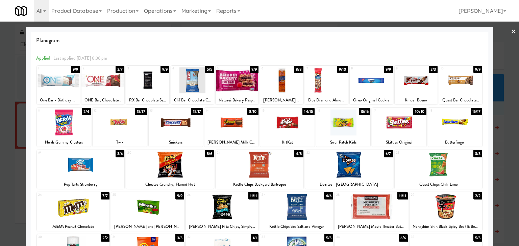
click at [510, 30] on link "×" at bounding box center [512, 32] width 5 height 21
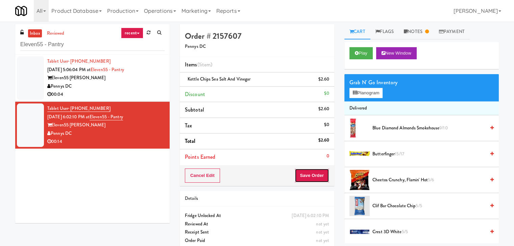
click at [319, 173] on button "Save Order" at bounding box center [311, 176] width 34 height 14
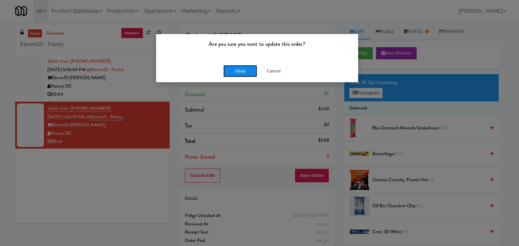
click at [236, 65] on button "Okay" at bounding box center [240, 71] width 34 height 12
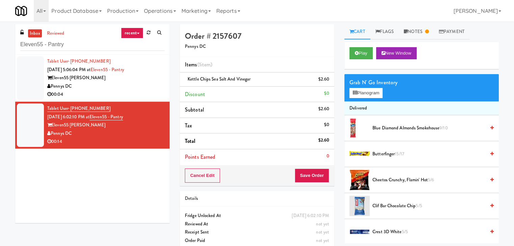
click at [127, 91] on div "00:04" at bounding box center [105, 94] width 117 height 8
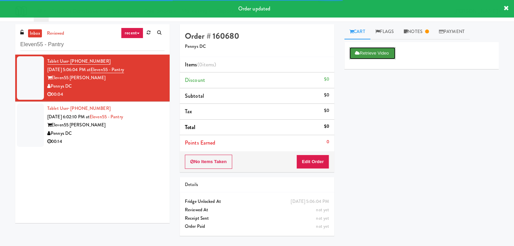
click at [382, 56] on button "Retrieve Video" at bounding box center [372, 53] width 46 height 12
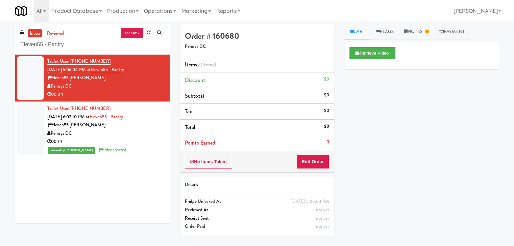
click at [151, 129] on div "Eleven55 [PERSON_NAME]" at bounding box center [105, 125] width 117 height 8
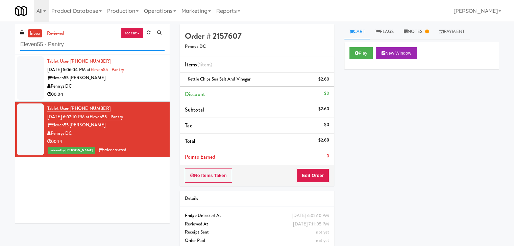
click at [82, 49] on input "Eleven55 - Pantry" at bounding box center [92, 44] width 144 height 12
paste input "(Food, Snack & Drink) South Brunswick Police Department"
type input "(Food, Snack & Drink) South Brunswick Police Department"
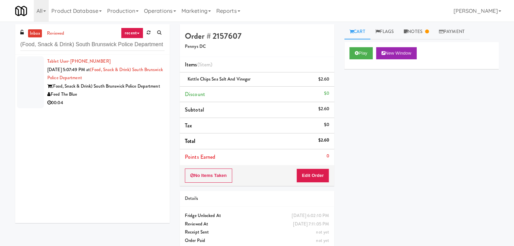
click at [147, 91] on div "(Food, Snack & Drink) South Brunswick Police Department" at bounding box center [105, 86] width 117 height 8
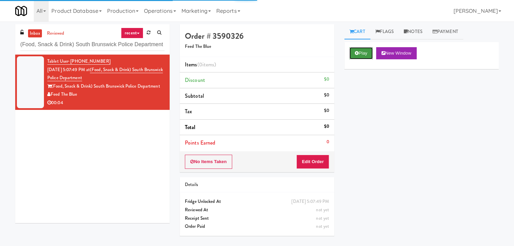
click at [366, 53] on button "Play" at bounding box center [360, 53] width 23 height 12
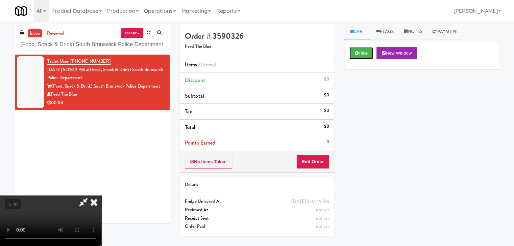
scroll to position [95, 0]
click at [101, 196] on video at bounding box center [50, 221] width 101 height 51
click at [101, 196] on icon at bounding box center [93, 203] width 15 height 14
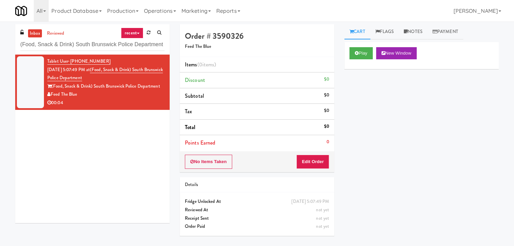
click at [319, 152] on div "No Items Taken Edit Order" at bounding box center [257, 162] width 154 height 21
click at [317, 158] on button "Edit Order" at bounding box center [312, 162] width 33 height 14
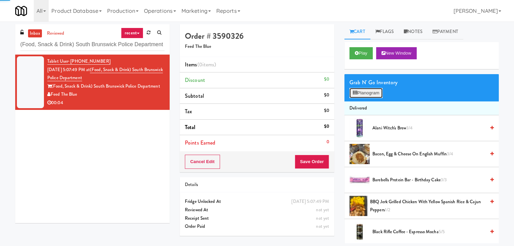
click at [371, 97] on button "Planogram" at bounding box center [365, 93] width 33 height 10
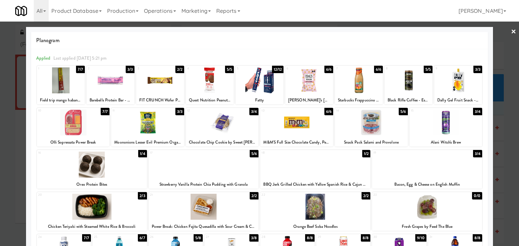
click at [300, 126] on div at bounding box center [296, 123] width 73 height 26
drag, startPoint x: 506, startPoint y: 29, endPoint x: 466, endPoint y: 43, distance: 42.9
click at [510, 29] on link "×" at bounding box center [512, 32] width 5 height 21
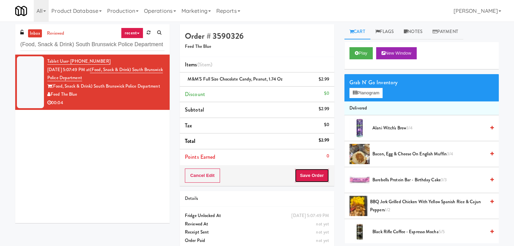
click at [311, 175] on button "Save Order" at bounding box center [311, 176] width 34 height 14
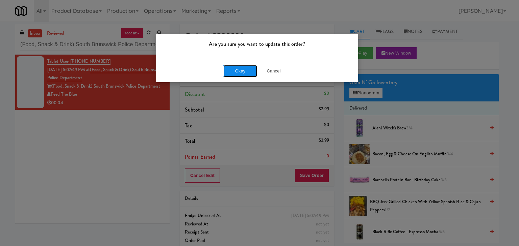
click at [238, 70] on button "Okay" at bounding box center [240, 71] width 34 height 12
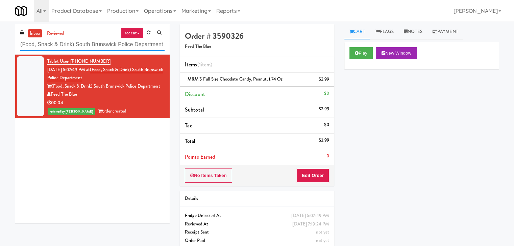
click at [81, 46] on input "(Food, Snack & Drink) South Brunswick Police Department" at bounding box center [92, 44] width 144 height 12
paste input "Crystal Flats - Cooler #2"
type input "Crystal Flats - Cooler #2"
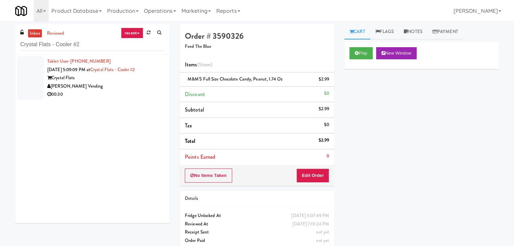
click at [149, 96] on div "00:30" at bounding box center [105, 94] width 117 height 8
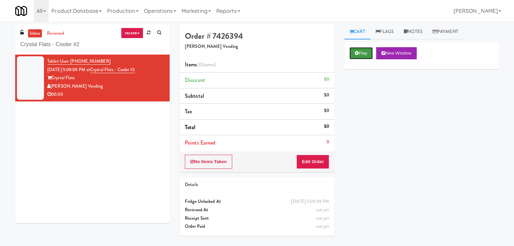
click at [355, 53] on icon at bounding box center [356, 53] width 4 height 4
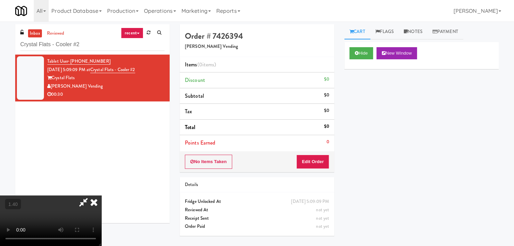
click at [101, 196] on video at bounding box center [50, 221] width 101 height 51
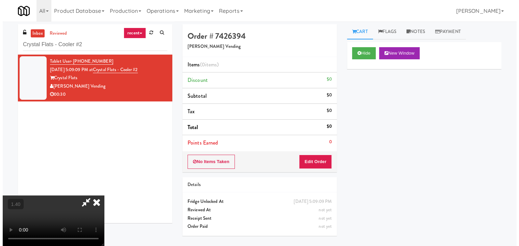
scroll to position [95, 0]
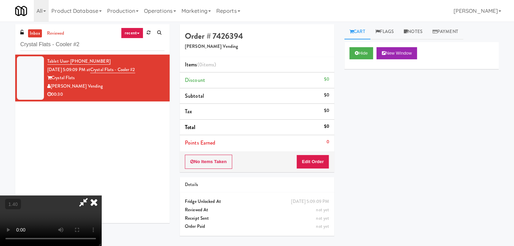
click at [101, 196] on video at bounding box center [50, 221] width 101 height 51
click at [315, 161] on button "Edit Order" at bounding box center [312, 162] width 33 height 14
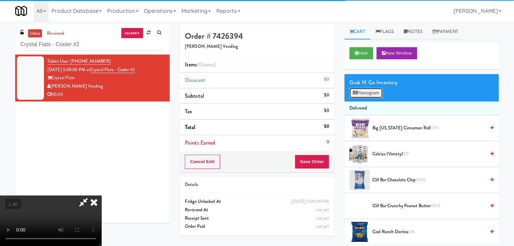
click at [378, 95] on button "Planogram" at bounding box center [365, 93] width 33 height 10
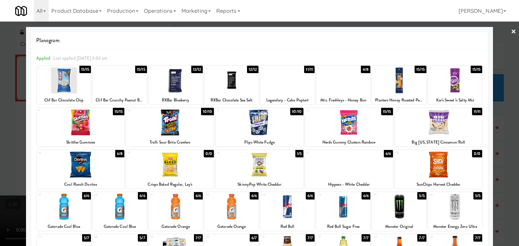
click at [265, 167] on div at bounding box center [259, 165] width 88 height 26
click at [91, 168] on div at bounding box center [81, 165] width 88 height 26
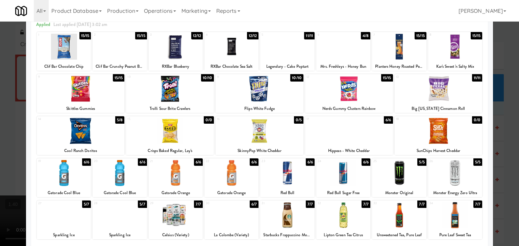
click at [230, 174] on div at bounding box center [231, 173] width 54 height 26
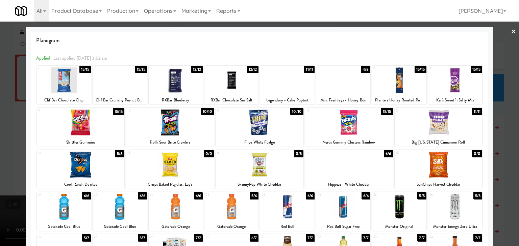
click at [510, 29] on link "×" at bounding box center [512, 32] width 5 height 21
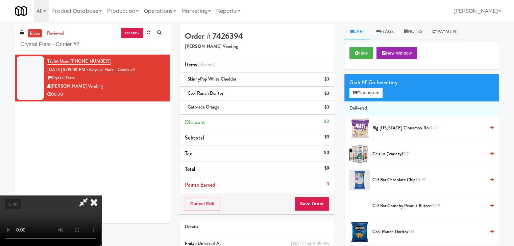
click at [101, 196] on video at bounding box center [50, 221] width 101 height 51
click at [101, 196] on icon at bounding box center [93, 203] width 15 height 14
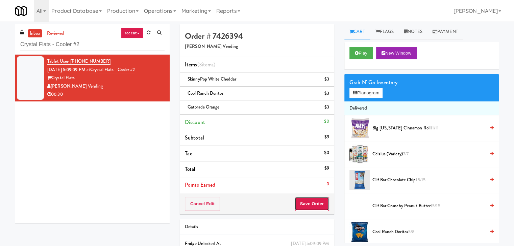
click at [318, 204] on button "Save Order" at bounding box center [311, 204] width 34 height 14
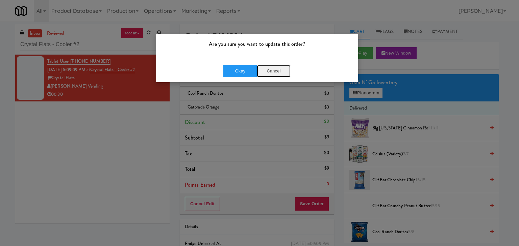
click at [267, 67] on button "Cancel" at bounding box center [274, 71] width 34 height 12
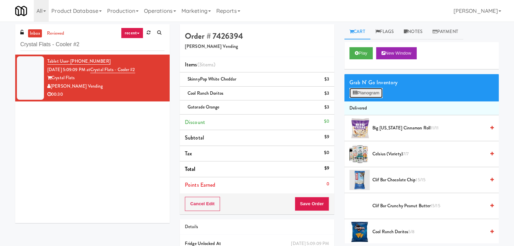
click at [354, 92] on icon at bounding box center [354, 93] width 4 height 4
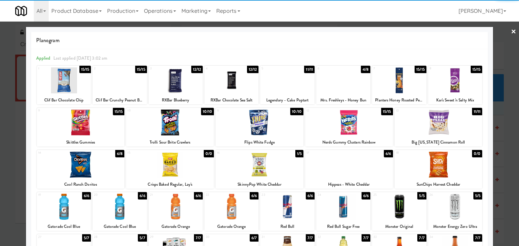
click at [400, 77] on div at bounding box center [399, 81] width 54 height 26
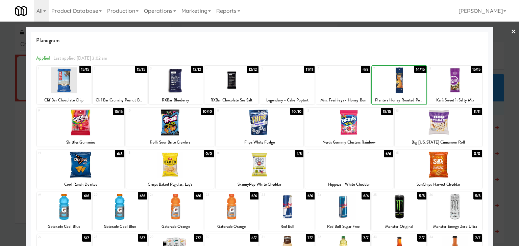
click at [400, 77] on div at bounding box center [399, 81] width 54 height 26
click at [510, 31] on link "×" at bounding box center [512, 32] width 5 height 21
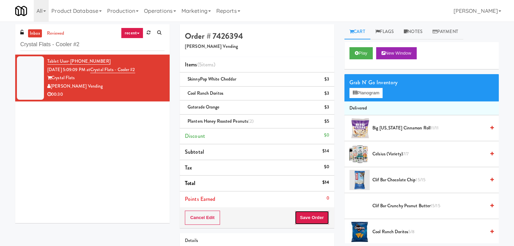
click at [314, 219] on button "Save Order" at bounding box center [311, 218] width 34 height 14
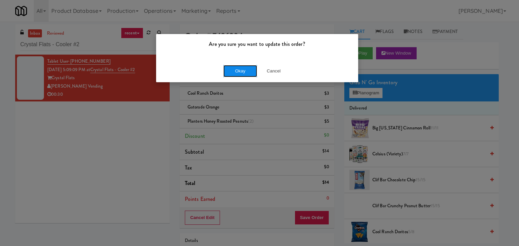
click at [244, 71] on button "Okay" at bounding box center [240, 71] width 34 height 12
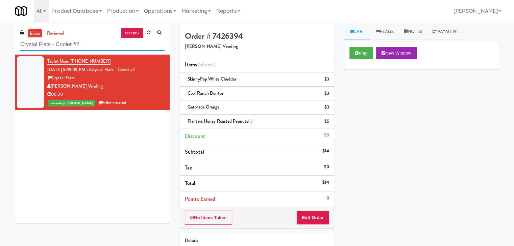
click at [87, 44] on input "Crystal Flats - Cooler #2" at bounding box center [92, 44] width 144 height 12
paste input "500 West Trade - Combo"
type input "500 West Trade - Combo"
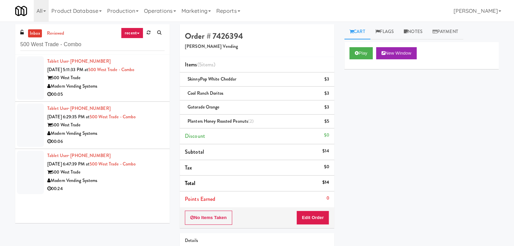
click at [146, 89] on div "Modern Vending Systems" at bounding box center [105, 86] width 117 height 8
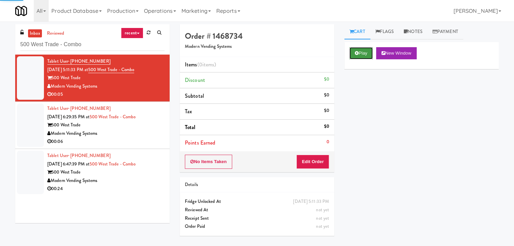
click at [364, 55] on button "Play" at bounding box center [360, 53] width 23 height 12
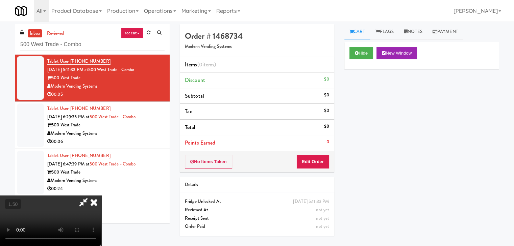
click at [101, 196] on video at bounding box center [50, 221] width 101 height 51
click at [101, 196] on icon at bounding box center [93, 203] width 15 height 14
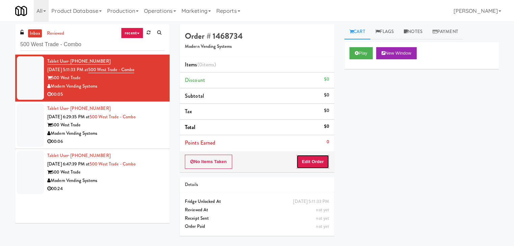
click at [316, 164] on button "Edit Order" at bounding box center [312, 162] width 33 height 14
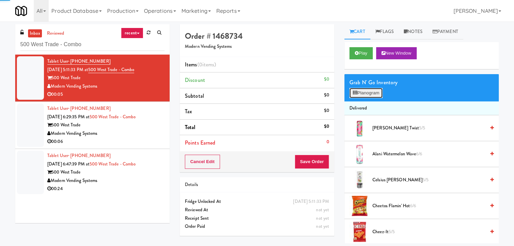
click at [355, 92] on icon at bounding box center [354, 93] width 4 height 4
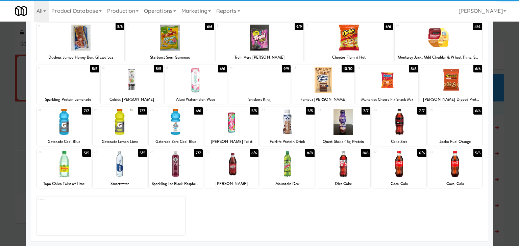
click at [236, 122] on div at bounding box center [231, 122] width 54 height 26
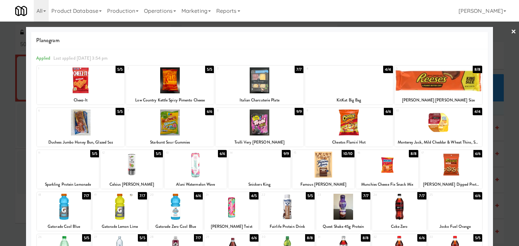
click at [510, 33] on link "×" at bounding box center [512, 32] width 5 height 21
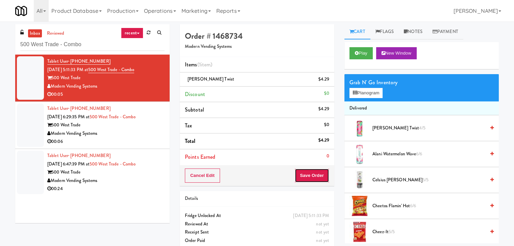
click at [306, 179] on button "Save Order" at bounding box center [311, 176] width 34 height 14
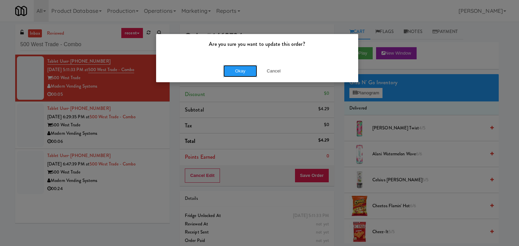
drag, startPoint x: 245, startPoint y: 71, endPoint x: 209, endPoint y: 90, distance: 41.0
click at [245, 71] on button "Okay" at bounding box center [240, 71] width 34 height 12
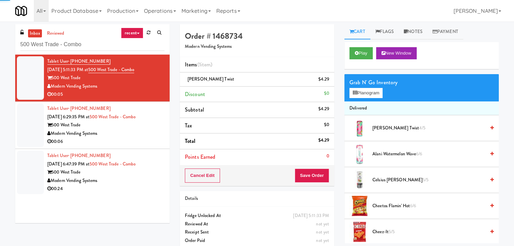
click at [128, 139] on div "00:06" at bounding box center [105, 142] width 117 height 8
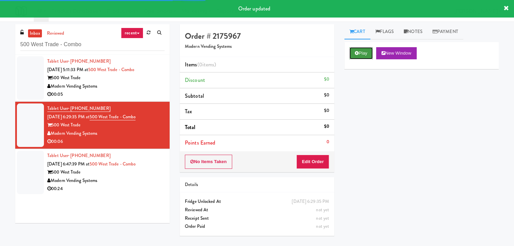
click at [358, 52] on icon at bounding box center [356, 53] width 4 height 4
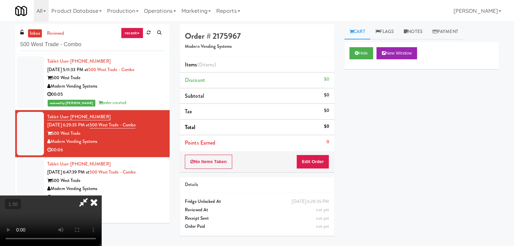
click at [101, 196] on video at bounding box center [50, 221] width 101 height 51
click at [101, 196] on icon at bounding box center [93, 203] width 15 height 14
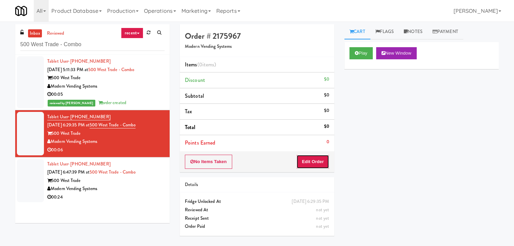
click at [322, 160] on button "Edit Order" at bounding box center [312, 162] width 33 height 14
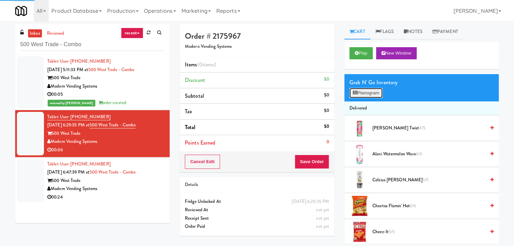
click at [364, 90] on button "Planogram" at bounding box center [365, 93] width 33 height 10
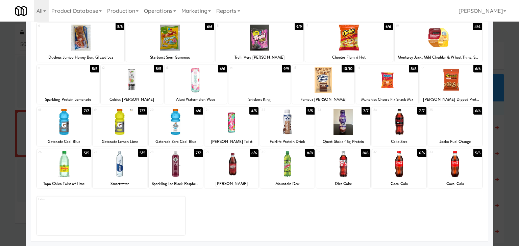
click at [129, 123] on div at bounding box center [120, 122] width 54 height 26
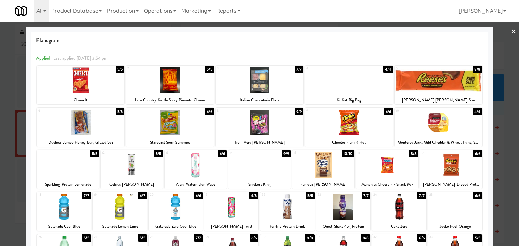
click at [510, 31] on link "×" at bounding box center [512, 32] width 5 height 21
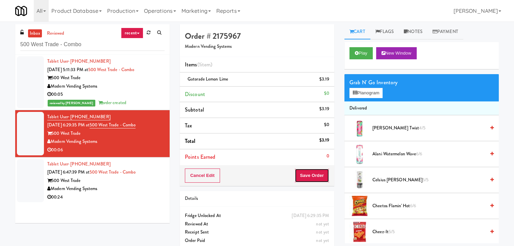
click at [304, 176] on button "Save Order" at bounding box center [311, 176] width 34 height 14
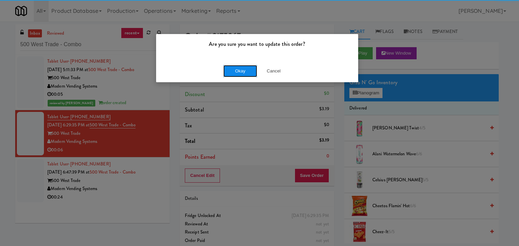
click at [246, 73] on button "Okay" at bounding box center [240, 71] width 34 height 12
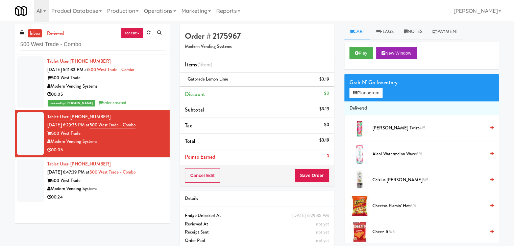
click at [145, 188] on div "Modern Vending Systems" at bounding box center [105, 189] width 117 height 8
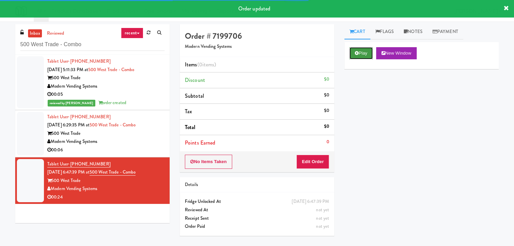
click at [364, 56] on button "Play" at bounding box center [360, 53] width 23 height 12
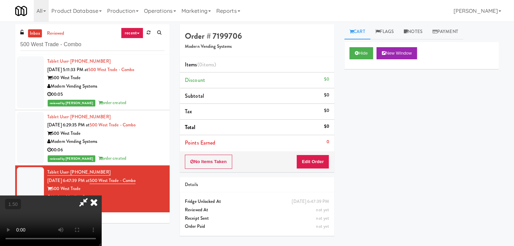
click at [101, 196] on video at bounding box center [50, 221] width 101 height 51
click at [101, 196] on icon at bounding box center [93, 203] width 15 height 14
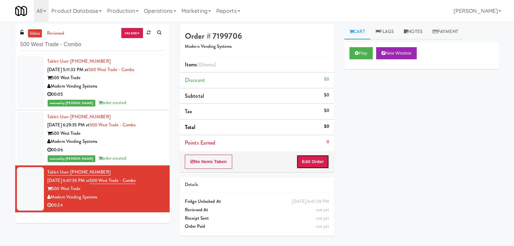
click at [308, 167] on button "Edit Order" at bounding box center [312, 162] width 33 height 14
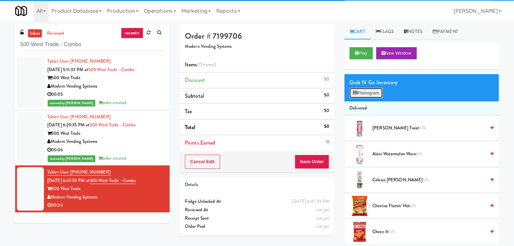
click at [364, 93] on button "Planogram" at bounding box center [365, 93] width 33 height 10
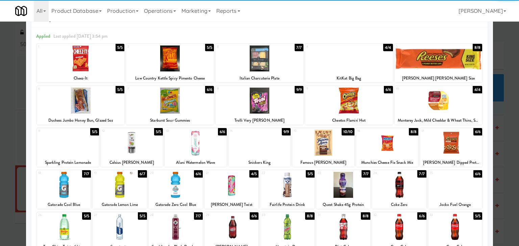
scroll to position [85, 0]
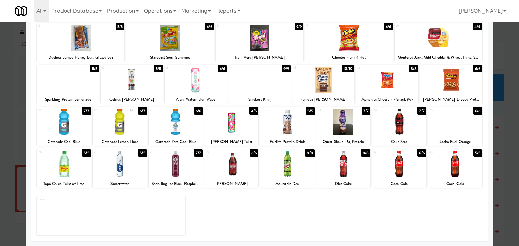
click at [174, 118] on div at bounding box center [176, 122] width 54 height 26
click at [62, 170] on div at bounding box center [64, 164] width 54 height 26
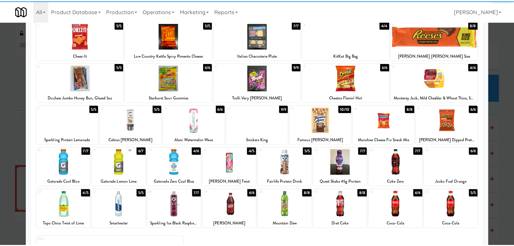
scroll to position [0, 0]
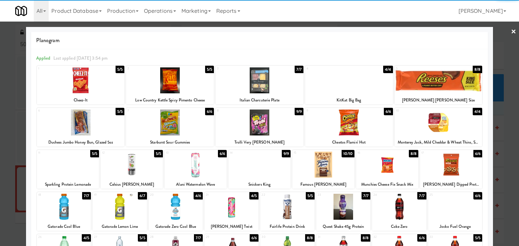
drag, startPoint x: 506, startPoint y: 32, endPoint x: 446, endPoint y: 49, distance: 61.8
click at [510, 32] on link "×" at bounding box center [512, 32] width 5 height 21
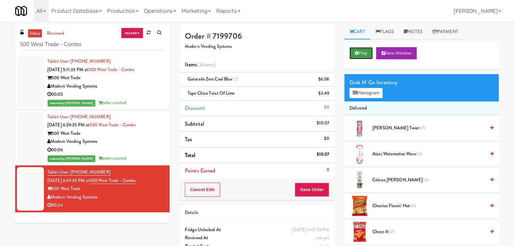
click at [360, 55] on button "Play" at bounding box center [360, 53] width 23 height 12
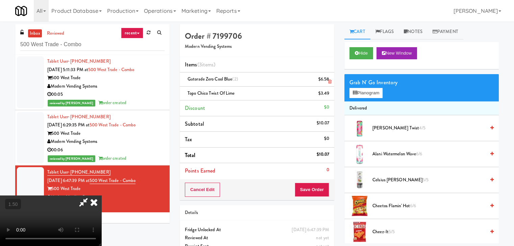
click at [101, 196] on icon at bounding box center [93, 203] width 15 height 14
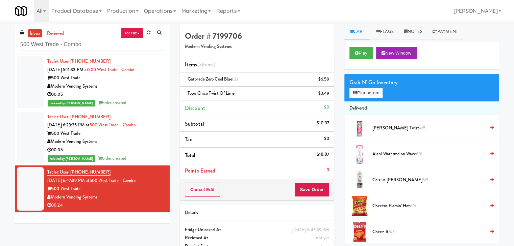
click at [298, 180] on div "Cancel Edit Save Order" at bounding box center [257, 190] width 154 height 21
click at [305, 185] on button "Save Order" at bounding box center [311, 190] width 34 height 14
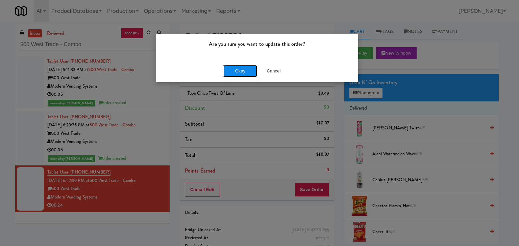
drag, startPoint x: 241, startPoint y: 72, endPoint x: 236, endPoint y: 65, distance: 8.7
click at [241, 72] on button "Okay" at bounding box center [240, 71] width 34 height 12
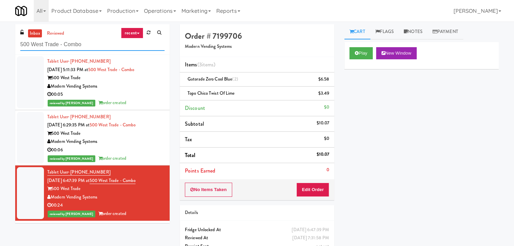
click at [97, 46] on input "500 West Trade - Combo" at bounding box center [92, 44] width 144 height 12
paste input "Pointe at [GEOGRAPHIC_DATA][PERSON_NAME]"
type input "Pointe at [GEOGRAPHIC_DATA][PERSON_NAME]"
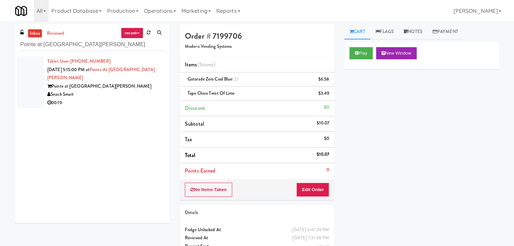
click at [147, 86] on div "Pointe at [GEOGRAPHIC_DATA][PERSON_NAME]" at bounding box center [105, 86] width 117 height 8
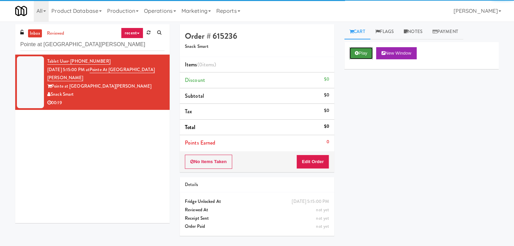
click at [369, 53] on button "Play" at bounding box center [360, 53] width 23 height 12
